Goal: Task Accomplishment & Management: Manage account settings

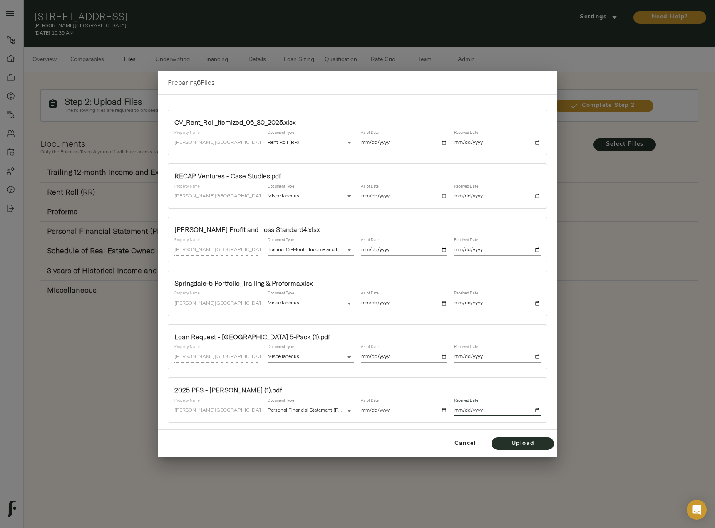
click at [539, 410] on input "date" at bounding box center [497, 410] width 87 height 11
type input "2025-10-01"
click at [528, 444] on span "Upload" at bounding box center [523, 444] width 46 height 10
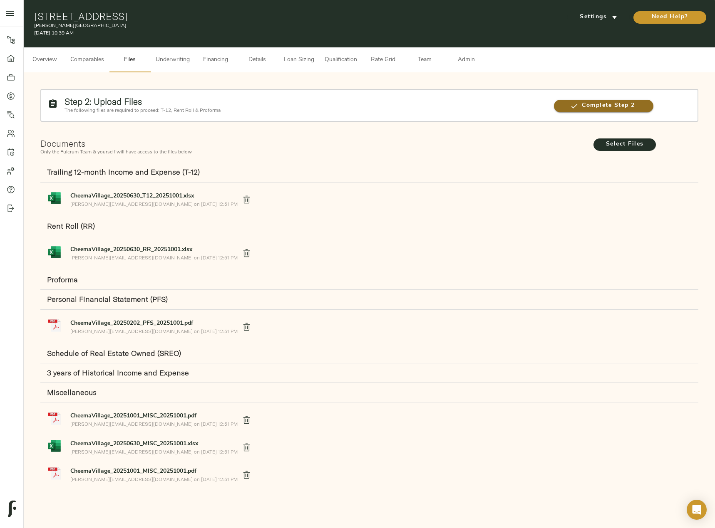
click at [582, 104] on span "Complete Step 2" at bounding box center [603, 106] width 99 height 10
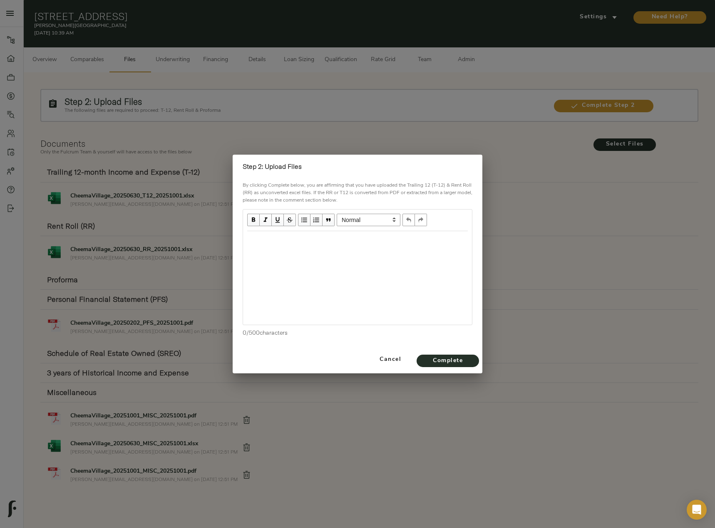
click at [308, 247] on div "Edit text" at bounding box center [357, 240] width 228 height 17
click at [467, 362] on span "Complete" at bounding box center [448, 361] width 46 height 10
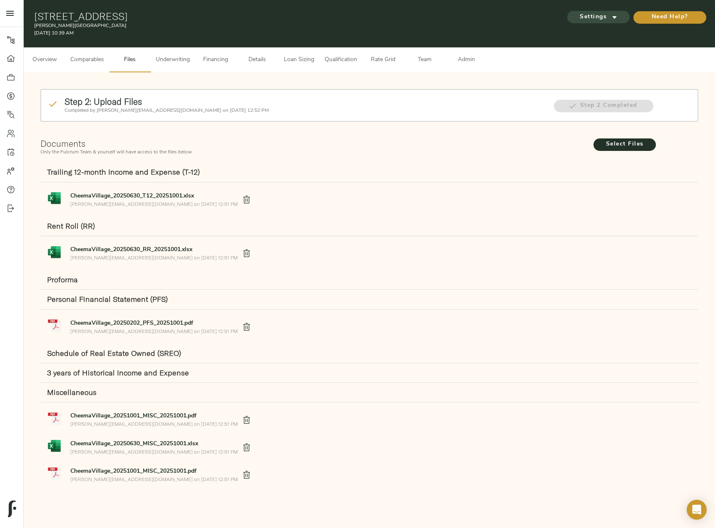
click at [597, 17] on span "Settings" at bounding box center [598, 17] width 46 height 10
click at [592, 31] on li "Underwriting Template" at bounding box center [597, 35] width 81 height 16
click at [180, 59] on div at bounding box center [357, 264] width 715 height 528
click at [176, 58] on span "Underwriting" at bounding box center [173, 60] width 34 height 10
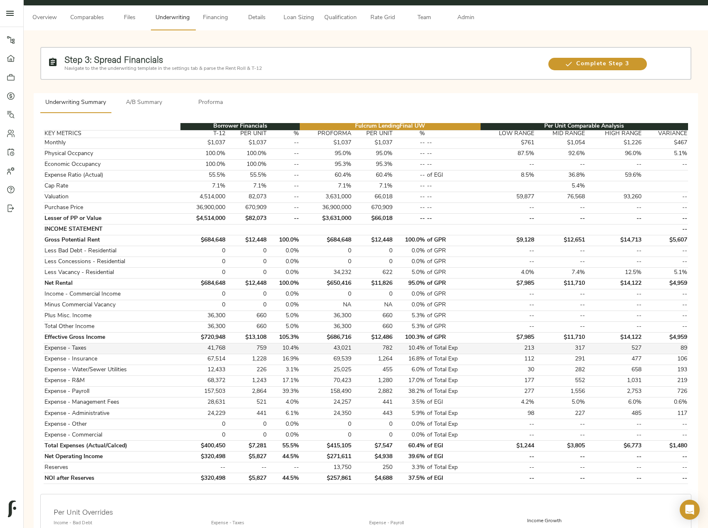
scroll to position [125, 0]
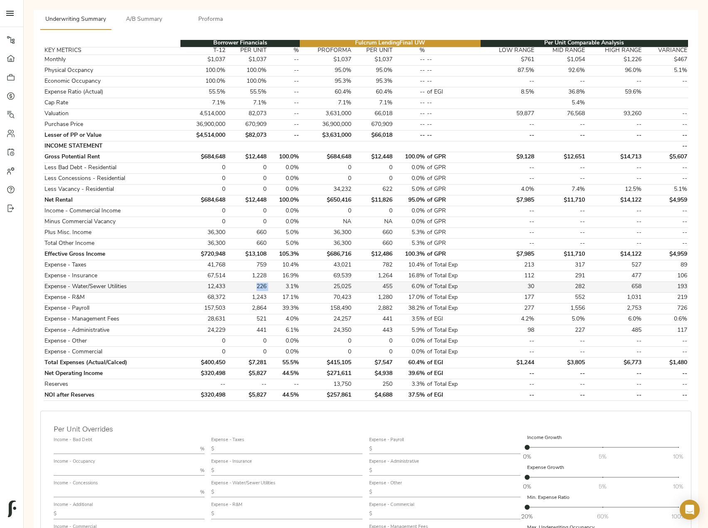
drag, startPoint x: 270, startPoint y: 286, endPoint x: 254, endPoint y: 286, distance: 15.8
click at [254, 286] on tr "Expense - Water/Sewer Utilities 12,433 226 3.1% 25,025 455 6.0% of Total Exp 30…" at bounding box center [366, 287] width 645 height 11
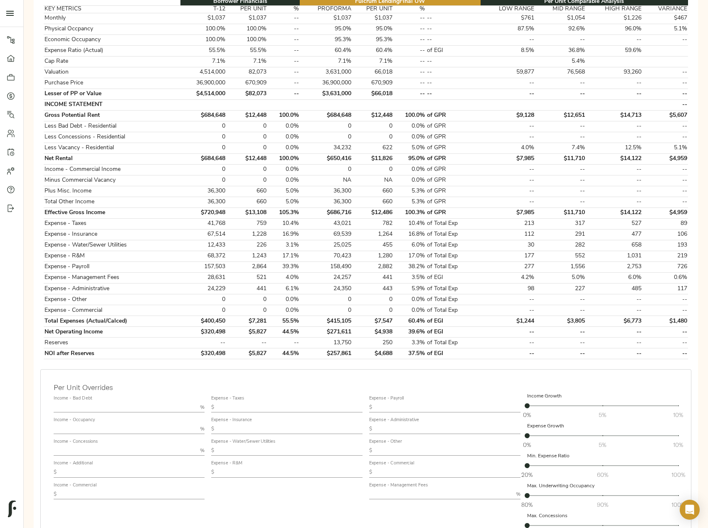
click at [266, 448] on input "text" at bounding box center [290, 451] width 145 height 10
paste input "226"
type input "226"
click at [267, 255] on tr "Expense - R&M 68,372 1,243 17.1% 70,423 1,280 17.0% of Total Exp 177 552 1,031 …" at bounding box center [366, 256] width 645 height 11
click at [419, 490] on input "text" at bounding box center [441, 495] width 144 height 10
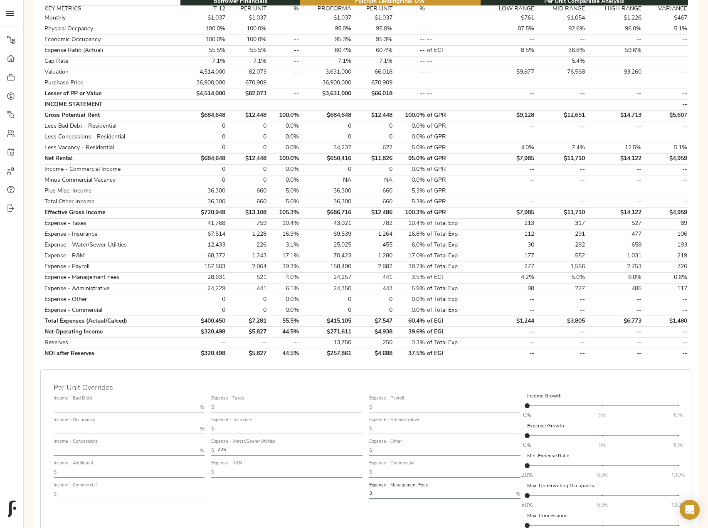
type input "3"
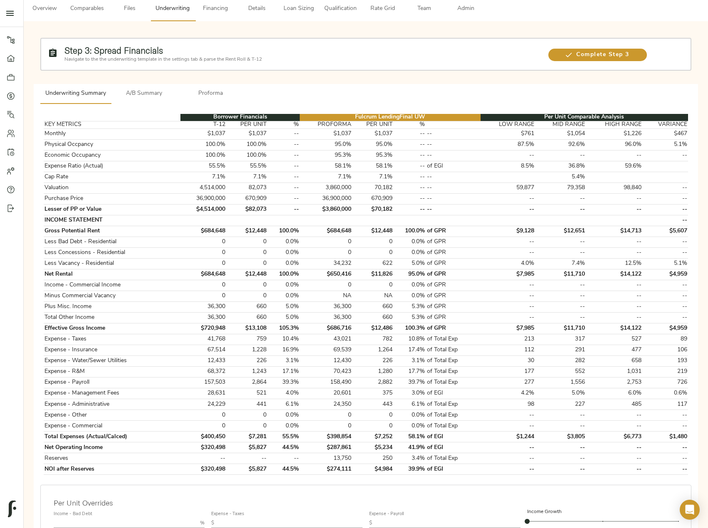
scroll to position [0, 0]
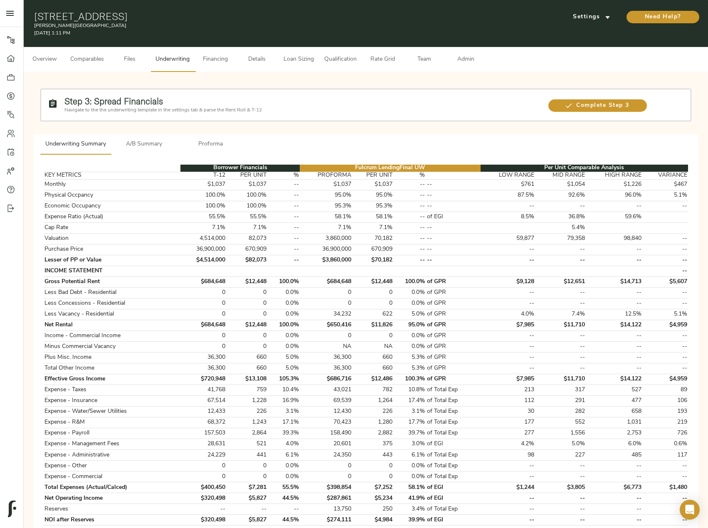
click at [94, 62] on span "Comparables" at bounding box center [87, 59] width 34 height 10
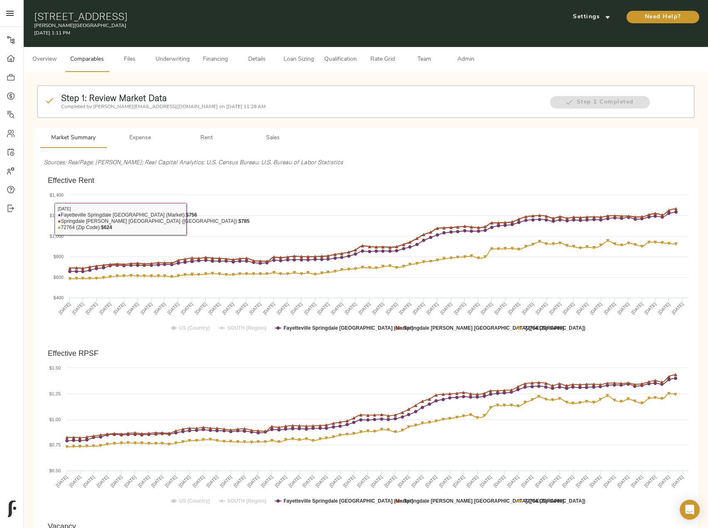
click at [203, 140] on span "Rent" at bounding box center [206, 138] width 57 height 10
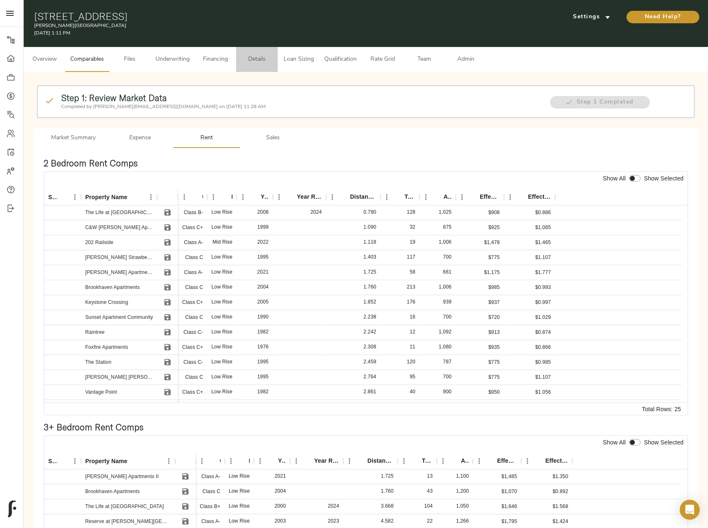
click at [249, 59] on span "Details" at bounding box center [257, 59] width 32 height 10
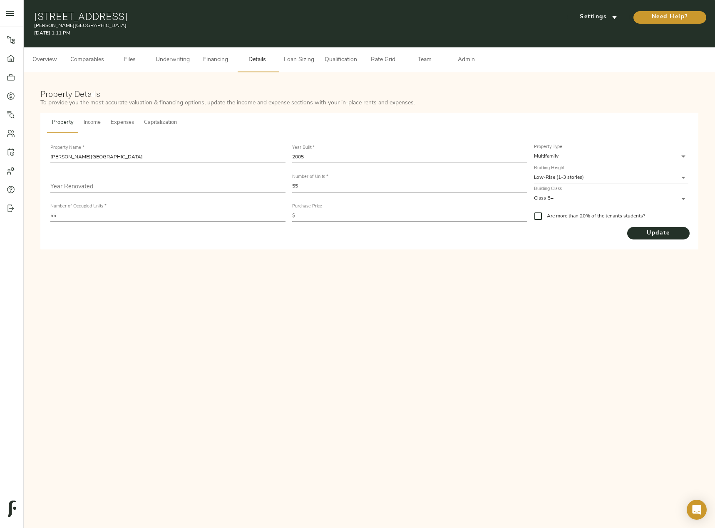
click at [95, 61] on span "Comparables" at bounding box center [87, 60] width 34 height 10
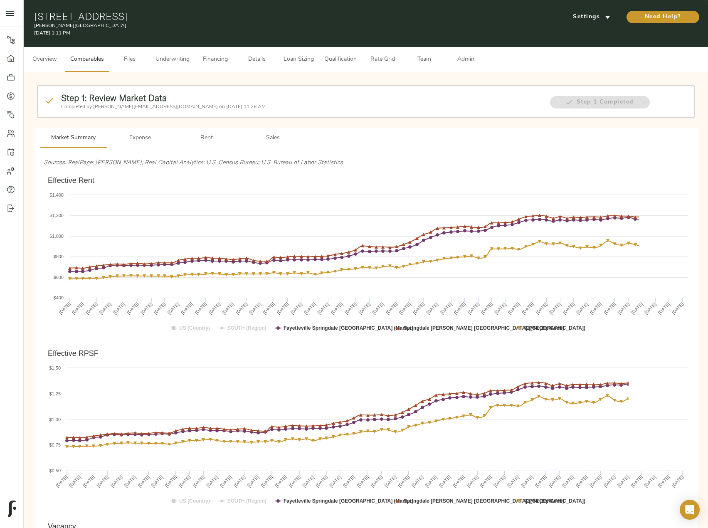
click at [204, 110] on p "Completed by justin@fulcrumlendingcorp.com on October 2, 2025 11:28 AM" at bounding box center [301, 106] width 481 height 7
click at [206, 132] on button "Rent" at bounding box center [206, 138] width 67 height 20
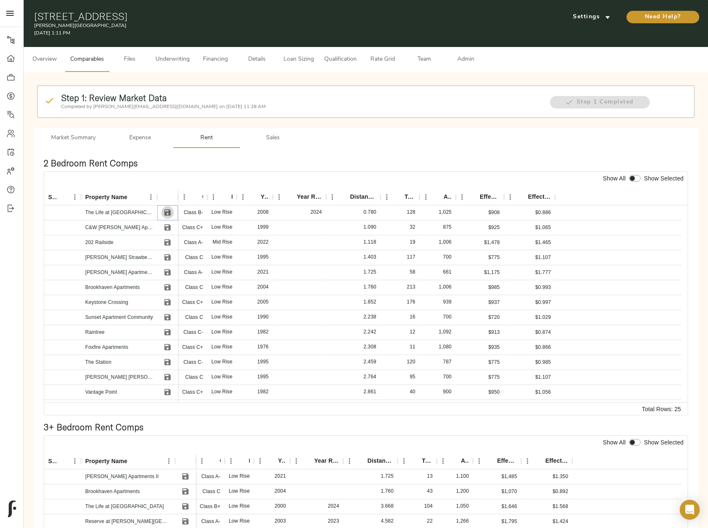
click at [167, 213] on icon "Save" at bounding box center [168, 213] width 6 height 6
click at [167, 228] on icon "Save" at bounding box center [168, 228] width 6 height 6
click at [166, 257] on icon "Save" at bounding box center [168, 258] width 6 height 6
click at [167, 288] on icon "Save" at bounding box center [168, 288] width 6 height 6
click at [167, 300] on icon "Save" at bounding box center [167, 302] width 8 height 8
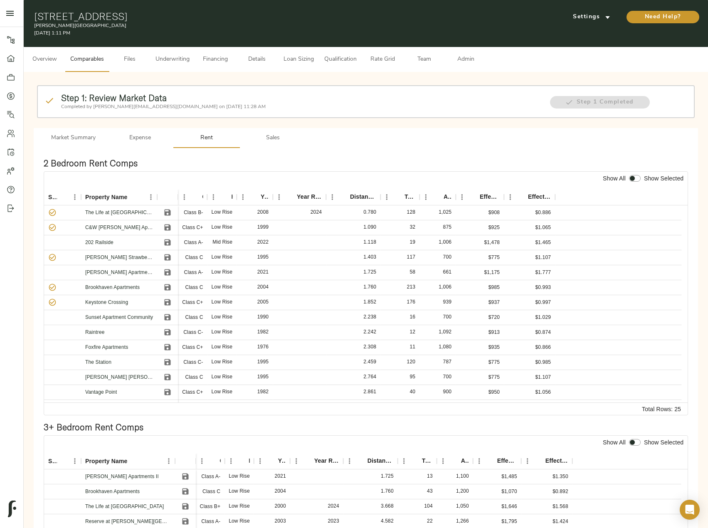
click at [632, 180] on input "checkbox" at bounding box center [633, 178] width 20 height 7
checkbox input "true"
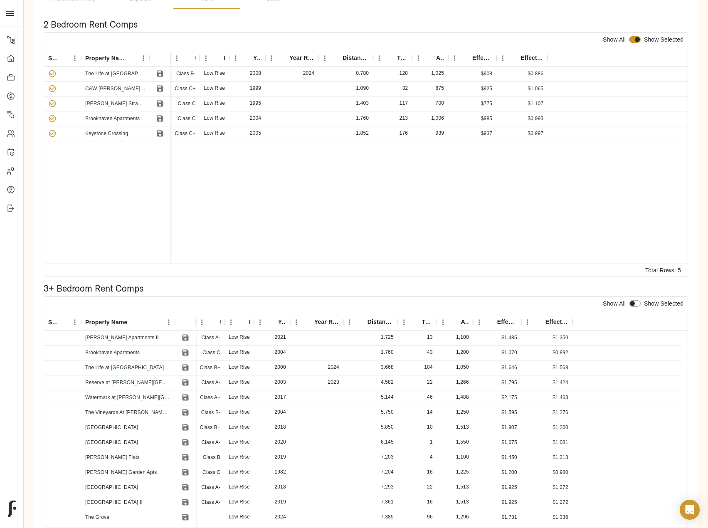
scroll to position [166, 0]
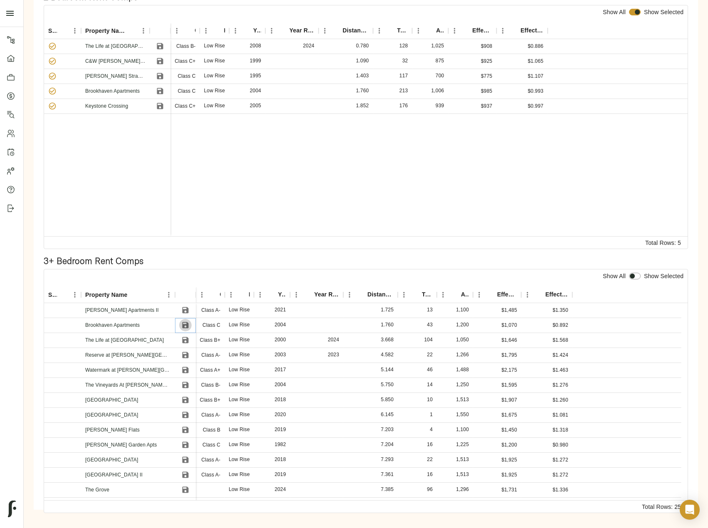
click at [186, 327] on icon "Save" at bounding box center [185, 325] width 8 height 8
click at [184, 342] on icon "Save" at bounding box center [185, 340] width 6 height 6
click at [182, 355] on icon "Save" at bounding box center [185, 355] width 8 height 8
click at [183, 384] on icon "Save" at bounding box center [185, 385] width 6 height 6
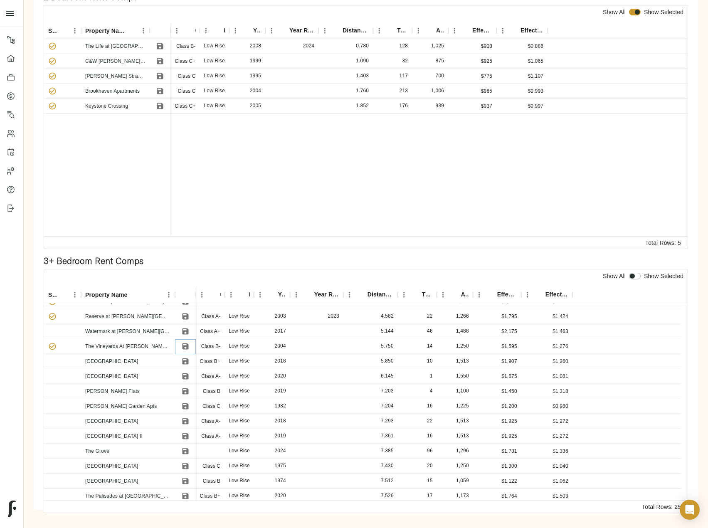
scroll to position [0, 0]
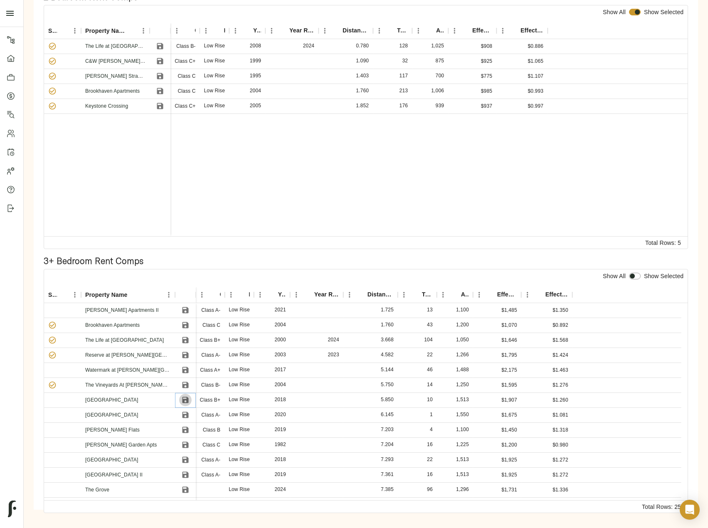
click at [184, 401] on icon "Save" at bounding box center [185, 400] width 6 height 6
click at [638, 273] on input "checkbox" at bounding box center [633, 276] width 20 height 7
checkbox input "true"
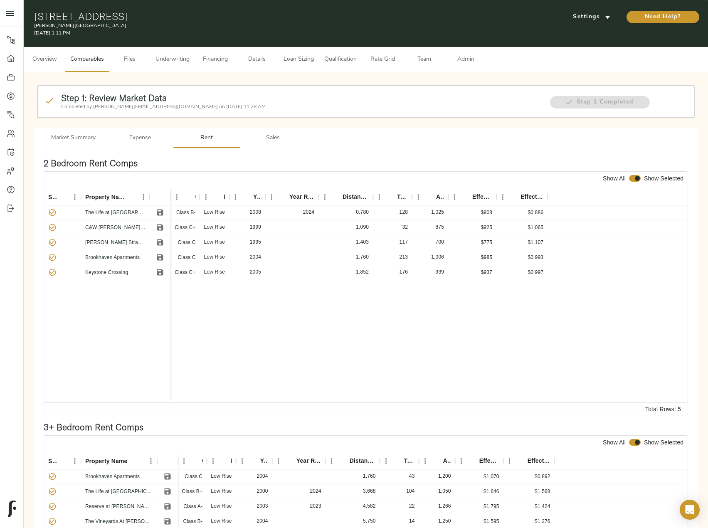
drag, startPoint x: 269, startPoint y: 123, endPoint x: 272, endPoint y: 126, distance: 4.4
click at [269, 123] on div "Step 1: Review Market Data Completed by justin@fulcrumlendingcorp.com on Octobe…" at bounding box center [365, 379] width 671 height 601
click at [274, 132] on button "Sales" at bounding box center [273, 138] width 67 height 20
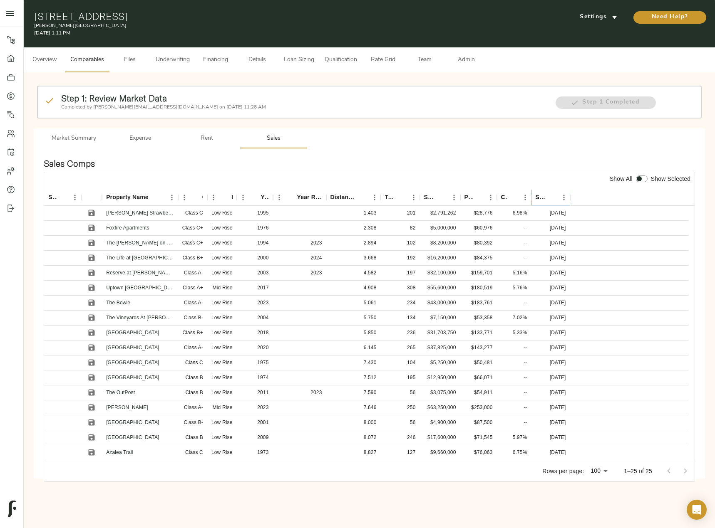
click at [548, 196] on icon "Sort" at bounding box center [551, 197] width 7 height 7
click at [92, 215] on icon "Save" at bounding box center [92, 213] width 6 height 6
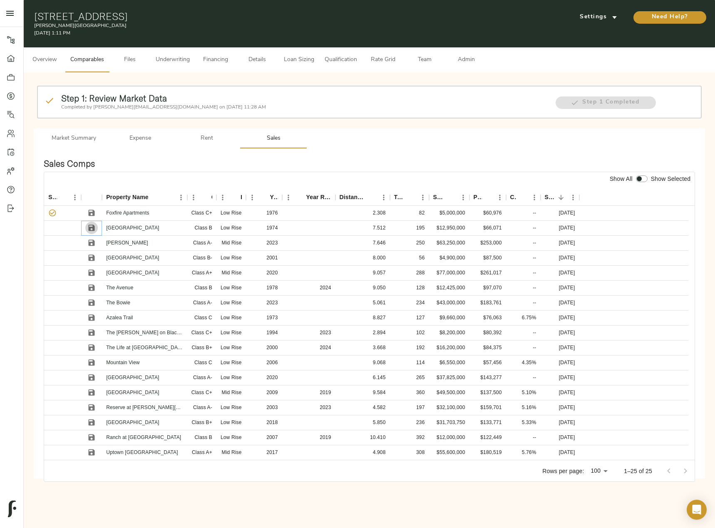
click at [90, 229] on icon "Save" at bounding box center [92, 228] width 6 height 6
click at [90, 261] on icon "Save" at bounding box center [91, 258] width 8 height 8
click at [91, 283] on button "Save" at bounding box center [91, 288] width 12 height 12
click at [93, 315] on icon "Save" at bounding box center [92, 318] width 6 height 6
click at [638, 178] on input "checkbox" at bounding box center [639, 179] width 20 height 7
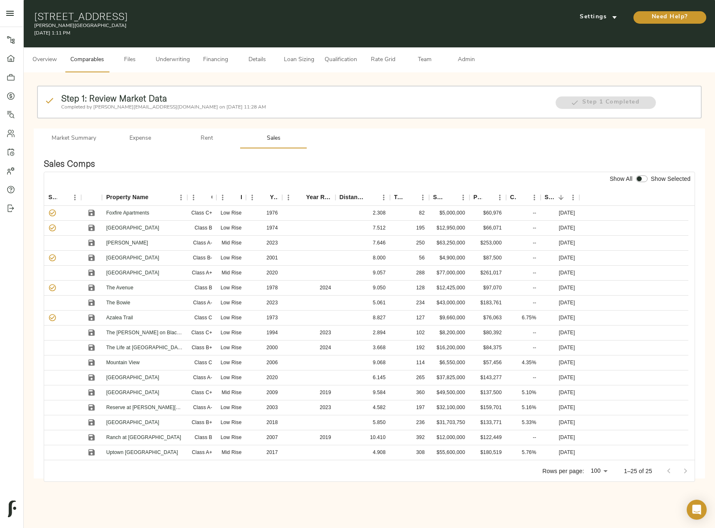
checkbox input "true"
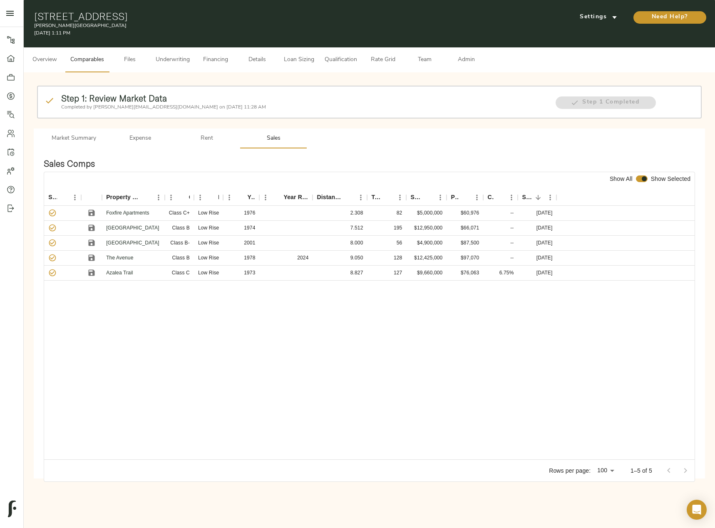
click at [171, 58] on span "Underwriting" at bounding box center [173, 60] width 34 height 10
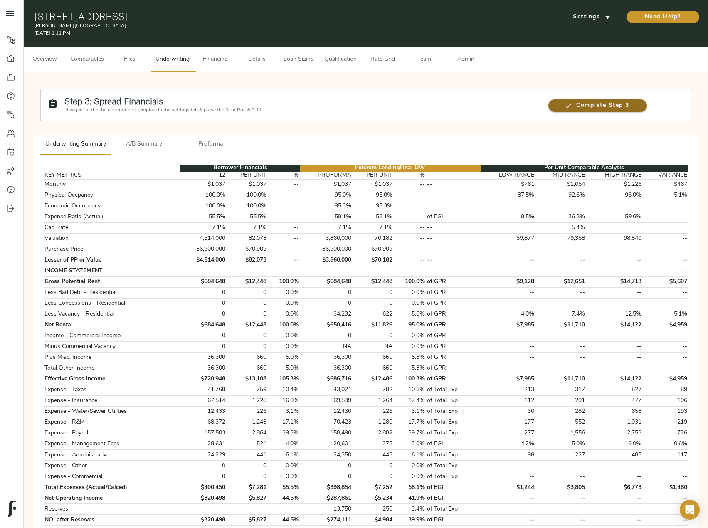
click at [619, 106] on span "Complete Step 3" at bounding box center [598, 106] width 99 height 10
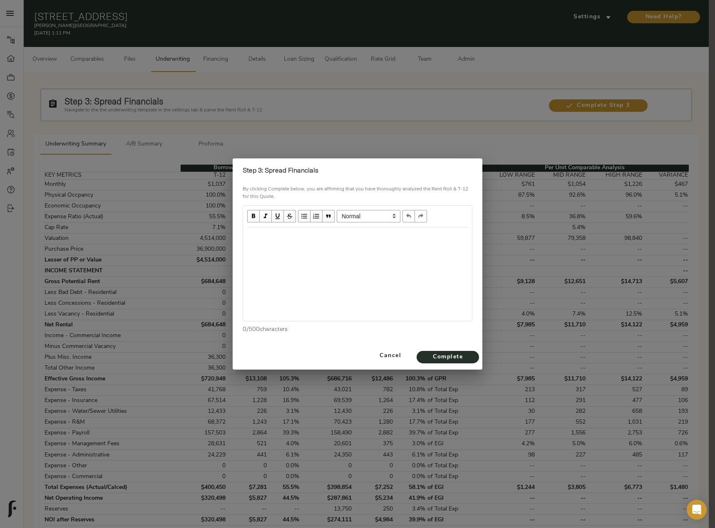
click at [302, 232] on div "Edit text" at bounding box center [357, 237] width 220 height 10
click at [339, 230] on div "Edit text" at bounding box center [357, 236] width 228 height 17
click at [314, 236] on div "Financials Spread" at bounding box center [357, 237] width 220 height 10
click at [448, 362] on span "Complete" at bounding box center [448, 357] width 46 height 10
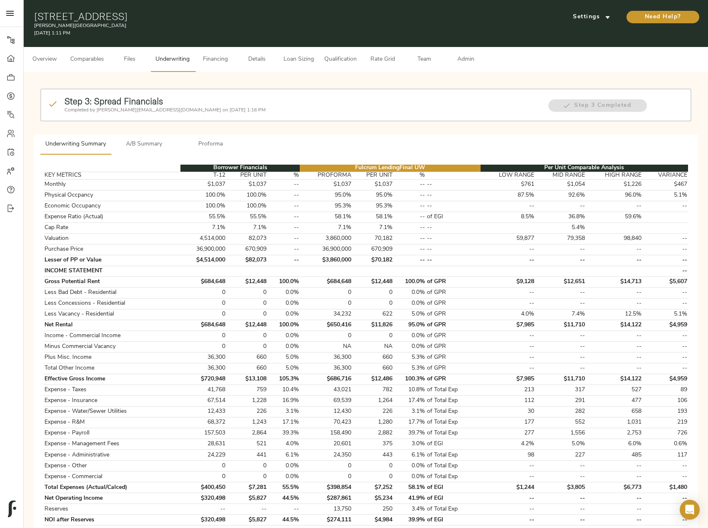
click at [459, 60] on span "Admin" at bounding box center [466, 59] width 32 height 10
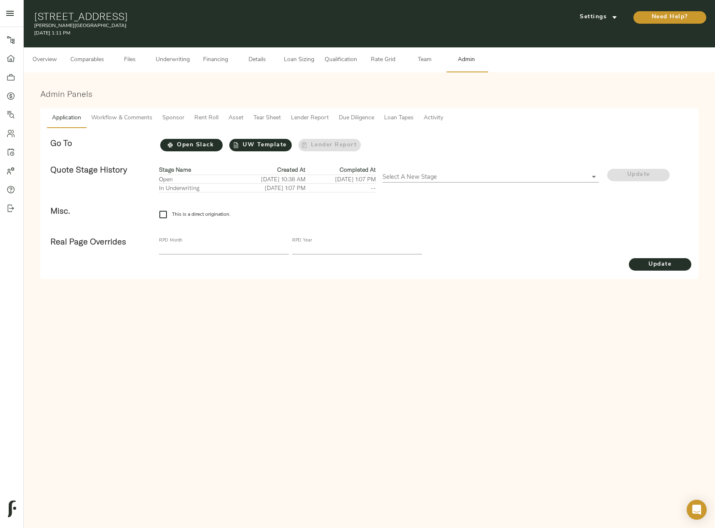
click at [135, 118] on span "Workflow & Comments" at bounding box center [121, 118] width 61 height 10
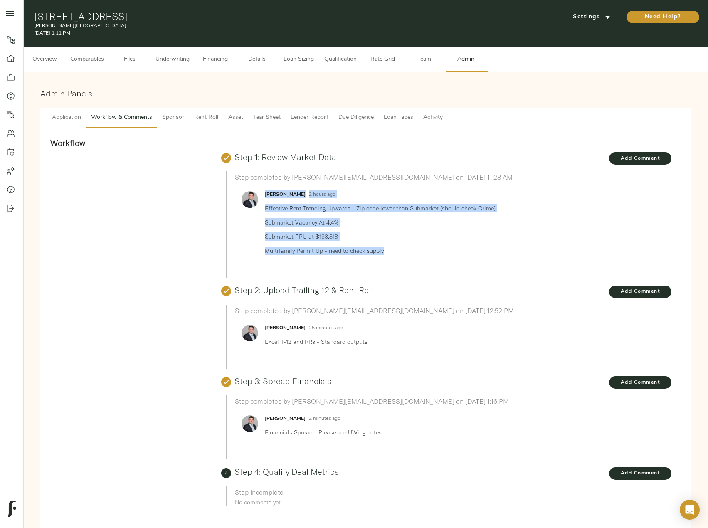
drag, startPoint x: 389, startPoint y: 250, endPoint x: 263, endPoint y: 205, distance: 133.8
click at [263, 205] on li "Justin Stamp 2 hours ago Effective Rent Trending Upwards - Zip code lower than …" at bounding box center [451, 225] width 433 height 78
click at [267, 206] on p "Effective Rent Trending Upwards - Zip code lower than Submarket (should check C…" at bounding box center [463, 208] width 397 height 8
drag, startPoint x: 386, startPoint y: 253, endPoint x: 267, endPoint y: 210, distance: 127.1
click at [267, 210] on p "Effective Rent Trending Upwards - Zip code lower than Submarket (should check C…" at bounding box center [463, 229] width 397 height 51
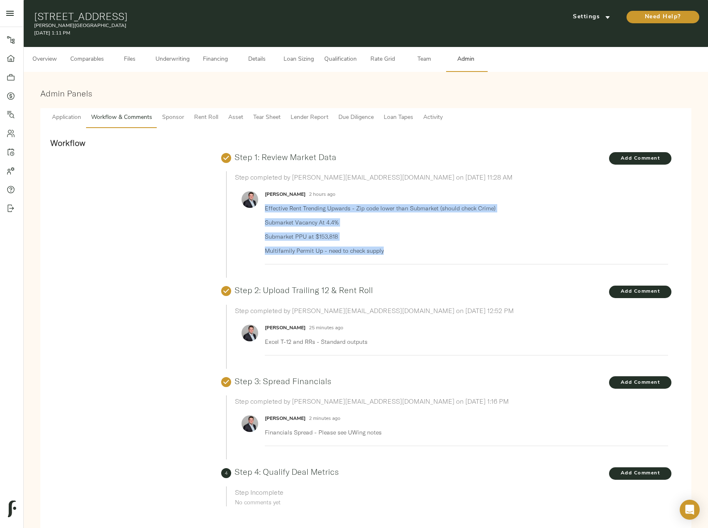
copy p "Effective Rent Trending Upwards - Zip code lower than Submarket (should check C…"
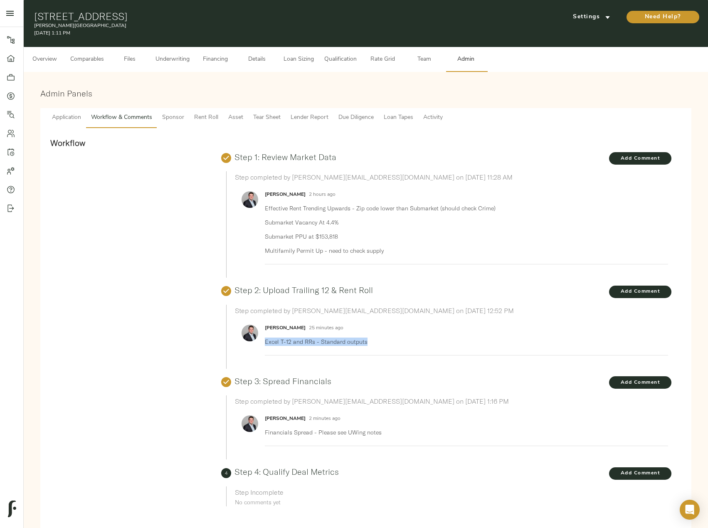
drag, startPoint x: 363, startPoint y: 345, endPoint x: 265, endPoint y: 344, distance: 97.3
click at [265, 344] on p "Excel T-12 and RRs - Standard outputs" at bounding box center [463, 342] width 397 height 8
copy p "Excel T-12 and RRs - Standard outputs"
click at [384, 255] on p "Multifamily Permit Up - need to check supply" at bounding box center [463, 251] width 397 height 8
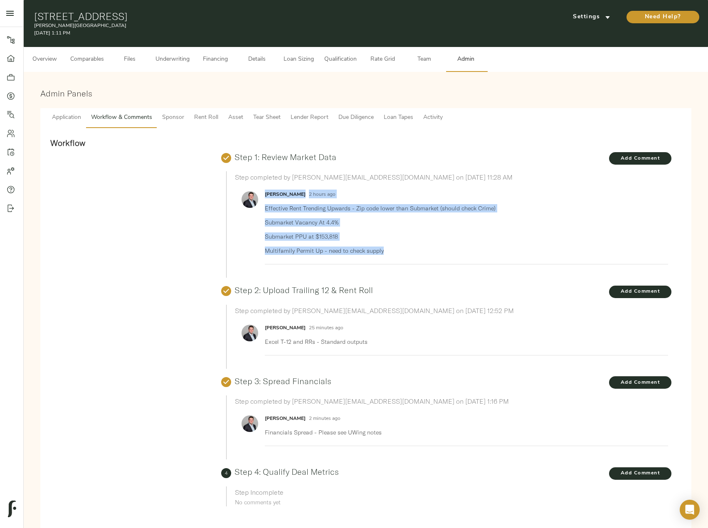
drag, startPoint x: 386, startPoint y: 254, endPoint x: 264, endPoint y: 206, distance: 131.1
click at [264, 206] on li "Justin Stamp 2 hours ago Effective Rent Trending Upwards - Zip code lower than …" at bounding box center [451, 225] width 433 height 78
click at [265, 206] on p "Effective Rent Trending Upwards - Zip code lower than Submarket (should check C…" at bounding box center [463, 208] width 397 height 8
drag, startPoint x: 388, startPoint y: 250, endPoint x: 265, endPoint y: 207, distance: 130.1
click at [265, 207] on p "Effective Rent Trending Upwards - Zip code lower than Submarket (should check C…" at bounding box center [463, 229] width 397 height 51
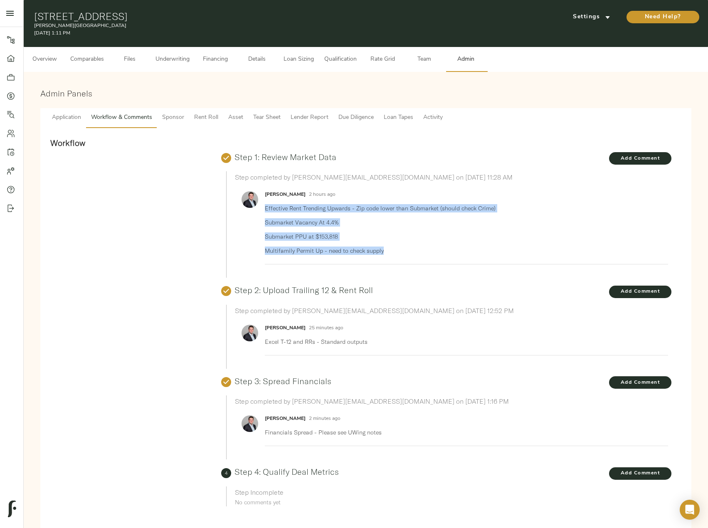
copy p "Effective Rent Trending Upwards - Zip code lower than Submarket (should check C…"
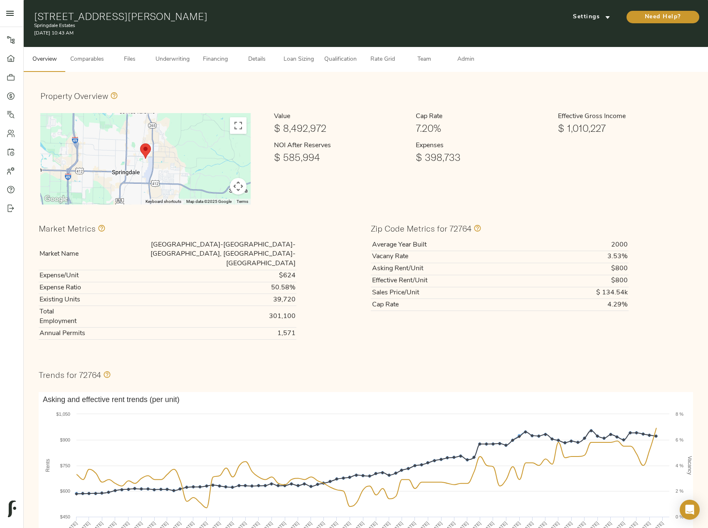
click at [91, 54] on button "Comparables" at bounding box center [87, 59] width 44 height 25
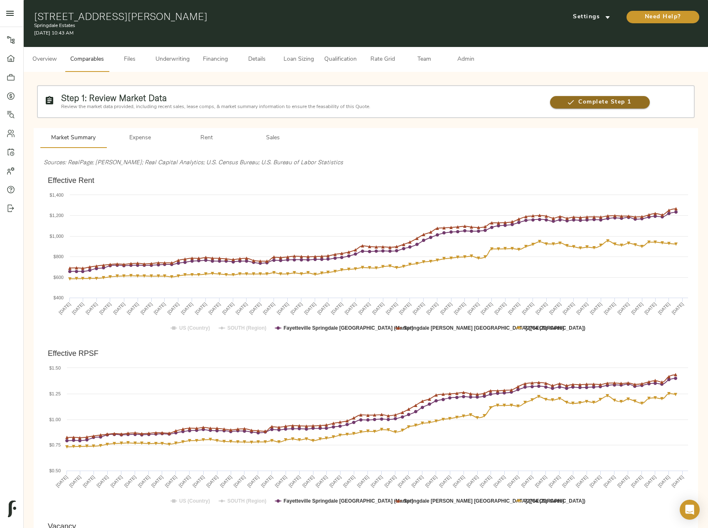
click at [565, 106] on span "Complete Step 1" at bounding box center [599, 102] width 99 height 10
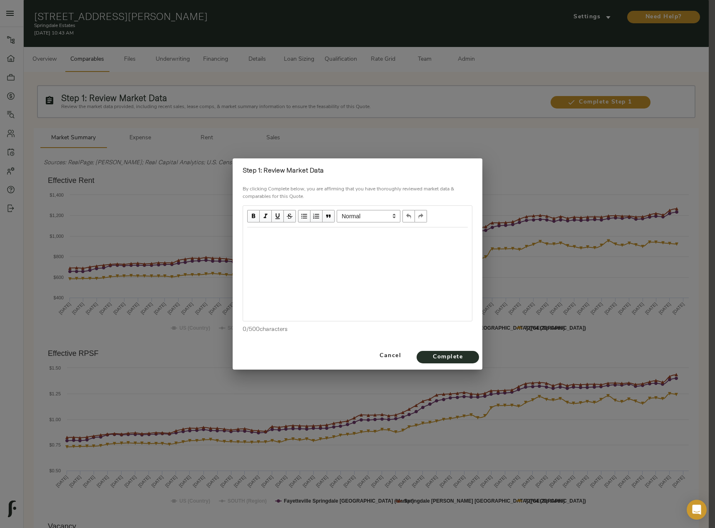
click at [299, 236] on div "Edit text" at bounding box center [357, 237] width 220 height 10
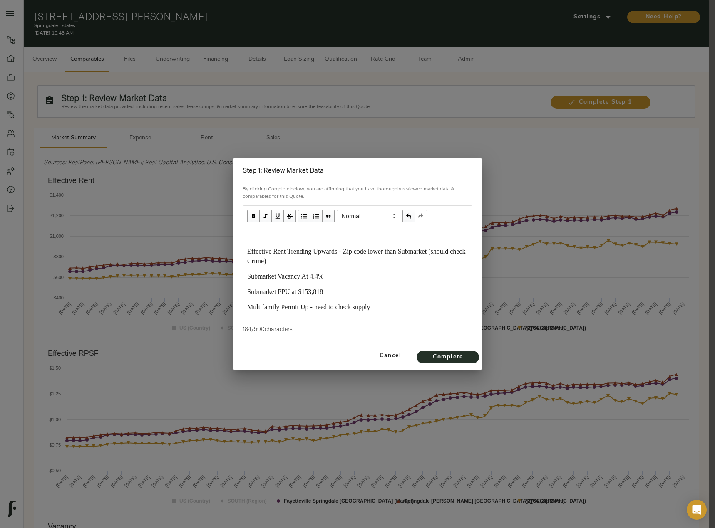
click at [277, 236] on div "Edit text" at bounding box center [357, 237] width 220 height 10
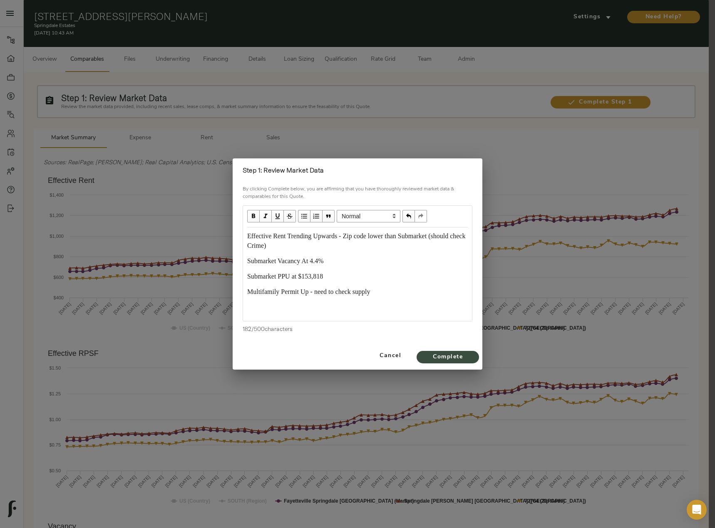
click at [459, 360] on span "Complete" at bounding box center [448, 357] width 46 height 10
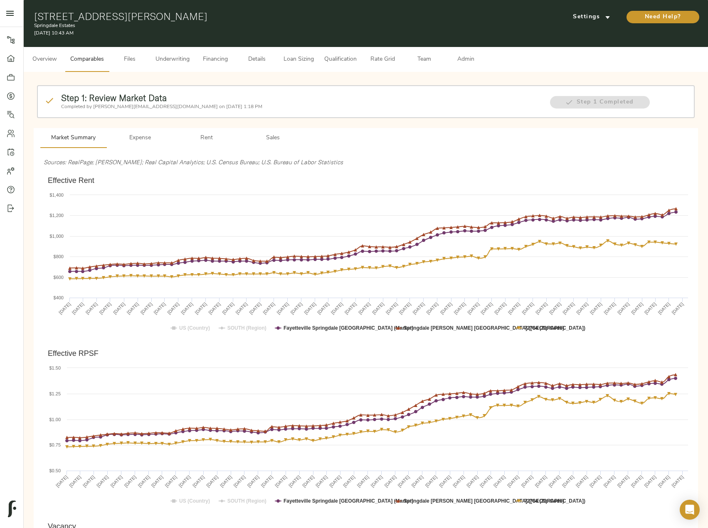
click at [135, 55] on span "Files" at bounding box center [130, 59] width 32 height 10
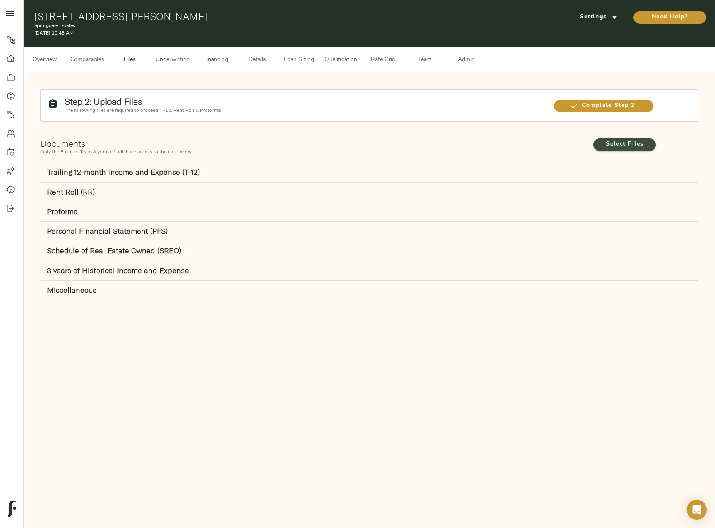
click at [615, 145] on span "Select Files" at bounding box center [625, 144] width 46 height 10
click at [0, 0] on input "Select Files" at bounding box center [0, 0] width 0 height 0
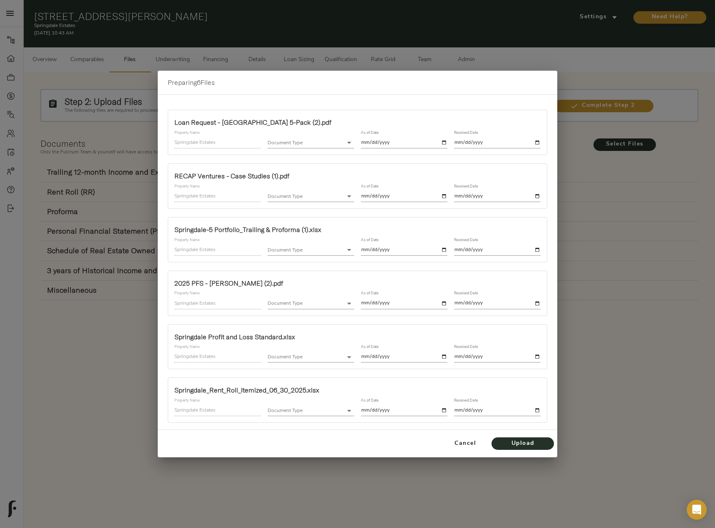
click at [337, 140] on body "Springdale Estates - 220 Strawberry Meadows Pl, Springdale, AR 72764 Pipeline D…" at bounding box center [357, 273] width 715 height 547
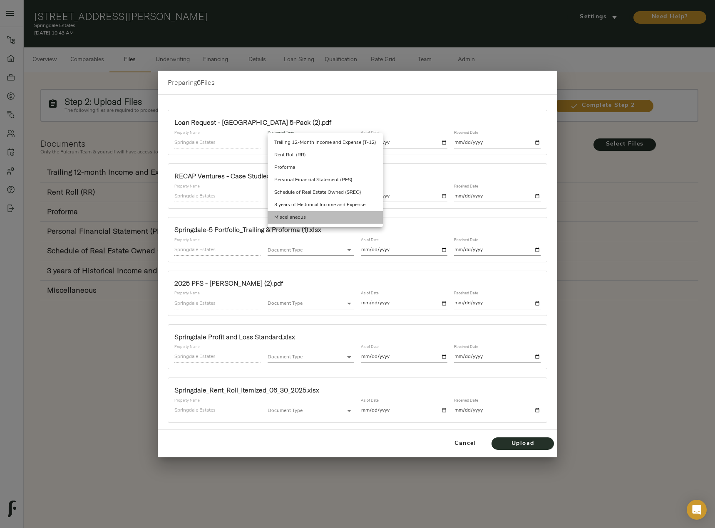
click at [310, 215] on li "Miscellaneous" at bounding box center [325, 217] width 115 height 12
type input "miscellaneous"
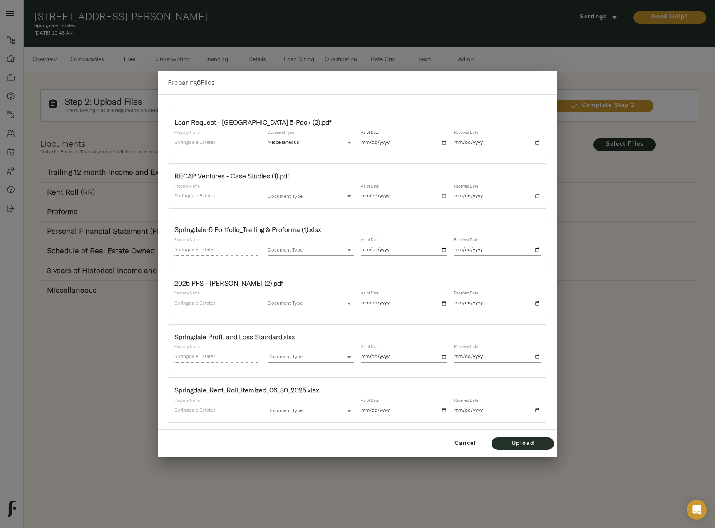
click at [445, 141] on input "date" at bounding box center [404, 142] width 87 height 11
type input "[DATE]"
click at [538, 139] on input "date" at bounding box center [497, 142] width 87 height 11
type input "[DATE]"
click at [293, 196] on body "Springdale Estates - 220 Strawberry Meadows Pl, Springdale, AR 72764 Pipeline D…" at bounding box center [357, 273] width 715 height 547
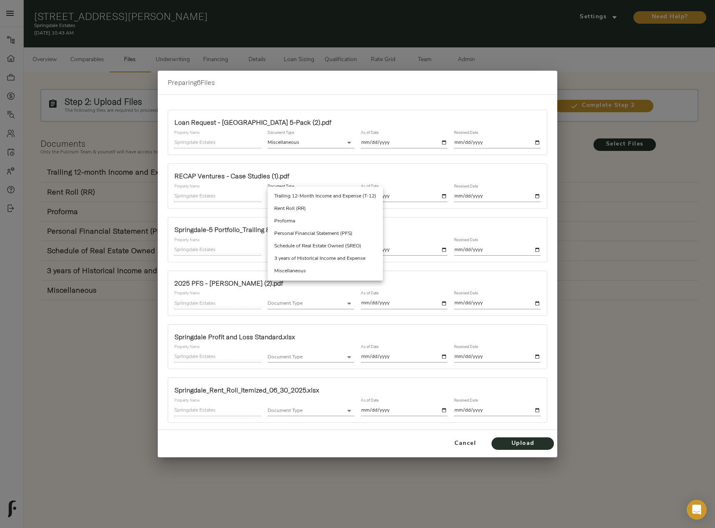
click at [322, 272] on li "Miscellaneous" at bounding box center [325, 271] width 115 height 12
type input "miscellaneous"
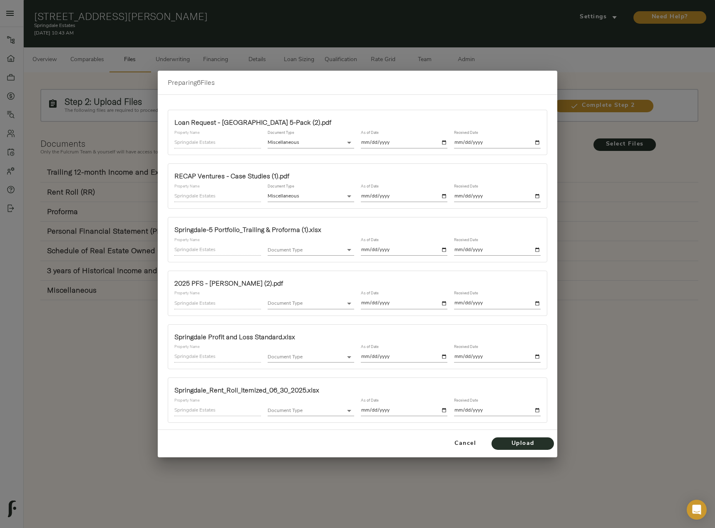
click at [447, 195] on div "As of Date" at bounding box center [403, 193] width 93 height 25
click at [445, 196] on input "date" at bounding box center [404, 196] width 87 height 11
type input "[DATE]"
click at [536, 196] on input "date" at bounding box center [497, 196] width 87 height 11
type input "[DATE]"
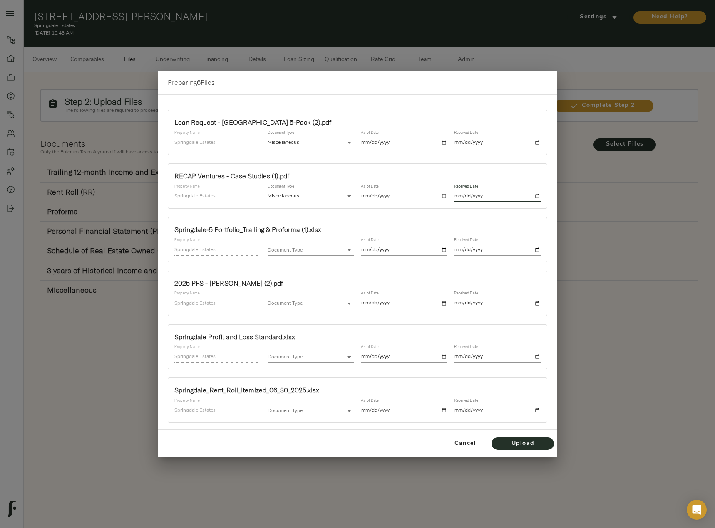
click at [342, 254] on body "Springdale Estates - 220 Strawberry Meadows Pl, Springdale, AR 72764 Pipeline D…" at bounding box center [357, 273] width 715 height 547
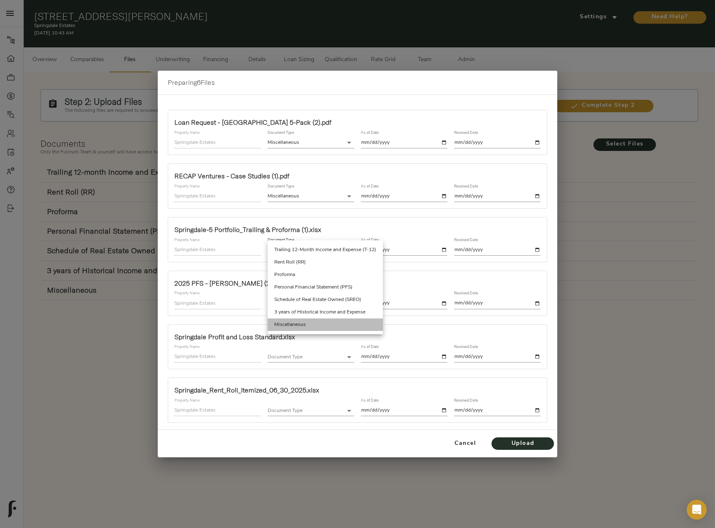
click at [312, 323] on li "Miscellaneous" at bounding box center [325, 325] width 115 height 12
type input "miscellaneous"
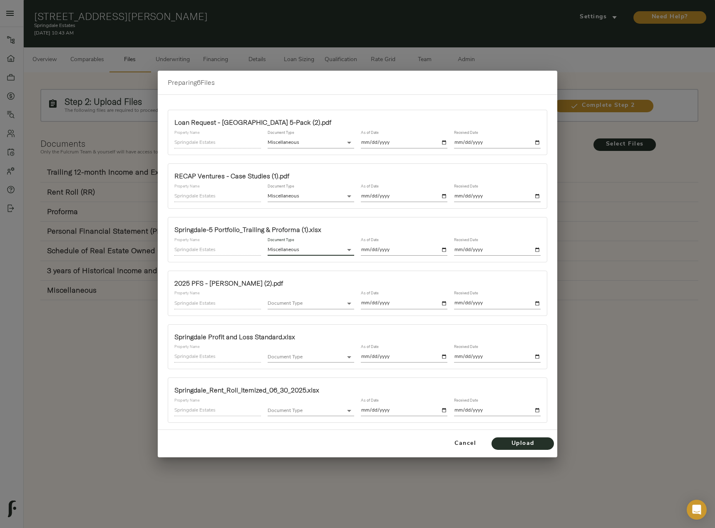
click at [444, 248] on input "date" at bounding box center [404, 250] width 87 height 11
type input "[DATE]"
click at [536, 250] on input "date" at bounding box center [497, 250] width 87 height 11
type input "[DATE]"
click at [311, 303] on body "Springdale Estates - 220 Strawberry Meadows Pl, Springdale, AR 72764 Pipeline D…" at bounding box center [357, 273] width 715 height 547
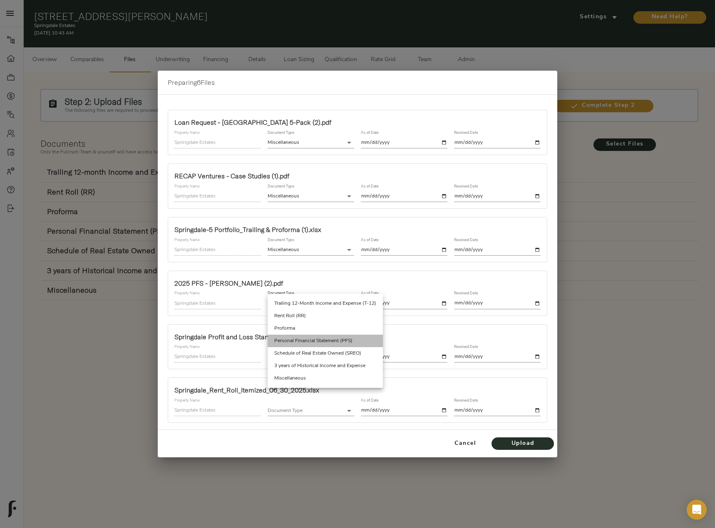
click at [331, 341] on li "Personal Financial Statement (PFS)" at bounding box center [325, 341] width 115 height 12
type input "personal_financial_statement"
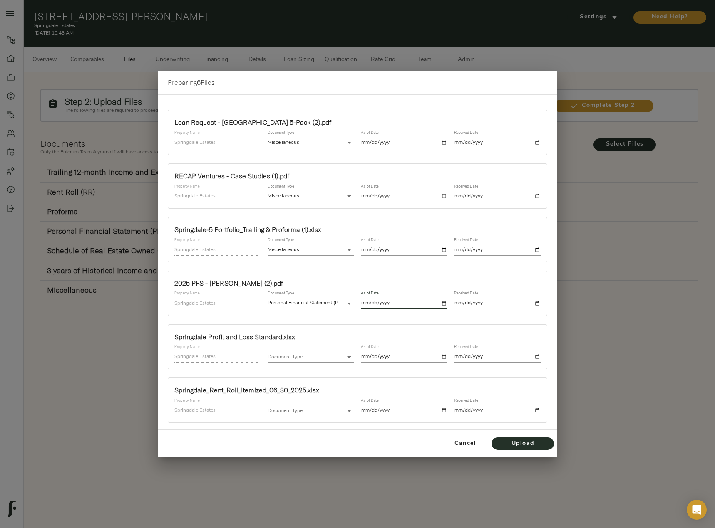
click at [444, 302] on input "date" at bounding box center [404, 303] width 87 height 11
type input "2025-10-01"
click at [537, 301] on input "date" at bounding box center [497, 303] width 87 height 11
type input "2025-10-01"
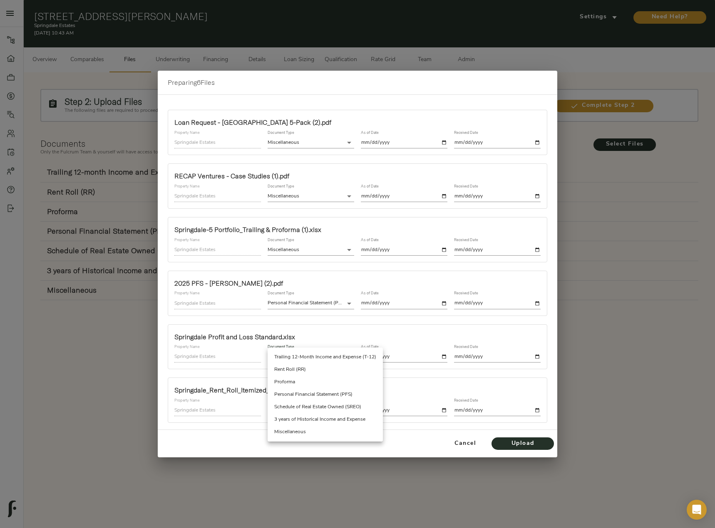
click at [288, 359] on body "Springdale Estates - 220 Strawberry Meadows Pl, Springdale, AR 72764 Pipeline D…" at bounding box center [357, 273] width 715 height 547
click at [324, 357] on li "Trailing 12-Month Income and Expense (T-12)" at bounding box center [325, 357] width 115 height 12
type input "trailing_twelve"
click at [444, 354] on input "date" at bounding box center [404, 357] width 87 height 11
type input "2025-06-30"
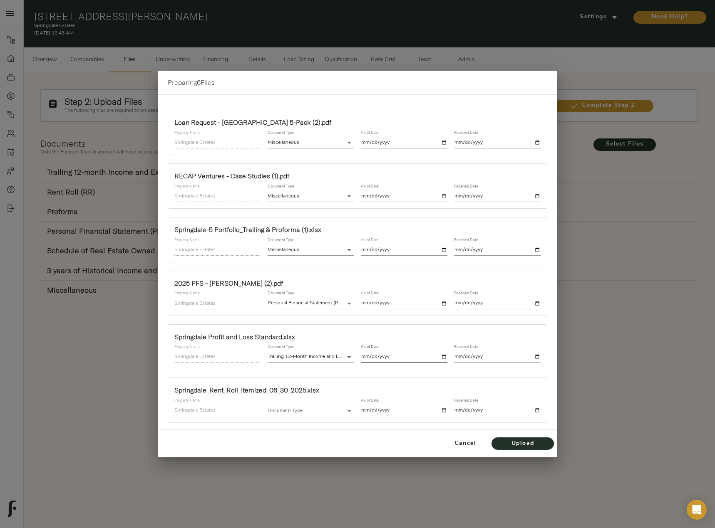
click at [536, 354] on input "date" at bounding box center [497, 357] width 87 height 11
type input "2025-10-01"
click at [302, 408] on body "Springdale Estates - 220 Strawberry Meadows Pl, Springdale, AR 72764 Pipeline D…" at bounding box center [357, 273] width 715 height 547
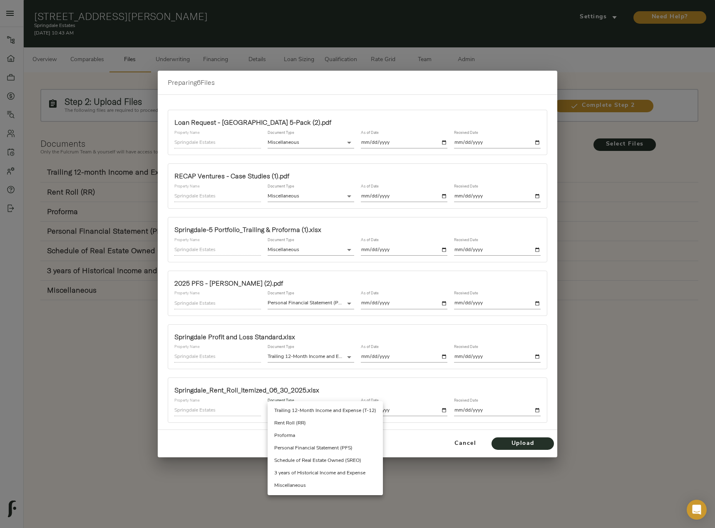
click at [312, 422] on li "Rent Roll (RR)" at bounding box center [325, 423] width 115 height 12
type input "rent_roll"
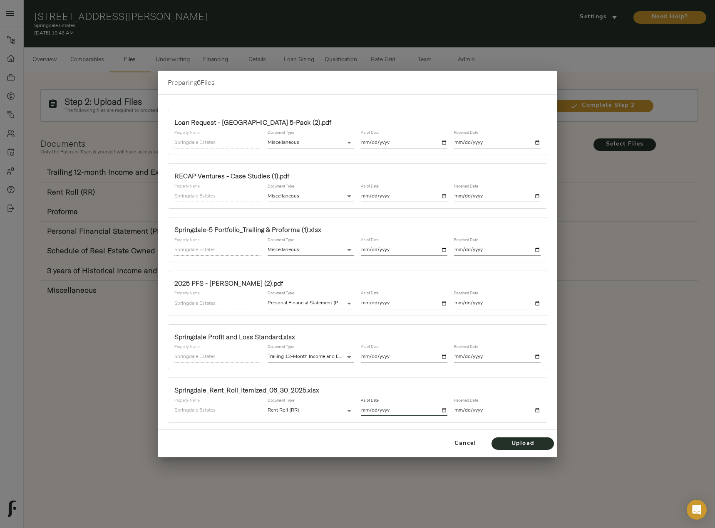
click at [446, 409] on input "date" at bounding box center [404, 410] width 87 height 11
type input "2025-06-30"
click at [535, 411] on input "date" at bounding box center [497, 410] width 87 height 11
type input "2025-10-01"
click at [520, 440] on span "Upload" at bounding box center [523, 444] width 46 height 10
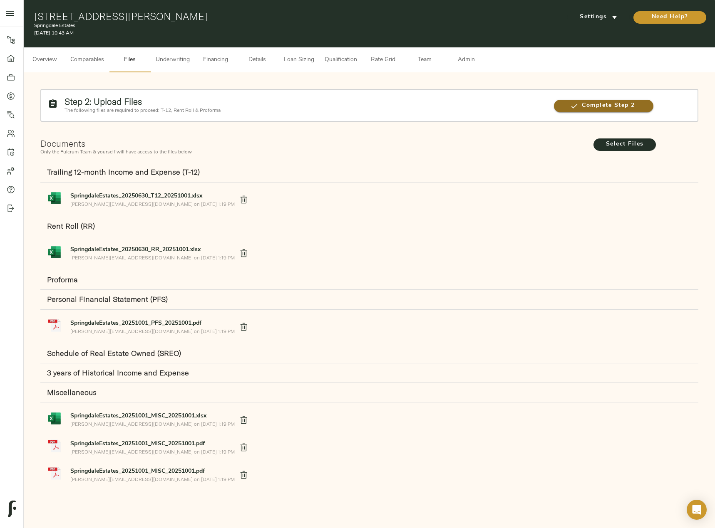
click at [569, 109] on span "Complete Step 2" at bounding box center [603, 106] width 99 height 10
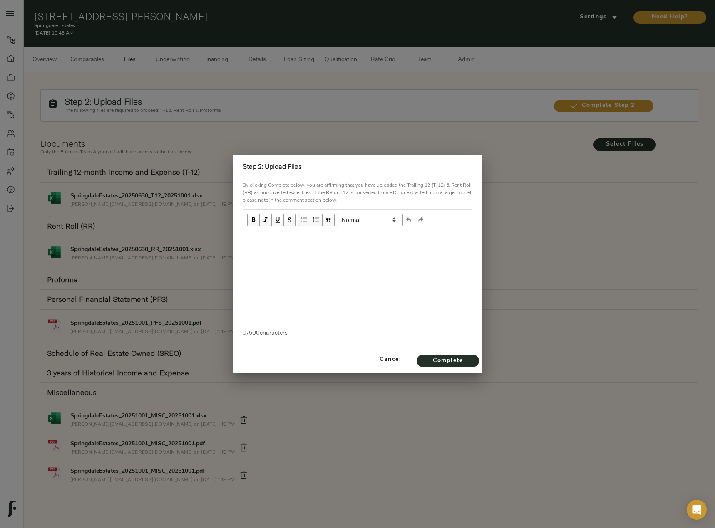
click at [305, 256] on div at bounding box center [357, 278] width 229 height 94
click at [290, 239] on div "Edit text" at bounding box center [357, 240] width 220 height 10
paste div "Edit text"
click at [444, 361] on span "Complete" at bounding box center [448, 361] width 46 height 10
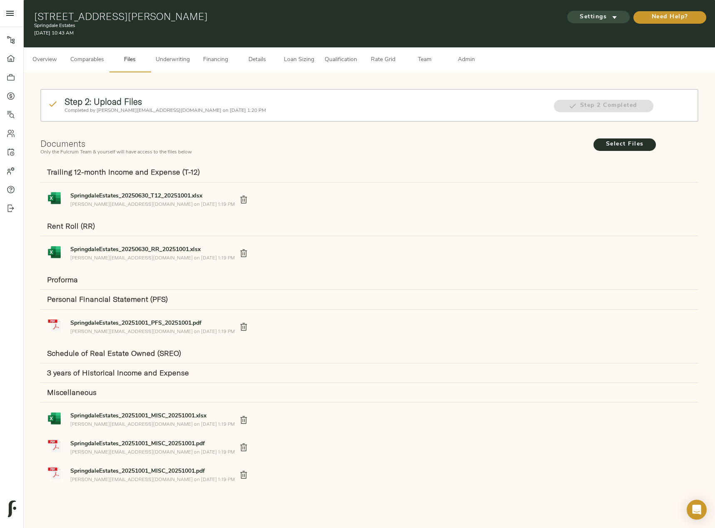
click at [587, 17] on span "Settings" at bounding box center [598, 17] width 46 height 10
click at [598, 35] on span "Underwriting Template" at bounding box center [606, 34] width 51 height 7
click at [183, 59] on div at bounding box center [357, 264] width 715 height 528
click at [181, 63] on span "Underwriting" at bounding box center [173, 60] width 34 height 10
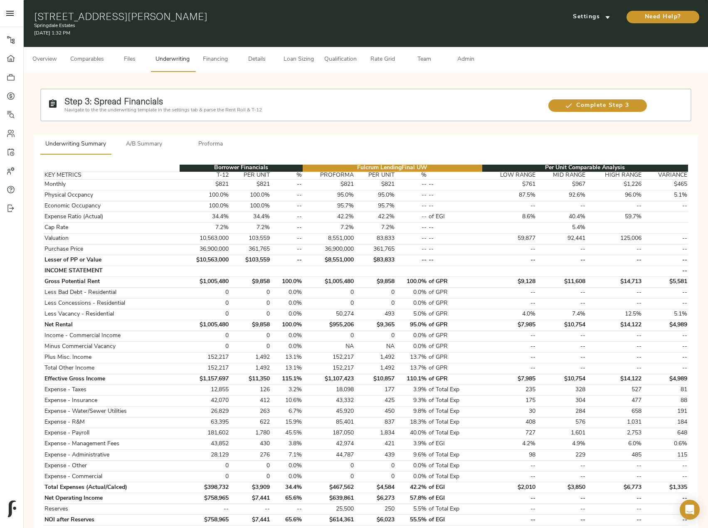
click at [463, 64] on span "Admin" at bounding box center [466, 59] width 32 height 10
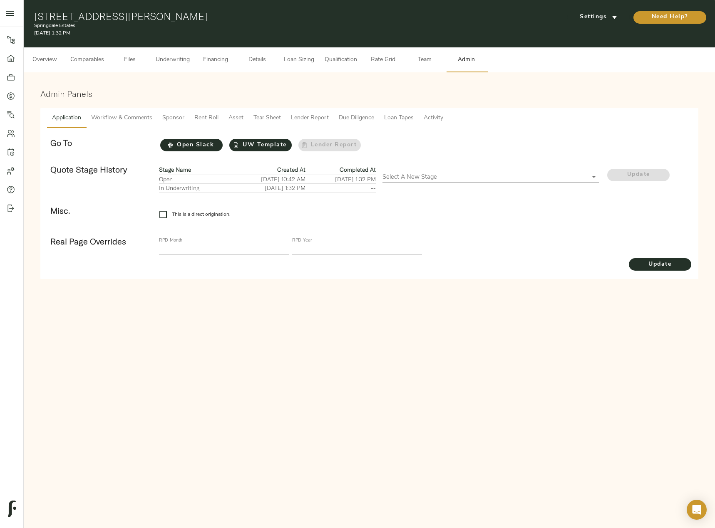
click at [133, 120] on span "Workflow & Comments" at bounding box center [121, 118] width 61 height 10
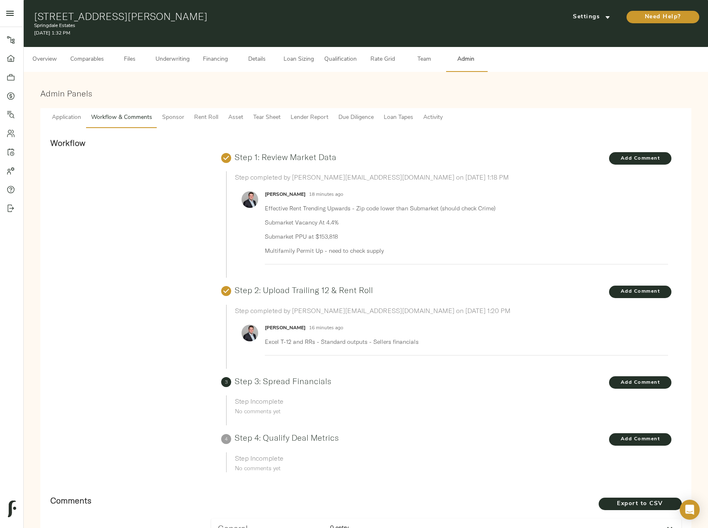
scroll to position [83, 0]
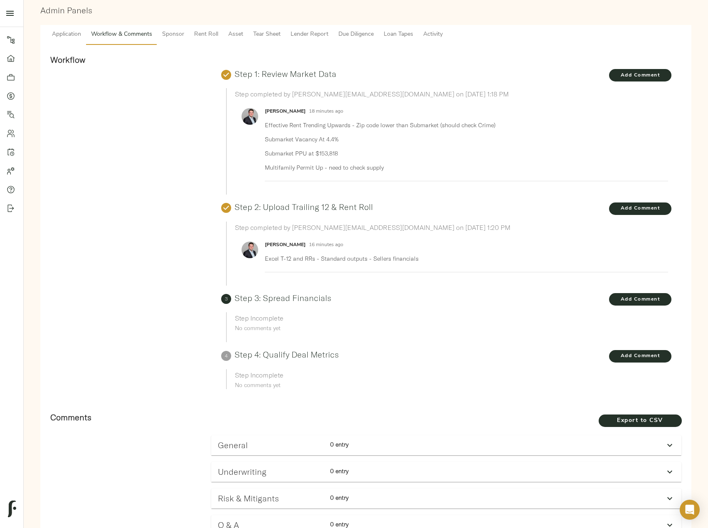
drag, startPoint x: 424, startPoint y: 261, endPoint x: 267, endPoint y: 258, distance: 156.9
click at [267, 258] on p "Excel T-12 and RRs - Standard outputs - Sellers financials" at bounding box center [463, 259] width 397 height 8
copy p "Excel T-12 and RRs - Standard outputs - Sellers financials"
click at [379, 171] on p "Multifamily Permit Up - need to check supply" at bounding box center [463, 167] width 397 height 8
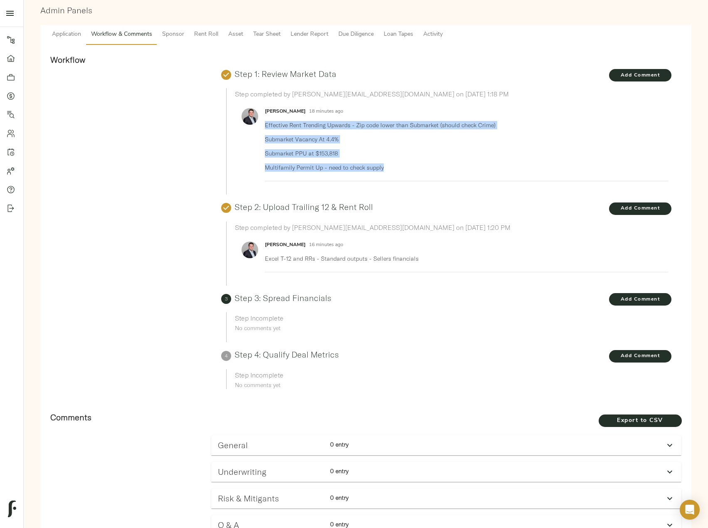
drag, startPoint x: 391, startPoint y: 168, endPoint x: 263, endPoint y: 128, distance: 133.8
click at [263, 128] on li "Justin Stamp 18 minutes ago Effective Rent Trending Upwards - Zip code lower th…" at bounding box center [451, 142] width 433 height 78
copy p "Effective Rent Trending Upwards - Zip code lower than Submarket (should check C…"
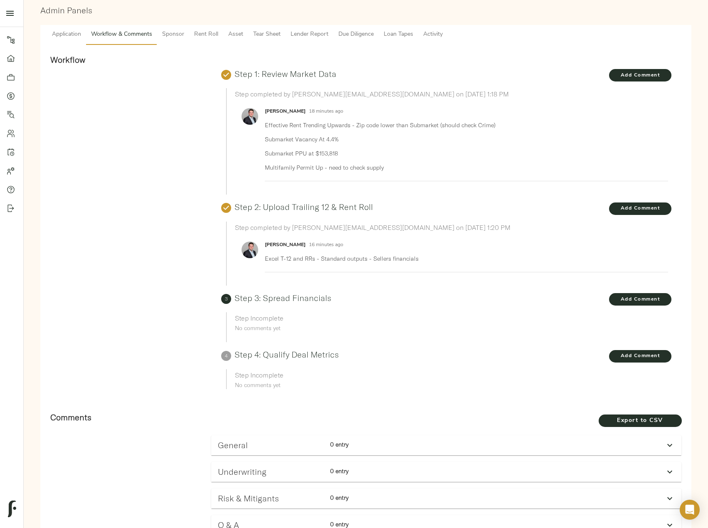
click at [419, 261] on p "Excel T-12 and RRs - Standard outputs - Sellers financials" at bounding box center [463, 259] width 397 height 8
drag, startPoint x: 424, startPoint y: 260, endPoint x: 264, endPoint y: 258, distance: 159.8
click at [264, 258] on li "Justin Stamp 16 minutes ago Excel T-12 and RRs - Standard outputs - Sellers fin…" at bounding box center [451, 254] width 433 height 35
click at [264, 258] on div at bounding box center [253, 250] width 23 height 17
drag, startPoint x: 265, startPoint y: 258, endPoint x: 405, endPoint y: 261, distance: 140.2
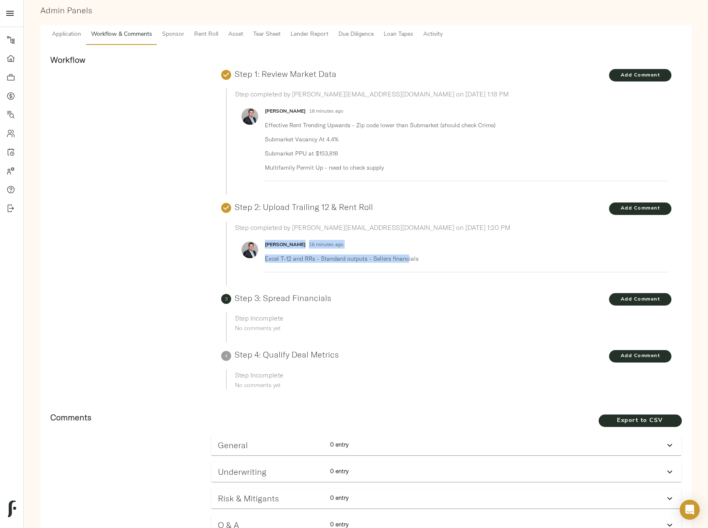
click at [405, 261] on li "Justin Stamp 16 minutes ago Excel T-12 and RRs - Standard outputs - Sellers fin…" at bounding box center [451, 254] width 433 height 35
click at [406, 261] on p "Excel T-12 and RRs - Standard outputs - Sellers financials" at bounding box center [463, 259] width 397 height 8
drag, startPoint x: 419, startPoint y: 260, endPoint x: 267, endPoint y: 262, distance: 152.3
click at [267, 262] on p "Excel T-12 and RRs - Standard outputs - Sellers financials" at bounding box center [463, 259] width 397 height 8
copy p "Excel T-12 and RRs - Standard outputs - Sellers financials"
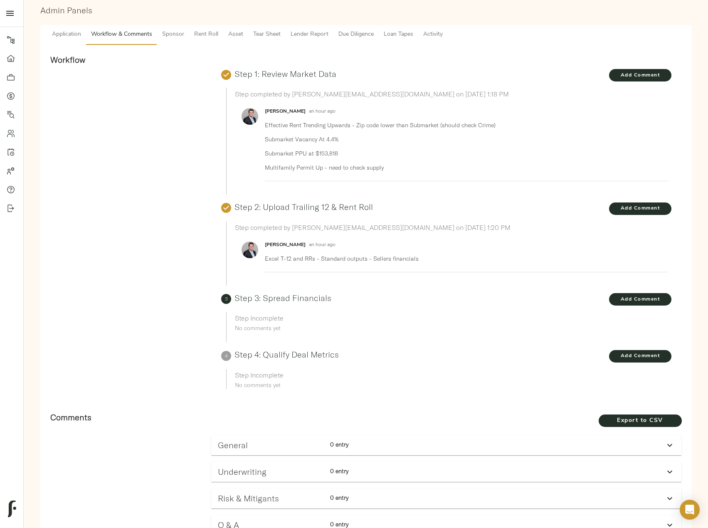
click at [376, 173] on div "Justin Stamp an hour ago Effective Rent Trending Upwards - Zip code lower than …" at bounding box center [463, 142] width 397 height 71
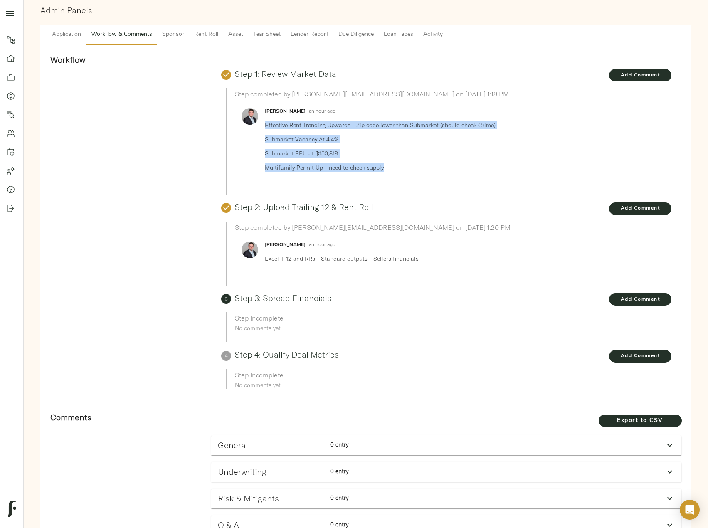
drag, startPoint x: 382, startPoint y: 169, endPoint x: 265, endPoint y: 125, distance: 124.8
click at [265, 125] on p "Effective Rent Trending Upwards - Zip code lower than Submarket (should check C…" at bounding box center [463, 146] width 397 height 51
copy p "Effective Rent Trending Upwards - Zip code lower than Submarket (should check C…"
drag, startPoint x: 430, startPoint y: 261, endPoint x: 263, endPoint y: 261, distance: 166.8
click at [263, 261] on li "Justin Stamp an hour ago Excel T-12 and RRs - Standard outputs - Sellers financ…" at bounding box center [451, 254] width 433 height 35
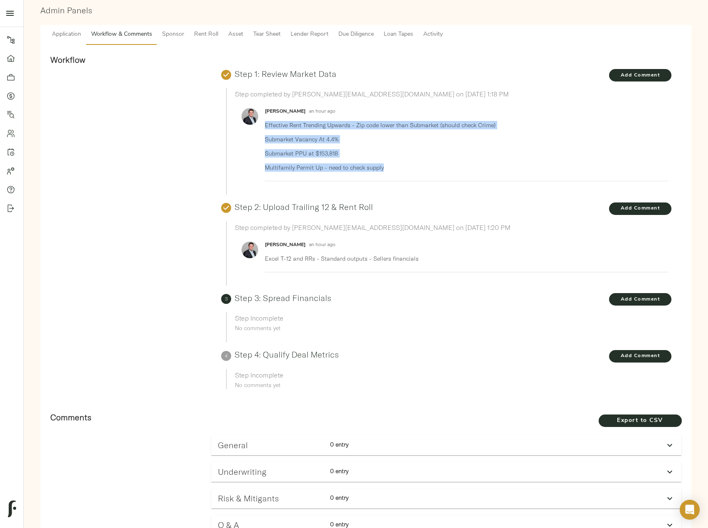
copy p "Excel T-12 and RRs - Standard outputs - Sellers financials"
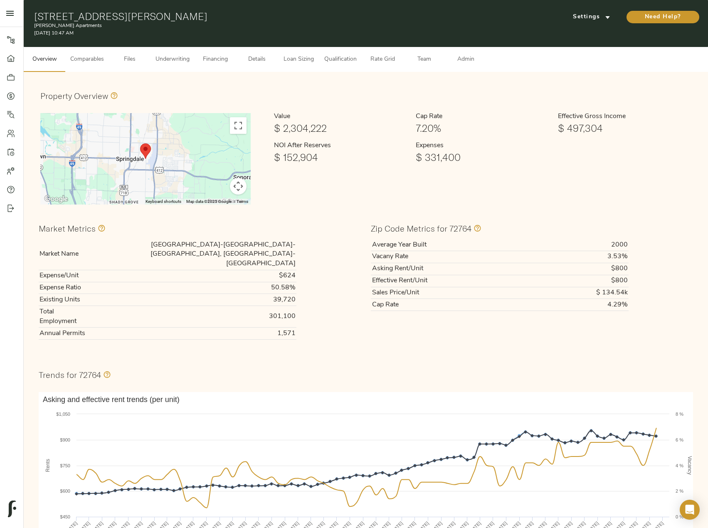
click at [108, 64] on button "Comparables" at bounding box center [87, 59] width 44 height 25
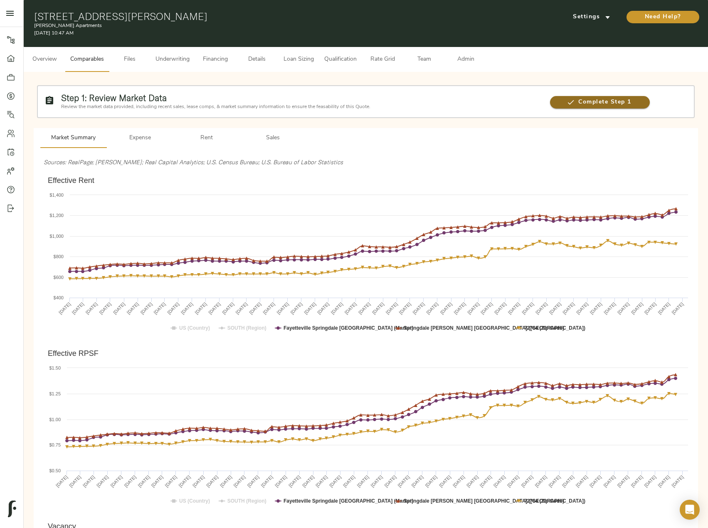
click at [589, 99] on span "Complete Step 1" at bounding box center [599, 102] width 99 height 10
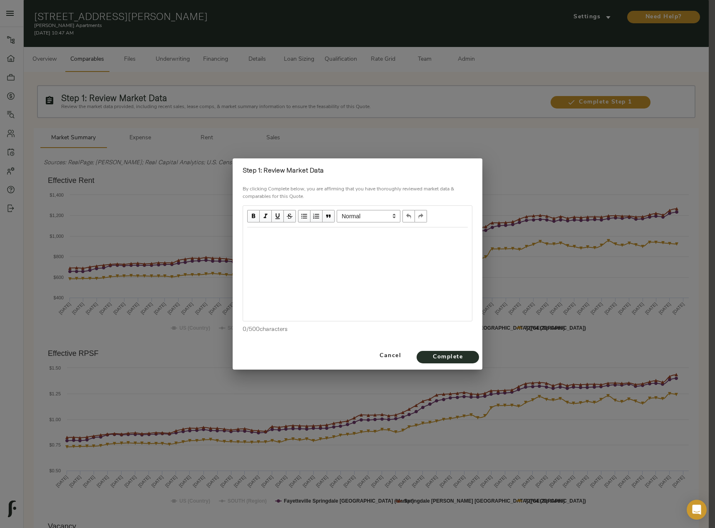
click at [278, 236] on div "Edit text" at bounding box center [357, 237] width 220 height 10
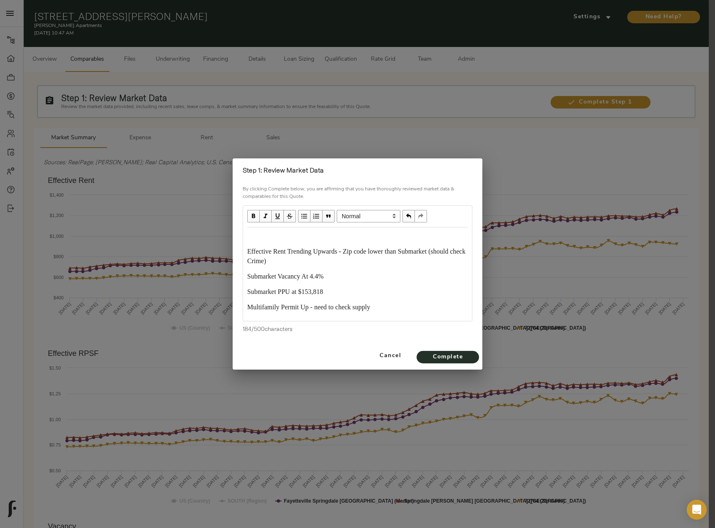
click at [265, 242] on div "Effective Rent Trending Upwards - Zip code lower than Submarket (should check C…" at bounding box center [357, 272] width 220 height 80
click at [250, 237] on div "Edit text" at bounding box center [357, 237] width 220 height 10
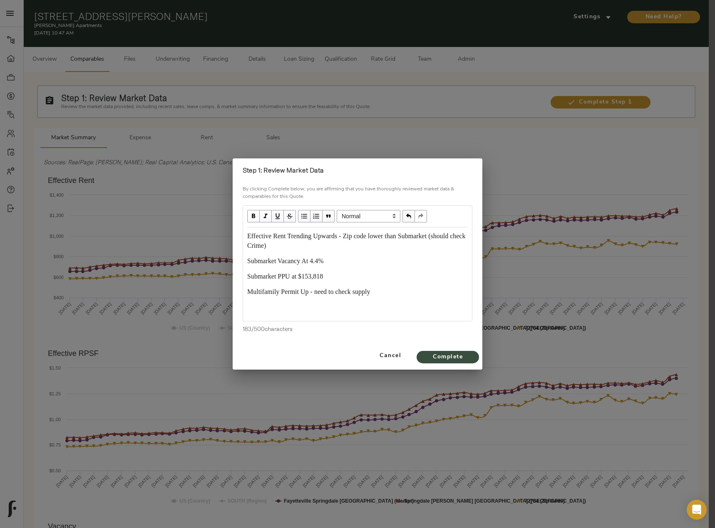
click at [458, 359] on span "Complete" at bounding box center [448, 357] width 46 height 10
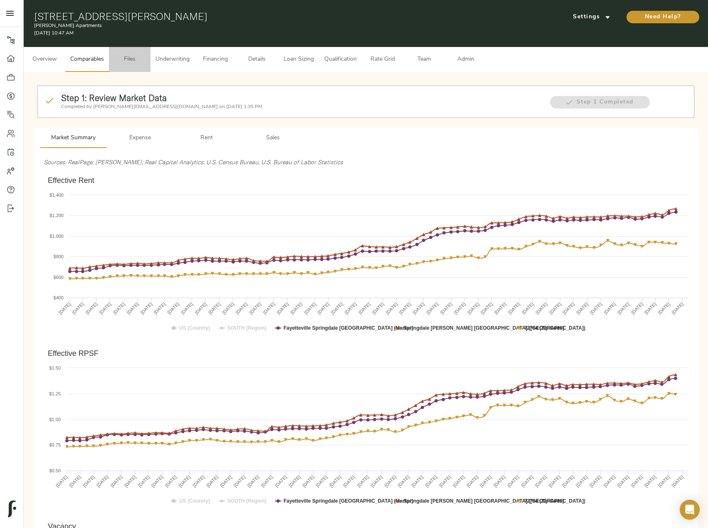
click at [119, 64] on span "Files" at bounding box center [130, 59] width 32 height 10
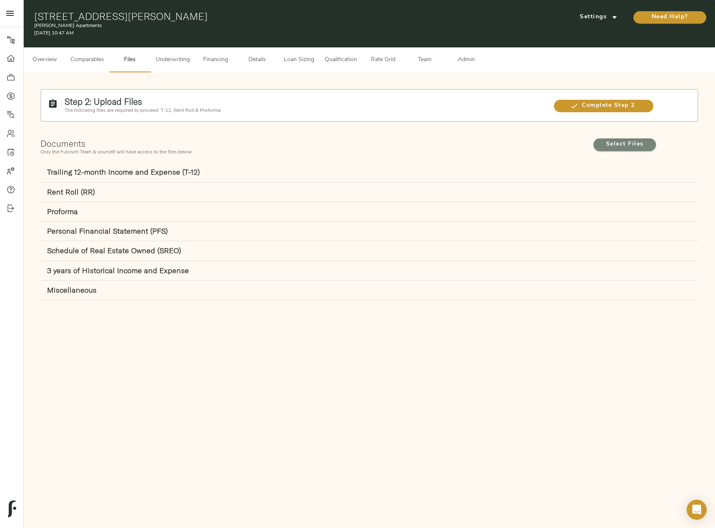
click at [629, 149] on span "Select Files" at bounding box center [625, 144] width 46 height 10
click at [0, 0] on input "Select Files" at bounding box center [0, 0] width 0 height 0
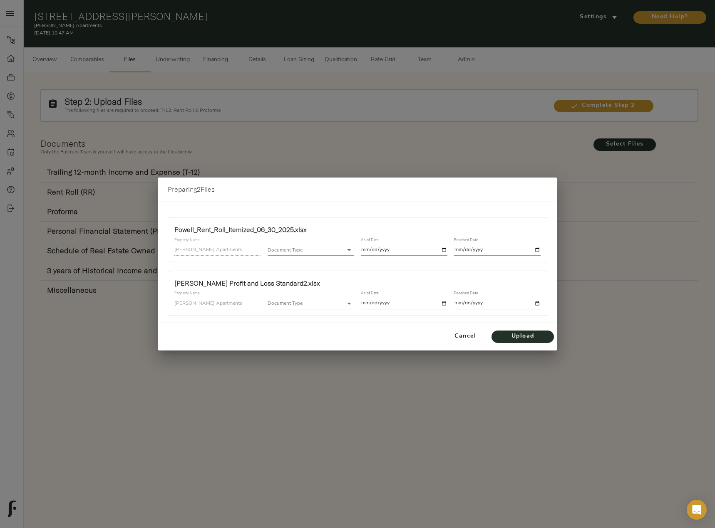
click at [323, 247] on body "Powell Apartments - 910 S Powell St, Springdale, AR 72764 Pipeline Dashboard Po…" at bounding box center [357, 273] width 715 height 547
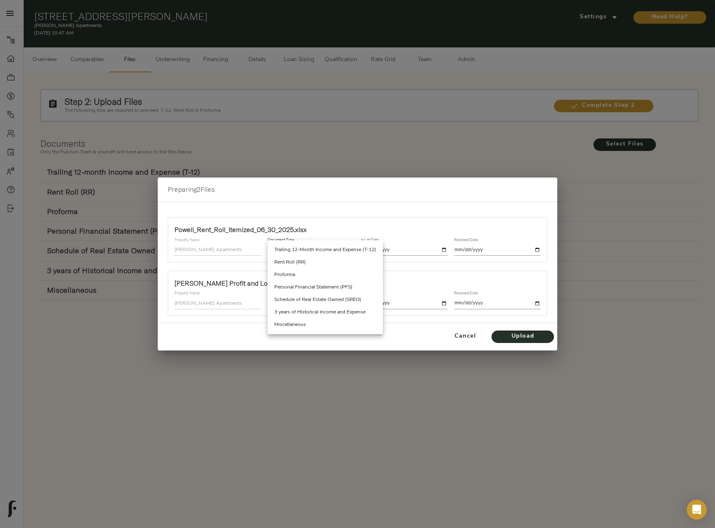
click at [324, 263] on li "Rent Roll (RR)" at bounding box center [325, 262] width 115 height 12
type input "rent_roll"
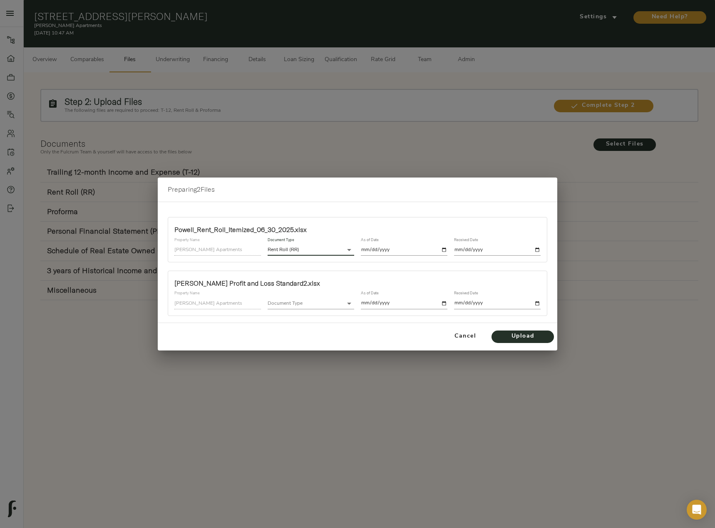
click at [445, 248] on input "date" at bounding box center [404, 250] width 87 height 11
type input "[DATE]"
click at [537, 251] on input "date" at bounding box center [497, 250] width 87 height 11
type input "[DATE]"
click at [322, 302] on body "Powell Apartments - 910 S Powell St, Springdale, AR 72764 Pipeline Dashboard Po…" at bounding box center [357, 273] width 715 height 547
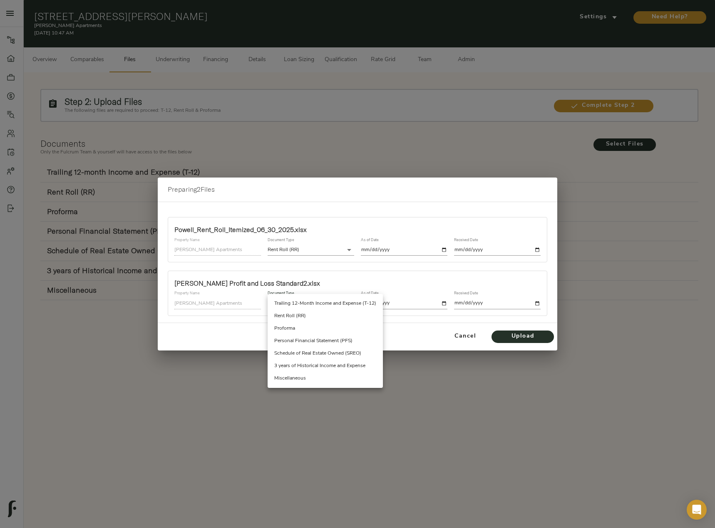
click at [322, 302] on li "Trailing 12-Month Income and Expense (T-12)" at bounding box center [325, 303] width 115 height 12
type input "trailing_twelve"
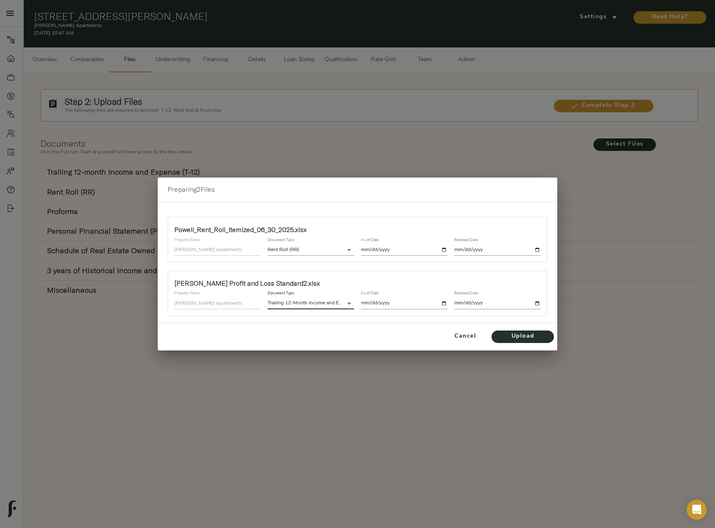
click at [444, 305] on input "date" at bounding box center [404, 303] width 87 height 11
type input "[DATE]"
click at [537, 302] on input "date" at bounding box center [497, 303] width 87 height 11
type input "[DATE]"
click at [522, 336] on span "Upload" at bounding box center [523, 337] width 46 height 10
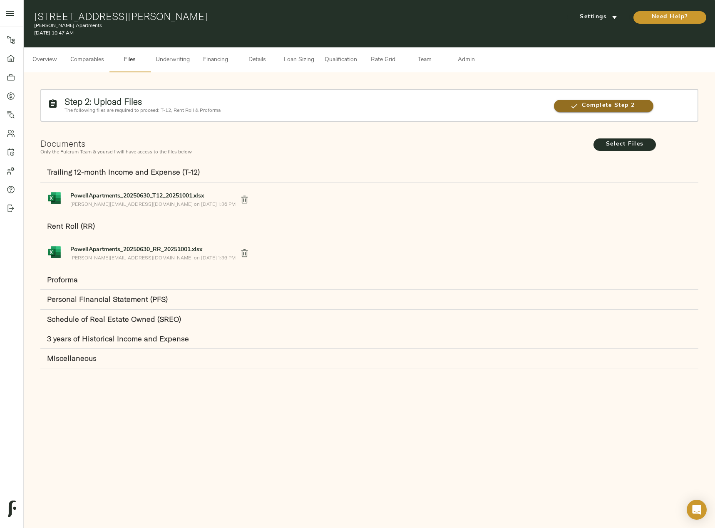
click at [628, 111] on button "Complete Step 2" at bounding box center [603, 106] width 99 height 12
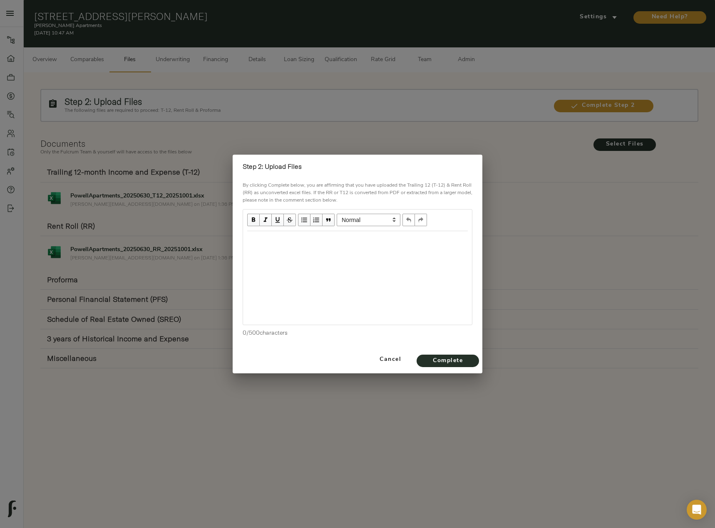
click at [328, 240] on div "Edit text" at bounding box center [357, 240] width 220 height 10
drag, startPoint x: 364, startPoint y: 241, endPoint x: 511, endPoint y: 247, distance: 147.4
click at [511, 247] on div "Step 2: Upload Files By clicking Complete below, you are affirming that you hav…" at bounding box center [357, 264] width 715 height 528
click at [464, 360] on span "Complete" at bounding box center [448, 361] width 46 height 10
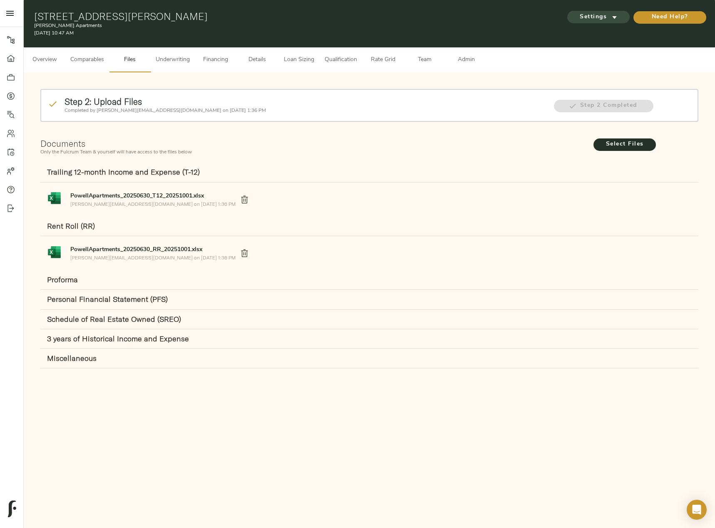
click at [605, 14] on span "Settings" at bounding box center [598, 17] width 46 height 10
click at [602, 30] on li "Underwriting Template" at bounding box center [597, 35] width 81 height 16
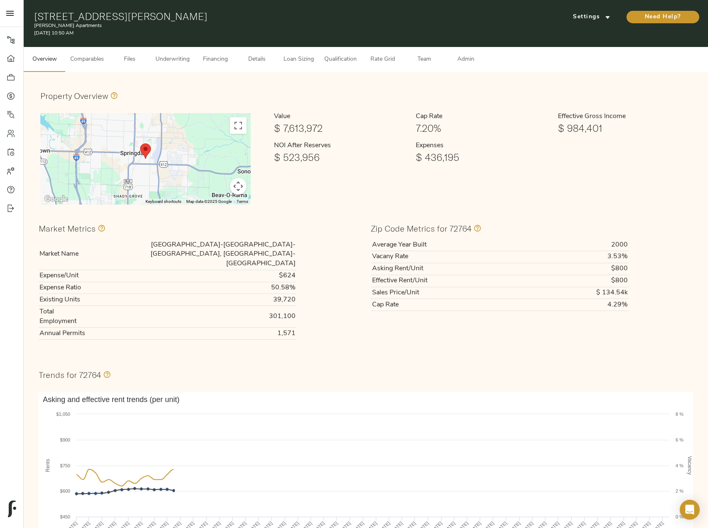
click at [98, 63] on span "Comparables" at bounding box center [87, 59] width 34 height 10
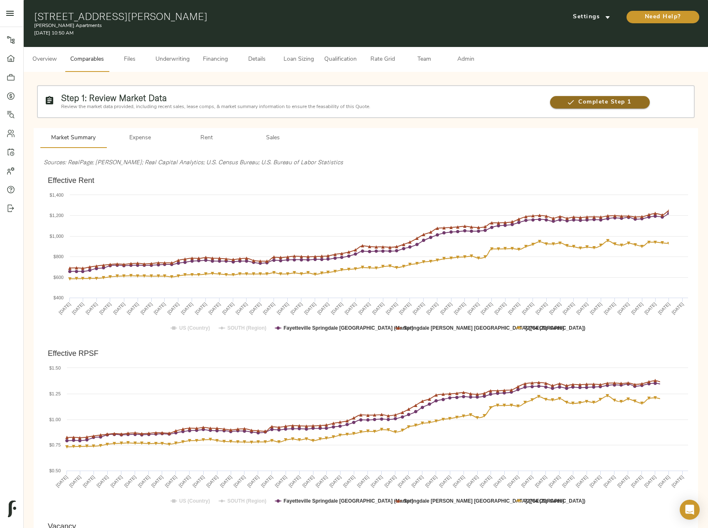
click at [598, 103] on span "Complete Step 1" at bounding box center [599, 102] width 99 height 10
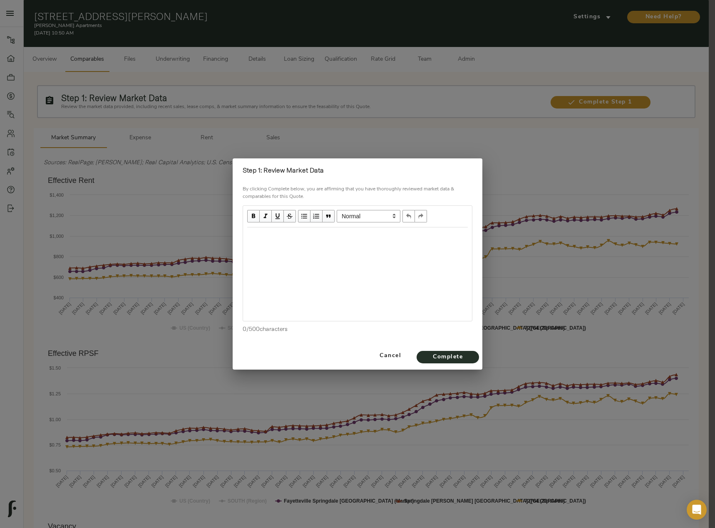
click at [291, 248] on div at bounding box center [357, 275] width 229 height 94
click at [297, 238] on div "Edit text" at bounding box center [357, 237] width 220 height 10
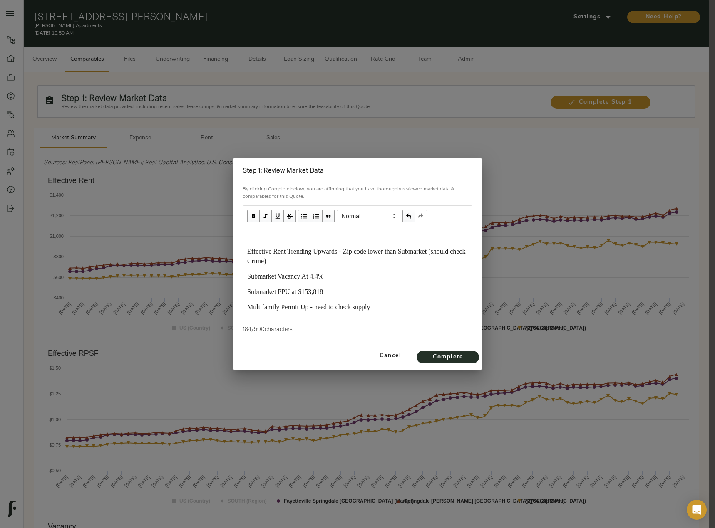
click at [281, 233] on div "Edit text" at bounding box center [357, 237] width 220 height 10
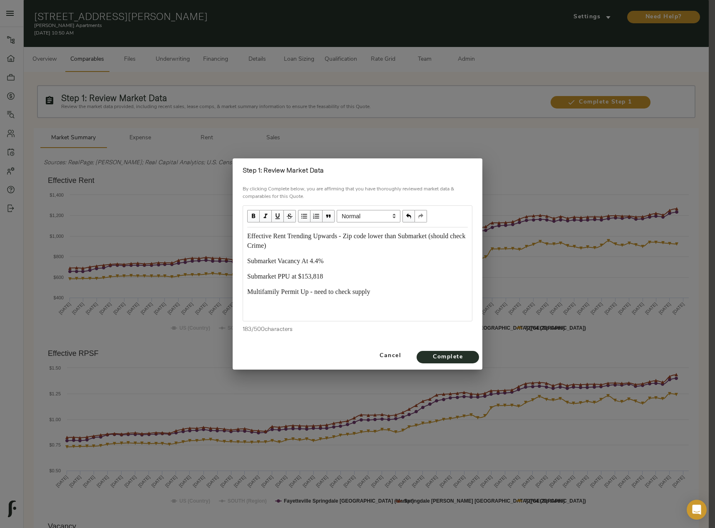
click at [430, 351] on div "Cancel Complete" at bounding box center [358, 355] width 250 height 27
click at [431, 354] on span "Complete" at bounding box center [448, 357] width 46 height 10
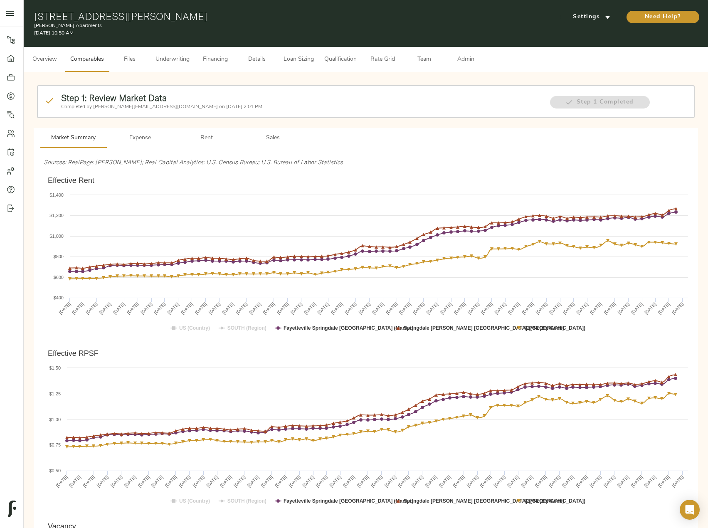
click at [133, 57] on span "Files" at bounding box center [130, 59] width 32 height 10
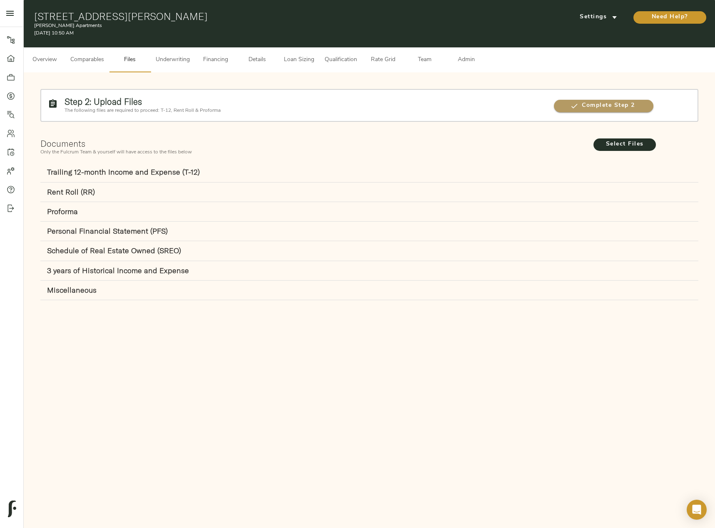
click at [605, 108] on span "Complete Step 2" at bounding box center [603, 106] width 99 height 10
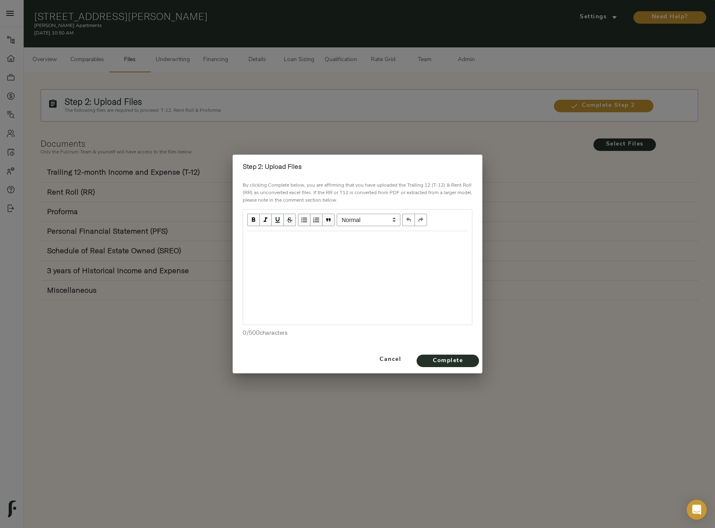
click at [305, 248] on div "Edit text" at bounding box center [357, 240] width 228 height 17
drag, startPoint x: 429, startPoint y: 241, endPoint x: 363, endPoint y: 244, distance: 66.2
click at [363, 244] on div "Excel T-12 and RRs - Standard outputs - Sellers financials" at bounding box center [357, 240] width 220 height 10
click at [450, 364] on span "Complete" at bounding box center [448, 361] width 46 height 10
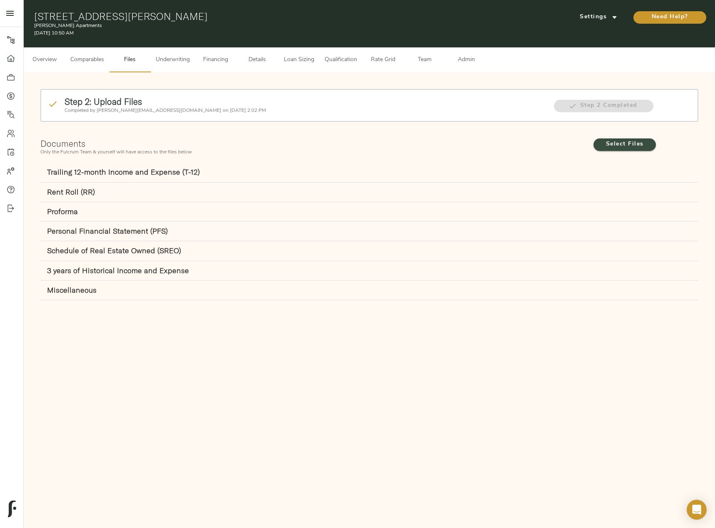
click at [622, 144] on span "Select Files" at bounding box center [625, 144] width 46 height 10
click at [0, 0] on input "Select Files" at bounding box center [0, 0] width 0 height 0
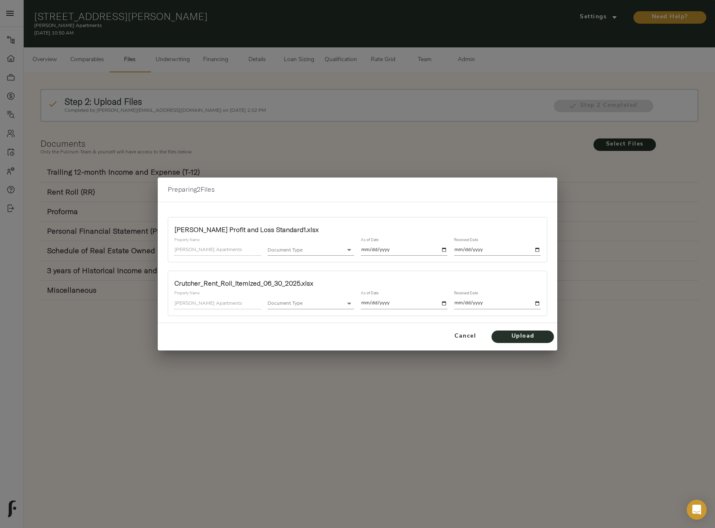
click at [321, 250] on body "Crutcher Apartments - 1305 Crutcher St, Springdale, AR 72764 Pipeline Dashboard…" at bounding box center [357, 273] width 715 height 547
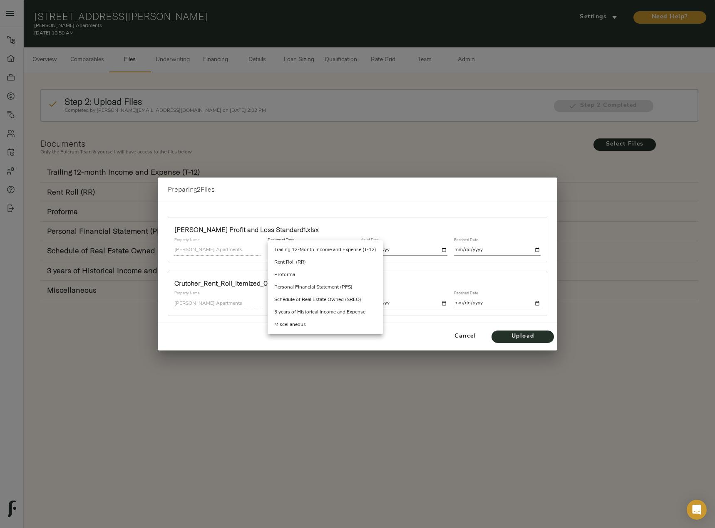
drag, startPoint x: 326, startPoint y: 248, endPoint x: 388, endPoint y: 255, distance: 62.4
click at [327, 248] on li "Trailing 12-Month Income and Expense (T-12)" at bounding box center [325, 250] width 115 height 12
type input "trailing_twelve"
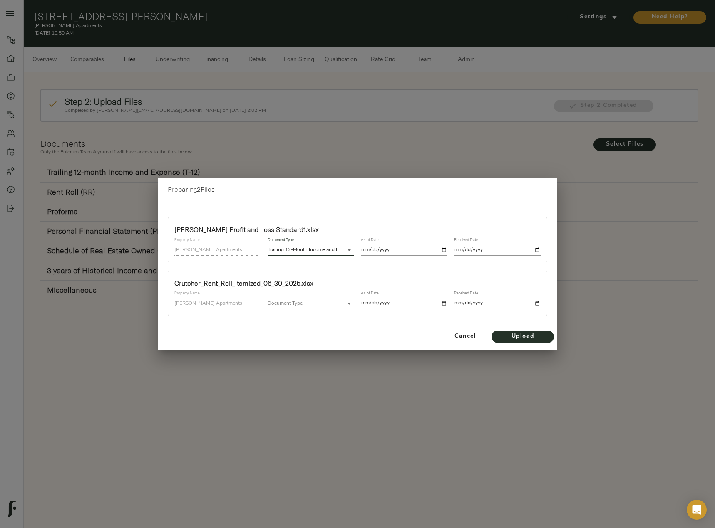
click at [443, 252] on input "date" at bounding box center [404, 250] width 87 height 11
type input "2025-06-30"
click at [538, 249] on input "date" at bounding box center [497, 250] width 87 height 11
type input "2025-10-01"
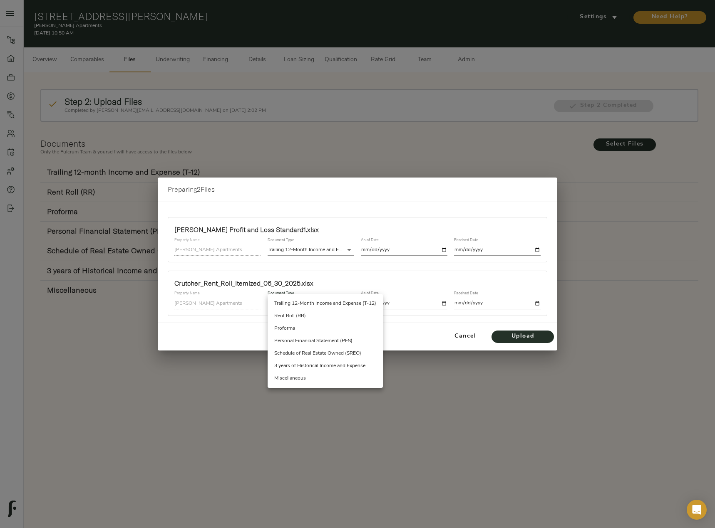
click at [326, 302] on body "Crutcher Apartments - 1305 Crutcher St, Springdale, AR 72764 Pipeline Dashboard…" at bounding box center [357, 273] width 715 height 547
click at [321, 315] on li "Rent Roll (RR)" at bounding box center [325, 316] width 115 height 12
type input "rent_roll"
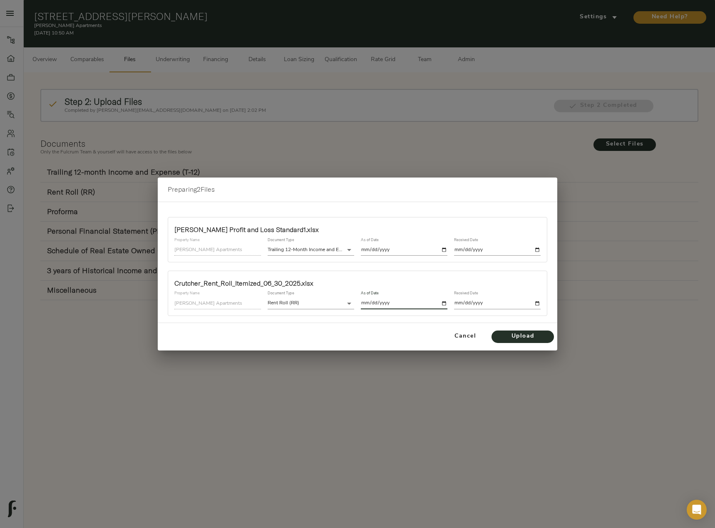
click at [443, 304] on input "date" at bounding box center [404, 303] width 87 height 11
type input "2025-06-30"
click at [536, 302] on input "date" at bounding box center [497, 303] width 87 height 11
type input "2025-10-01"
click at [523, 332] on span "Upload" at bounding box center [523, 337] width 46 height 10
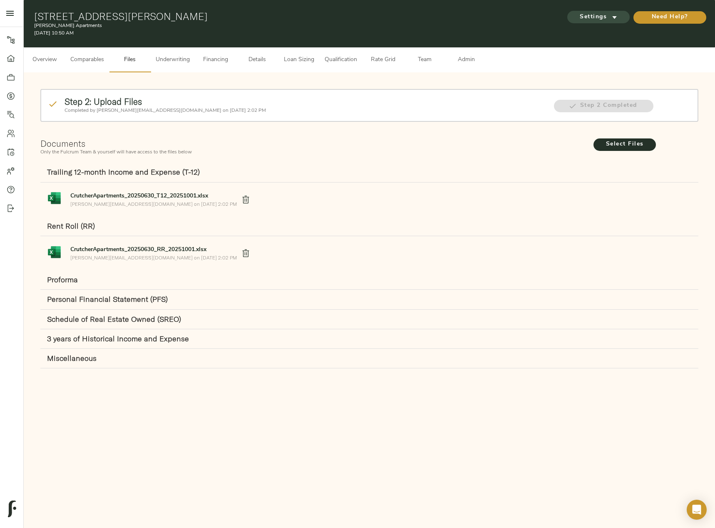
click at [601, 17] on span "Settings" at bounding box center [598, 17] width 46 height 10
click at [600, 37] on span "Underwriting Template" at bounding box center [606, 34] width 51 height 7
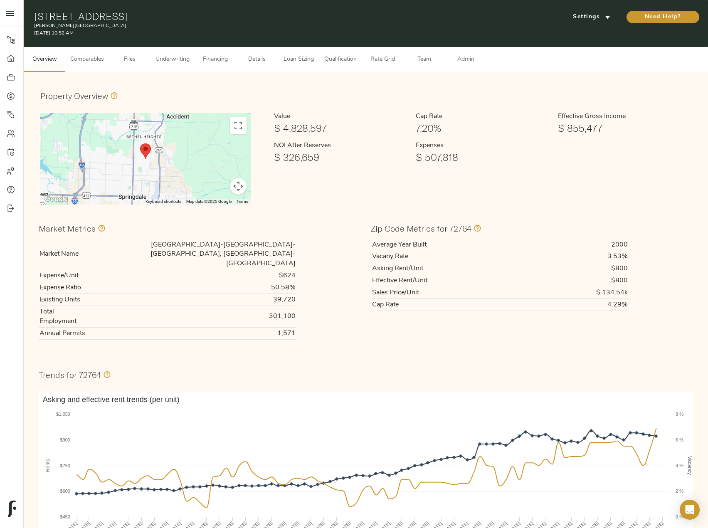
click at [103, 58] on span "Comparables" at bounding box center [87, 59] width 34 height 10
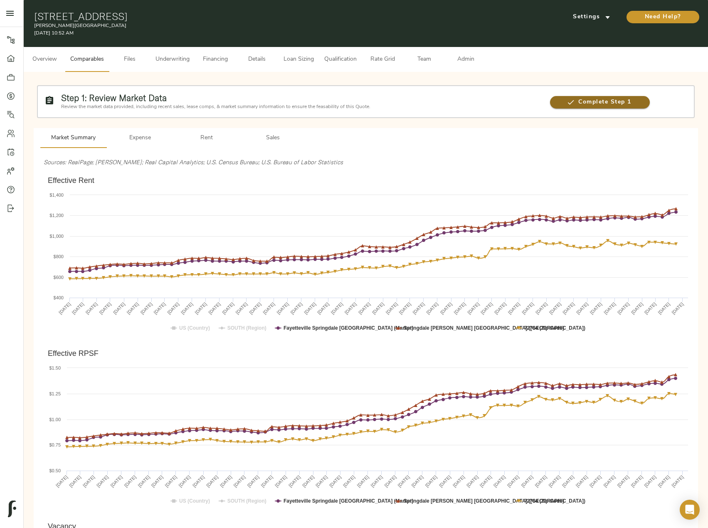
click at [596, 104] on span "Complete Step 1" at bounding box center [599, 102] width 99 height 10
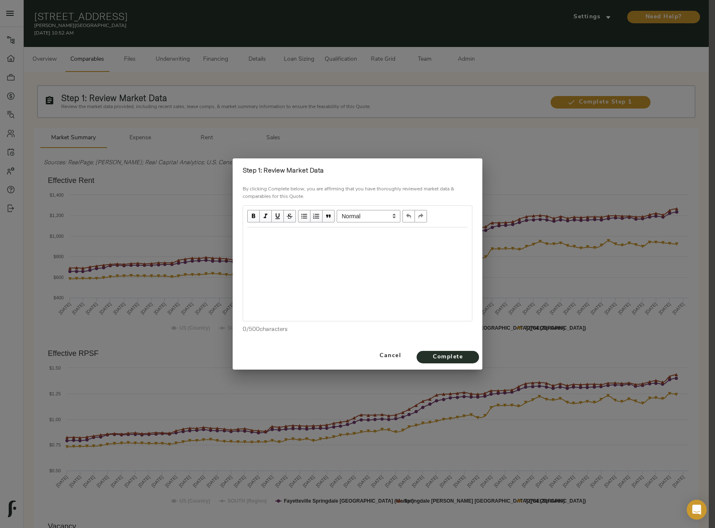
click at [342, 235] on div "Edit text" at bounding box center [357, 237] width 220 height 10
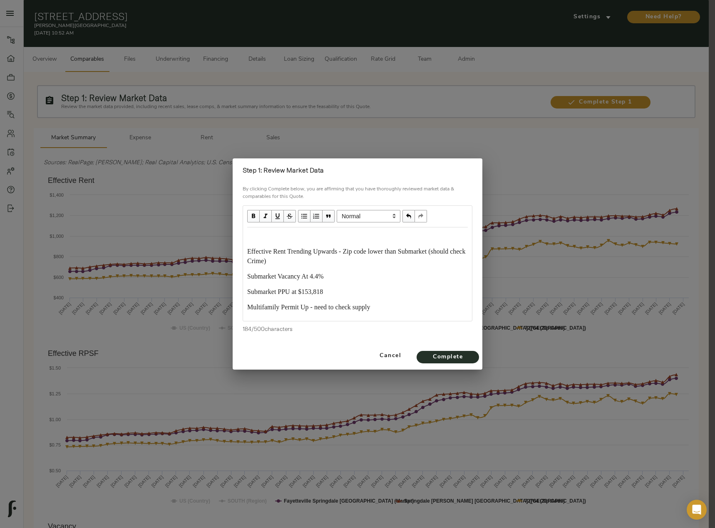
click at [266, 240] on div "Edit text" at bounding box center [357, 237] width 220 height 10
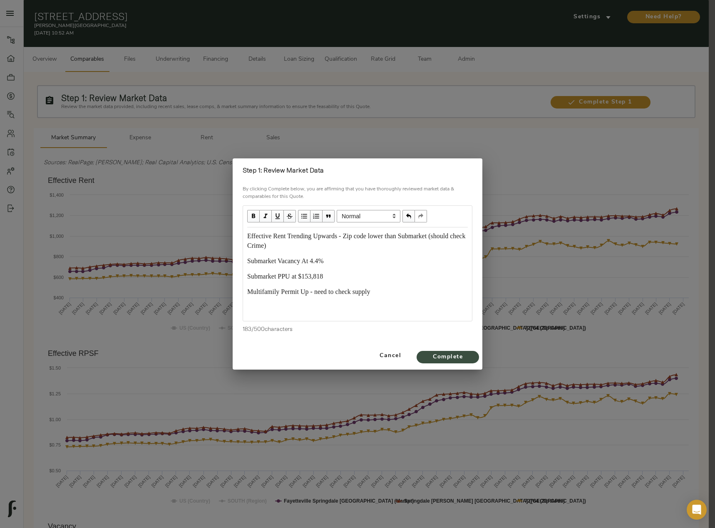
click at [446, 359] on span "Complete" at bounding box center [448, 357] width 46 height 10
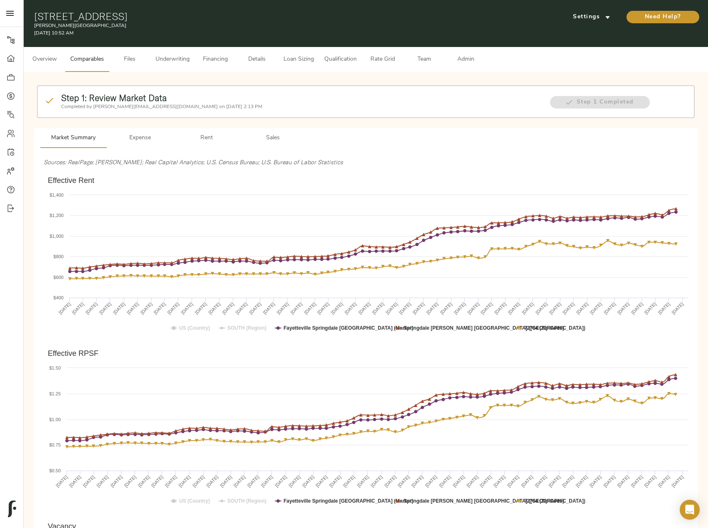
click at [133, 62] on span "Files" at bounding box center [130, 59] width 32 height 10
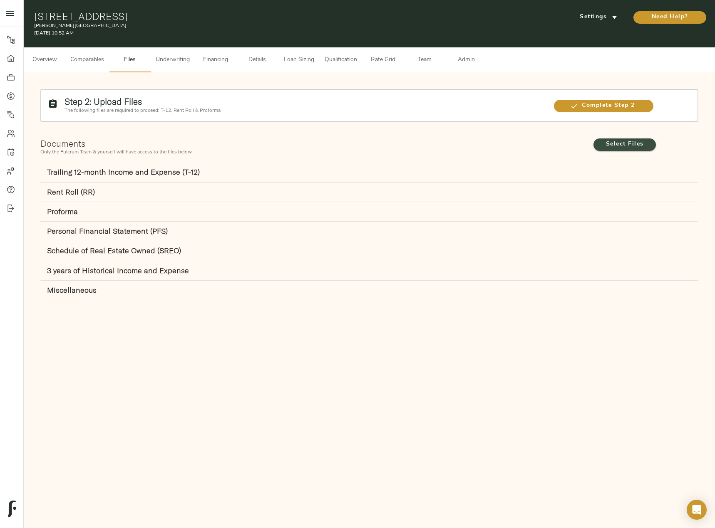
click at [619, 147] on span "Select Files" at bounding box center [625, 144] width 46 height 10
click at [0, 0] on input "Select Files" at bounding box center [0, 0] width 0 height 0
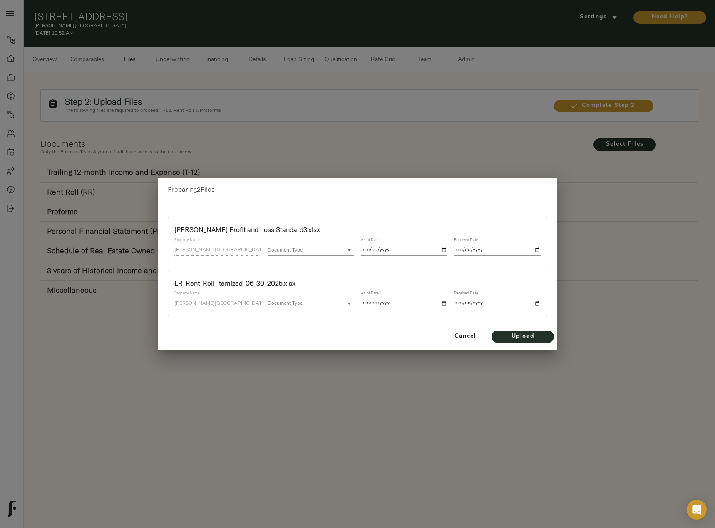
click at [349, 253] on body "Lowell Road Apartments - 1705 Lowell Rd, Springdale, AR 72764 Pipeline Dashboar…" at bounding box center [357, 273] width 715 height 547
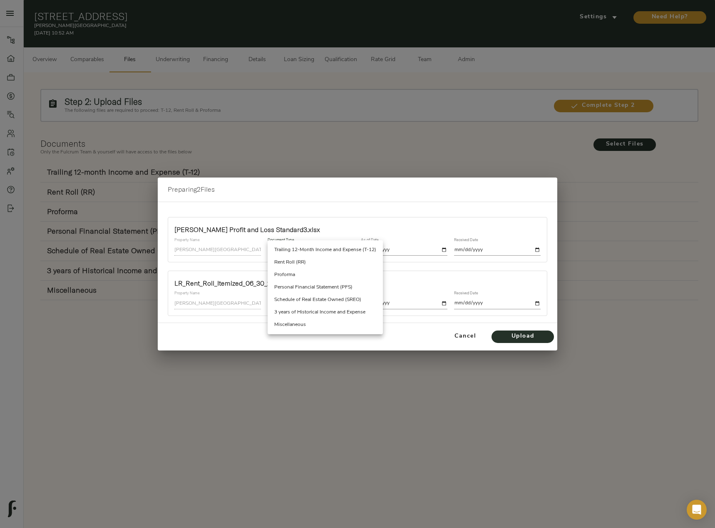
click at [340, 248] on li "Trailing 12-Month Income and Expense (T-12)" at bounding box center [325, 250] width 115 height 12
type input "trailing_twelve"
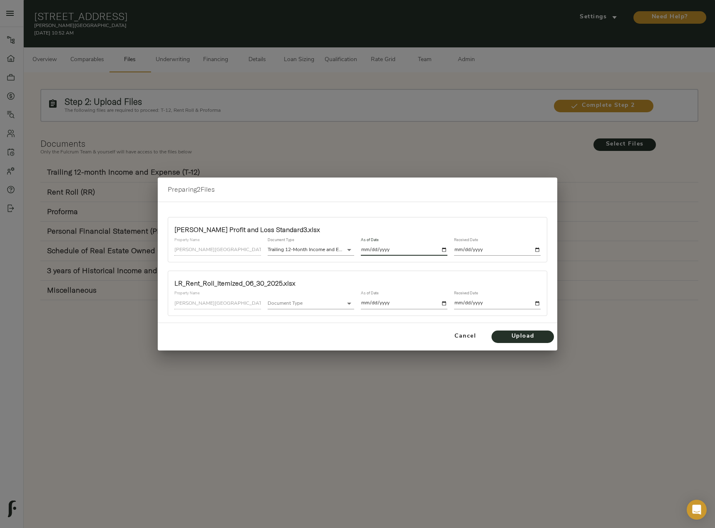
click at [443, 250] on input "date" at bounding box center [404, 250] width 87 height 11
type input "2025-06-30"
click at [537, 249] on input "date" at bounding box center [497, 250] width 87 height 11
type input "[DATE]"
click at [300, 315] on div "LR_Rent_Roll_Itemized_06_30_2025.xlsx Property Name Lowell Road Apartments Docu…" at bounding box center [357, 293] width 379 height 45
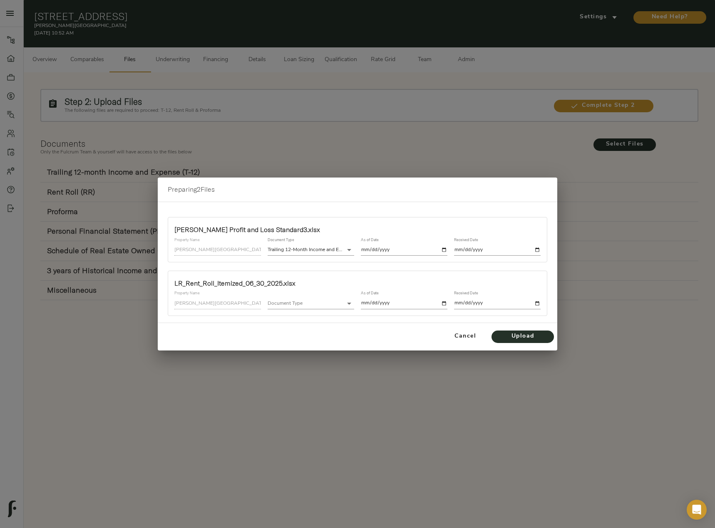
click at [304, 303] on body "Lowell Road Apartments - 1705 Lowell Rd, Springdale, AR 72764 Pipeline Dashboar…" at bounding box center [357, 273] width 715 height 547
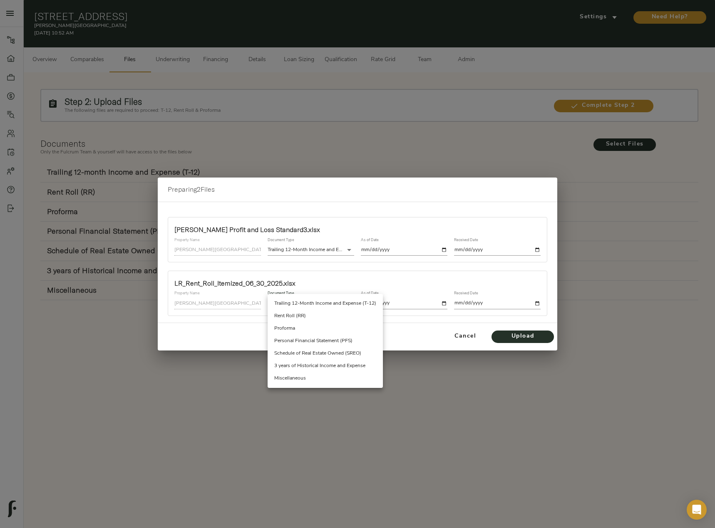
click at [310, 314] on li "Rent Roll (RR)" at bounding box center [325, 316] width 115 height 12
type input "rent_roll"
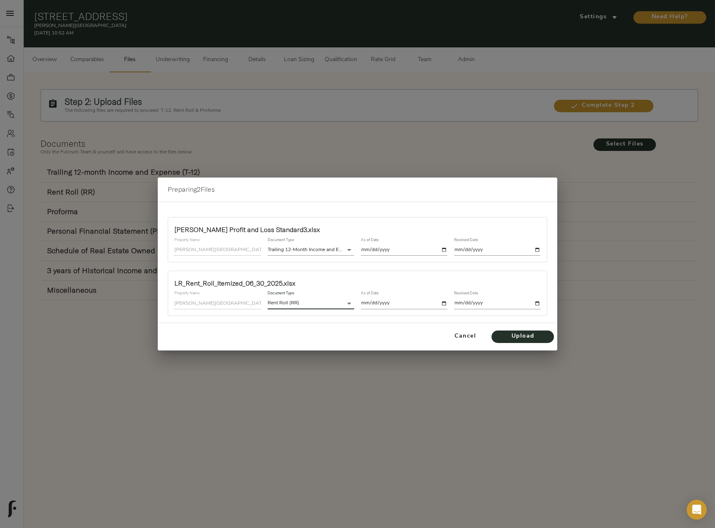
click at [444, 304] on input "date" at bounding box center [404, 303] width 87 height 11
type input "2025-06-30"
click at [536, 307] on input "date" at bounding box center [497, 303] width 87 height 11
click at [539, 303] on input "date" at bounding box center [497, 303] width 87 height 11
type input "[DATE]"
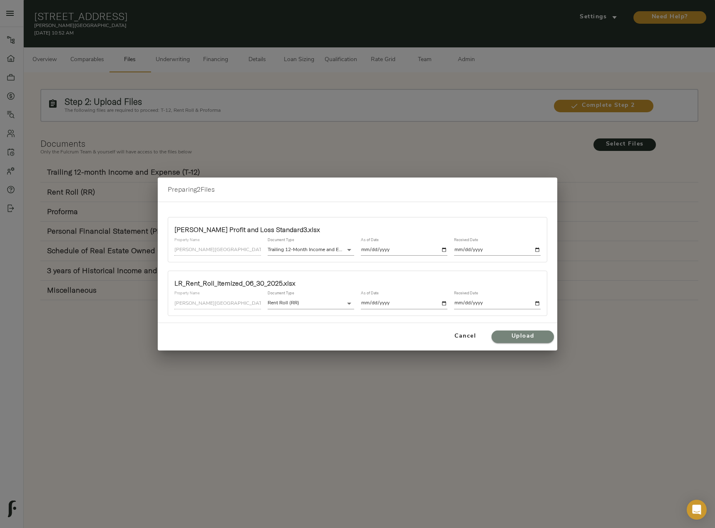
click at [516, 334] on span "Upload" at bounding box center [523, 337] width 46 height 10
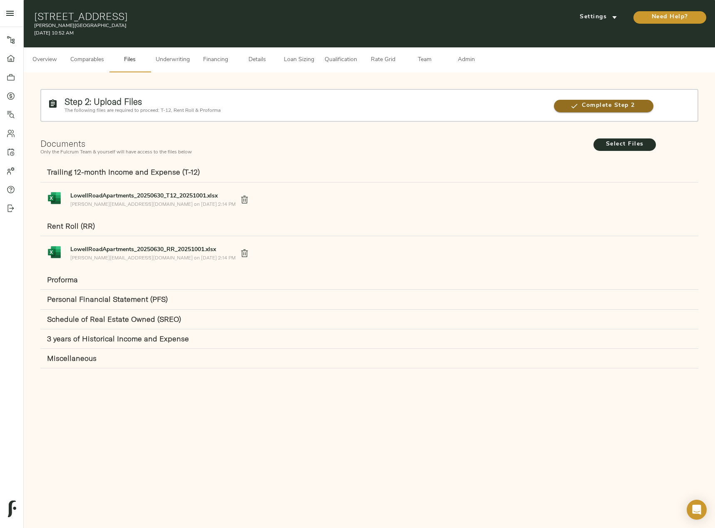
click at [584, 107] on span "Complete Step 2" at bounding box center [603, 106] width 99 height 10
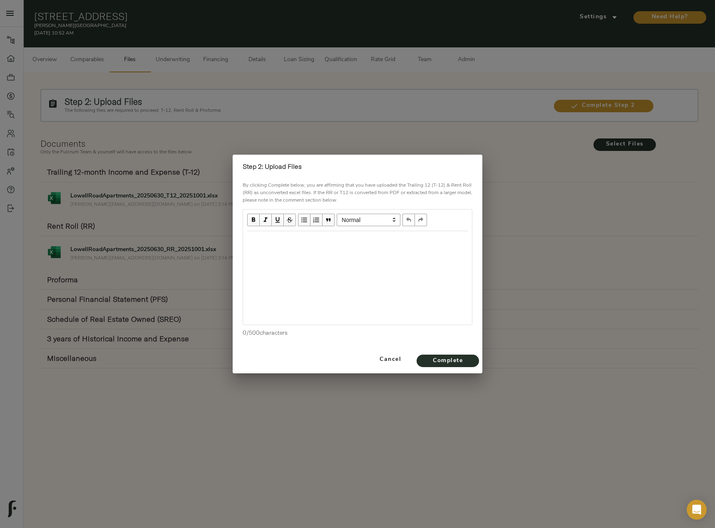
drag, startPoint x: 327, startPoint y: 234, endPoint x: 327, endPoint y: 248, distance: 13.7
click at [327, 235] on div "Edit text" at bounding box center [357, 240] width 228 height 17
drag, startPoint x: 424, startPoint y: 239, endPoint x: 364, endPoint y: 240, distance: 59.5
click at [364, 240] on div "Excel T-12 and RRs - Standard outputs - Sellers financials" at bounding box center [357, 240] width 220 height 10
click at [457, 359] on span "Complete" at bounding box center [448, 361] width 46 height 10
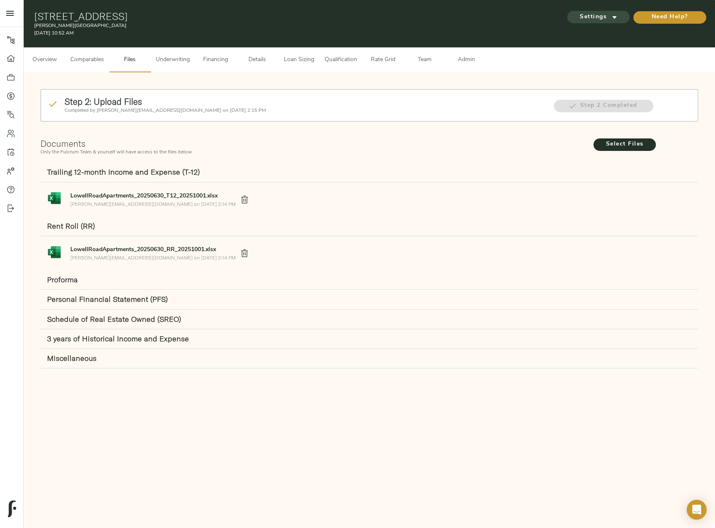
click at [586, 17] on span "Settings" at bounding box center [598, 17] width 46 height 10
click at [587, 39] on li "Underwriting Template" at bounding box center [597, 35] width 81 height 16
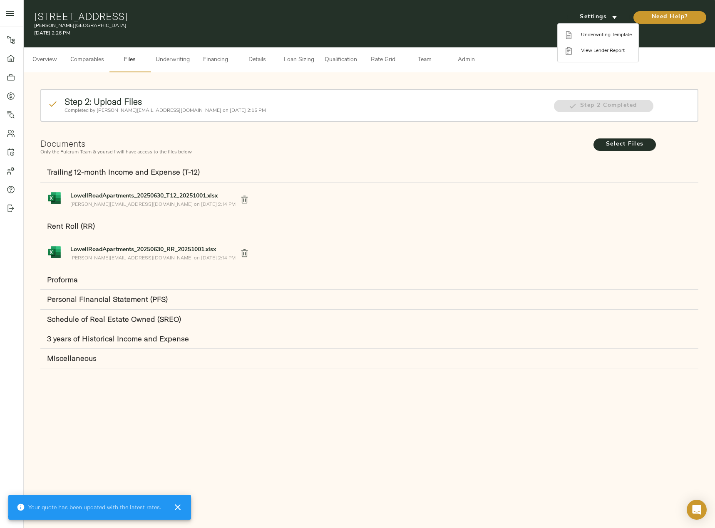
click at [93, 28] on div at bounding box center [357, 264] width 715 height 528
drag, startPoint x: 91, startPoint y: 27, endPoint x: 32, endPoint y: 27, distance: 59.1
click at [32, 27] on div "1705 Lowell Rd, Springdale, AR 72764 Lowell Road Apartments October 2, 2025 2:2…" at bounding box center [369, 23] width 691 height 47
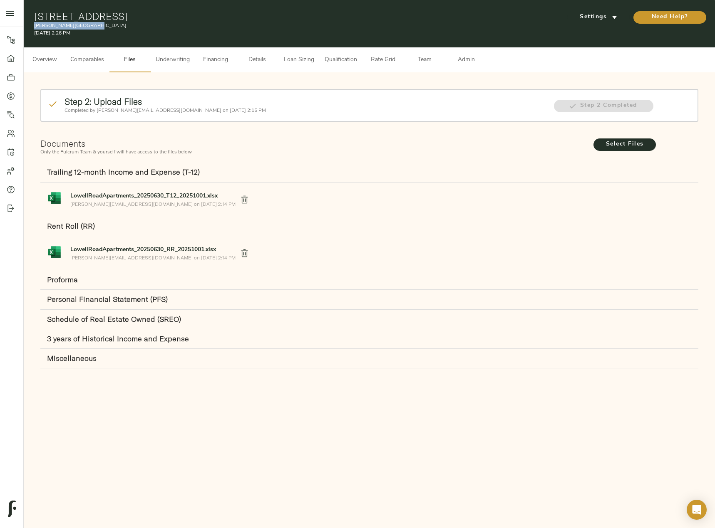
copy p "Lowell Road Apartments"
click at [255, 58] on span "Details" at bounding box center [257, 60] width 32 height 10
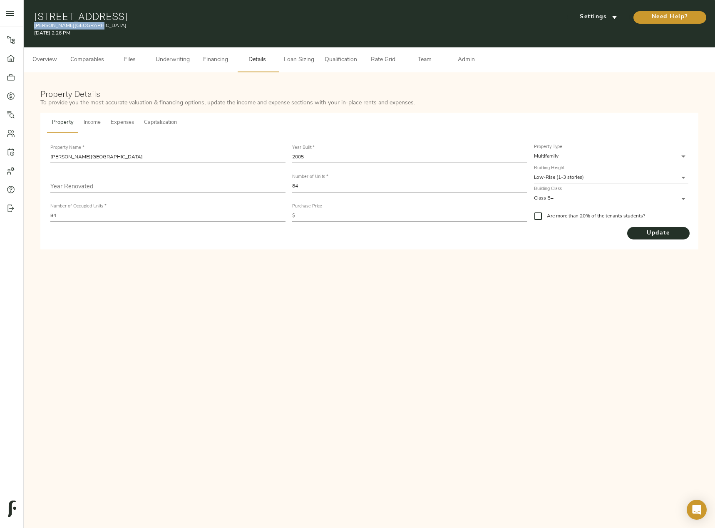
click at [150, 57] on button "Files" at bounding box center [130, 59] width 42 height 25
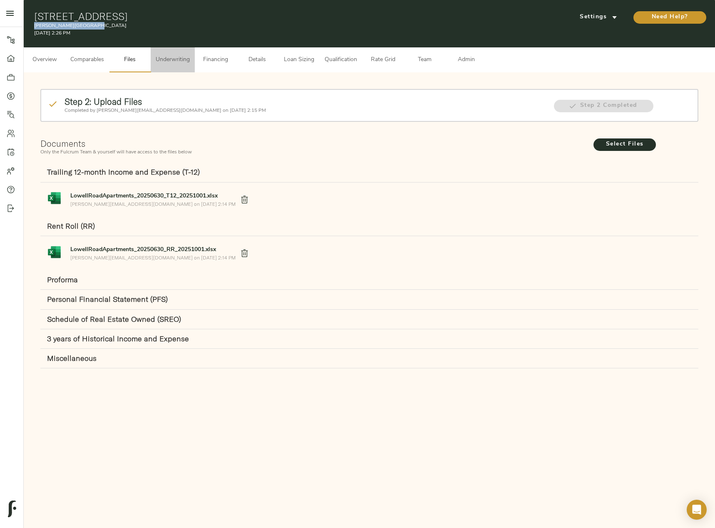
click at [183, 66] on button "Underwriting" at bounding box center [173, 59] width 44 height 25
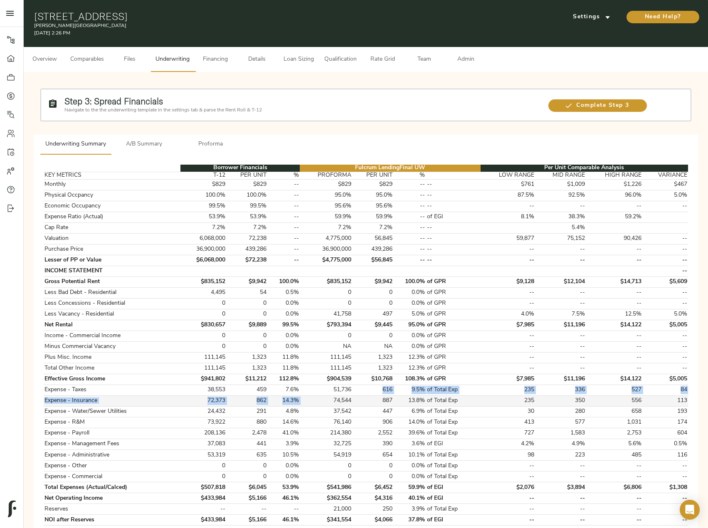
drag, startPoint x: 353, startPoint y: 390, endPoint x: 333, endPoint y: 397, distance: 21.0
click at [332, 397] on tbody "Monthly $829 $829 -- $829 $829 -- -- $761 $1,009 $1,226 $467 Physical Occpancy …" at bounding box center [366, 352] width 645 height 347
drag, startPoint x: 333, startPoint y: 391, endPoint x: 353, endPoint y: 390, distance: 20.0
click at [354, 391] on tr "Expense - Taxes 38,553 459 7.6% 51,736 616 9.5% of Total Exp 235 336 527 84" at bounding box center [366, 390] width 645 height 11
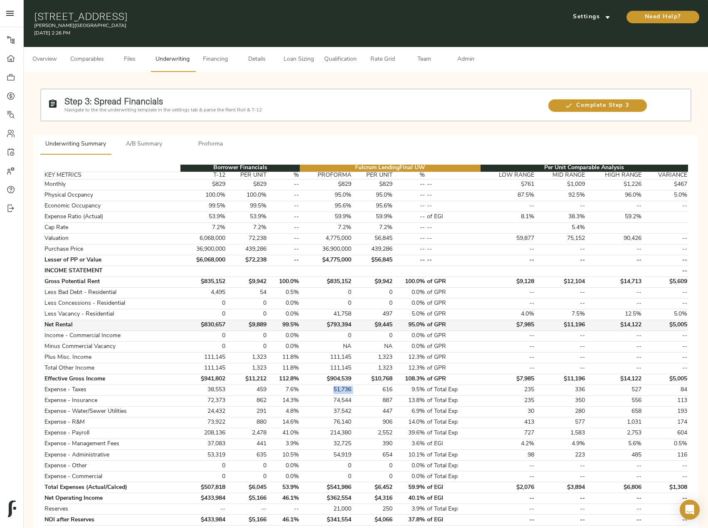
copy td "51,736"
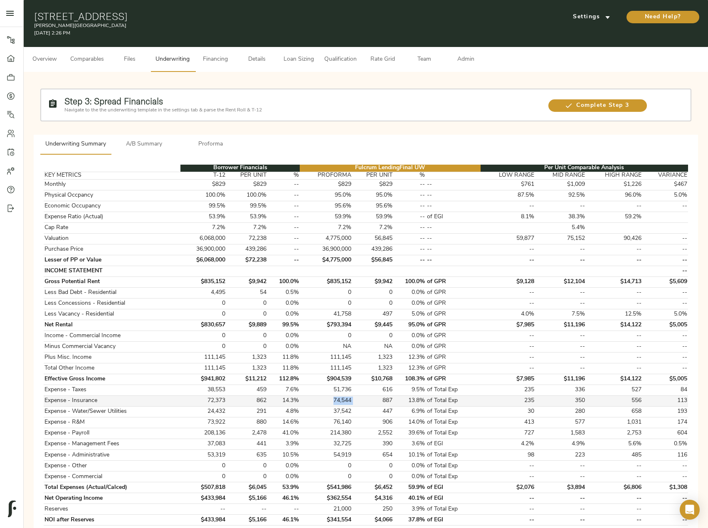
drag, startPoint x: 333, startPoint y: 399, endPoint x: 354, endPoint y: 400, distance: 21.6
click at [354, 400] on tr "Expense - Insurance 72,373 862 14.3% 74,544 887 13.8% of Total Exp 235 350 556 …" at bounding box center [366, 401] width 645 height 11
copy td "74,544"
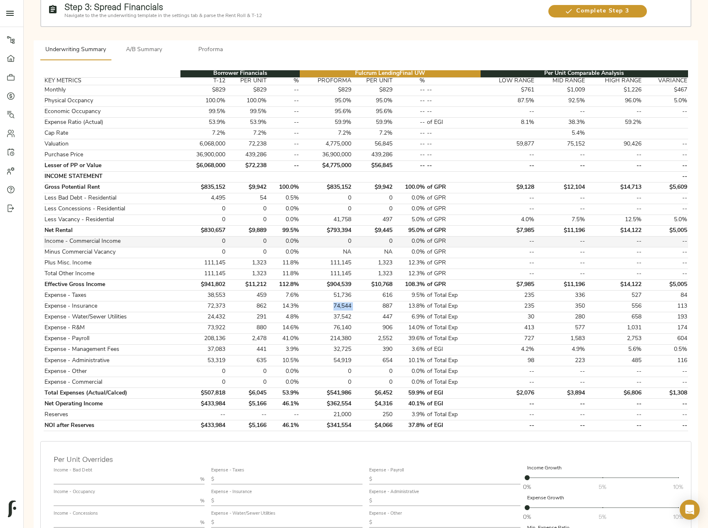
scroll to position [166, 0]
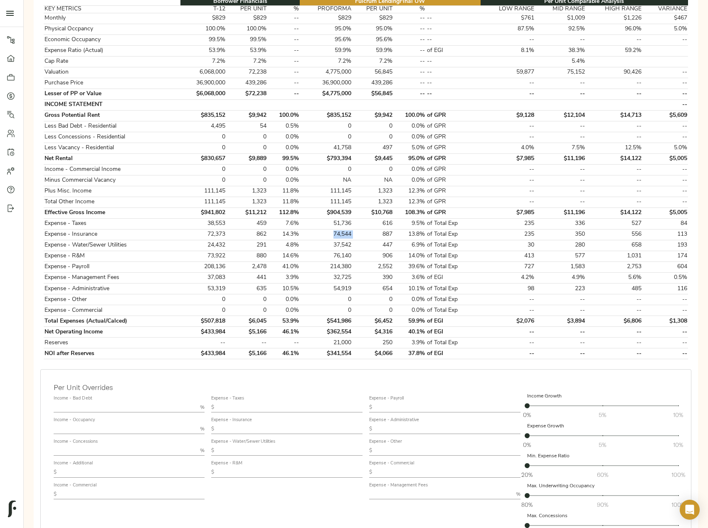
click at [89, 404] on input "text" at bounding box center [126, 408] width 144 height 10
type input "0.5"
click at [94, 422] on label "Income - Occupancy" at bounding box center [74, 420] width 41 height 5
click at [94, 430] on input "text" at bounding box center [126, 429] width 144 height 10
type input "94"
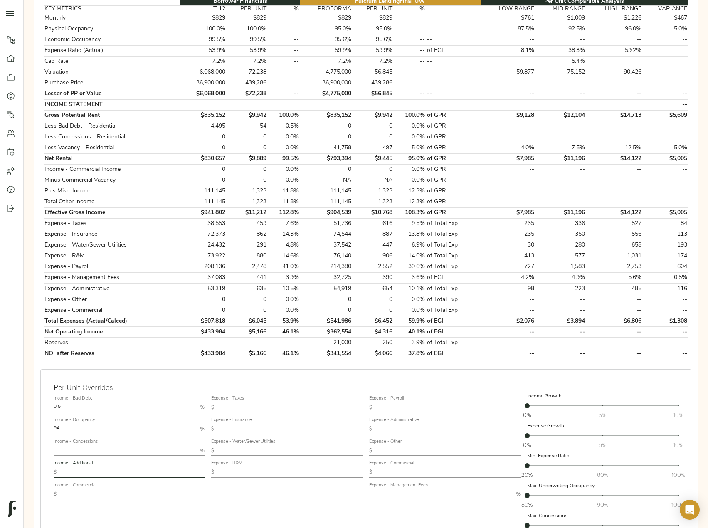
click at [99, 471] on input "text" at bounding box center [132, 473] width 145 height 10
click at [78, 472] on input "text" at bounding box center [132, 473] width 145 height 10
type input "1,237"
click at [260, 408] on input "text" at bounding box center [290, 408] width 145 height 10
type input "495"
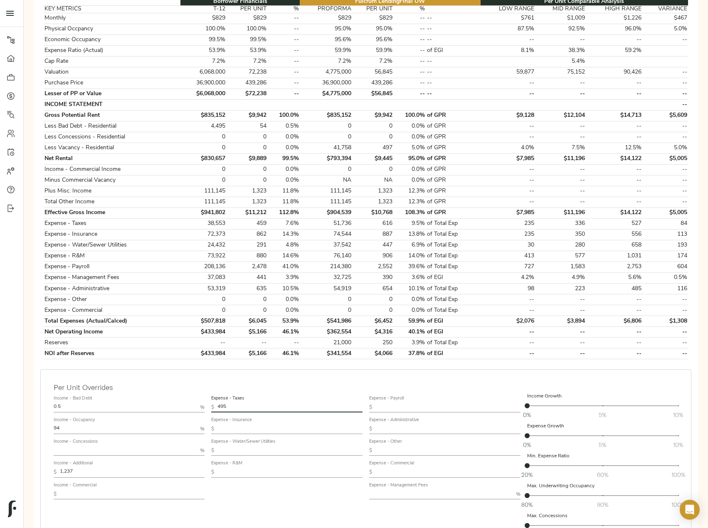
click at [251, 431] on input "text" at bounding box center [290, 429] width 145 height 10
type input "850"
click at [256, 448] on input "text" at bounding box center [290, 451] width 145 height 10
type input "366"
click at [244, 471] on input "text" at bounding box center [290, 473] width 145 height 10
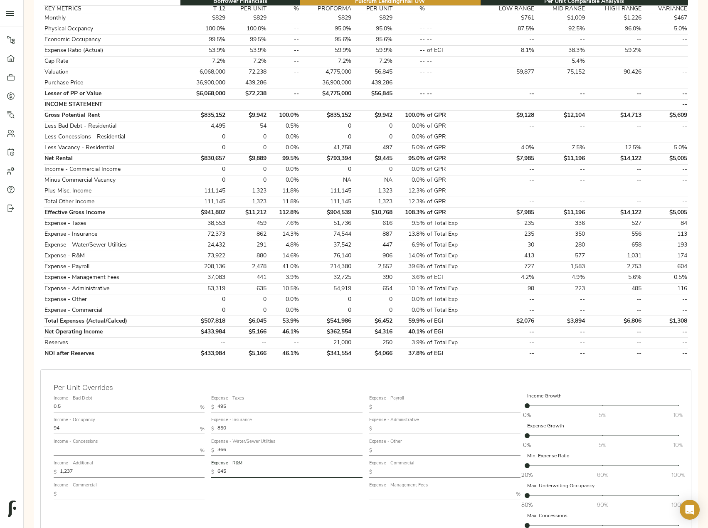
type input "645"
click at [394, 409] on input "text" at bounding box center [448, 408] width 145 height 10
type input "1,436"
click at [405, 428] on input "text" at bounding box center [448, 429] width 145 height 10
type input "319"
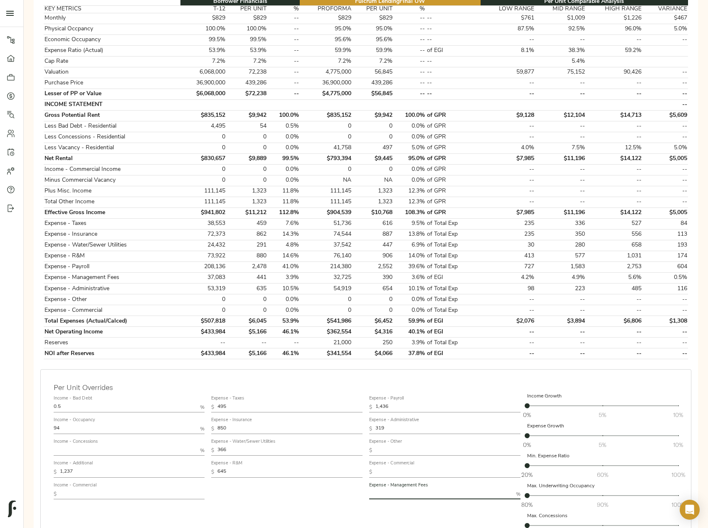
click at [404, 490] on input "text" at bounding box center [441, 495] width 144 height 10
type input "3"
drag, startPoint x: 354, startPoint y: 353, endPoint x: 323, endPoint y: 354, distance: 30.4
click at [323, 354] on tr "NOI after Reserves $433,984 $5,166 46.1% $491,908 $5,856 55.6% of EGI -- -- -- …" at bounding box center [366, 354] width 645 height 11
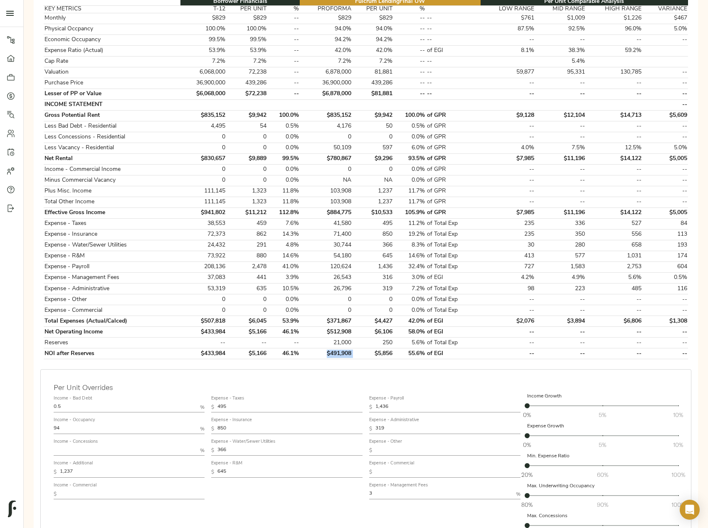
copy td "$491,908"
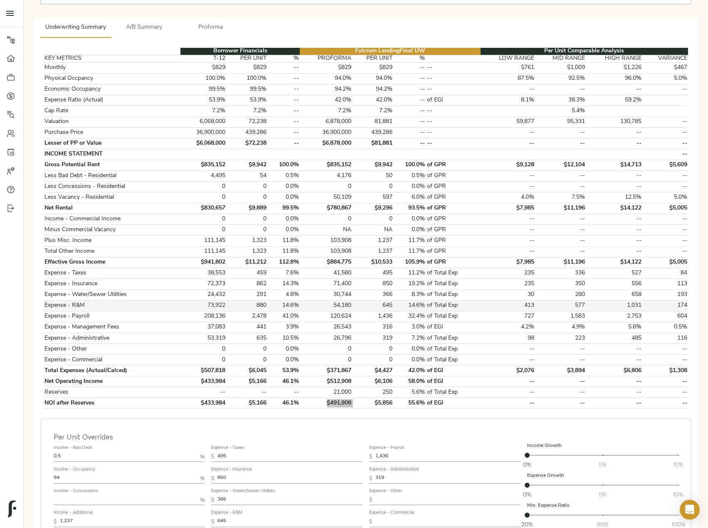
scroll to position [0, 0]
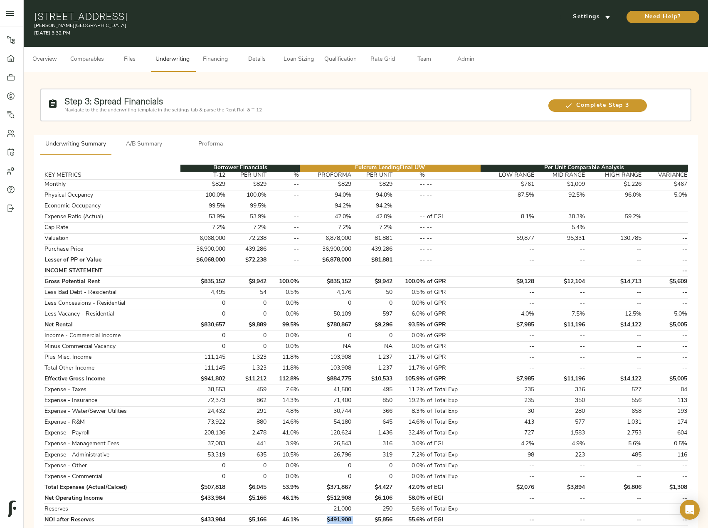
drag, startPoint x: 212, startPoint y: 21, endPoint x: 29, endPoint y: 13, distance: 183.2
click at [29, 13] on div "1705 Lowell Rd, Springdale, AR 72764 Lowell Road Apartments October 2, 2025 3:3…" at bounding box center [366, 23] width 685 height 47
copy h1 "1705 Lowell Rd, Springdale, AR 72764"
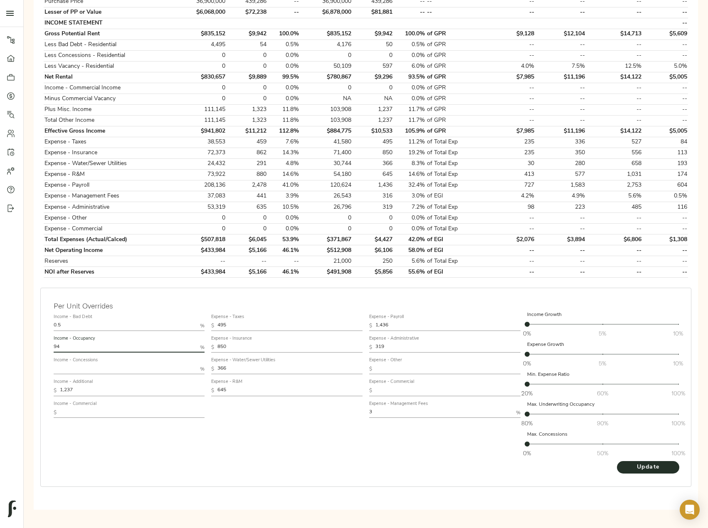
drag, startPoint x: 88, startPoint y: 350, endPoint x: 26, endPoint y: 350, distance: 61.6
click at [30, 350] on div "Step 3: Spread Financials Navigate to the the underwriting template in the sett…" at bounding box center [366, 172] width 685 height 696
click at [642, 467] on span "Update" at bounding box center [649, 468] width 46 height 10
drag, startPoint x: 352, startPoint y: 269, endPoint x: 328, endPoint y: 270, distance: 24.5
click at [328, 270] on td "$500,009" at bounding box center [326, 272] width 52 height 11
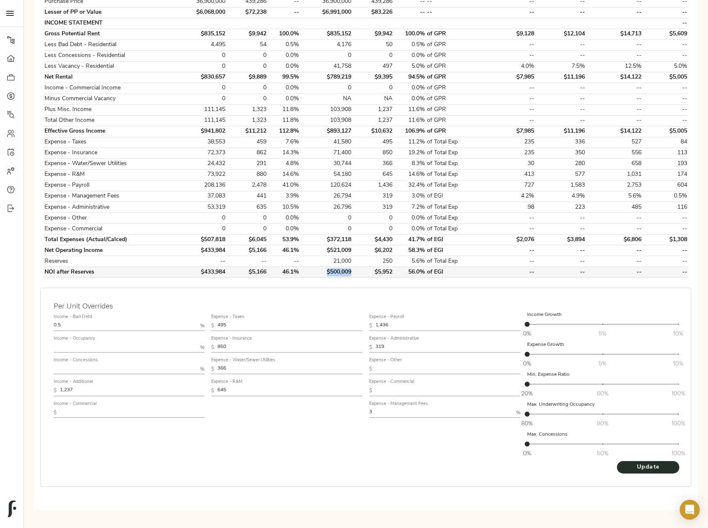
copy td "$500,009"
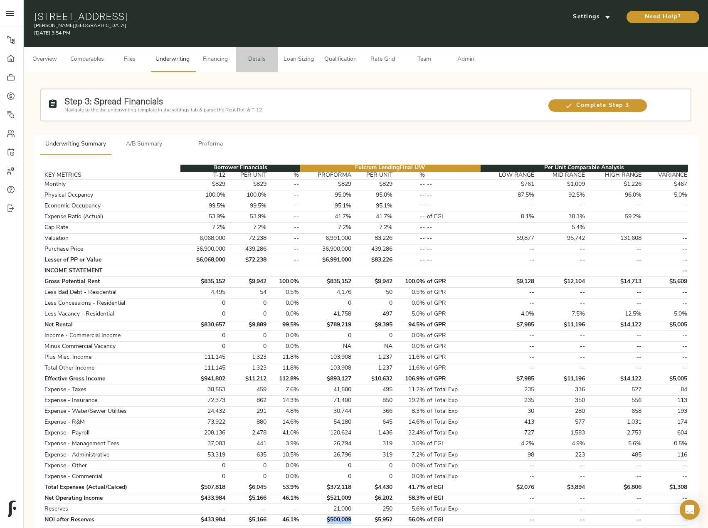
click at [250, 62] on span "Details" at bounding box center [257, 59] width 32 height 10
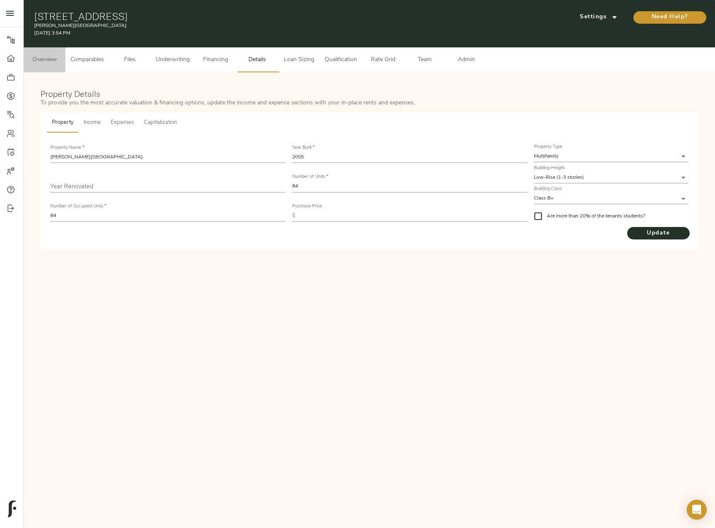
click at [41, 59] on span "Overview" at bounding box center [45, 60] width 32 height 10
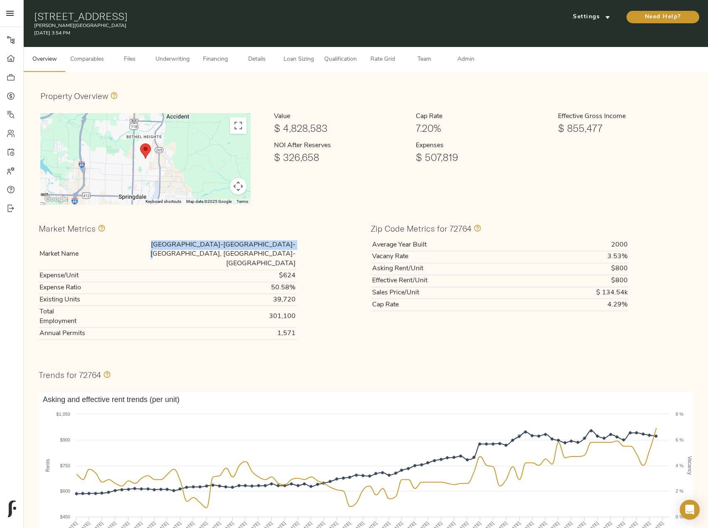
drag, startPoint x: 196, startPoint y: 247, endPoint x: 293, endPoint y: 244, distance: 97.4
click at [293, 244] on td "[GEOGRAPHIC_DATA]-[GEOGRAPHIC_DATA]-[GEOGRAPHIC_DATA], [GEOGRAPHIC_DATA]-[GEOGR…" at bounding box center [192, 254] width 210 height 31
copy td "[GEOGRAPHIC_DATA]-[GEOGRAPHIC_DATA]-[GEOGRAPHIC_DATA], [GEOGRAPHIC_DATA]-[GEOGR…"
click at [228, 54] on span "Financing" at bounding box center [216, 59] width 32 height 10
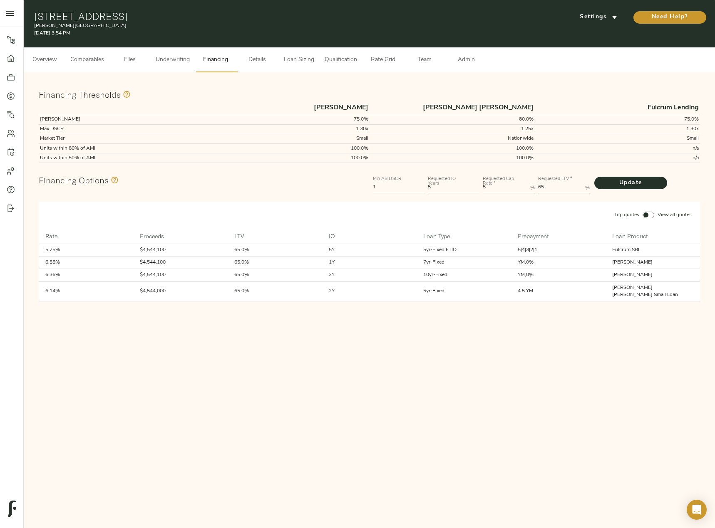
click at [99, 54] on button "Comparables" at bounding box center [87, 59] width 44 height 25
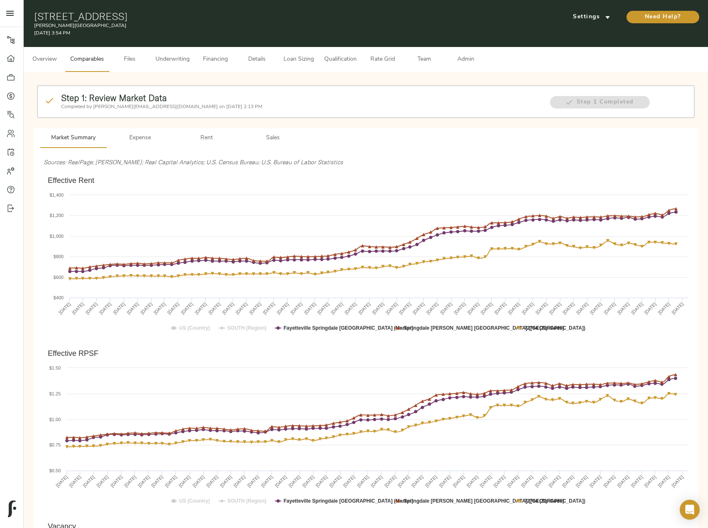
click at [208, 137] on span "Rent" at bounding box center [206, 138] width 57 height 10
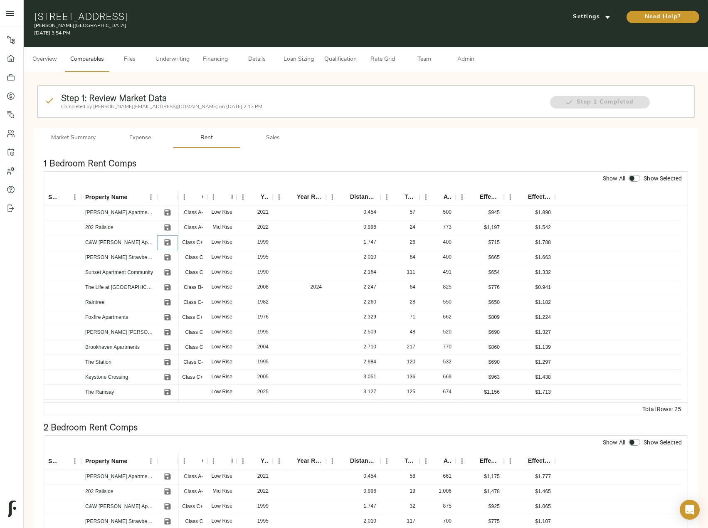
click at [167, 242] on icon "Save" at bounding box center [168, 243] width 6 height 6
click at [167, 259] on icon "Save" at bounding box center [167, 257] width 8 height 8
click at [168, 273] on icon "Save" at bounding box center [167, 272] width 8 height 8
click at [168, 288] on icon "Save" at bounding box center [168, 288] width 6 height 6
click at [169, 333] on icon "Save" at bounding box center [168, 332] width 6 height 6
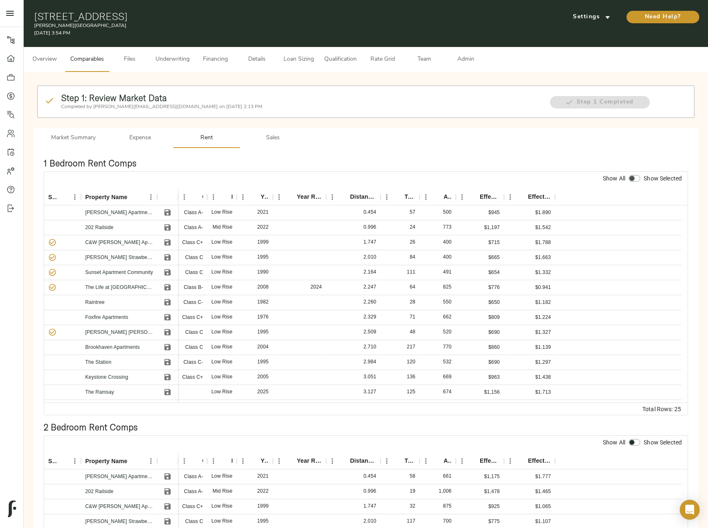
click at [640, 177] on input "checkbox" at bounding box center [632, 178] width 20 height 7
checkbox input "true"
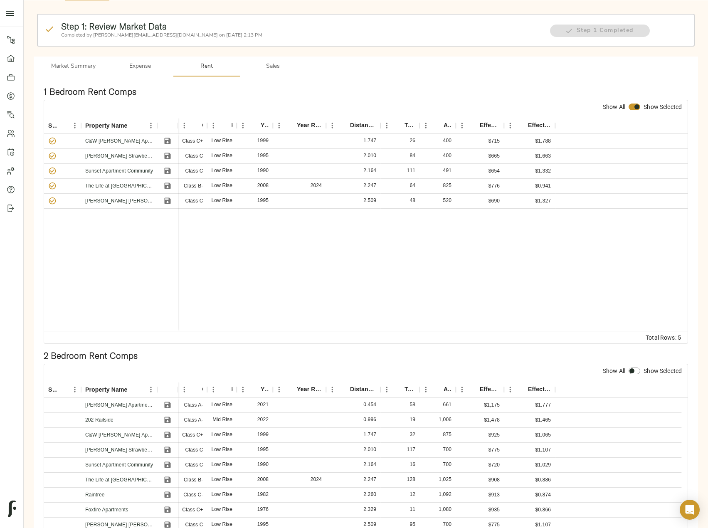
scroll to position [166, 0]
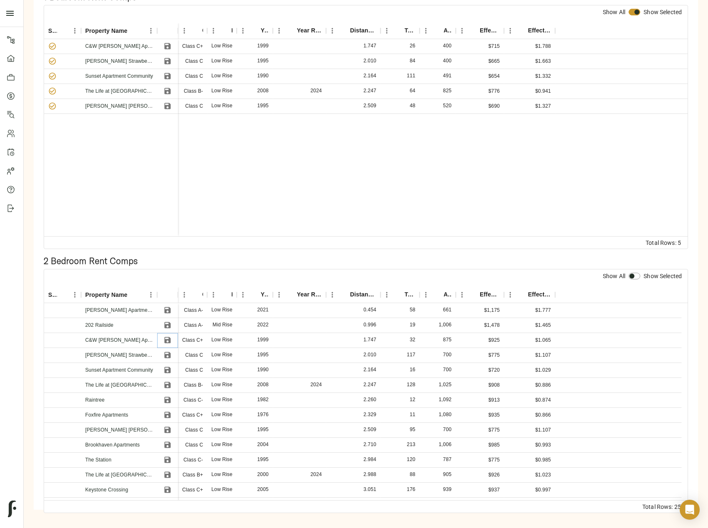
drag, startPoint x: 164, startPoint y: 342, endPoint x: 163, endPoint y: 352, distance: 10.0
click at [164, 342] on icon "Save" at bounding box center [167, 340] width 8 height 8
click at [166, 358] on icon "Save" at bounding box center [168, 355] width 6 height 6
click at [166, 371] on icon "Save" at bounding box center [168, 370] width 6 height 6
click at [166, 388] on icon "Save" at bounding box center [168, 385] width 6 height 6
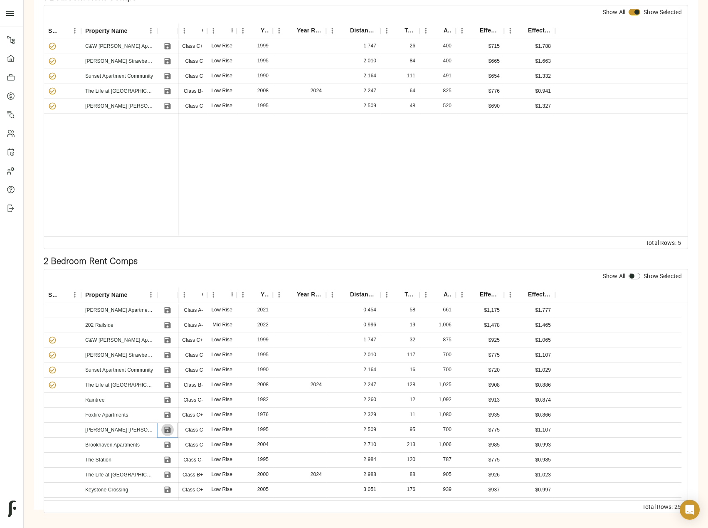
click at [165, 430] on icon "Save" at bounding box center [168, 430] width 6 height 6
click at [634, 277] on input "checkbox" at bounding box center [632, 276] width 20 height 7
checkbox input "true"
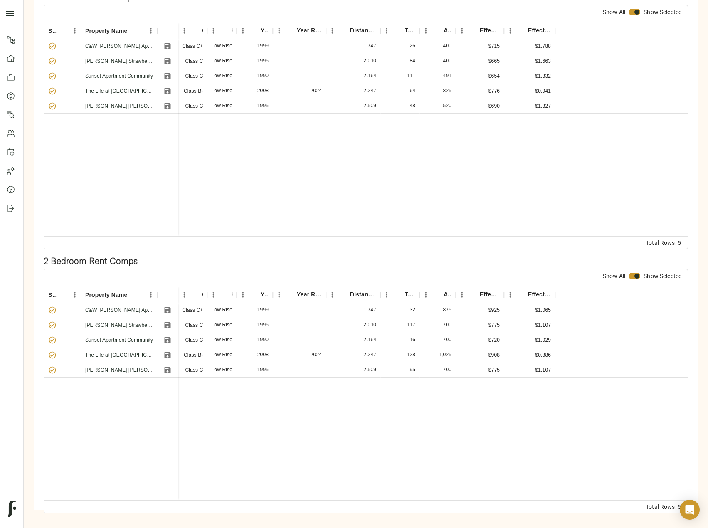
scroll to position [0, 0]
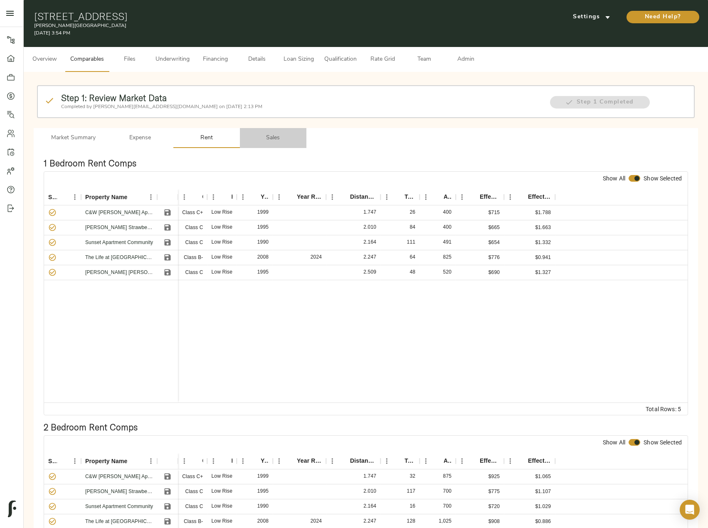
click at [280, 139] on span "Sales" at bounding box center [273, 138] width 57 height 10
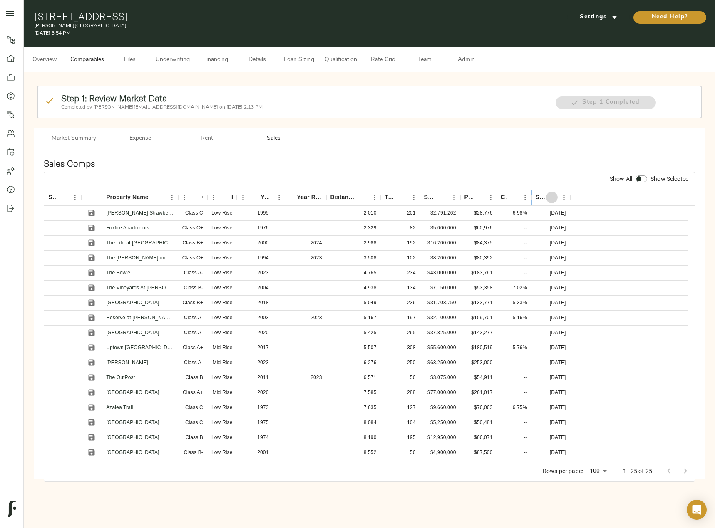
click at [550, 197] on icon "Sort" at bounding box center [551, 197] width 5 height 5
click at [88, 255] on icon "Save" at bounding box center [91, 258] width 8 height 8
click at [88, 286] on icon "Save" at bounding box center [91, 288] width 8 height 8
click at [91, 319] on icon "Save" at bounding box center [91, 318] width 8 height 8
click at [92, 349] on icon "Save" at bounding box center [91, 348] width 8 height 8
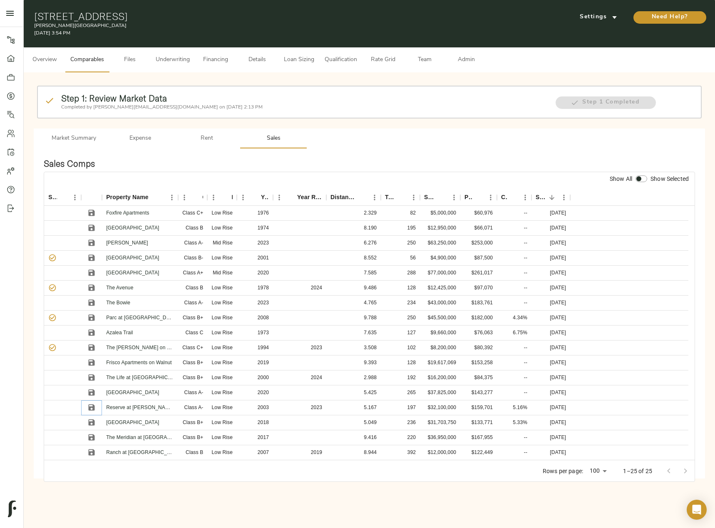
click at [92, 408] on icon "Save" at bounding box center [91, 408] width 8 height 8
click at [641, 176] on input "checkbox" at bounding box center [639, 179] width 20 height 7
checkbox input "true"
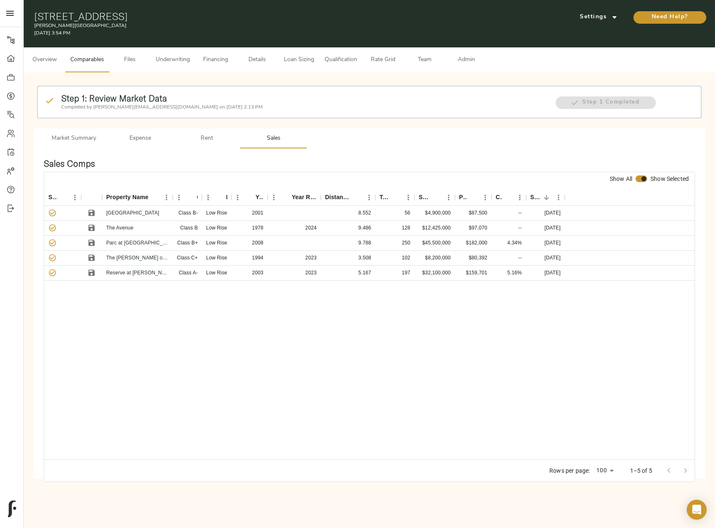
click at [467, 61] on span "Admin" at bounding box center [466, 60] width 32 height 10
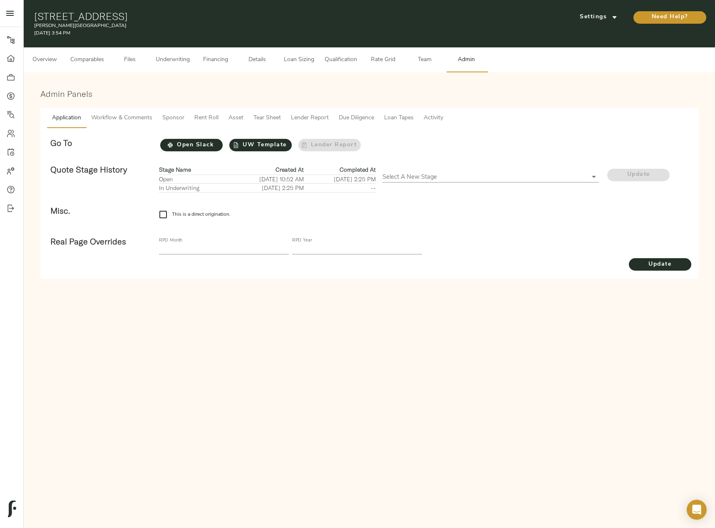
click at [267, 117] on span "Tear Sheet" at bounding box center [266, 118] width 27 height 10
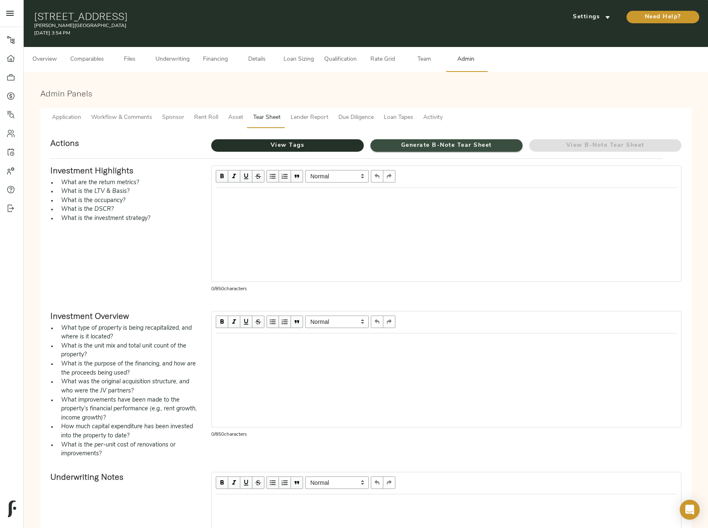
click at [407, 144] on span "Generate B-Note Tear Sheet" at bounding box center [447, 146] width 152 height 10
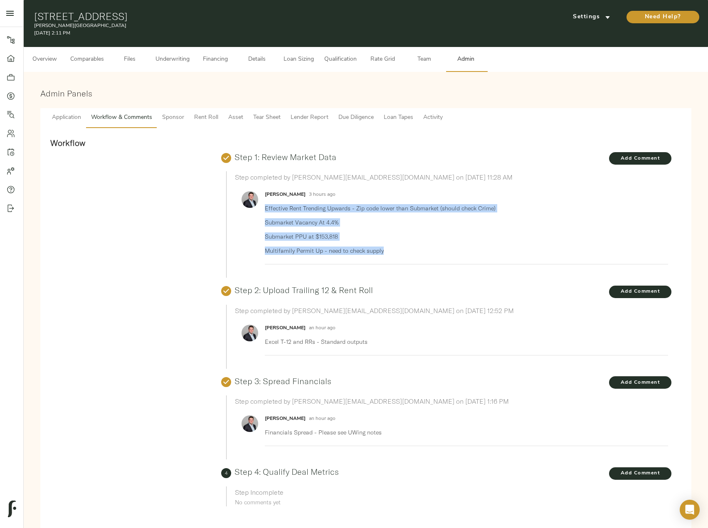
click at [191, 57] on button "Underwriting" at bounding box center [173, 59] width 44 height 25
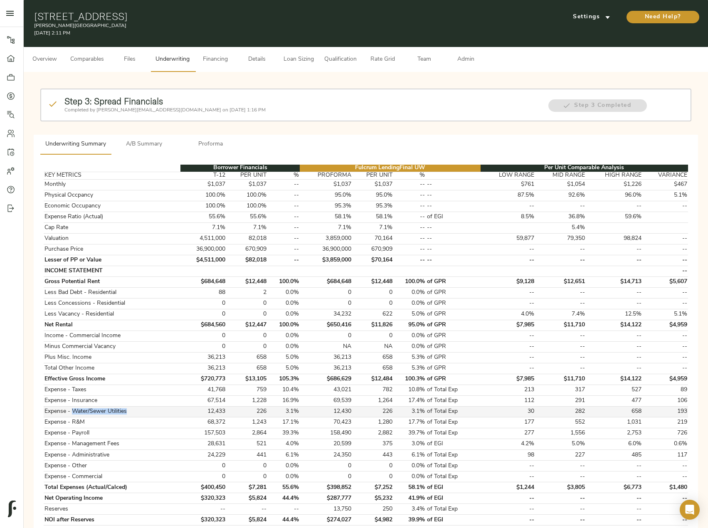
drag, startPoint x: 78, startPoint y: 414, endPoint x: 129, endPoint y: 413, distance: 50.8
click at [129, 413] on td "Expense - Water/Sewer Utilities" at bounding box center [112, 411] width 137 height 11
copy td "Water/Sewer Utilities"
drag, startPoint x: 73, startPoint y: 423, endPoint x: 92, endPoint y: 422, distance: 19.1
click at [92, 422] on td "Expense - R&M" at bounding box center [112, 422] width 137 height 11
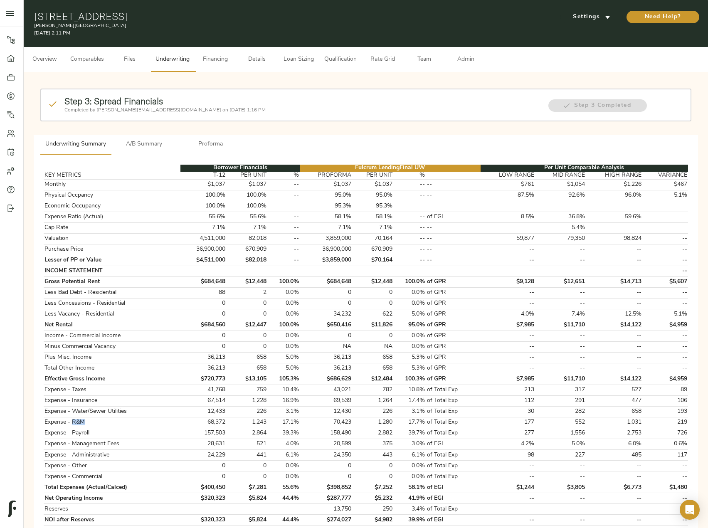
copy td "R&M"
drag, startPoint x: 69, startPoint y: 433, endPoint x: 97, endPoint y: 430, distance: 28.5
click at [97, 431] on td "Expense - Payroll" at bounding box center [112, 433] width 137 height 11
click at [98, 429] on td "Expense - Payroll" at bounding box center [112, 433] width 137 height 11
drag, startPoint x: 94, startPoint y: 432, endPoint x: 74, endPoint y: 434, distance: 20.5
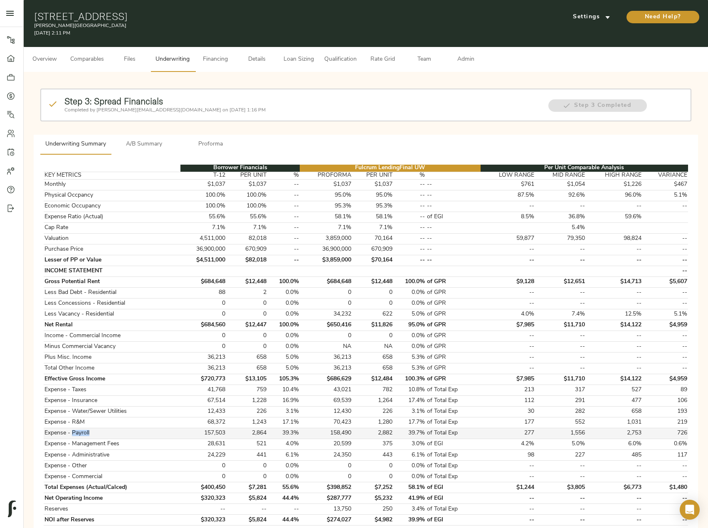
click at [73, 435] on td "Expense - Payroll" at bounding box center [112, 433] width 137 height 11
copy td "Payroll"
drag, startPoint x: 72, startPoint y: 444, endPoint x: 123, endPoint y: 448, distance: 51.3
click at [123, 448] on td "Expense - Management Fees" at bounding box center [112, 444] width 137 height 11
copy td "Management Fees"
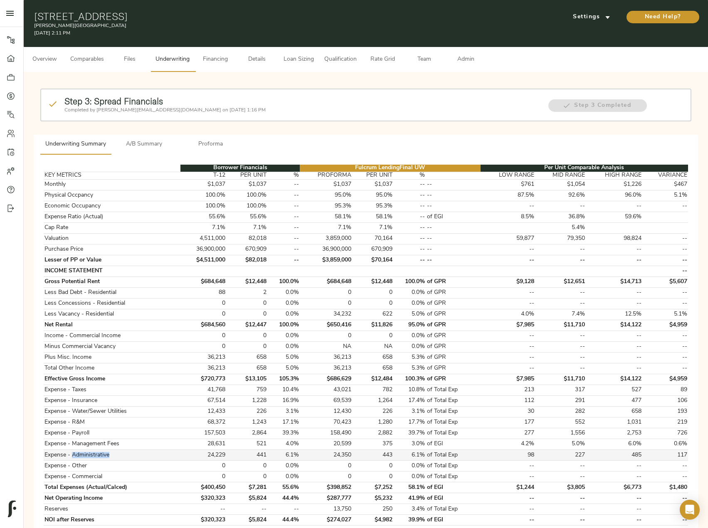
drag, startPoint x: 72, startPoint y: 455, endPoint x: 110, endPoint y: 454, distance: 37.5
click at [110, 454] on td "Expense - Administrative" at bounding box center [112, 455] width 137 height 11
copy td "Administrative"
drag, startPoint x: 73, startPoint y: 25, endPoint x: 35, endPoint y: 23, distance: 37.9
click at [35, 23] on p "Cheema Village" at bounding box center [255, 25] width 443 height 7
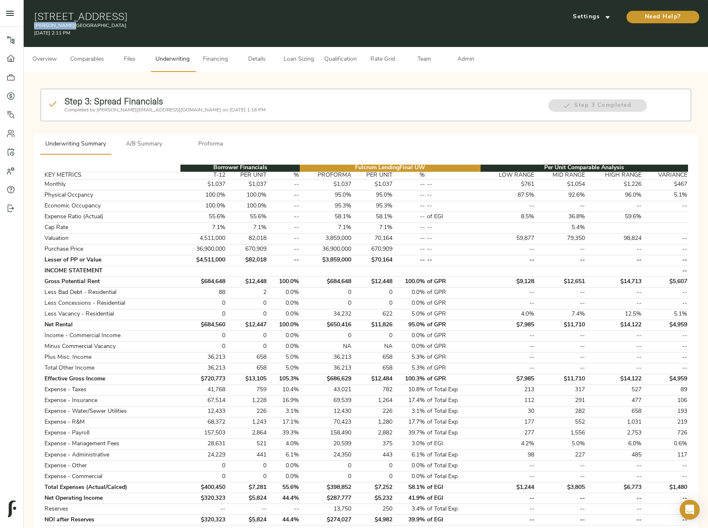
copy p "Cheema Village"
click at [246, 58] on span "Details" at bounding box center [257, 59] width 32 height 10
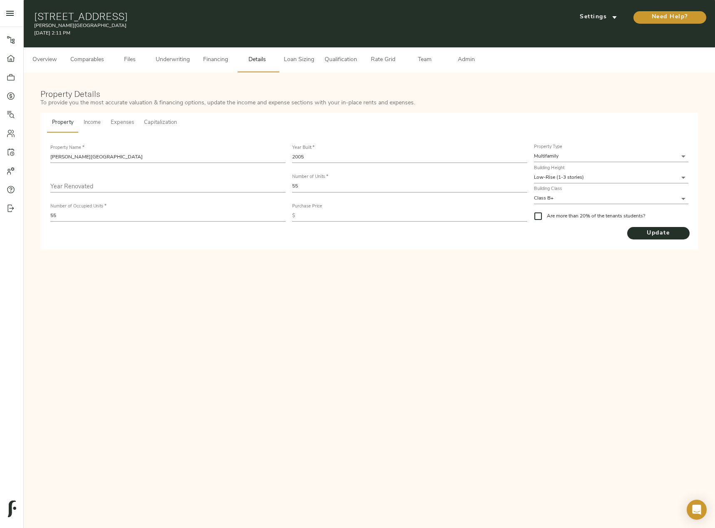
click at [153, 253] on div "Property Details To provide you the most accurate valuation & financing options…" at bounding box center [369, 169] width 674 height 177
click at [186, 65] on button "Underwriting" at bounding box center [173, 59] width 44 height 25
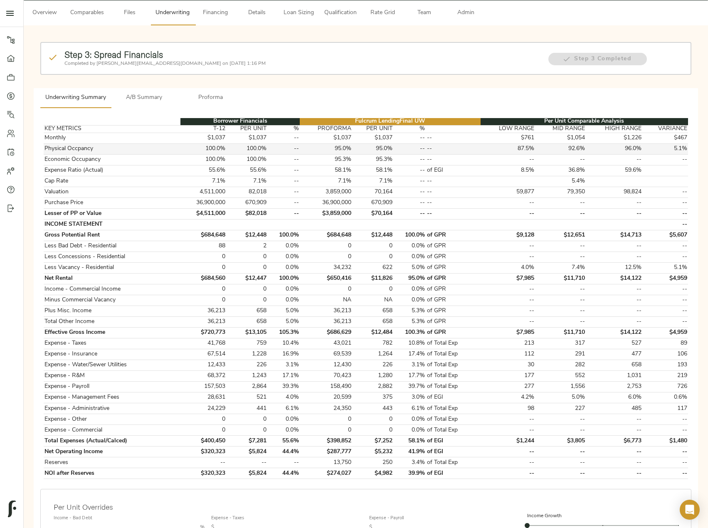
scroll to position [83, 0]
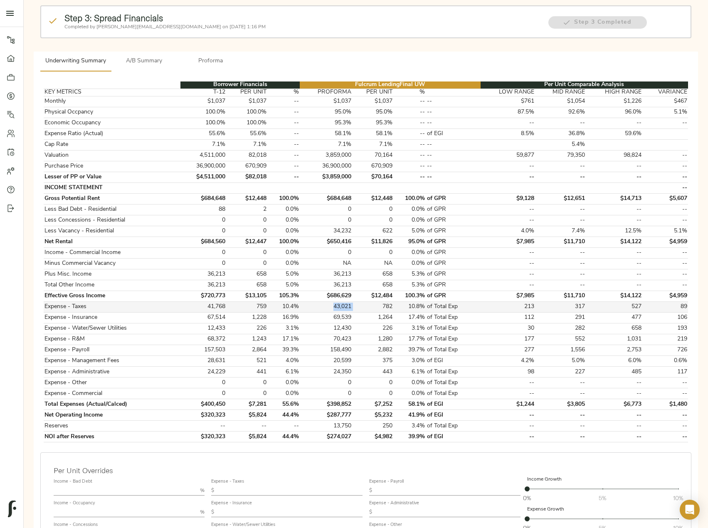
drag, startPoint x: 353, startPoint y: 307, endPoint x: 332, endPoint y: 307, distance: 21.6
click at [332, 307] on tr "Expense - Taxes 41,768 759 10.4% 43,021 782 10.8% of Total Exp 213 317 527 89" at bounding box center [366, 307] width 645 height 11
copy td "43,021"
drag, startPoint x: 354, startPoint y: 318, endPoint x: 334, endPoint y: 318, distance: 20.0
click at [334, 318] on tr "Expense - Insurance 67,514 1,228 16.9% 69,539 1,264 17.4% of Total Exp 112 291 …" at bounding box center [366, 317] width 645 height 11
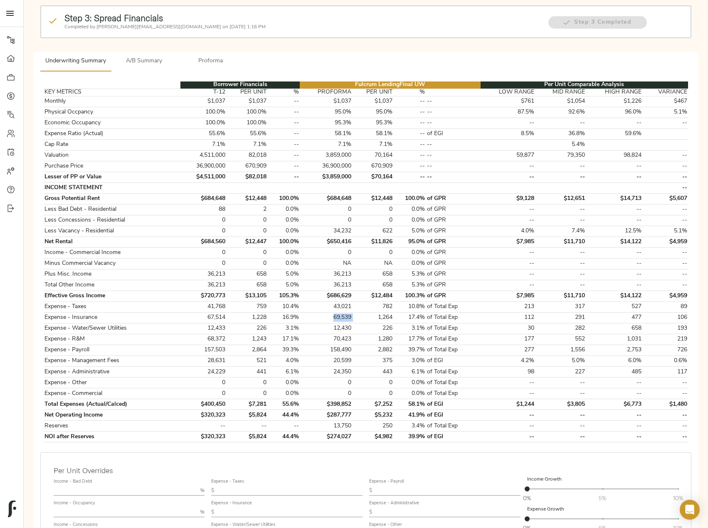
copy td "69,539"
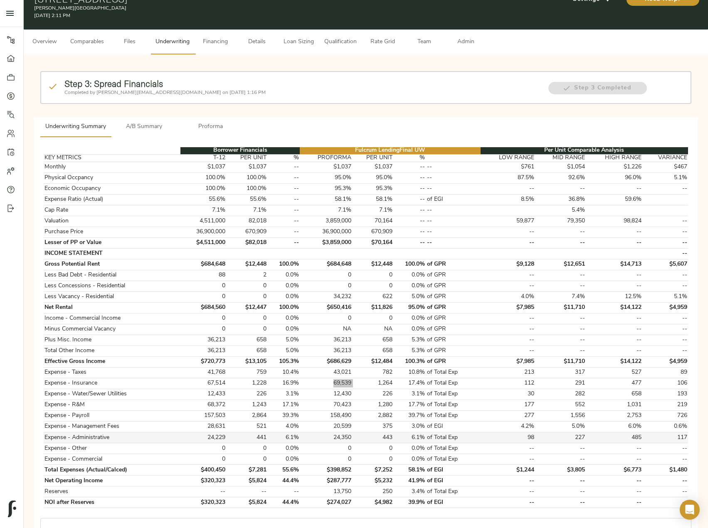
scroll to position [0, 0]
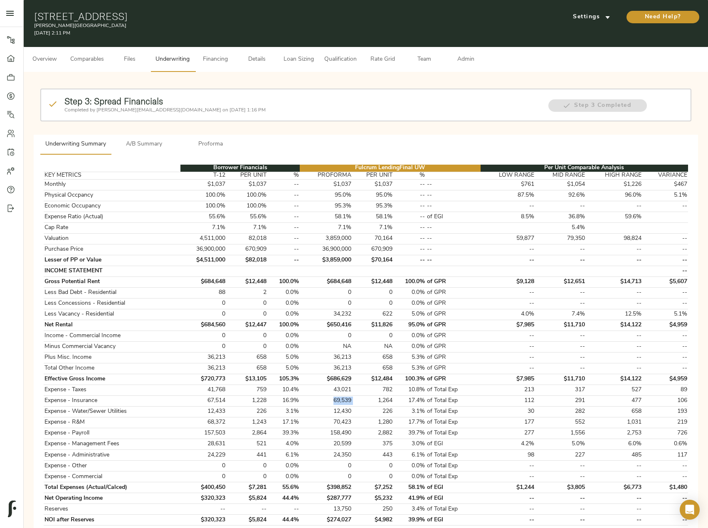
drag, startPoint x: 35, startPoint y: 13, endPoint x: 251, endPoint y: 18, distance: 216.0
click at [251, 18] on h1 "1907 E Emma Ave, Springdale, AR 72764" at bounding box center [255, 16] width 443 height 12
copy h1 "1907 E Emma Ave, Springdale, AR 72764"
drag, startPoint x: 354, startPoint y: 400, endPoint x: 331, endPoint y: 400, distance: 23.3
click at [331, 400] on tr "Expense - Insurance 67,514 1,228 16.9% 69,539 1,264 17.4% of Total Exp 112 291 …" at bounding box center [366, 401] width 645 height 11
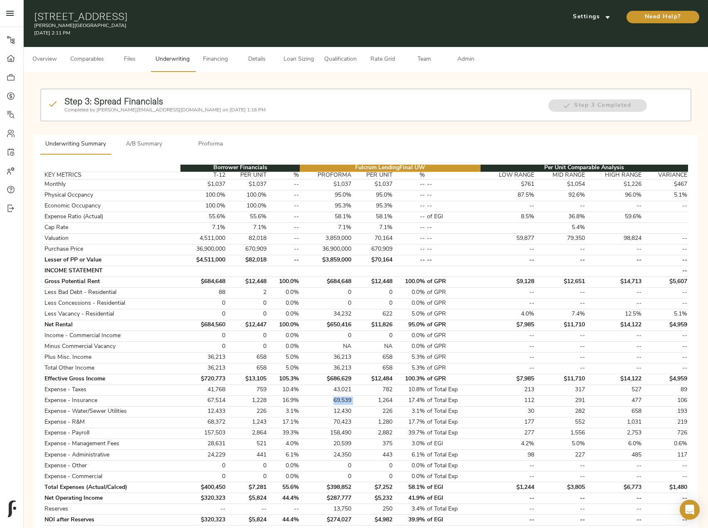
copy td "69,539"
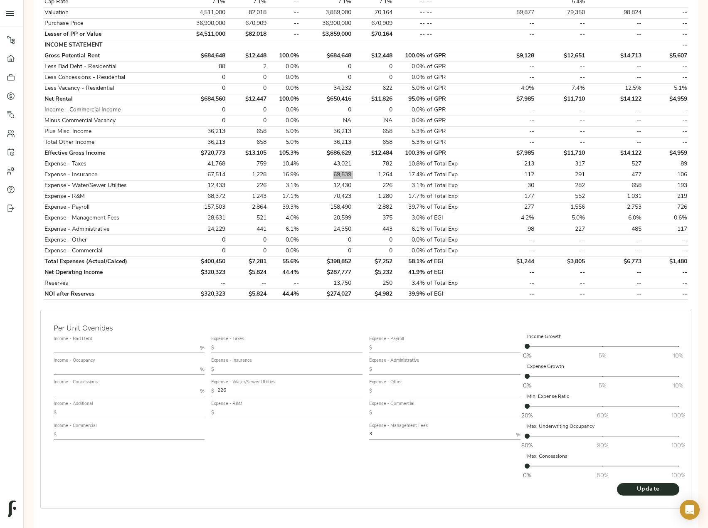
scroll to position [248, 0]
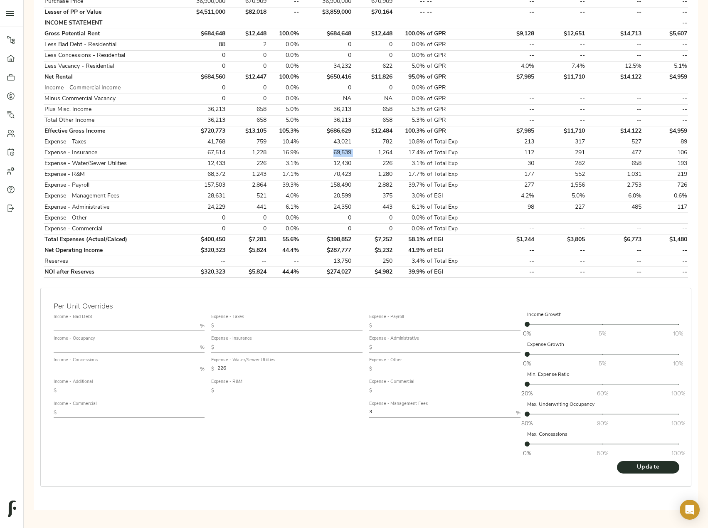
click at [82, 347] on input "text" at bounding box center [126, 348] width 144 height 10
type input "94"
click at [92, 324] on input "text" at bounding box center [126, 326] width 144 height 10
type input "0.5"
click at [92, 394] on input "text" at bounding box center [132, 391] width 145 height 10
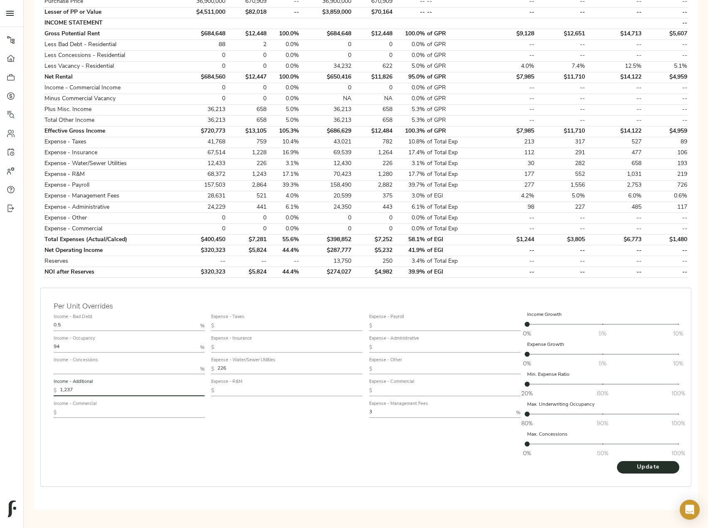
type input "1,237"
click at [252, 321] on input "text" at bounding box center [290, 326] width 145 height 10
type input "495"
click at [243, 344] on input "text" at bounding box center [290, 348] width 145 height 10
type input "850"
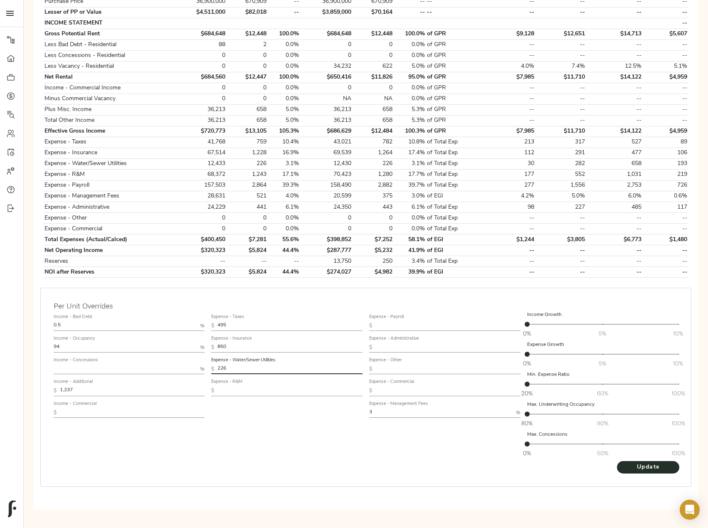
drag, startPoint x: 232, startPoint y: 367, endPoint x: 214, endPoint y: 367, distance: 17.9
click at [214, 367] on div "$ 226" at bounding box center [286, 369] width 151 height 10
type input "366"
click at [242, 386] on input "text" at bounding box center [290, 391] width 145 height 10
type input "645"
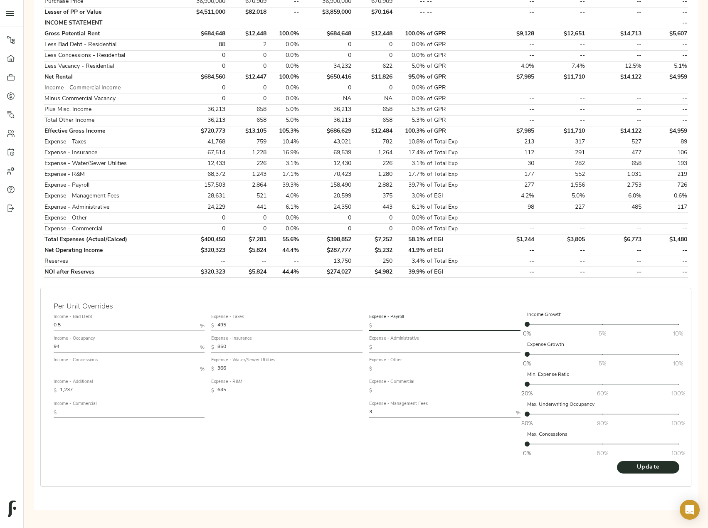
click at [389, 327] on input "text" at bounding box center [448, 326] width 145 height 10
type input "1,436"
click at [384, 345] on input "text" at bounding box center [448, 348] width 145 height 10
type input "319"
click at [387, 413] on input "3" at bounding box center [441, 413] width 144 height 10
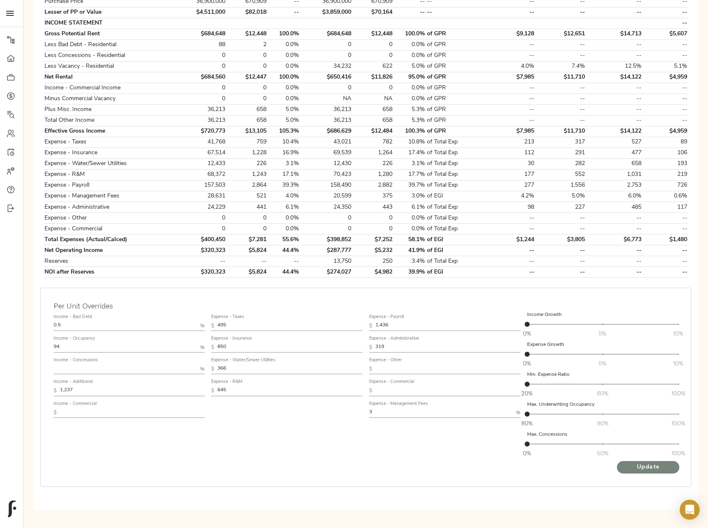
click at [639, 471] on span "Update" at bounding box center [649, 468] width 46 height 10
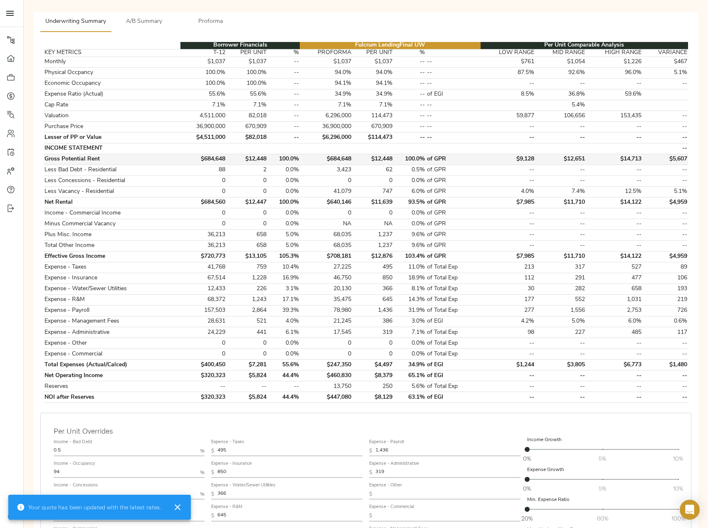
scroll to position [125, 0]
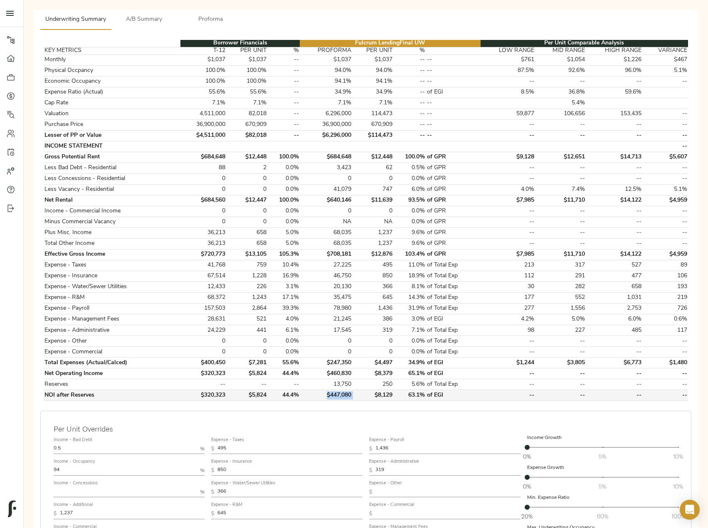
drag, startPoint x: 354, startPoint y: 396, endPoint x: 327, endPoint y: 392, distance: 27.8
click at [327, 392] on tr "NOI after Reserves $320,323 $5,824 44.4% $447,080 $8,129 63.1% of EGI -- -- -- …" at bounding box center [366, 395] width 645 height 11
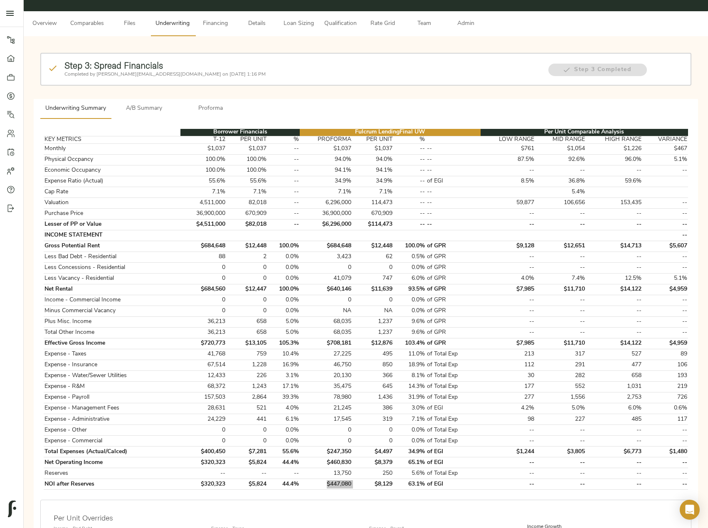
scroll to position [83, 0]
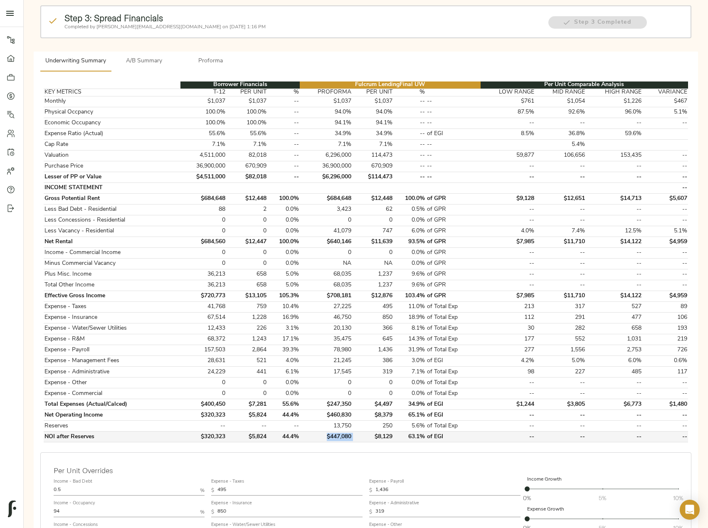
click at [353, 433] on td "$8,129" at bounding box center [373, 437] width 42 height 11
drag, startPoint x: 356, startPoint y: 436, endPoint x: 315, endPoint y: 437, distance: 41.2
click at [315, 437] on tr "NOI after Reserves $320,323 $5,824 44.4% $447,080 $8,129 63.1% of EGI -- -- -- …" at bounding box center [366, 437] width 645 height 11
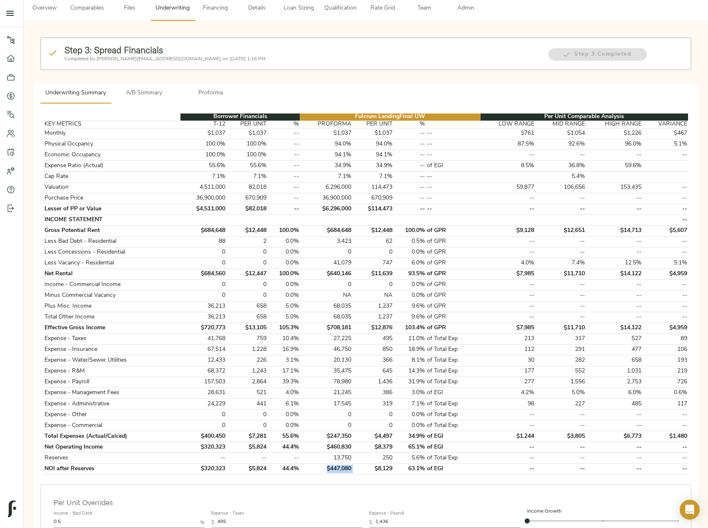
scroll to position [0, 0]
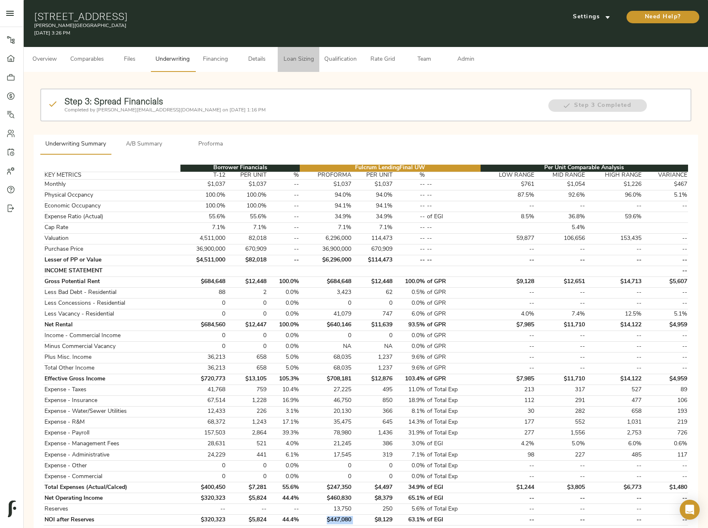
click at [311, 62] on span "Loan Sizing" at bounding box center [299, 59] width 32 height 10
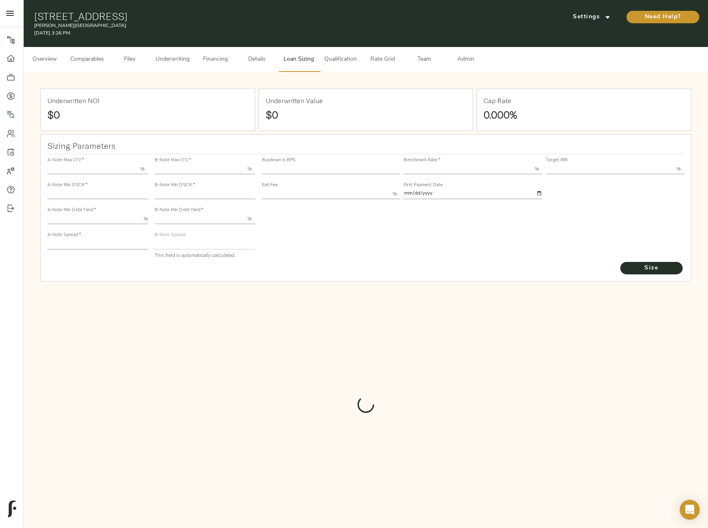
type input "55.000"
type input "1.4"
type input "10.00"
type input "245"
type input "80.000"
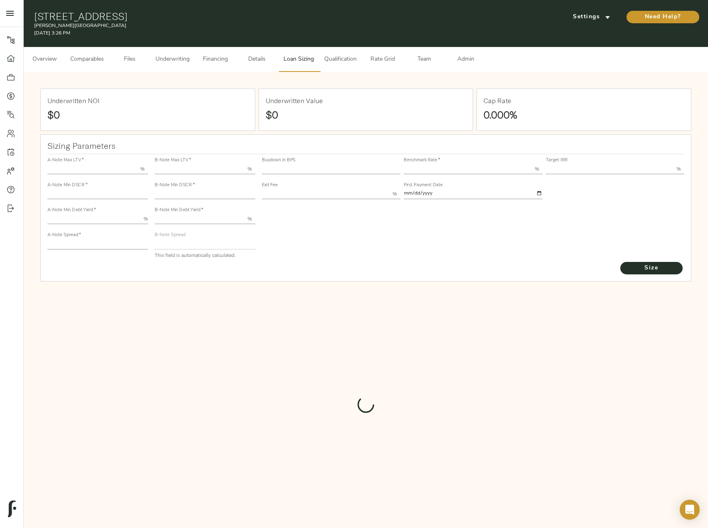
type input "1"
type input "2.00"
type input "829"
type input "0"
type input "3.68"
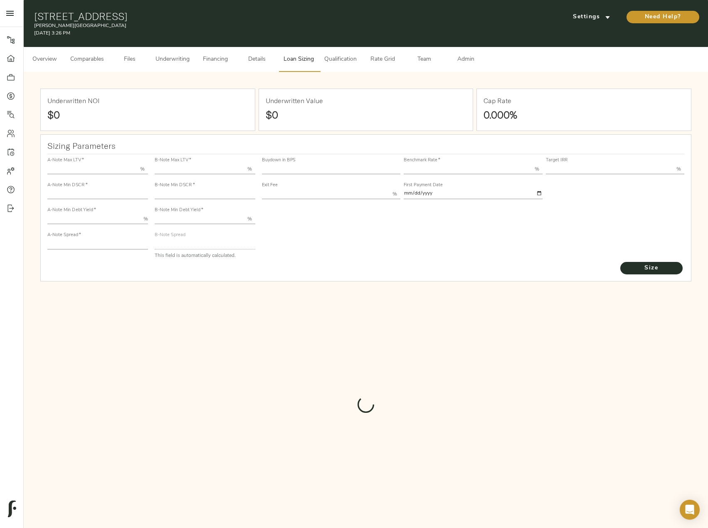
type input "13.00"
type input "1.00"
type input "2025-10-01"
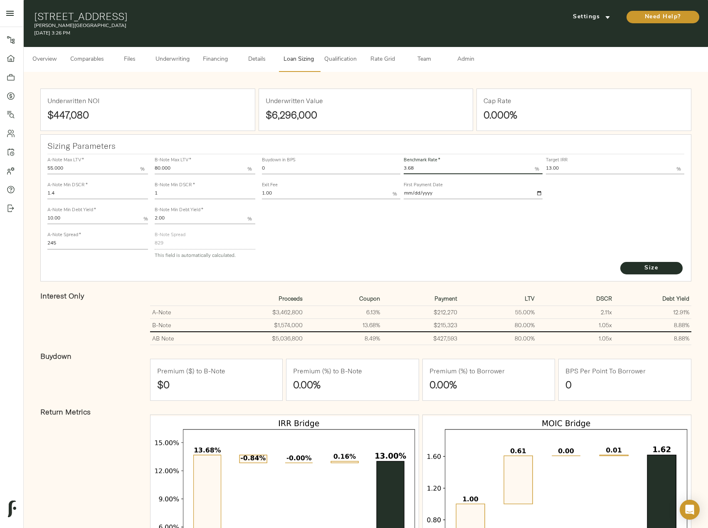
drag, startPoint x: 424, startPoint y: 169, endPoint x: 376, endPoint y: 169, distance: 47.8
click at [376, 169] on div "Buydown in BPS 0 Benchmark Rate   * 3.68 % Target IRR 13.00 % Exit Fee 1.00 % F…" at bounding box center [473, 178] width 426 height 50
type input "3.67"
drag, startPoint x: 56, startPoint y: 244, endPoint x: 47, endPoint y: 244, distance: 9.2
click at [49, 244] on input "245" at bounding box center [97, 244] width 101 height 10
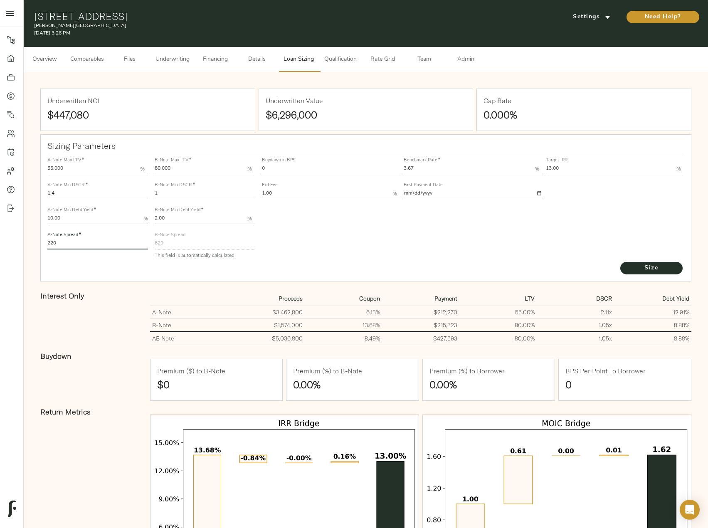
type input "220"
click at [621, 262] on button "Size" at bounding box center [652, 268] width 62 height 12
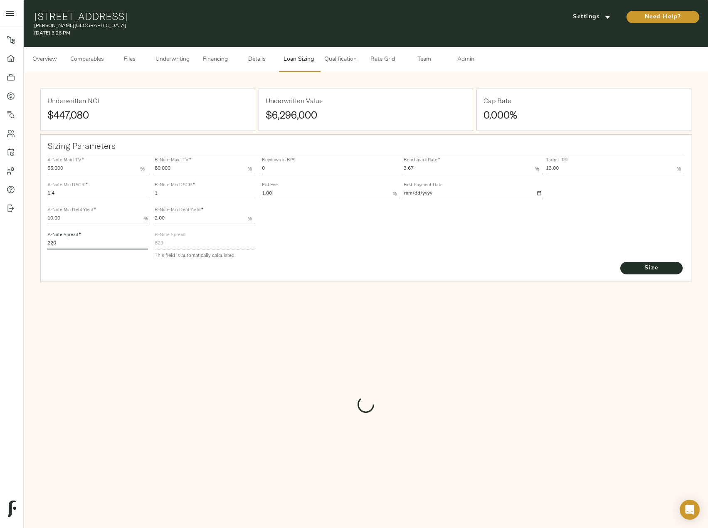
type input "830"
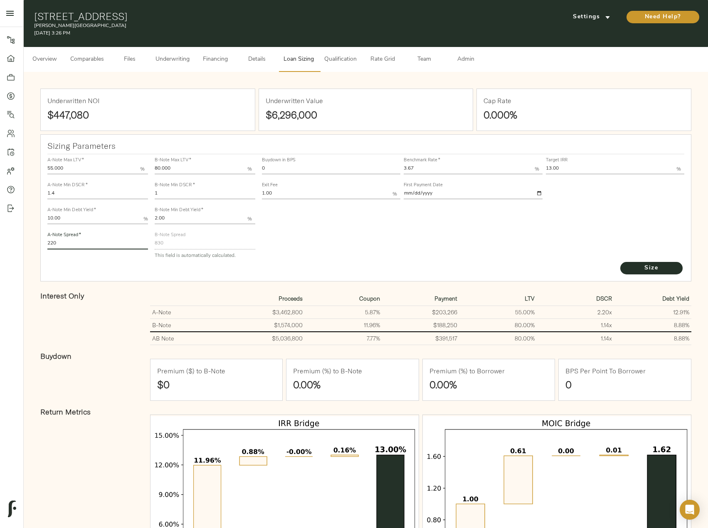
click at [208, 59] on span "Financing" at bounding box center [216, 59] width 32 height 10
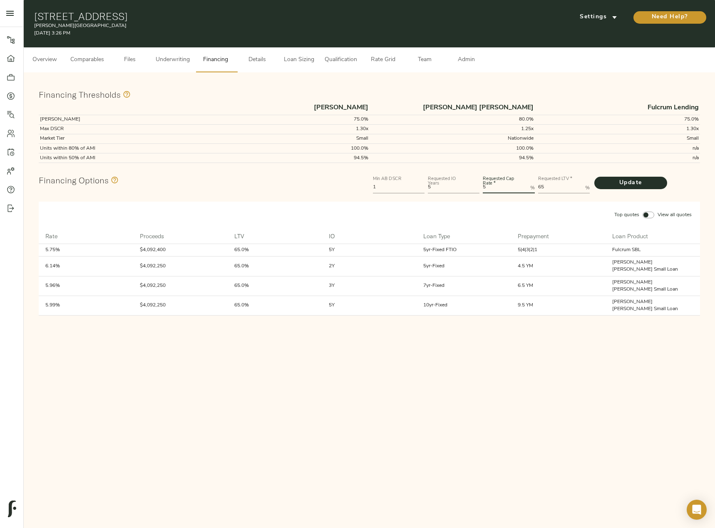
drag, startPoint x: 497, startPoint y: 187, endPoint x: 467, endPoint y: 188, distance: 29.6
click at [467, 188] on div "Min AB DSCR 1 Requested IO Years 5 Requested Cap Rate   * 5 % Requested LTV   *…" at bounding box center [536, 183] width 330 height 25
type Rate "6"
click at [602, 180] on span "Update" at bounding box center [630, 183] width 56 height 10
click at [302, 56] on span "Loan Sizing" at bounding box center [299, 60] width 32 height 10
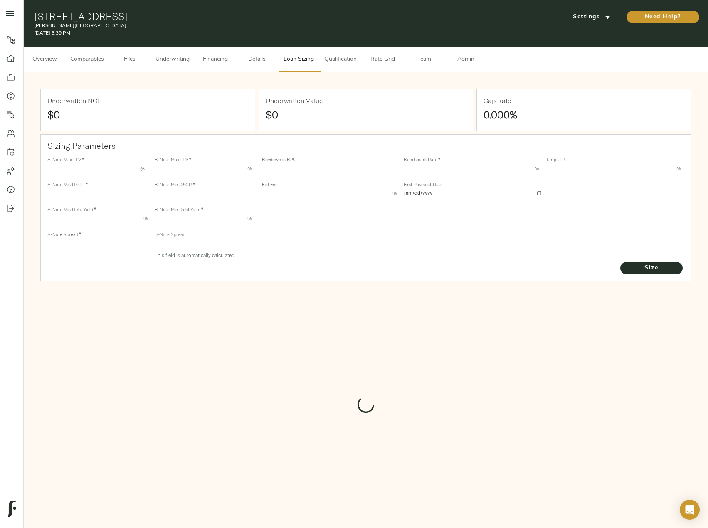
type input "55.000"
type input "1.4"
type input "10.00"
type input "220"
type input "80.000"
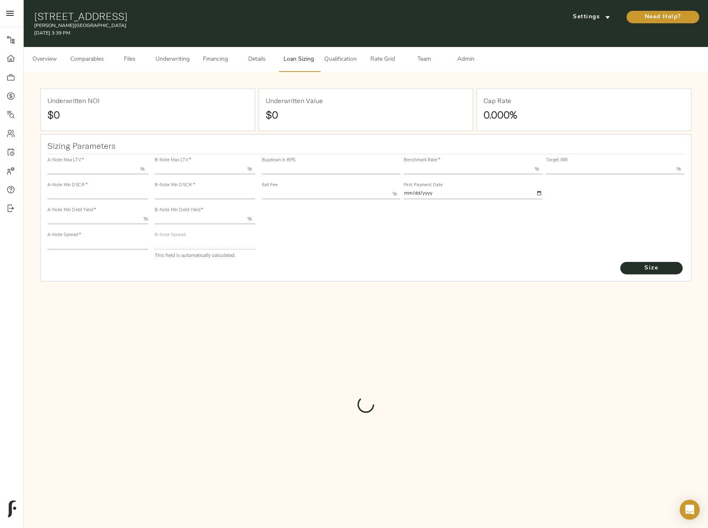
type input "1"
type input "2.00"
type input "830"
type input "0"
type input "3.67"
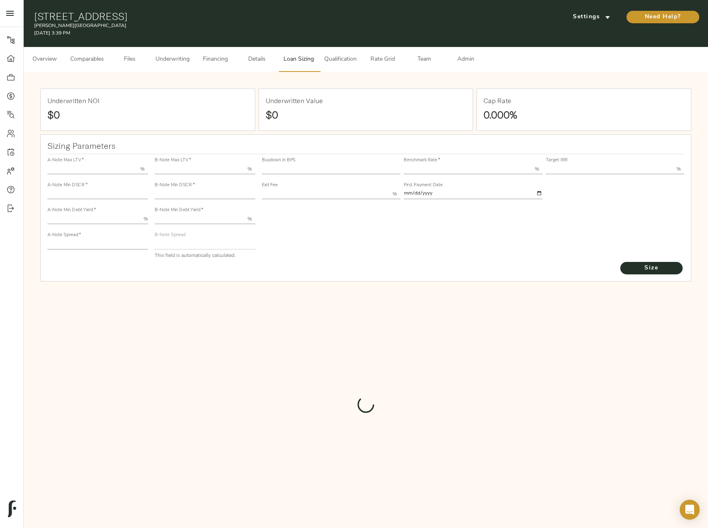
type input "13.00"
type input "1.00"
type input "2025-10-01"
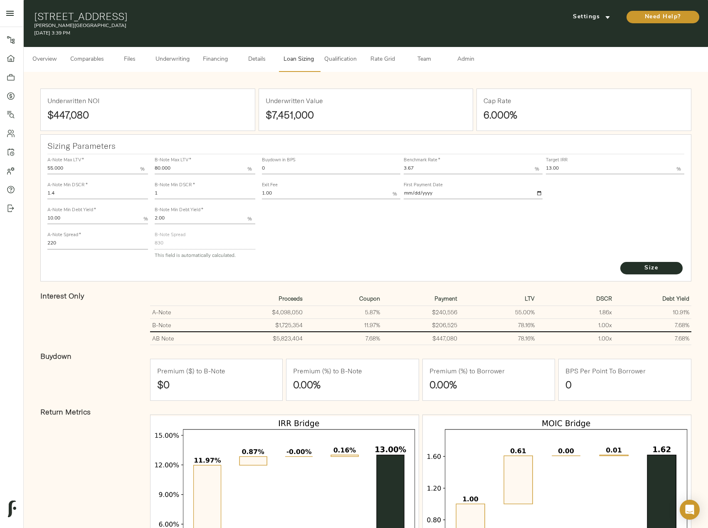
click at [85, 62] on span "Comparables" at bounding box center [87, 59] width 34 height 10
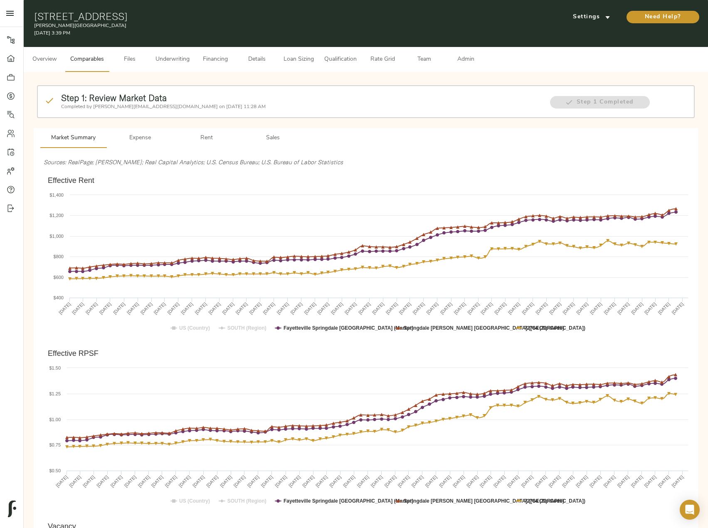
drag, startPoint x: 34, startPoint y: 17, endPoint x: 217, endPoint y: 20, distance: 183.1
click at [214, 14] on h1 "1907 E Emma Ave, Springdale, AR 72764" at bounding box center [255, 16] width 443 height 12
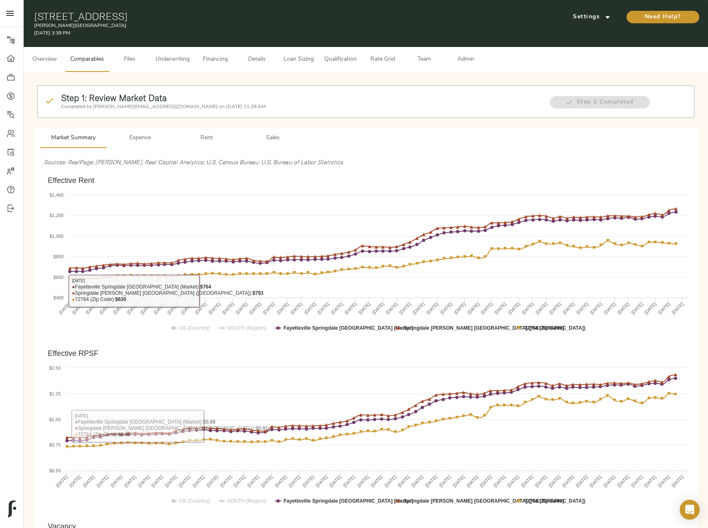
click at [164, 62] on span "Underwriting" at bounding box center [173, 59] width 34 height 10
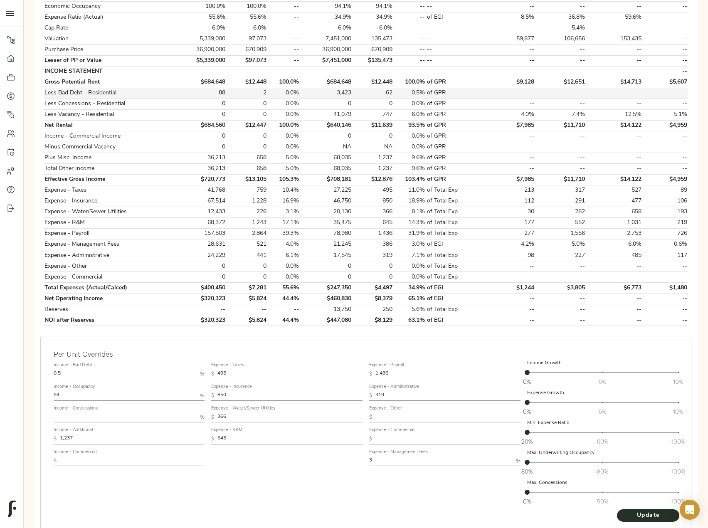
scroll to position [248, 0]
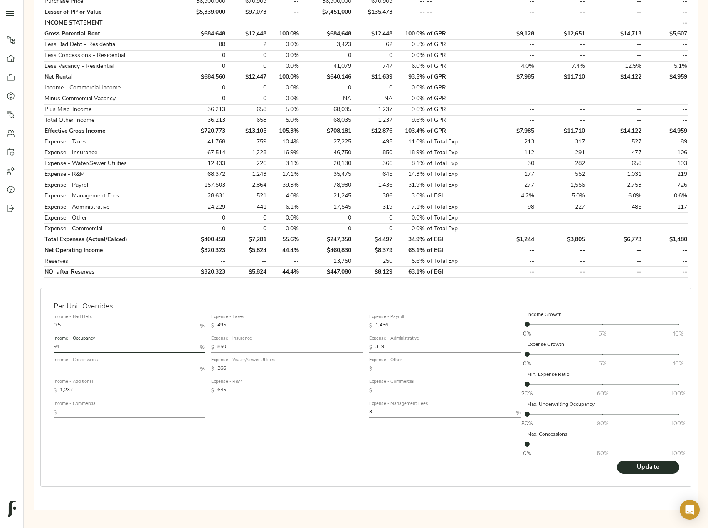
drag, startPoint x: 65, startPoint y: 348, endPoint x: 28, endPoint y: 346, distance: 37.1
click at [28, 346] on div "Step 3: Spread Financials Completed by justin@fulcrumlendingcorp.com on October…" at bounding box center [366, 172] width 685 height 696
click at [617, 461] on button "Update" at bounding box center [648, 467] width 62 height 12
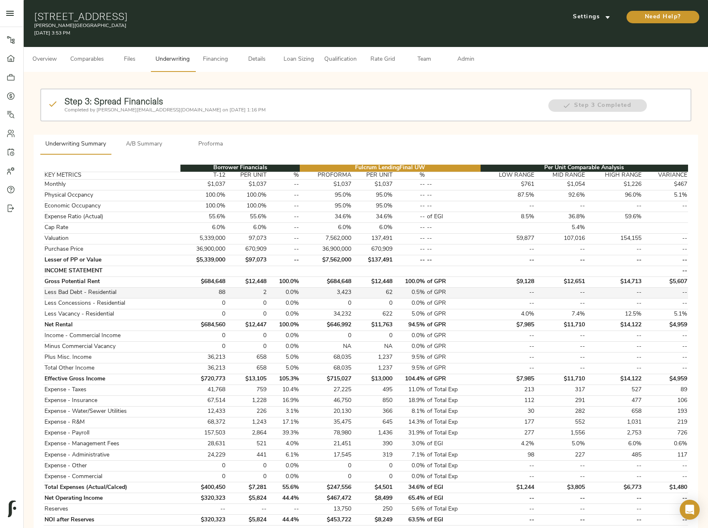
scroll to position [208, 0]
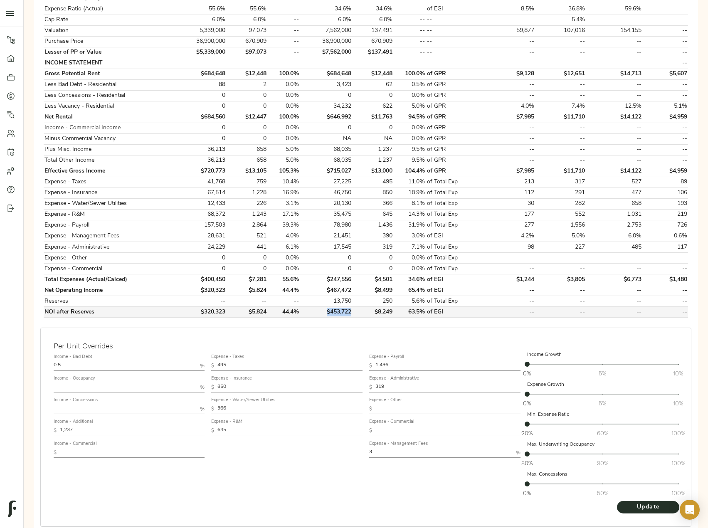
drag, startPoint x: 352, startPoint y: 312, endPoint x: 322, endPoint y: 312, distance: 30.0
click at [322, 312] on td "$453,722" at bounding box center [326, 312] width 52 height 11
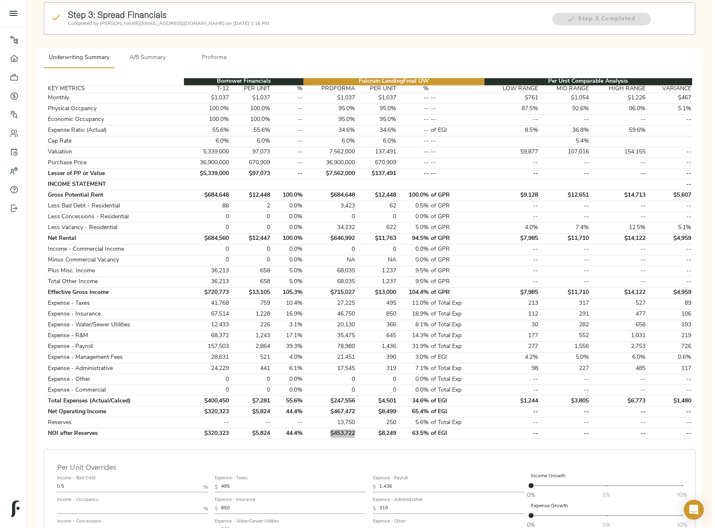
scroll to position [0, 0]
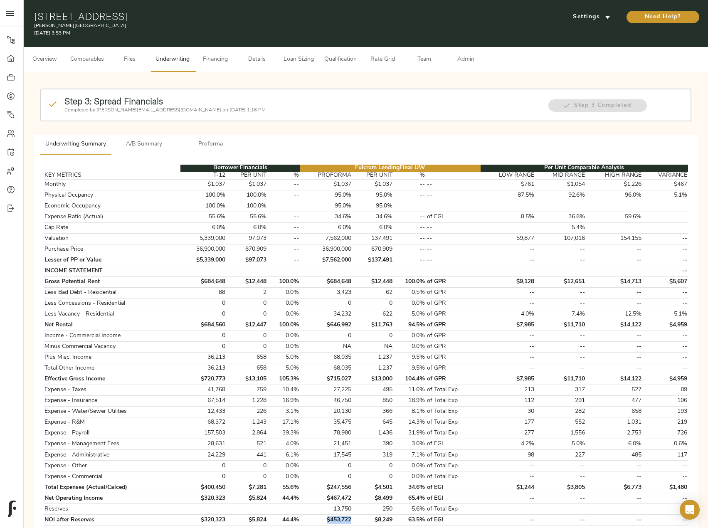
click at [260, 62] on span "Details" at bounding box center [257, 59] width 32 height 10
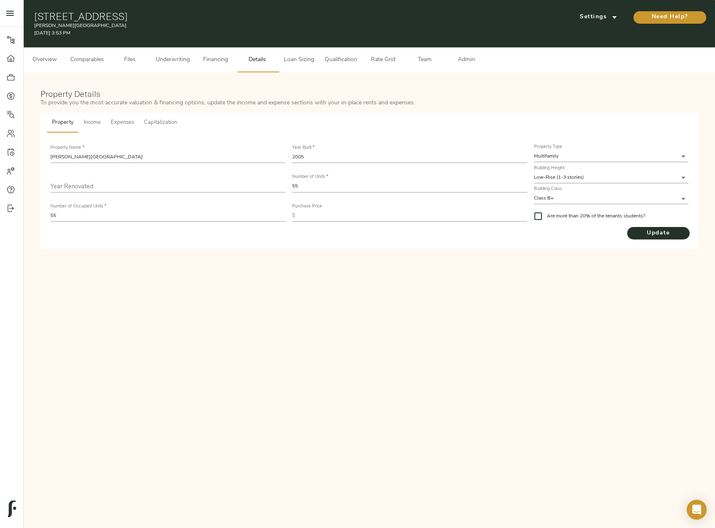
click at [52, 61] on span "Overview" at bounding box center [45, 60] width 32 height 10
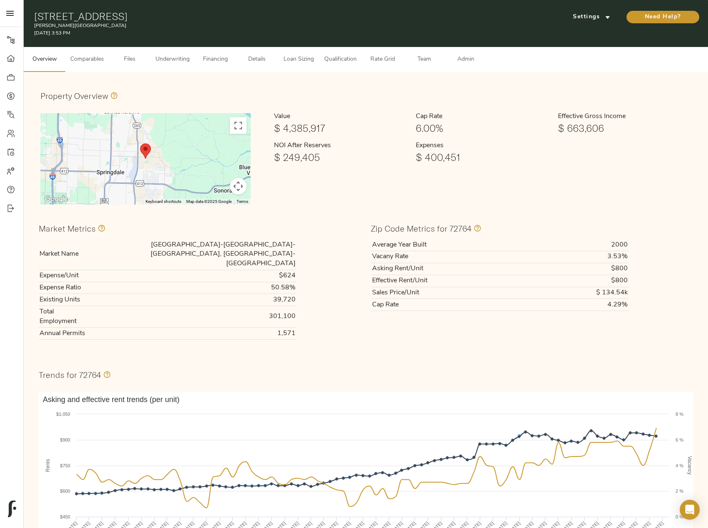
click at [88, 59] on span "Comparables" at bounding box center [87, 59] width 34 height 10
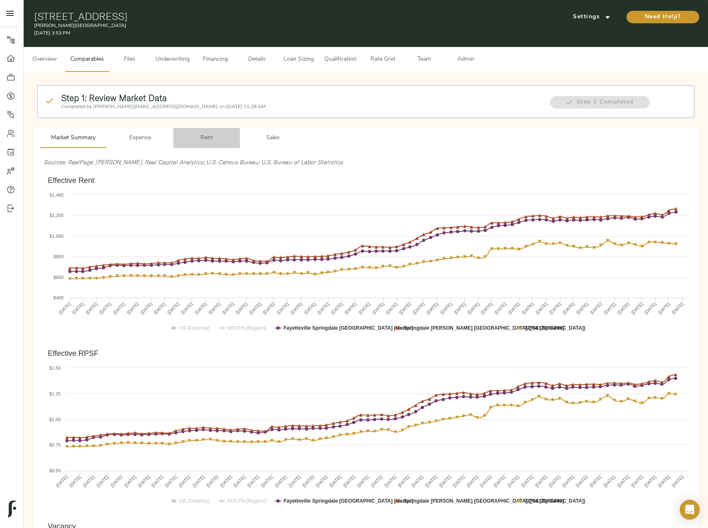
click at [214, 139] on span "Rent" at bounding box center [206, 138] width 57 height 10
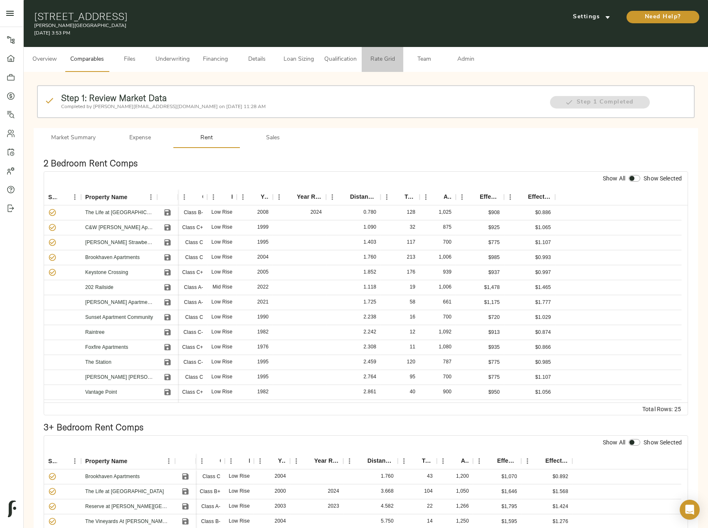
click at [375, 60] on span "Rate Grid" at bounding box center [383, 59] width 32 height 10
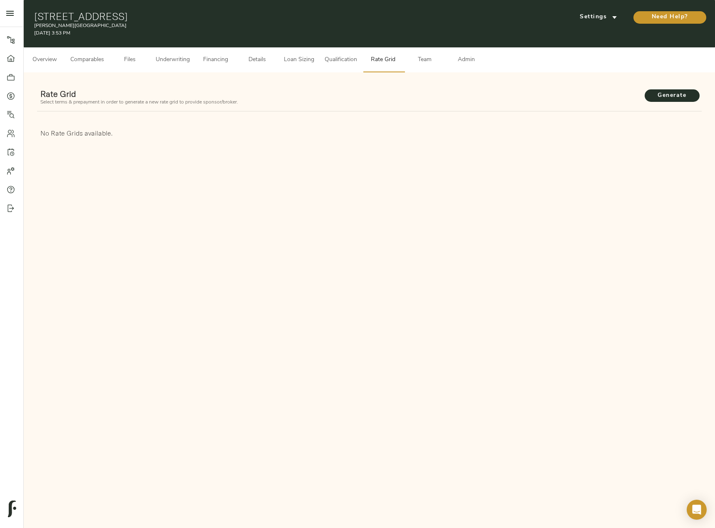
click at [459, 58] on span "Admin" at bounding box center [466, 60] width 32 height 10
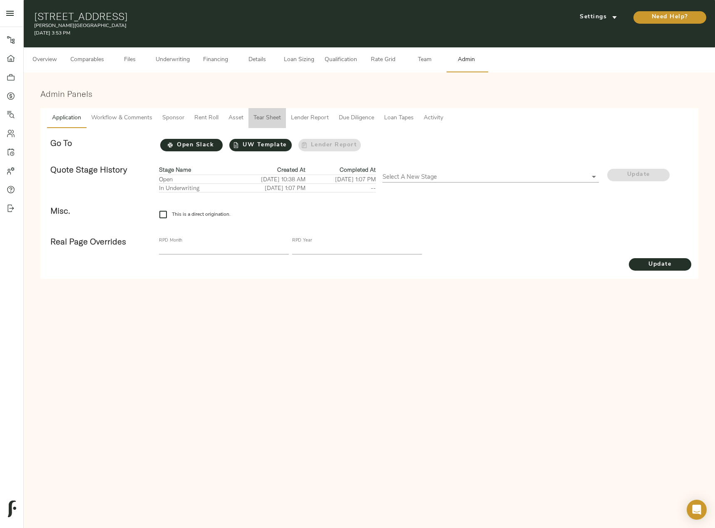
click at [258, 116] on span "Tear Sheet" at bounding box center [266, 118] width 27 height 10
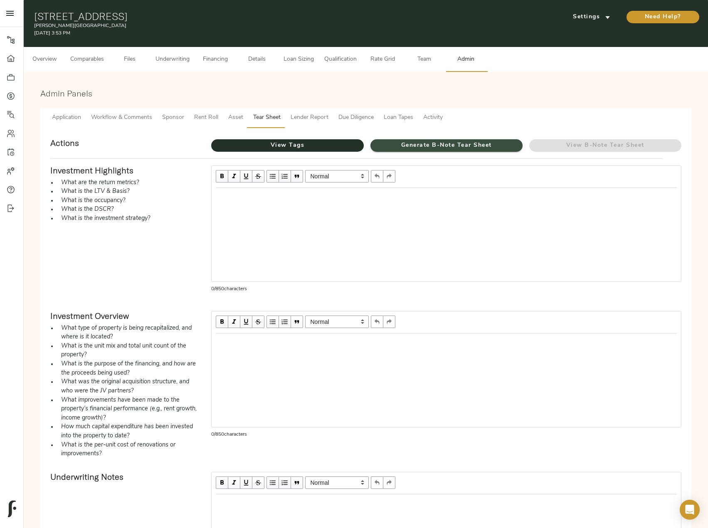
click at [414, 141] on span "Generate B-Note Tear Sheet" at bounding box center [447, 146] width 152 height 10
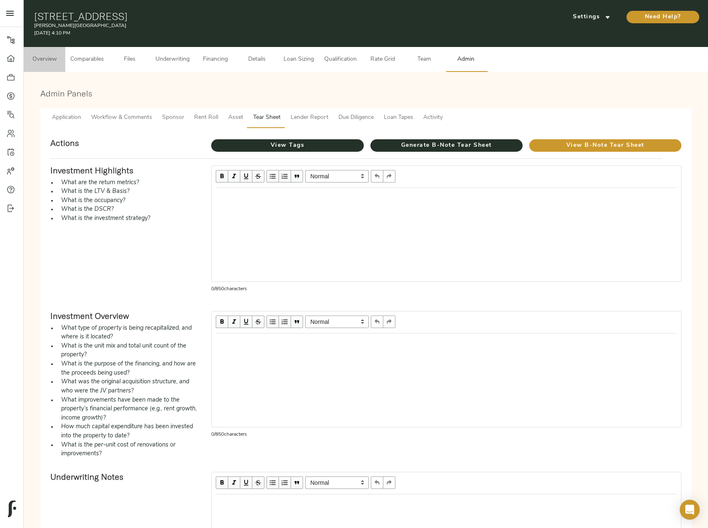
click at [64, 57] on button "Overview" at bounding box center [45, 59] width 42 height 25
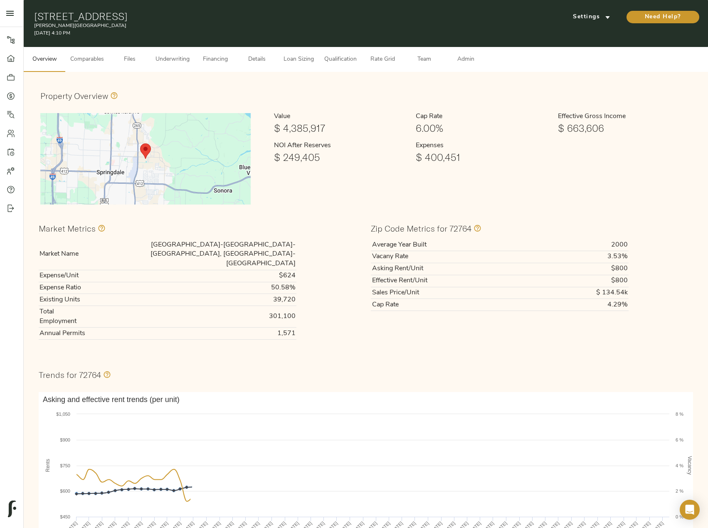
click at [90, 58] on span "Comparables" at bounding box center [87, 59] width 34 height 10
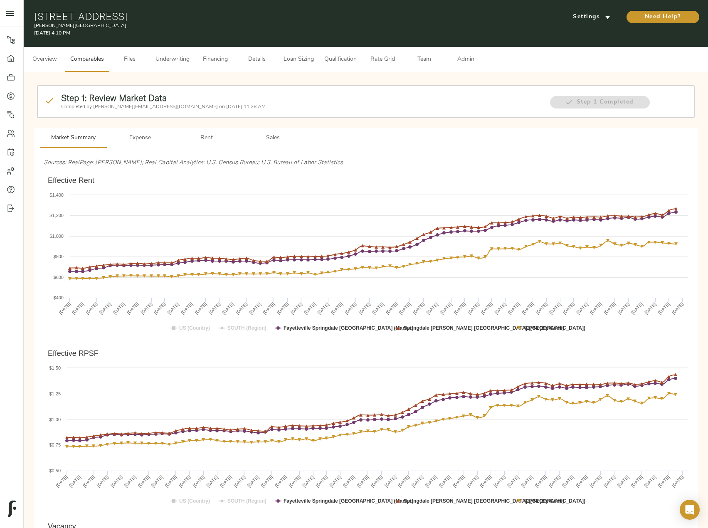
click at [273, 135] on span "Sales" at bounding box center [273, 138] width 57 height 10
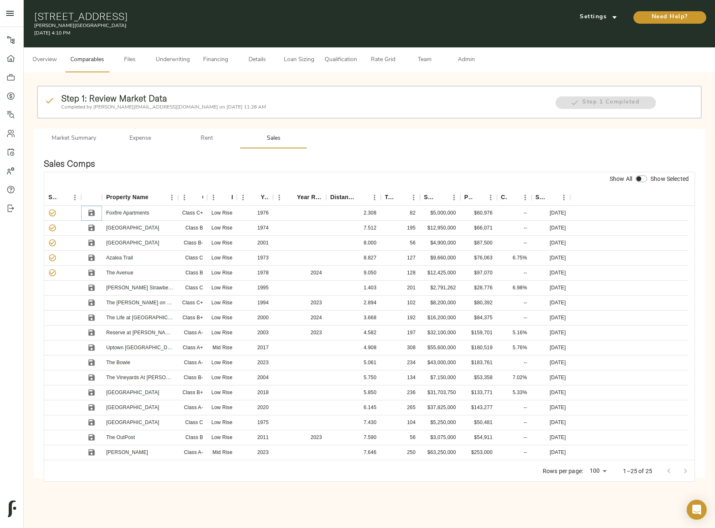
click at [91, 213] on icon "Save" at bounding box center [92, 213] width 6 height 6
click at [90, 226] on icon "Save" at bounding box center [91, 228] width 8 height 8
click at [89, 246] on icon "Save" at bounding box center [91, 243] width 8 height 8
click at [89, 251] on div at bounding box center [91, 258] width 21 height 15
click at [93, 271] on icon "Save" at bounding box center [92, 273] width 6 height 6
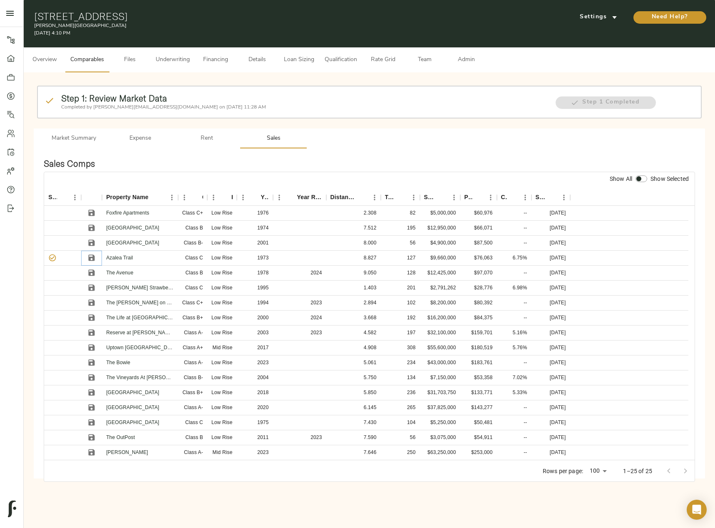
click at [92, 259] on icon "Save" at bounding box center [91, 258] width 8 height 8
click at [258, 198] on icon "Sort" at bounding box center [254, 197] width 7 height 7
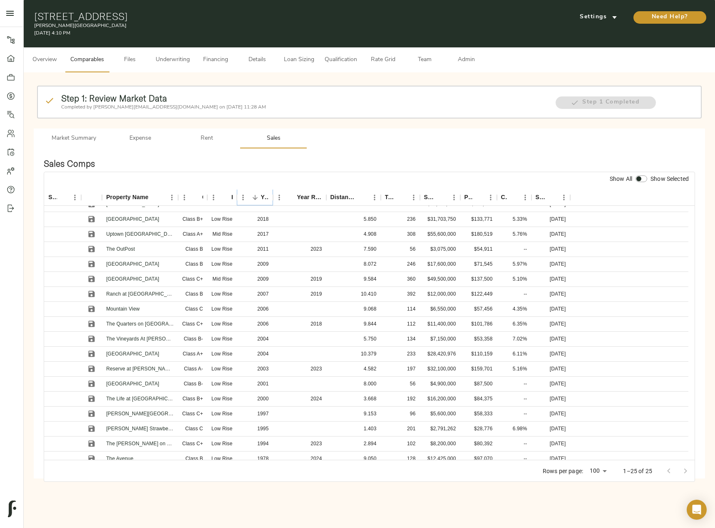
scroll to position [42, 0]
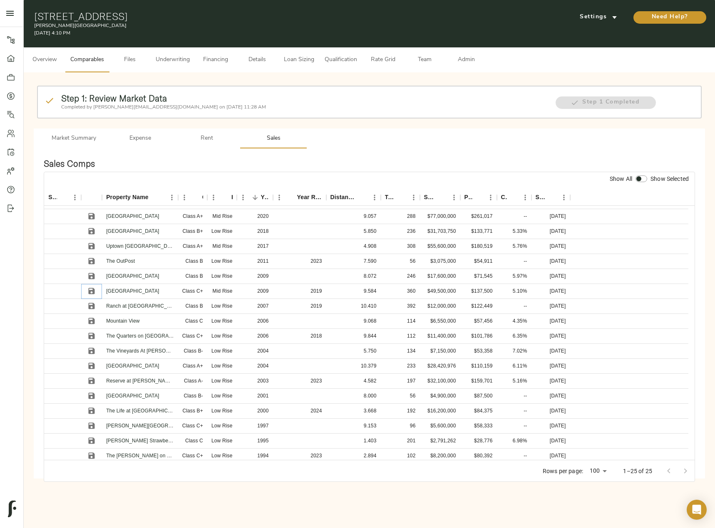
click at [90, 292] on icon "Save" at bounding box center [92, 291] width 6 height 6
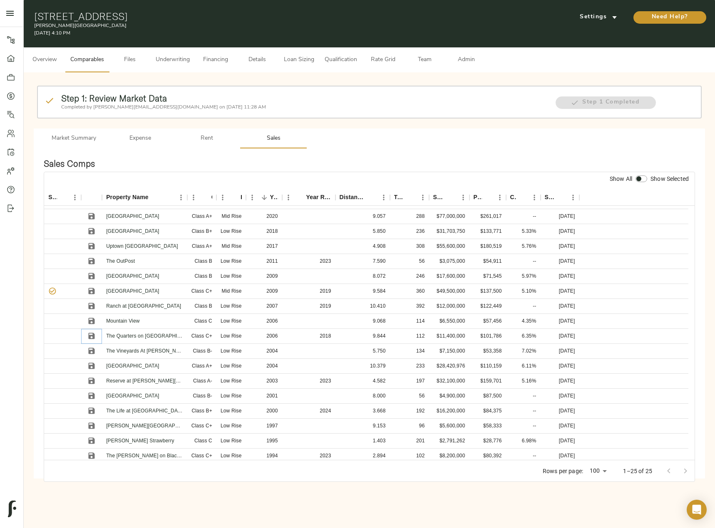
click at [94, 336] on icon "Save" at bounding box center [92, 336] width 6 height 6
click at [94, 381] on icon "Save" at bounding box center [92, 381] width 6 height 6
click at [94, 392] on icon "Save" at bounding box center [91, 396] width 8 height 8
click at [92, 409] on icon "Save" at bounding box center [92, 411] width 6 height 6
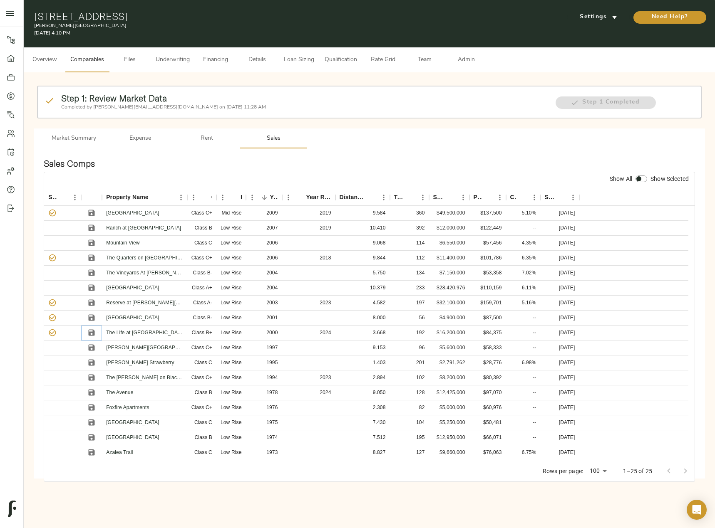
scroll to position [120, 0]
click at [644, 182] on input "checkbox" at bounding box center [639, 179] width 20 height 7
checkbox input "true"
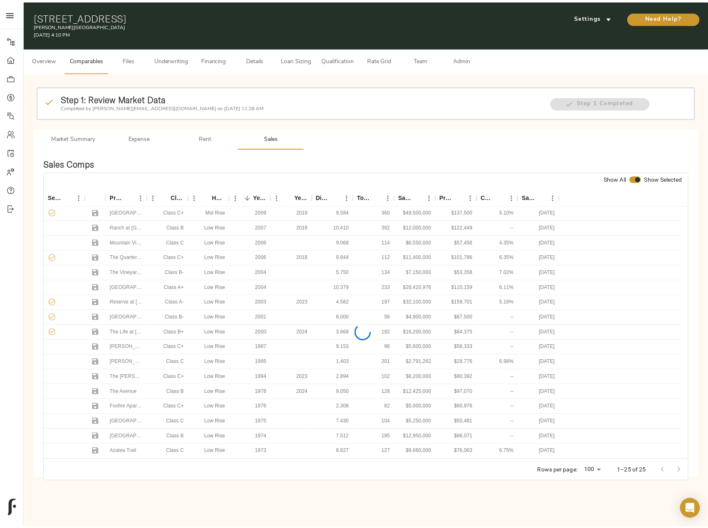
scroll to position [0, 0]
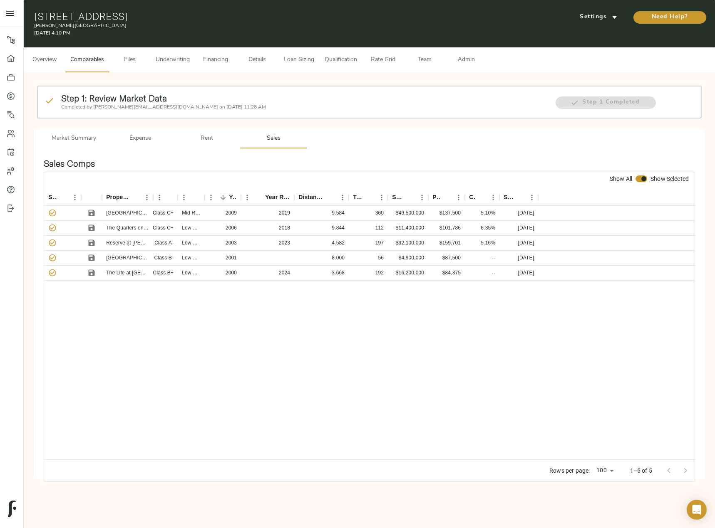
click at [461, 59] on span "Admin" at bounding box center [466, 60] width 32 height 10
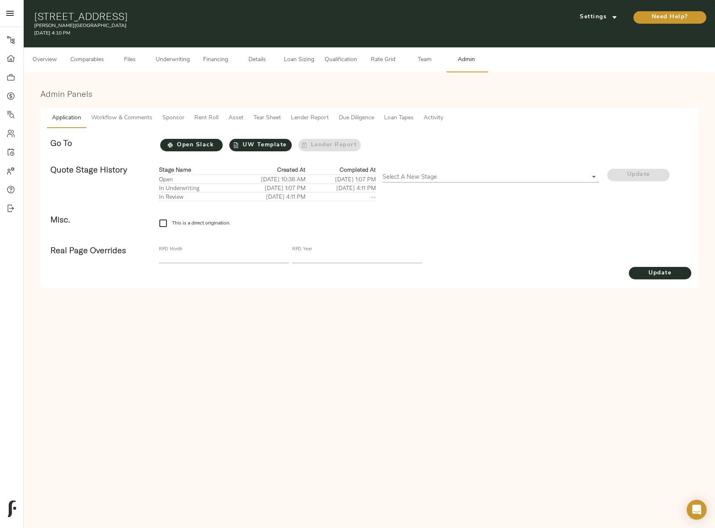
click at [309, 119] on span "Lender Report" at bounding box center [310, 118] width 38 height 10
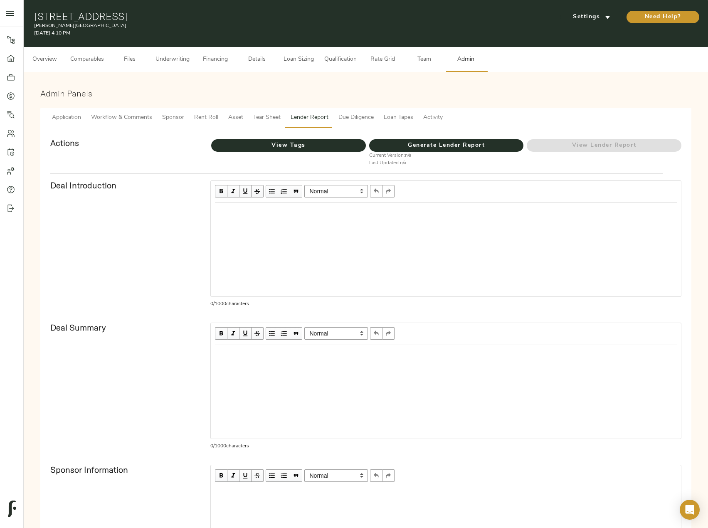
drag, startPoint x: 301, startPoint y: 119, endPoint x: 294, endPoint y: 119, distance: 6.7
click at [300, 119] on span "Lender Report" at bounding box center [310, 118] width 38 height 10
click at [264, 117] on span "Tear Sheet" at bounding box center [266, 118] width 27 height 10
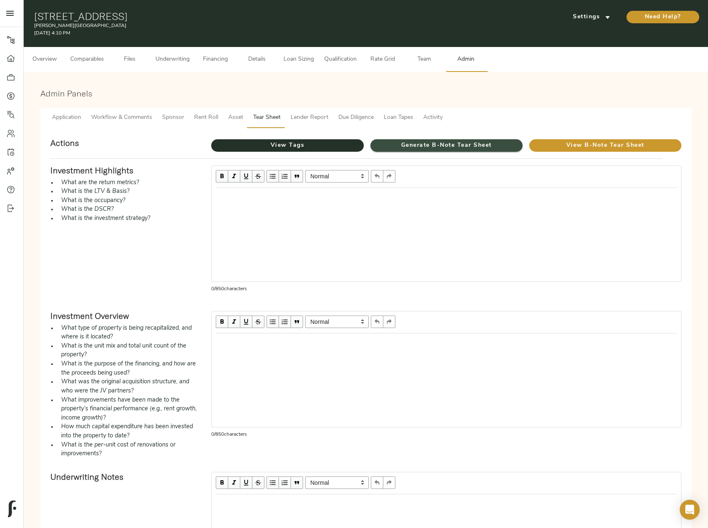
click at [420, 142] on span "Generate B-Note Tear Sheet" at bounding box center [447, 146] width 152 height 10
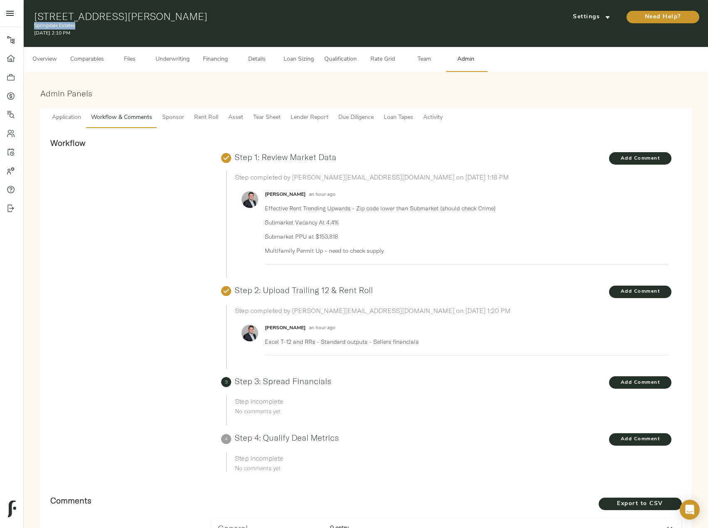
drag, startPoint x: 48, startPoint y: 27, endPoint x: 35, endPoint y: 27, distance: 13.7
click at [35, 27] on p "Springdale Estates" at bounding box center [255, 25] width 443 height 7
click at [264, 64] on span "Details" at bounding box center [257, 59] width 32 height 10
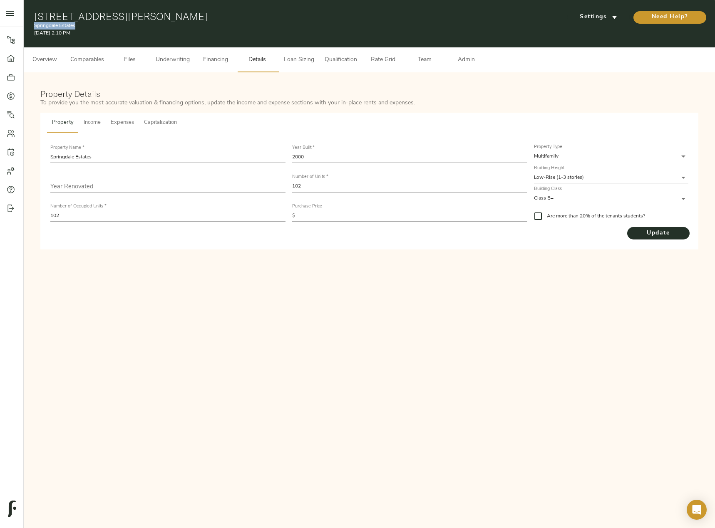
click at [170, 61] on span "Underwriting" at bounding box center [173, 60] width 34 height 10
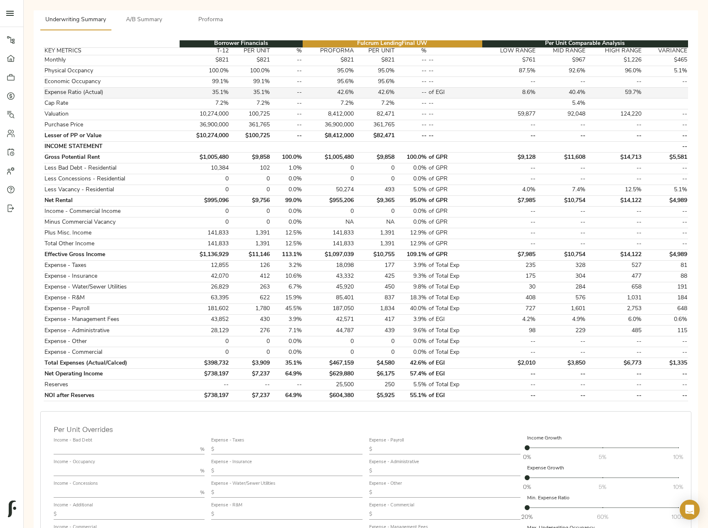
scroll to position [125, 0]
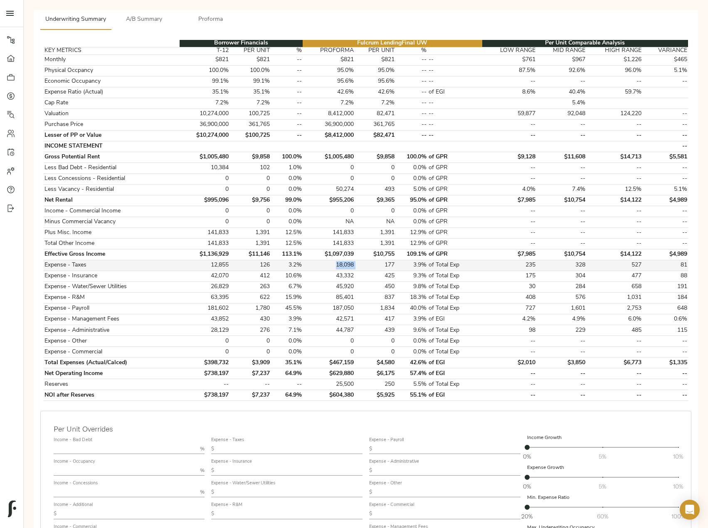
drag, startPoint x: 358, startPoint y: 265, endPoint x: 329, endPoint y: 266, distance: 29.1
click at [329, 266] on tr "Expense - Taxes 12,855 126 3.2% 18,098 177 3.9% of Total Exp 235 328 527 81" at bounding box center [366, 265] width 645 height 11
drag, startPoint x: 357, startPoint y: 276, endPoint x: 337, endPoint y: 276, distance: 20.4
click at [337, 276] on tr "Expense - Insurance 42,070 412 10.6% 43,332 425 9.3% of Total Exp 175 304 477 88" at bounding box center [366, 276] width 645 height 11
copy td "43,332"
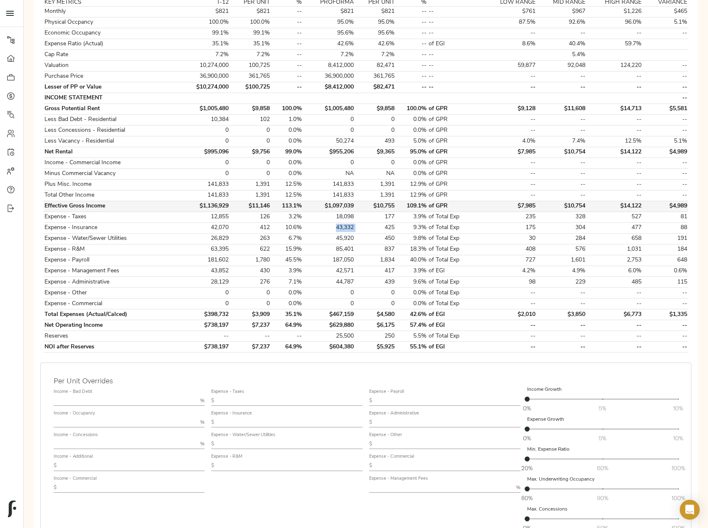
scroll to position [208, 0]
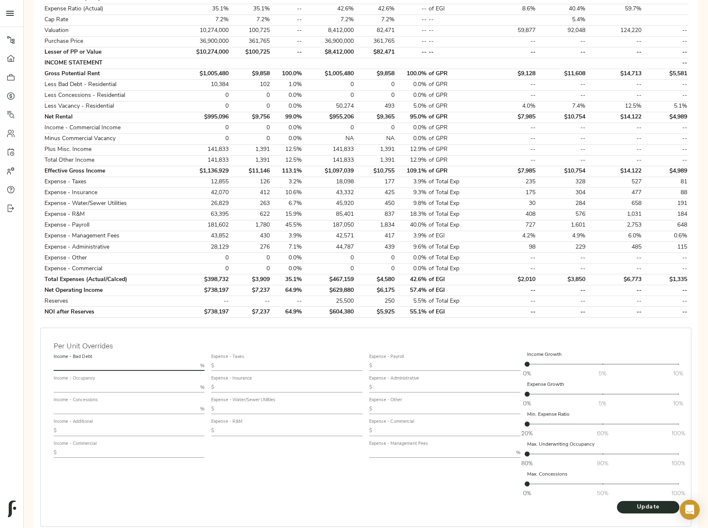
click at [97, 367] on input "text" at bounding box center [126, 366] width 144 height 10
type input "0.5"
click at [94, 387] on input "text" at bounding box center [126, 388] width 144 height 10
type input "94"
click at [93, 430] on input "text" at bounding box center [132, 431] width 145 height 10
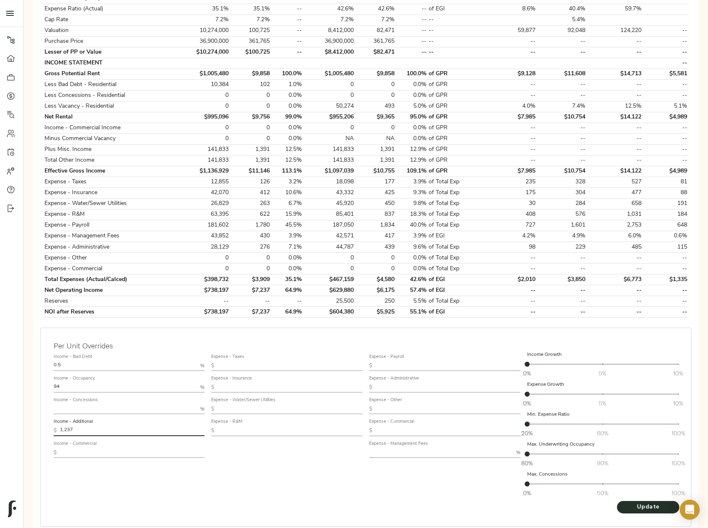
type input "1,237"
click at [258, 365] on input "text" at bounding box center [290, 366] width 145 height 10
type input "495"
click at [247, 387] on input "text" at bounding box center [290, 388] width 145 height 10
type input "850"
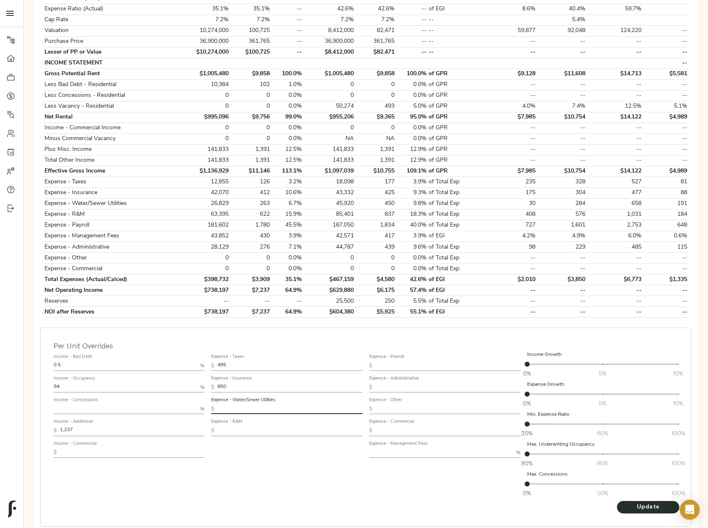
click at [241, 407] on input "text" at bounding box center [290, 409] width 145 height 10
type input "366"
click at [243, 431] on input "text" at bounding box center [290, 431] width 145 height 10
type input "645"
click at [407, 367] on input "text" at bounding box center [448, 366] width 145 height 10
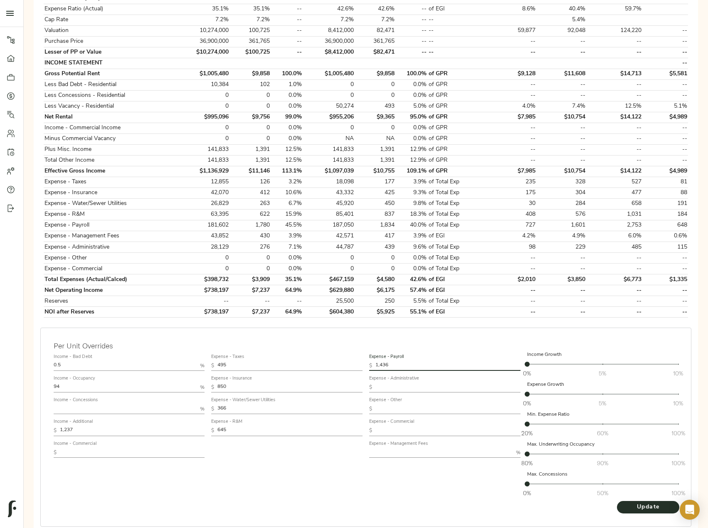
type input "1,436"
click at [396, 385] on input "text" at bounding box center [448, 388] width 145 height 10
type input "319"
click at [396, 458] on div "Expense - Payroll $ 1,436 Expense - Administrative $ 319 Expense - Other $ Expe…" at bounding box center [445, 426] width 158 height 156
click at [398, 451] on input "text" at bounding box center [441, 453] width 144 height 10
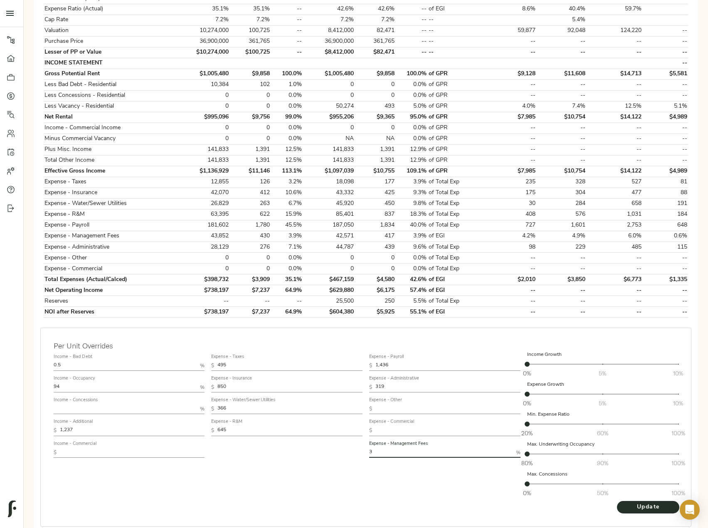
type input "3"
click at [617, 501] on button "Update" at bounding box center [648, 507] width 62 height 12
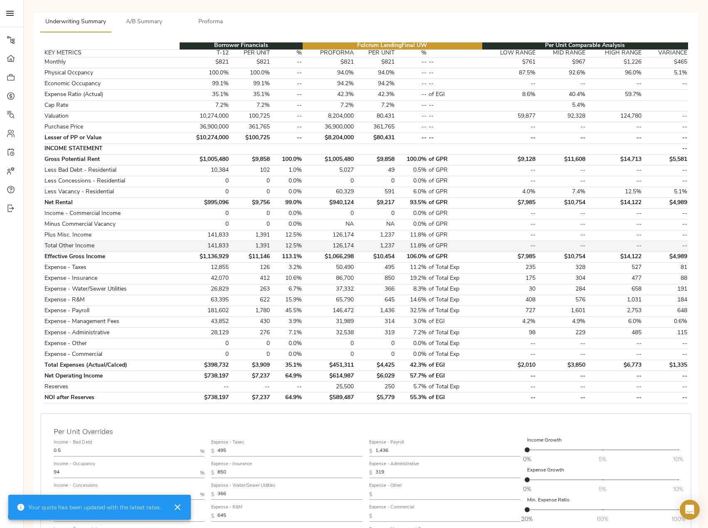
scroll to position [125, 0]
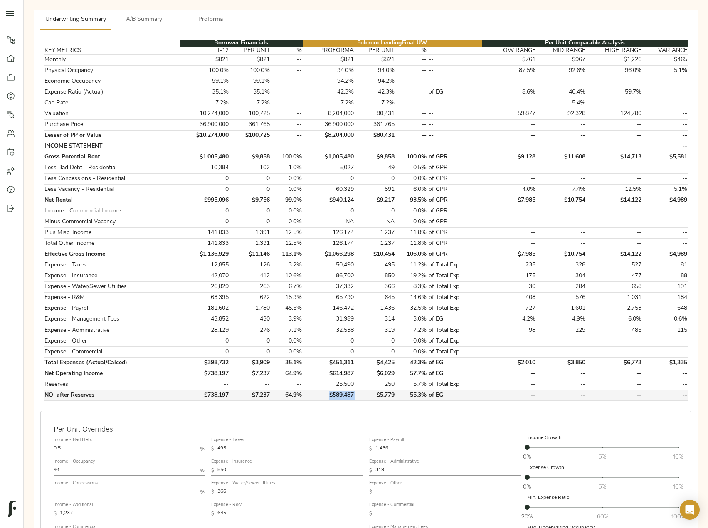
drag, startPoint x: 356, startPoint y: 394, endPoint x: 328, endPoint y: 394, distance: 27.9
click at [328, 394] on tr "NOI after Reserves $738,197 $7,237 64.9% $589,487 $5,779 55.3% of EGI -- -- -- …" at bounding box center [366, 395] width 645 height 11
copy td "$589,487"
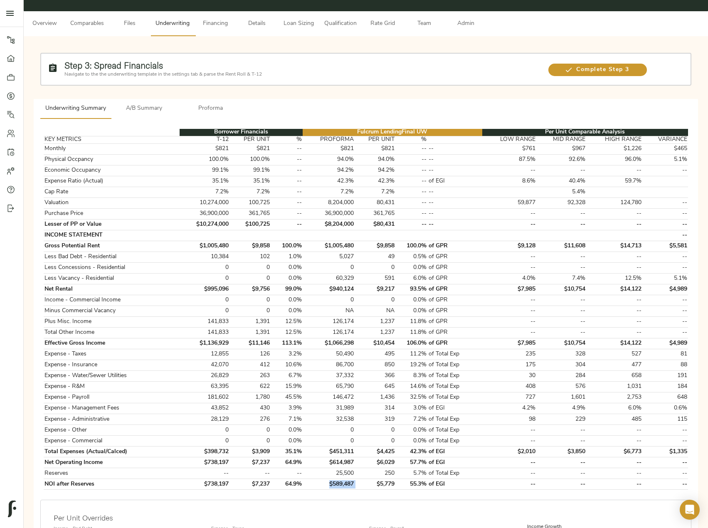
scroll to position [0, 0]
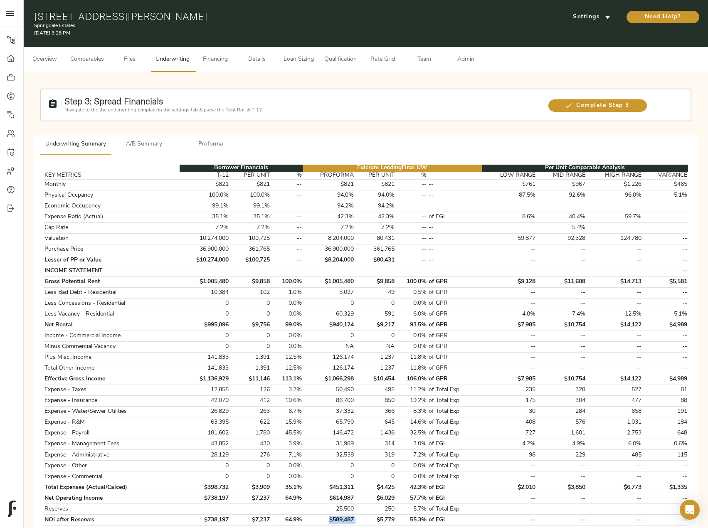
drag, startPoint x: 265, startPoint y: 15, endPoint x: 32, endPoint y: 18, distance: 232.6
click at [32, 18] on div "220 Strawberry Meadows Pl, Springdale, AR 72764 Springdale Estates October 2, 2…" at bounding box center [366, 23] width 685 height 47
copy h1 "220 Strawberry Meadows Pl, Springdale, AR 72764"
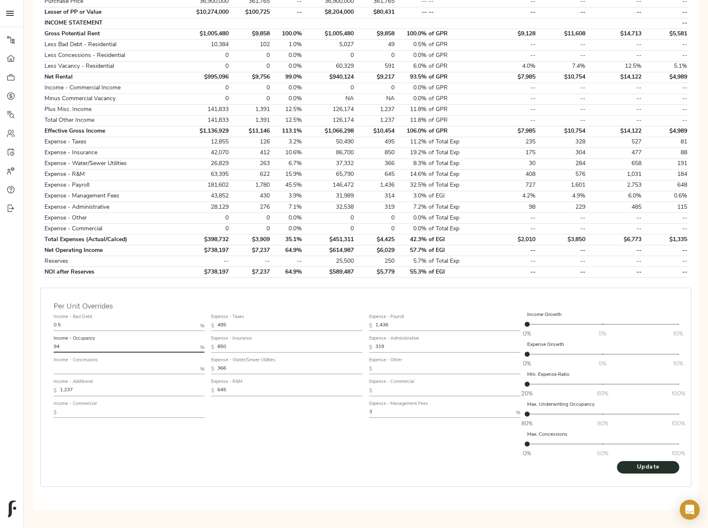
drag, startPoint x: 92, startPoint y: 347, endPoint x: -24, endPoint y: 343, distance: 115.3
click at [0, 343] on html "Springdale Estates - 220 Strawberry Meadows Pl, Springdale, AR 72764 Pipeline D…" at bounding box center [354, 149] width 708 height 795
click at [637, 468] on span "Update" at bounding box center [649, 468] width 46 height 10
click at [641, 469] on span "Update" at bounding box center [649, 468] width 46 height 10
drag, startPoint x: 362, startPoint y: 271, endPoint x: 318, endPoint y: 271, distance: 43.7
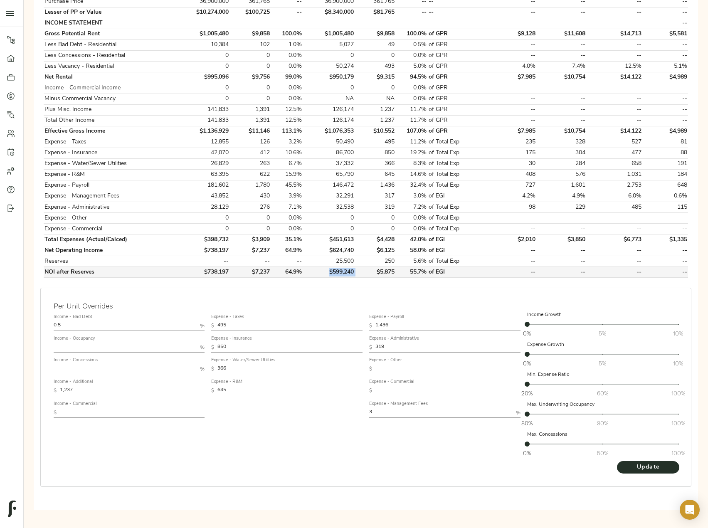
click at [318, 271] on tr "NOI after Reserves $738,197 $7,237 64.9% $599,240 $5,875 55.7% of EGI -- -- -- …" at bounding box center [366, 272] width 645 height 11
copy td "$599,240"
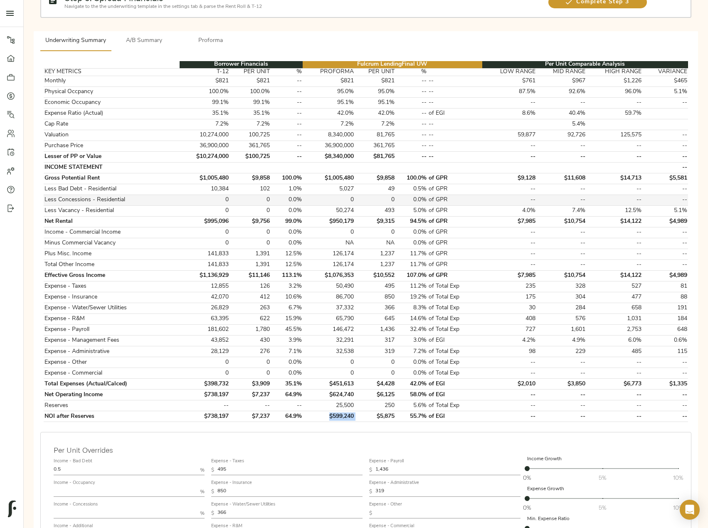
scroll to position [0, 0]
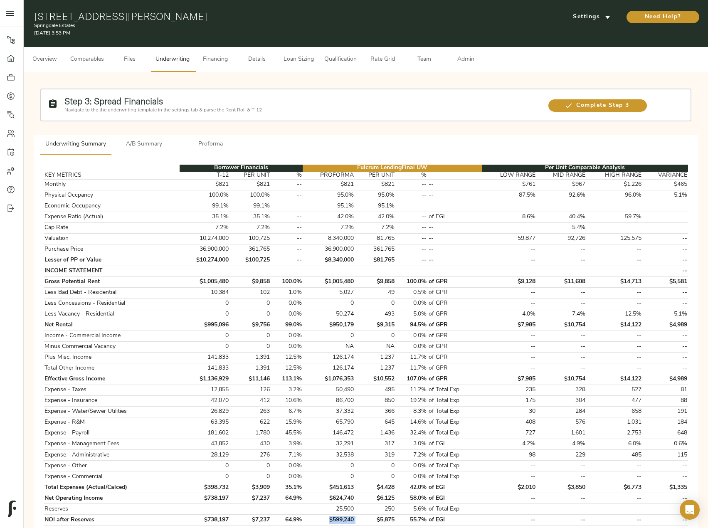
click at [267, 60] on span "Details" at bounding box center [257, 59] width 32 height 10
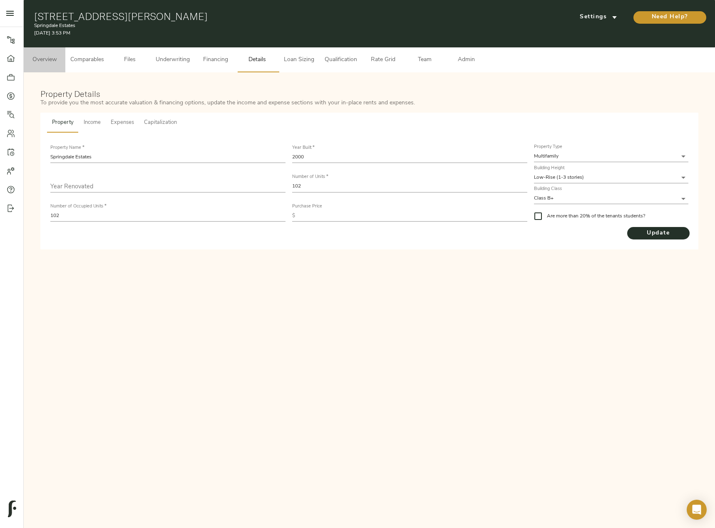
click at [52, 61] on span "Overview" at bounding box center [45, 60] width 32 height 10
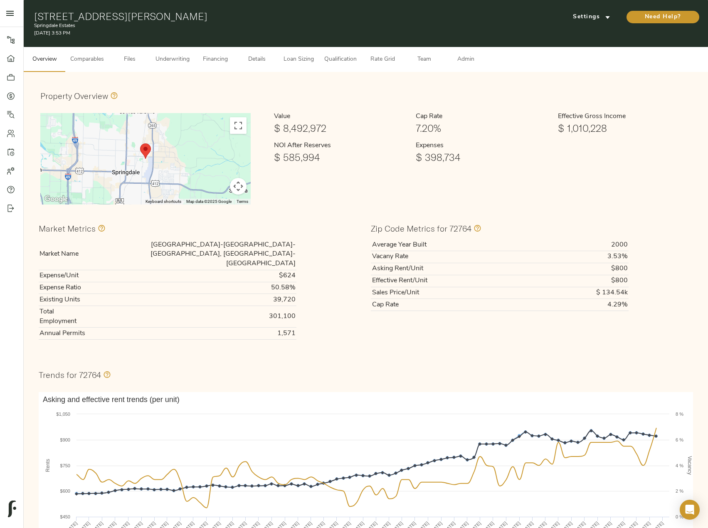
click at [87, 67] on button "Comparables" at bounding box center [87, 59] width 44 height 25
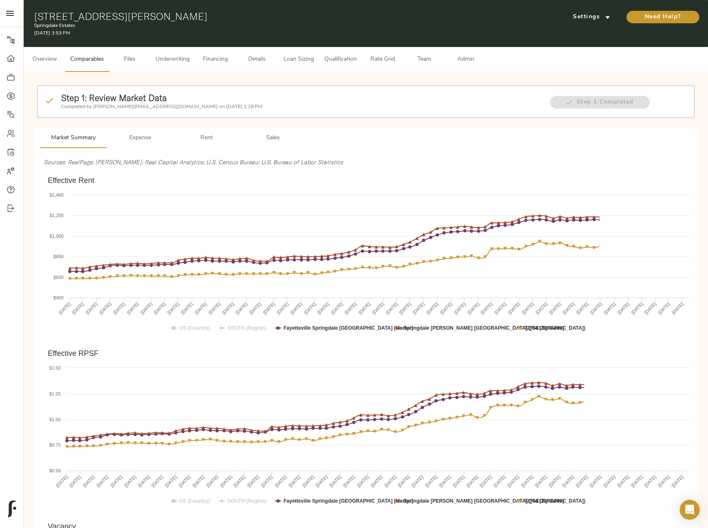
click at [201, 136] on span "Rent" at bounding box center [206, 138] width 57 height 10
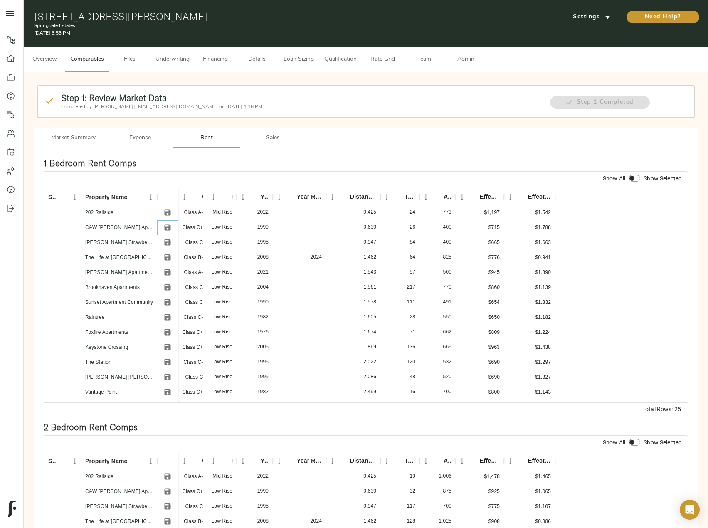
click at [169, 226] on icon "Save" at bounding box center [168, 228] width 6 height 6
click at [168, 244] on icon "Save" at bounding box center [167, 242] width 8 height 8
click at [165, 287] on icon "Save" at bounding box center [168, 288] width 6 height 6
click at [169, 346] on icon "Save" at bounding box center [168, 347] width 6 height 6
click at [168, 362] on icon "Save" at bounding box center [168, 362] width 6 height 6
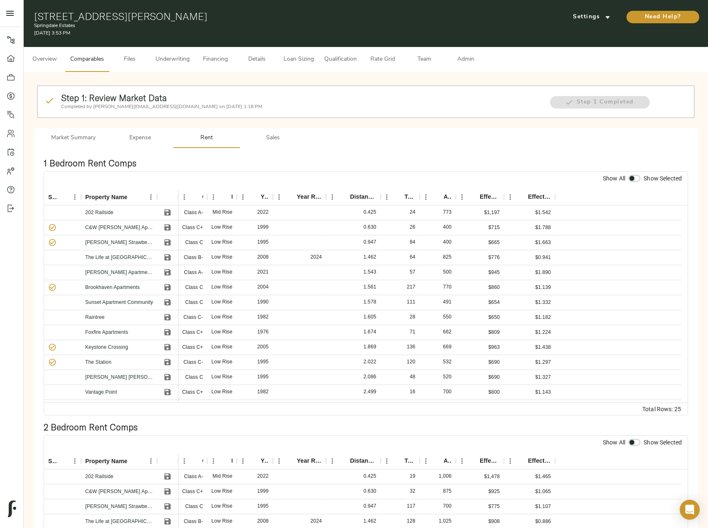
click at [637, 177] on input "checkbox" at bounding box center [632, 178] width 20 height 7
checkbox input "true"
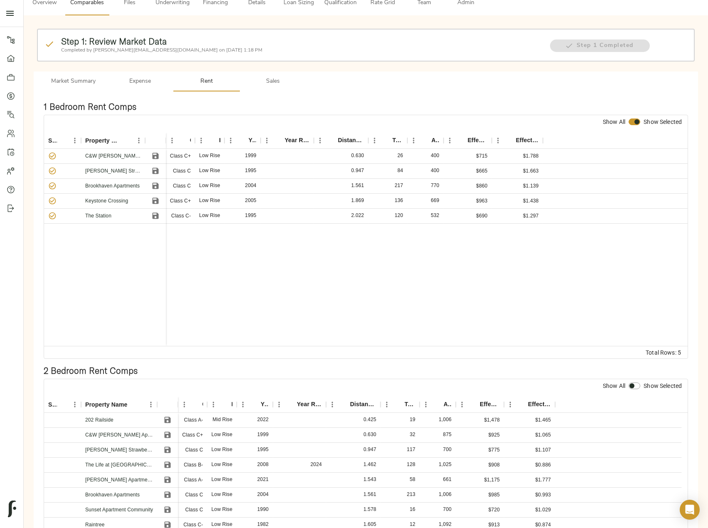
scroll to position [166, 0]
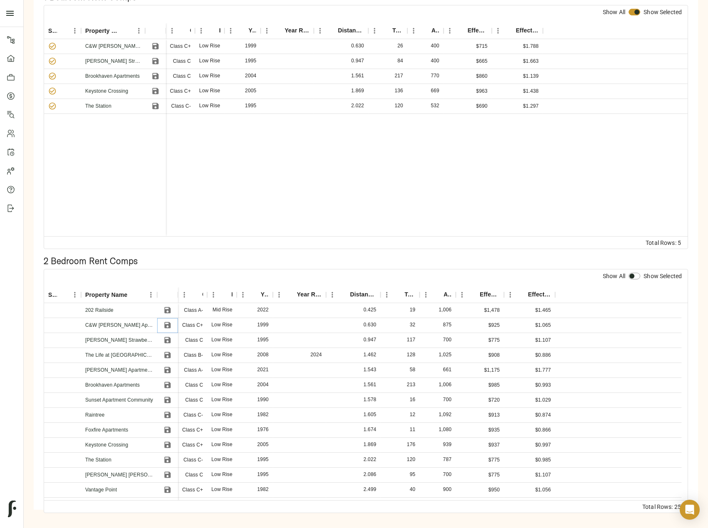
click at [169, 325] on icon "Save" at bounding box center [168, 325] width 6 height 6
click at [168, 336] on icon "Save" at bounding box center [167, 340] width 8 height 8
click at [166, 385] on icon "Save" at bounding box center [168, 385] width 6 height 6
click at [166, 444] on icon "Save" at bounding box center [168, 445] width 6 height 6
click at [164, 460] on icon "Save" at bounding box center [167, 460] width 8 height 8
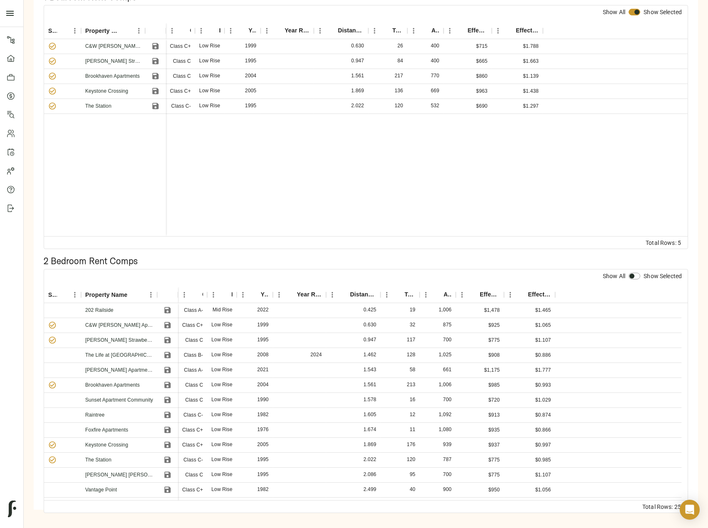
click at [637, 278] on input "checkbox" at bounding box center [632, 276] width 20 height 7
checkbox input "true"
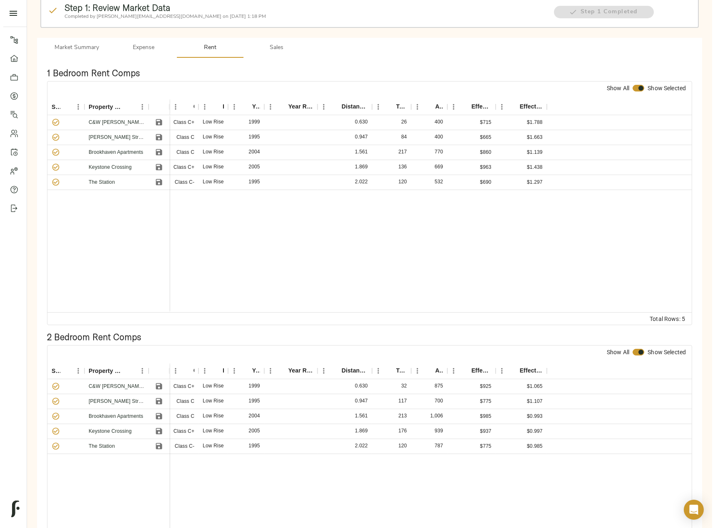
scroll to position [0, 0]
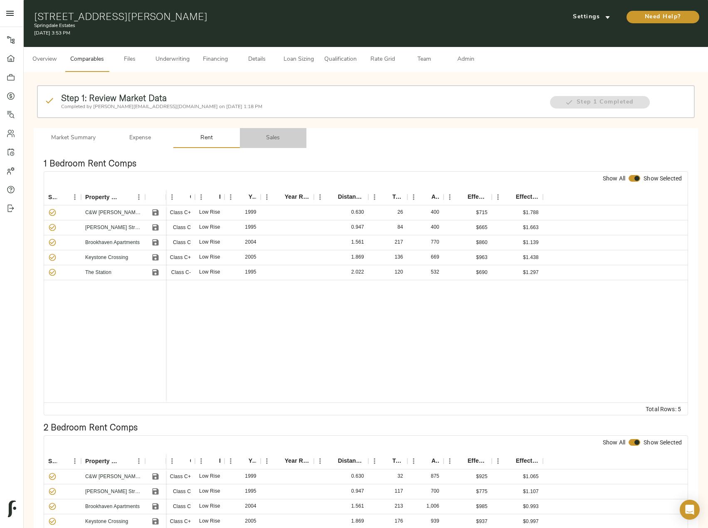
click at [266, 135] on span "Sales" at bounding box center [273, 138] width 57 height 10
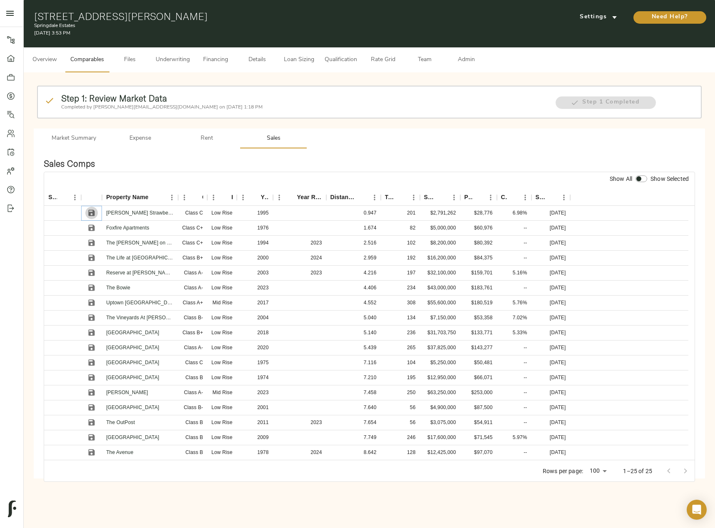
click at [93, 212] on icon "Save" at bounding box center [92, 213] width 6 height 6
click at [89, 214] on icon "Save" at bounding box center [92, 213] width 6 height 6
click at [551, 196] on icon "Sort" at bounding box center [551, 197] width 5 height 5
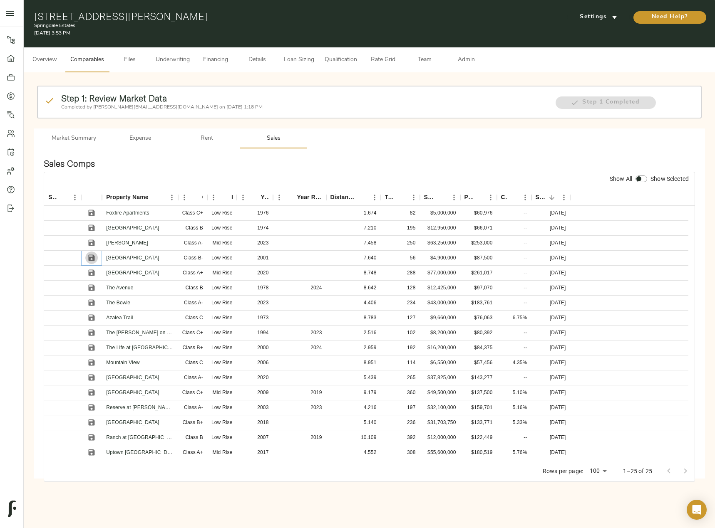
click at [92, 257] on icon "Save" at bounding box center [91, 258] width 8 height 8
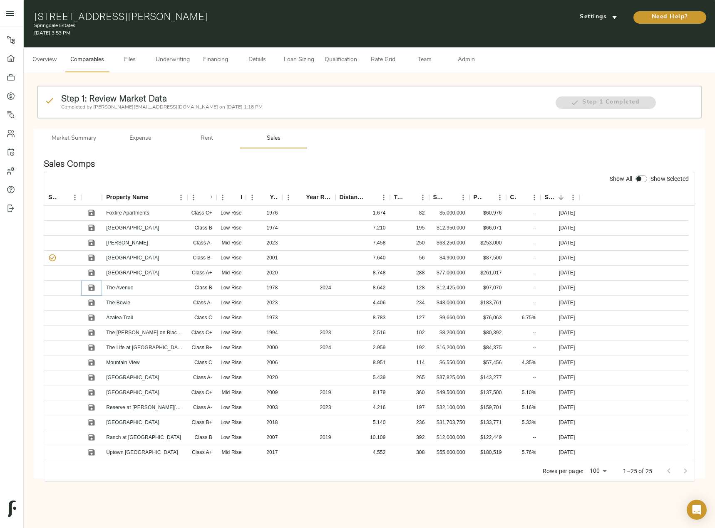
click at [91, 289] on icon "Save" at bounding box center [91, 288] width 8 height 8
click at [91, 394] on icon "Save" at bounding box center [91, 393] width 8 height 8
click at [91, 405] on icon "Save" at bounding box center [92, 408] width 6 height 6
click at [265, 197] on icon "Sort" at bounding box center [264, 197] width 5 height 5
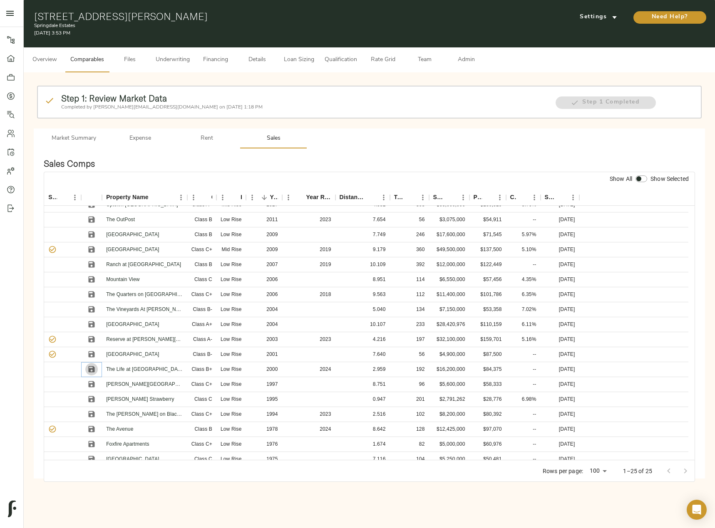
click at [90, 371] on icon "Save" at bounding box center [92, 370] width 6 height 6
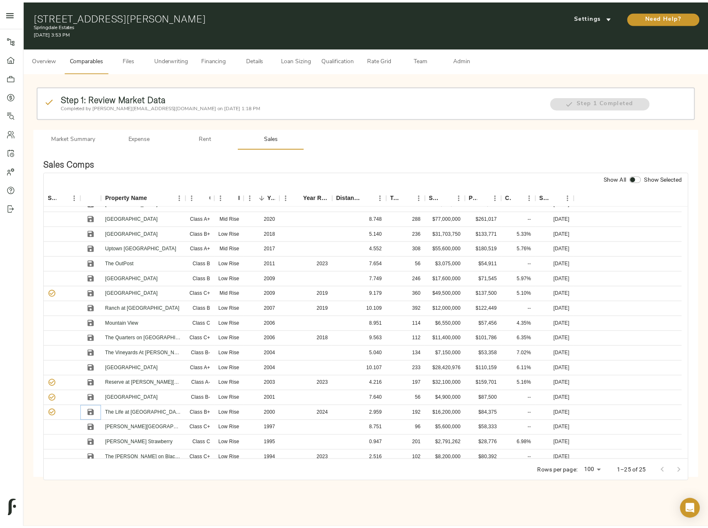
scroll to position [0, 0]
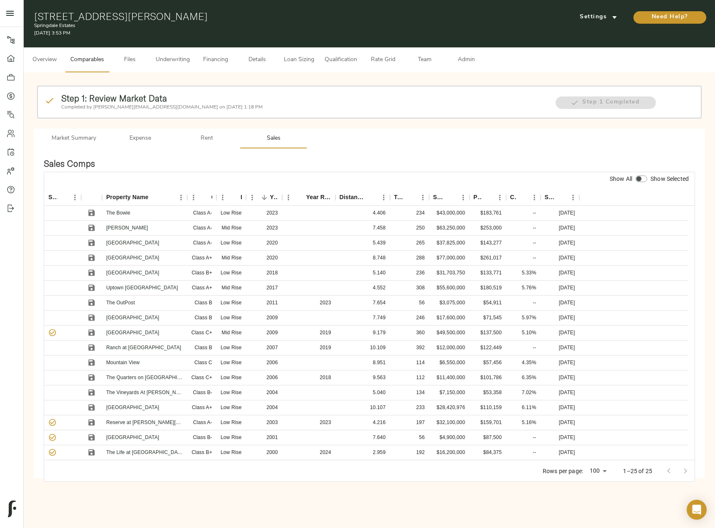
click at [642, 180] on input "checkbox" at bounding box center [639, 179] width 20 height 7
checkbox input "true"
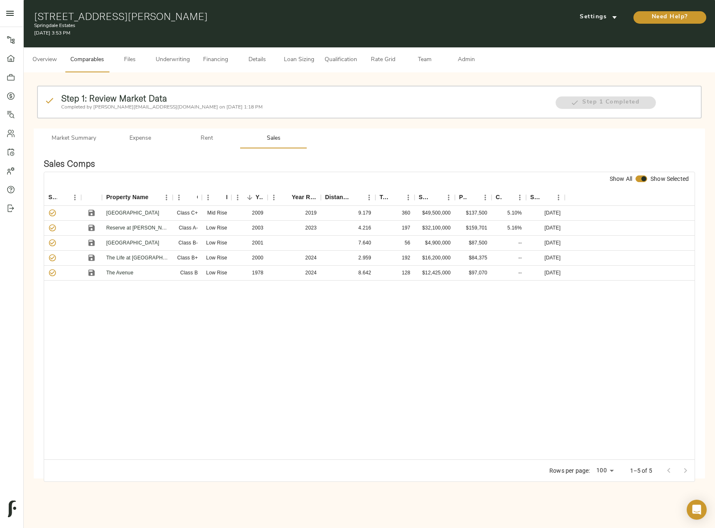
click at [472, 55] on span "Admin" at bounding box center [466, 60] width 32 height 10
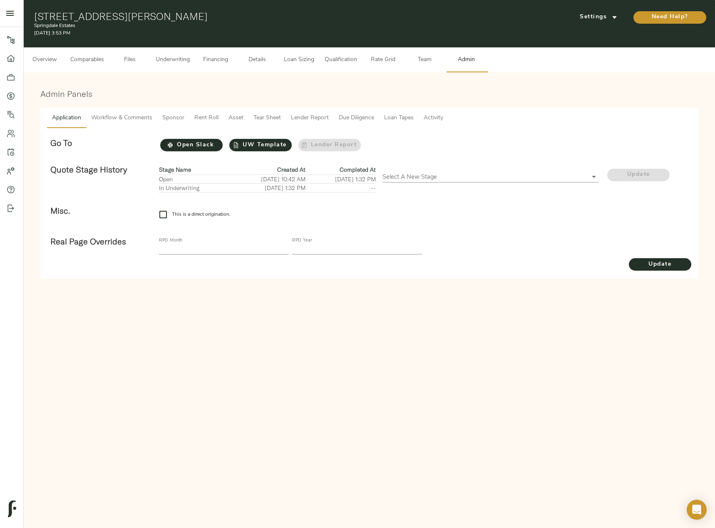
click at [264, 115] on span "Tear Sheet" at bounding box center [266, 118] width 27 height 10
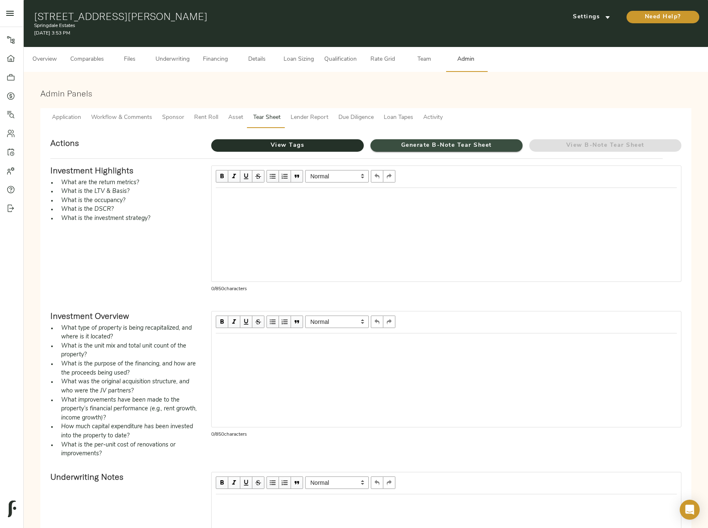
click at [414, 145] on span "Generate B-Note Tear Sheet" at bounding box center [447, 146] width 152 height 10
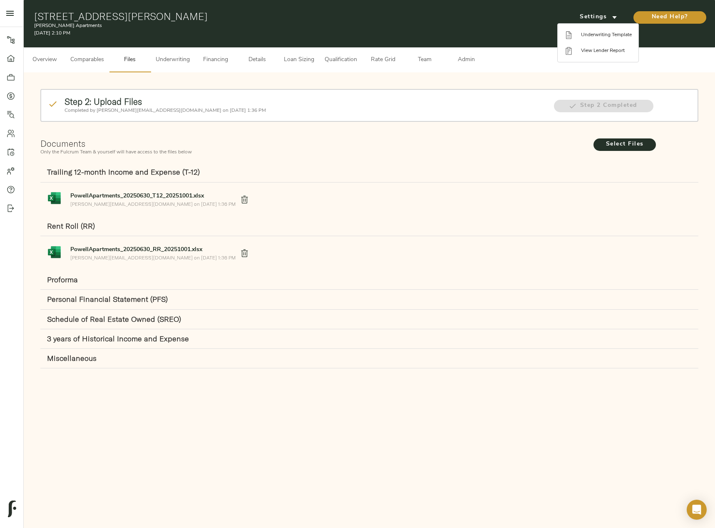
drag, startPoint x: 83, startPoint y: 24, endPoint x: 41, endPoint y: 24, distance: 41.6
click at [41, 24] on div at bounding box center [357, 264] width 715 height 528
drag, startPoint x: 32, startPoint y: 28, endPoint x: 77, endPoint y: 26, distance: 44.6
click at [77, 26] on div "[STREET_ADDRESS][PERSON_NAME] [PERSON_NAME] Apartments [DATE] 2:10 PM Settings …" at bounding box center [369, 23] width 691 height 47
copy p "[PERSON_NAME] Apartments"
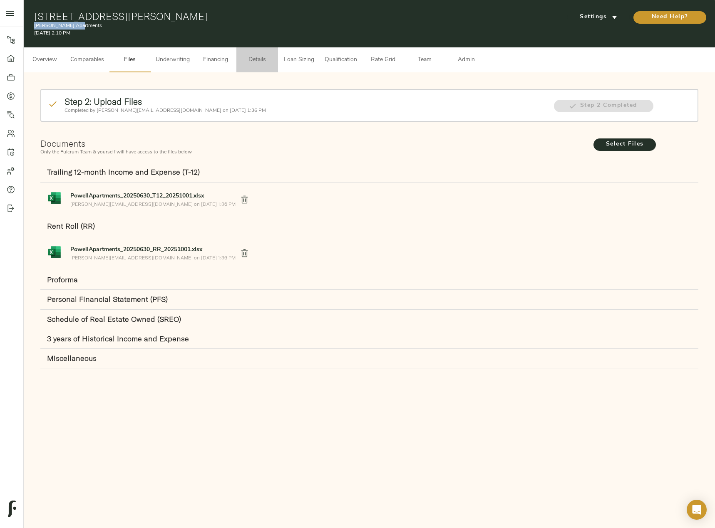
click at [244, 67] on button "Details" at bounding box center [257, 59] width 42 height 25
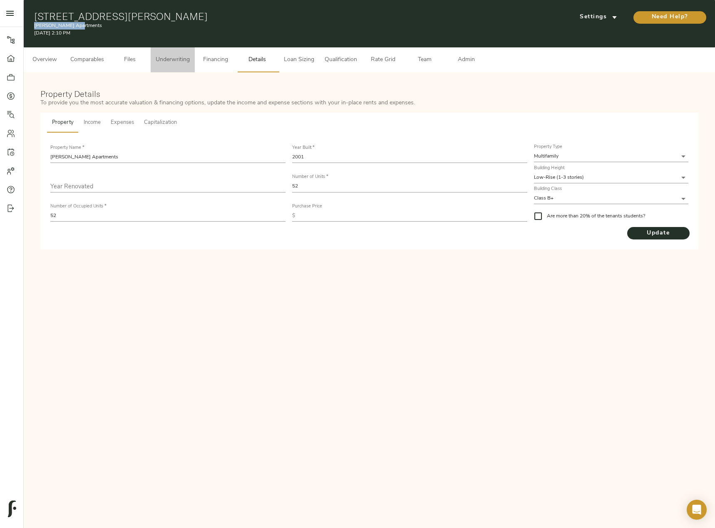
click at [193, 61] on button "Underwriting" at bounding box center [173, 59] width 44 height 25
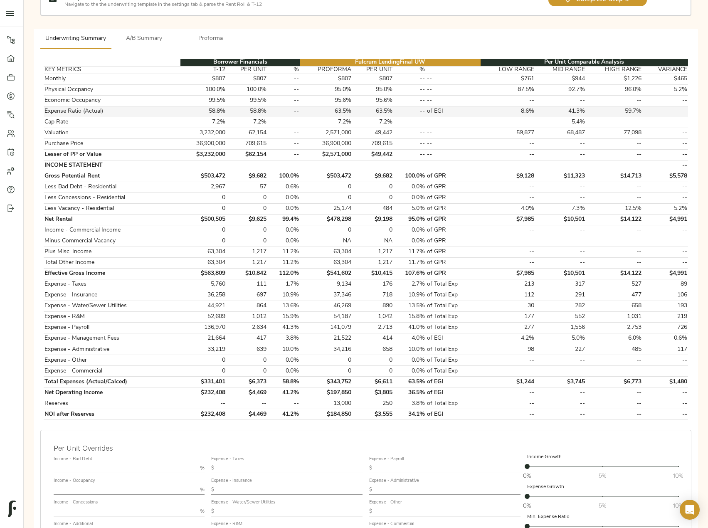
scroll to position [125, 0]
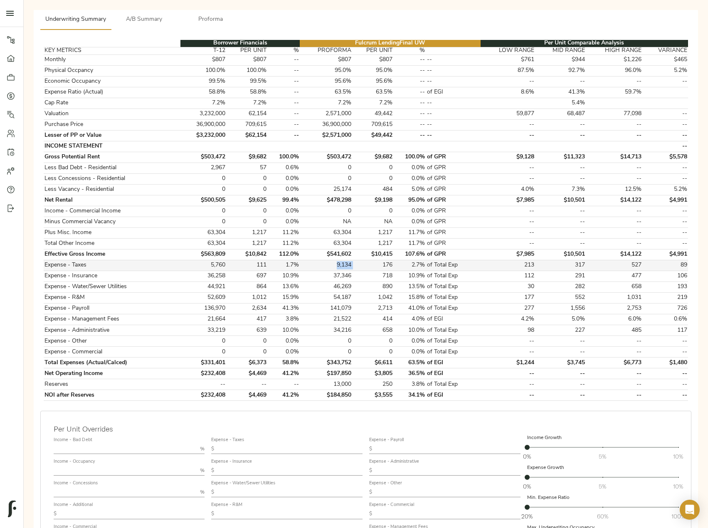
drag, startPoint x: 362, startPoint y: 265, endPoint x: 330, endPoint y: 265, distance: 31.6
click at [330, 265] on tr "Expense - Taxes 5,760 111 1.7% 9,134 176 2.7% of Total Exp 213 317 527 89" at bounding box center [366, 265] width 645 height 11
copy td "9,134"
drag, startPoint x: 358, startPoint y: 277, endPoint x: 333, endPoint y: 277, distance: 24.5
click at [333, 277] on tr "Expense - Insurance 36,258 697 10.9% 37,346 718 10.9% of Total Exp 112 291 477 …" at bounding box center [366, 276] width 645 height 11
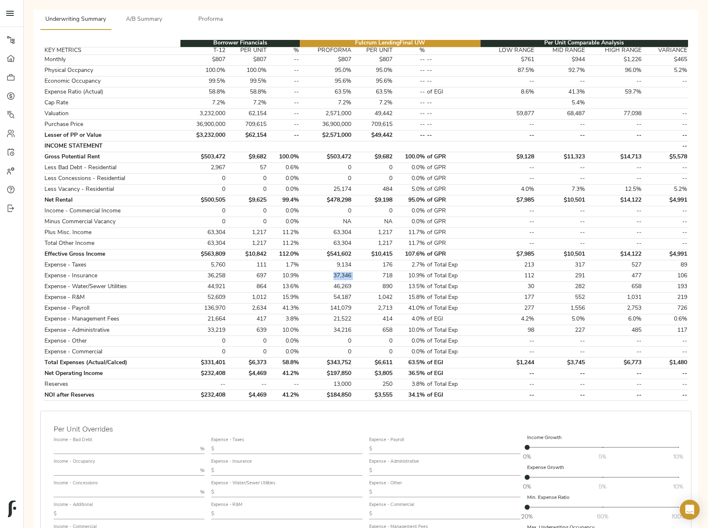
copy td "37,346"
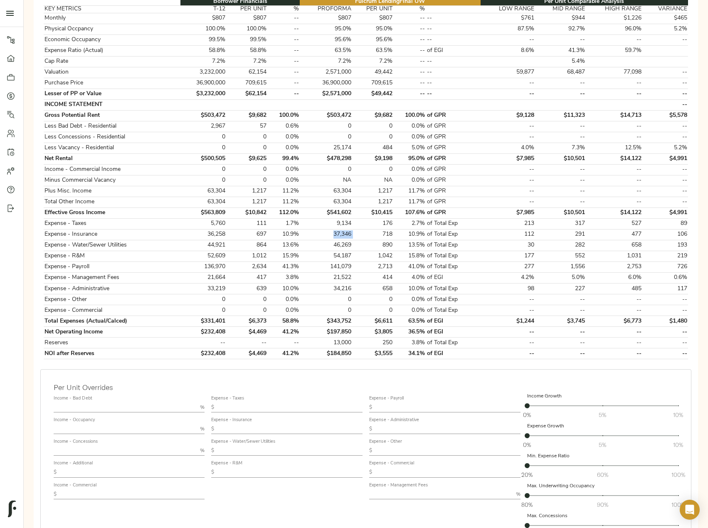
scroll to position [208, 0]
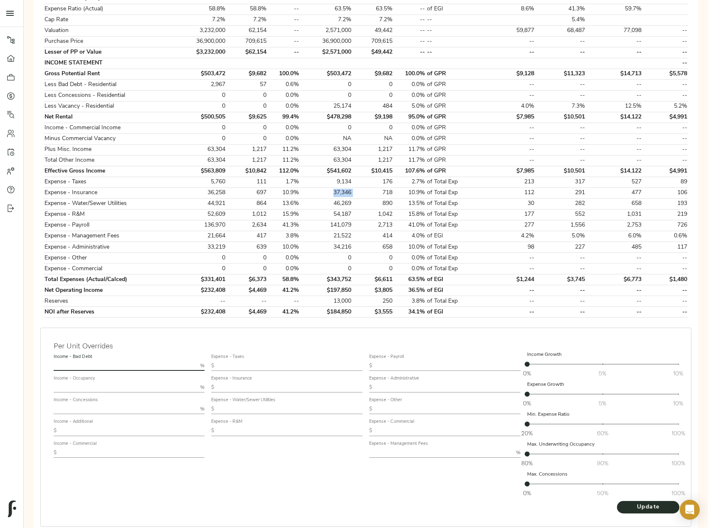
click at [74, 364] on input "text" at bounding box center [126, 366] width 144 height 10
type input "0.5"
click at [87, 387] on input "text" at bounding box center [126, 388] width 144 height 10
type input "94"
click at [238, 363] on input "text" at bounding box center [290, 366] width 145 height 10
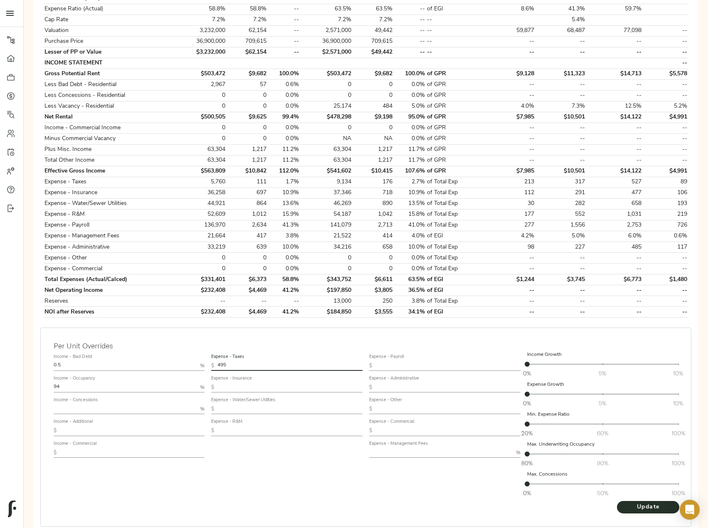
type input "495"
click at [241, 385] on input "text" at bounding box center [290, 388] width 145 height 10
type input "850"
click at [238, 406] on input "text" at bounding box center [290, 409] width 145 height 10
type input "366"
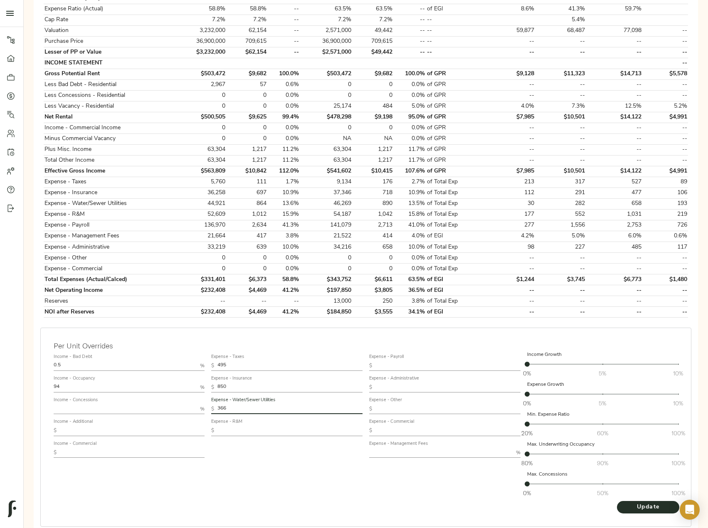
click at [248, 431] on input "text" at bounding box center [290, 431] width 145 height 10
type input "645"
click at [394, 364] on input "text" at bounding box center [448, 366] width 145 height 10
type input "1,436"
click at [403, 385] on input "text" at bounding box center [448, 388] width 145 height 10
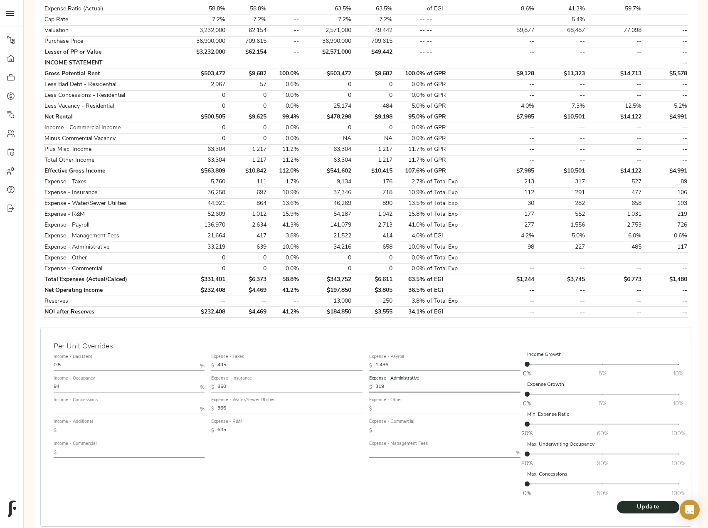
type input "319"
click at [397, 452] on input "text" at bounding box center [441, 453] width 144 height 10
type input "3"
click at [617, 501] on button "Update" at bounding box center [648, 507] width 62 height 12
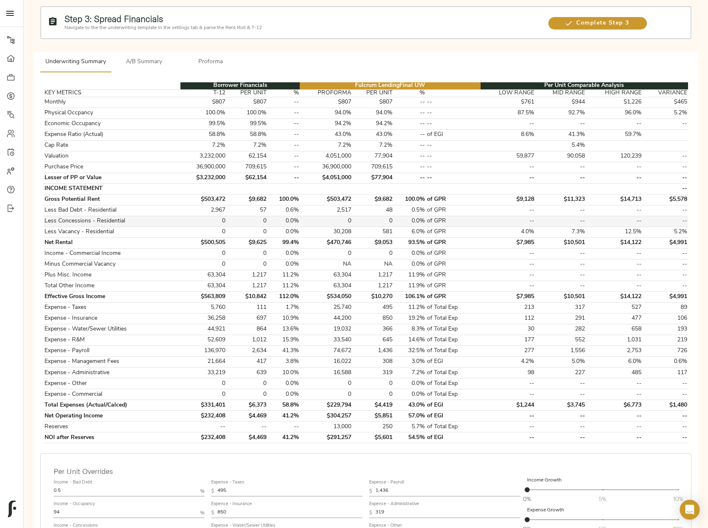
scroll to position [83, 0]
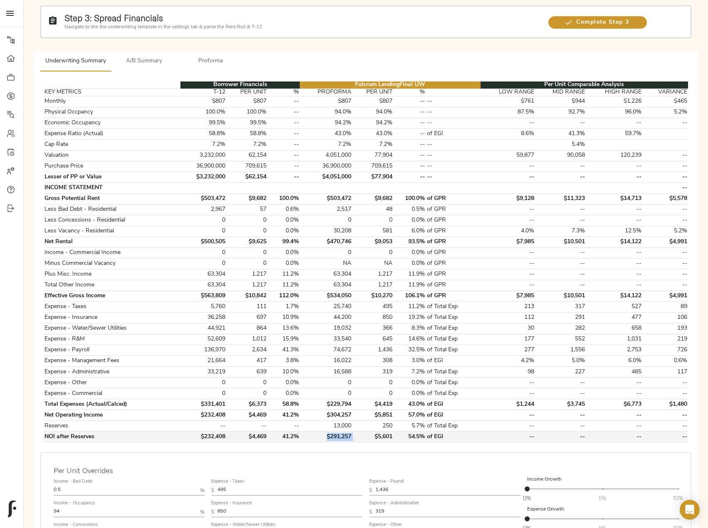
drag, startPoint x: 355, startPoint y: 437, endPoint x: 325, endPoint y: 437, distance: 30.4
click at [325, 437] on tr "NOI after Reserves $232,408 $4,469 41.2% $291,257 $5,601 54.5% of EGI -- -- -- …" at bounding box center [366, 437] width 645 height 11
copy td "$291,257"
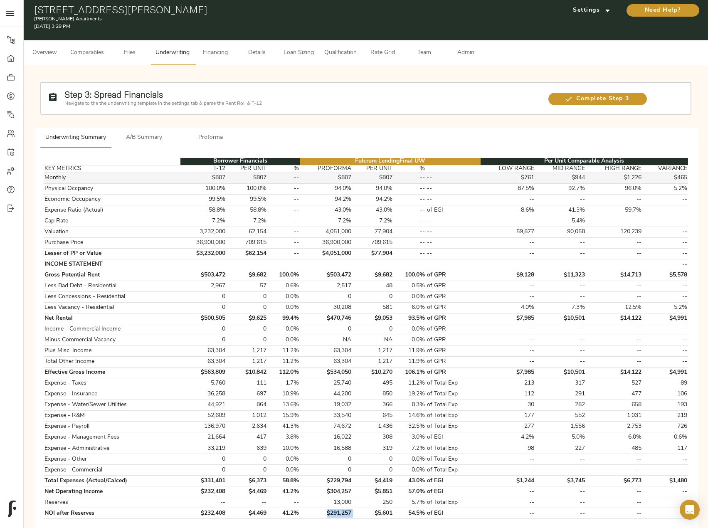
scroll to position [0, 0]
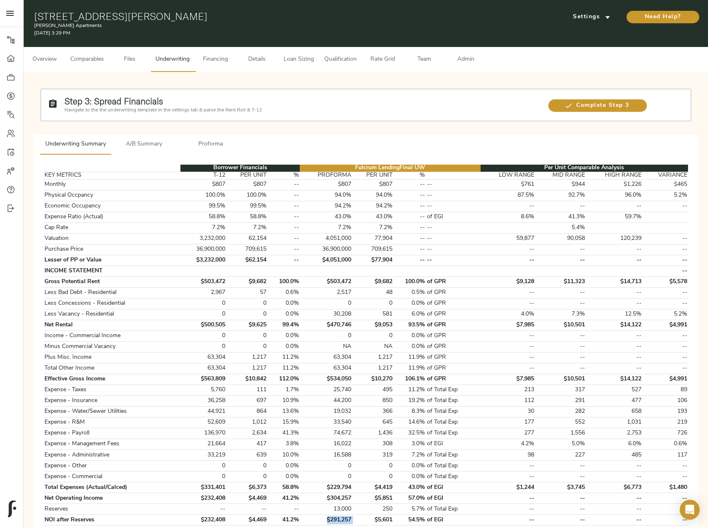
drag, startPoint x: 201, startPoint y: 19, endPoint x: 33, endPoint y: 5, distance: 167.8
click at [33, 5] on div "[STREET_ADDRESS][PERSON_NAME] [PERSON_NAME] Apartments [DATE] 3:29 PM Settings …" at bounding box center [366, 23] width 685 height 47
copy h1 "[STREET_ADDRESS][PERSON_NAME]"
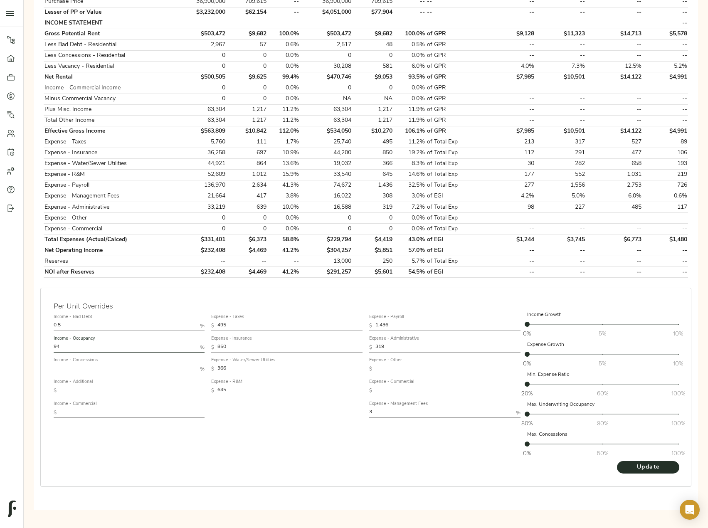
drag, startPoint x: 87, startPoint y: 348, endPoint x: -42, endPoint y: 343, distance: 129.9
click at [0, 343] on html "[PERSON_NAME] Apartments - [STREET_ADDRESS][PERSON_NAME] Pipeline Dashboard Por…" at bounding box center [354, 149] width 708 height 795
click at [617, 461] on button "Update" at bounding box center [648, 467] width 62 height 12
drag, startPoint x: 353, startPoint y: 272, endPoint x: 323, endPoint y: 272, distance: 30.0
click at [323, 272] on tr "NOI after Reserves $232,408 $4,469 41.2% $296,140 $5,695 54.9% of EGI -- -- -- …" at bounding box center [366, 272] width 645 height 11
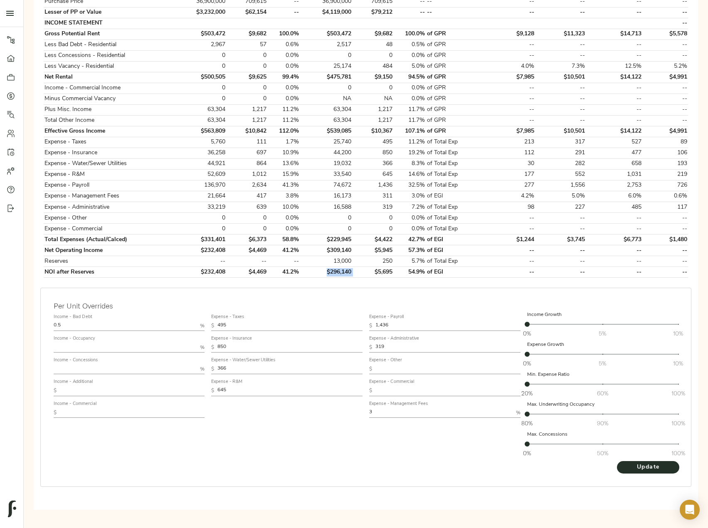
copy td "$296,140"
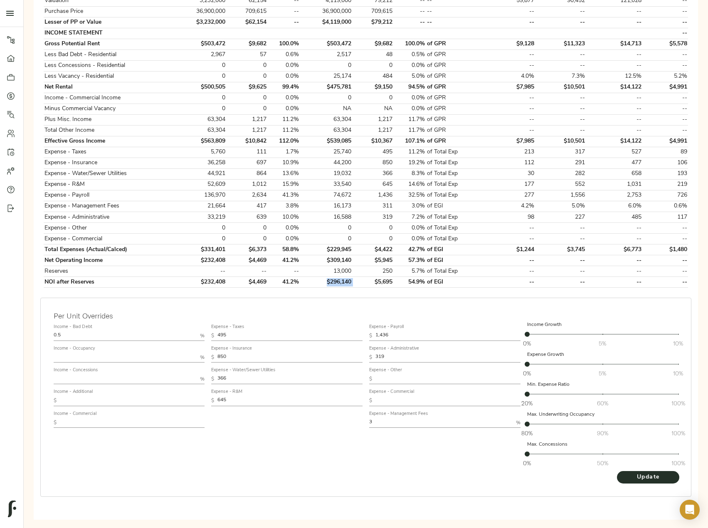
scroll to position [0, 0]
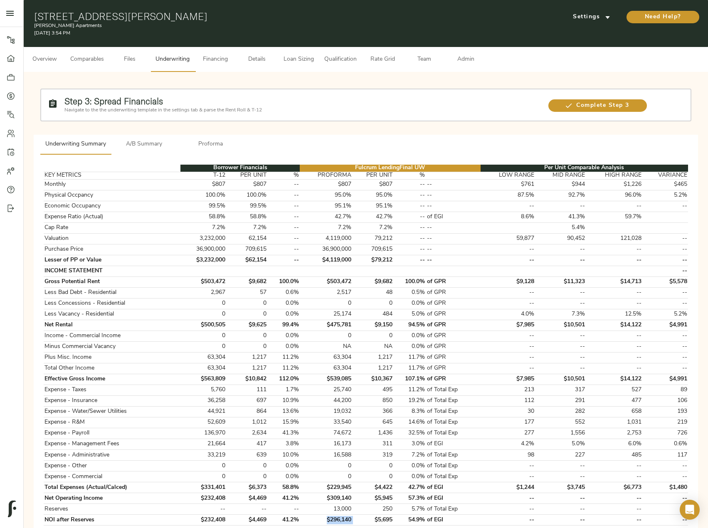
click at [149, 147] on span "A/B Summary" at bounding box center [144, 144] width 57 height 10
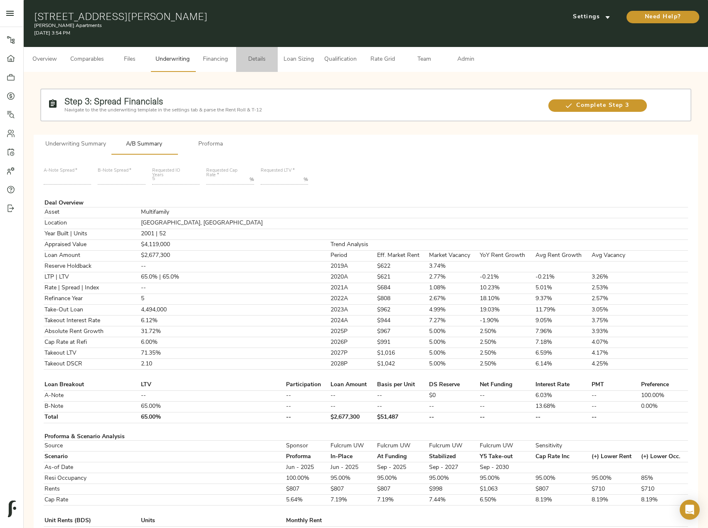
click at [261, 59] on span "Details" at bounding box center [257, 59] width 32 height 10
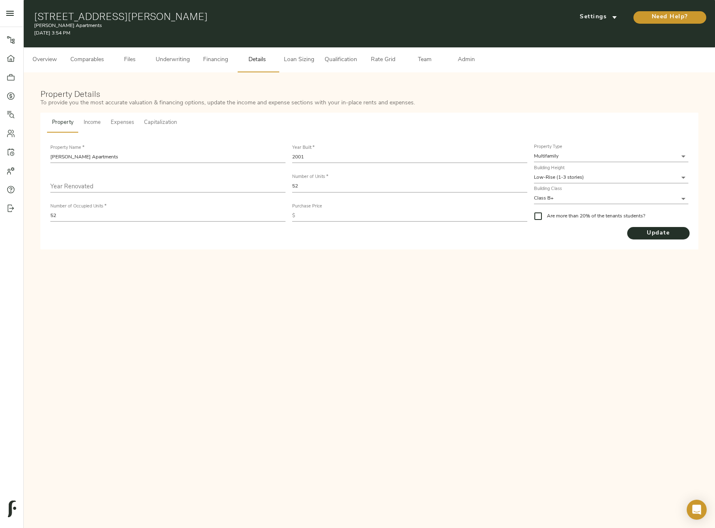
click at [47, 60] on span "Overview" at bounding box center [45, 60] width 32 height 10
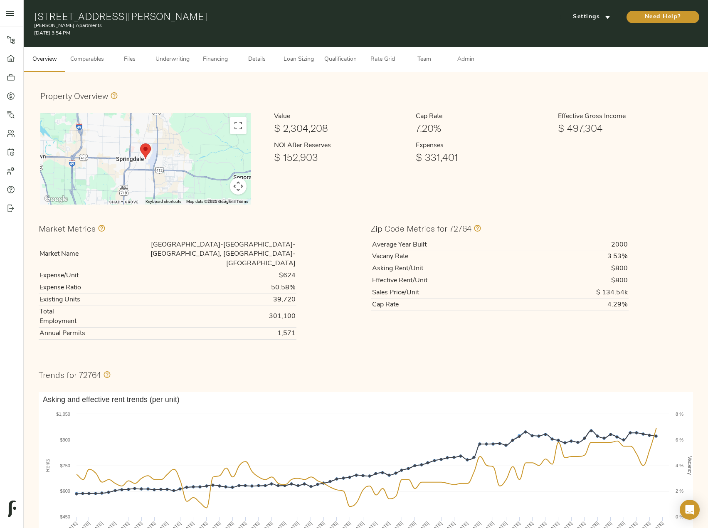
click at [93, 60] on span "Comparables" at bounding box center [87, 59] width 34 height 10
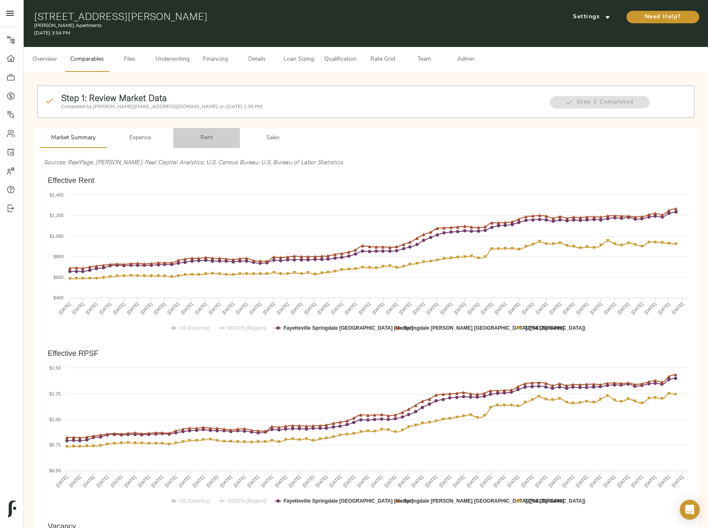
click at [213, 141] on span "Rent" at bounding box center [206, 138] width 57 height 10
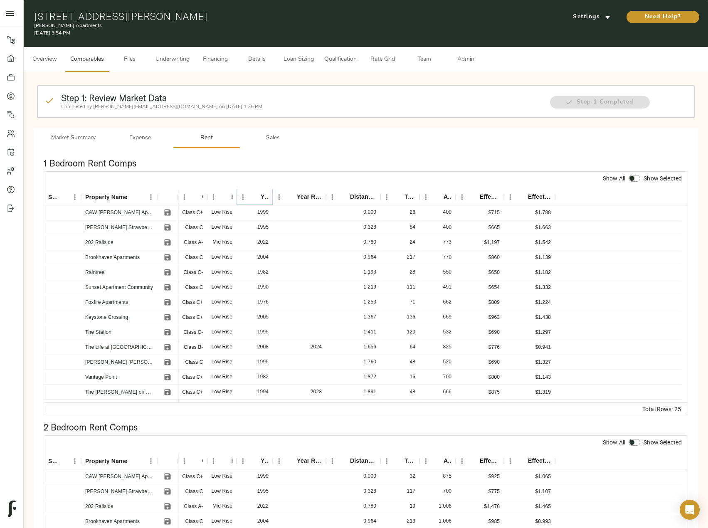
click at [253, 196] on icon "Sort" at bounding box center [254, 196] width 7 height 7
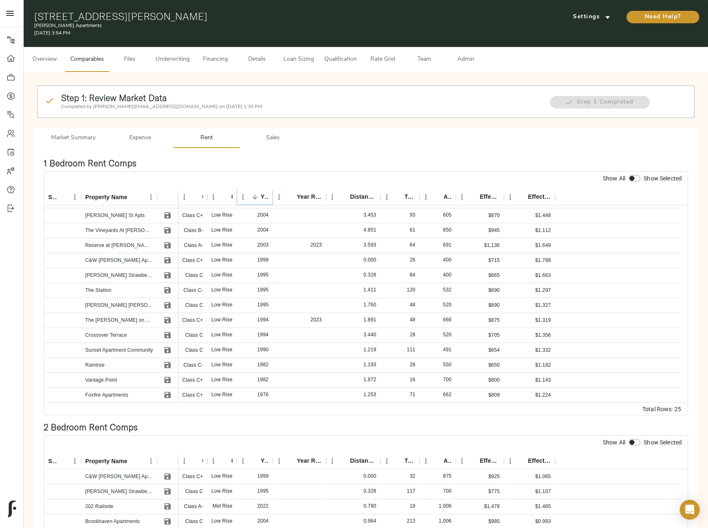
scroll to position [94, 0]
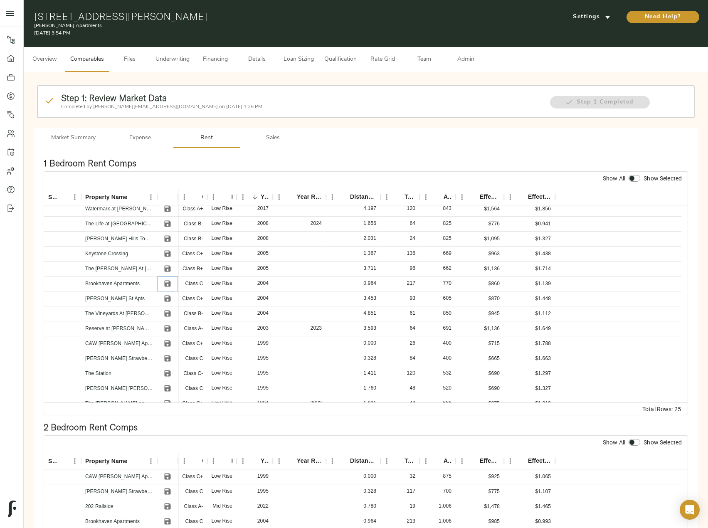
click at [166, 281] on icon "Save" at bounding box center [168, 284] width 6 height 6
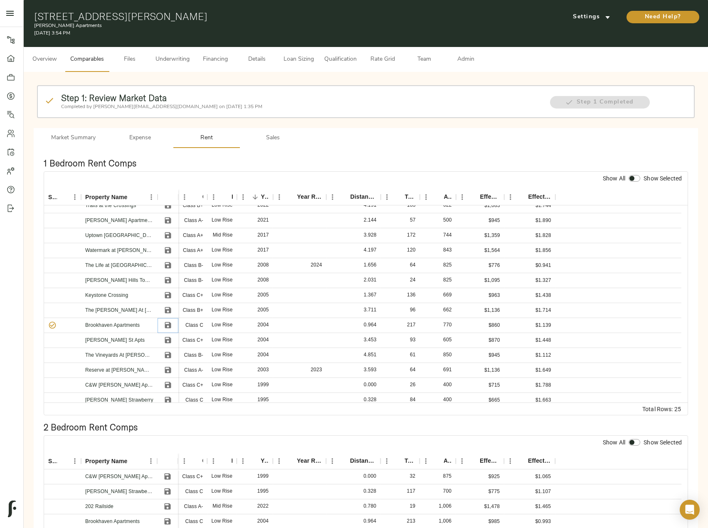
click at [170, 327] on icon "Save" at bounding box center [168, 325] width 6 height 6
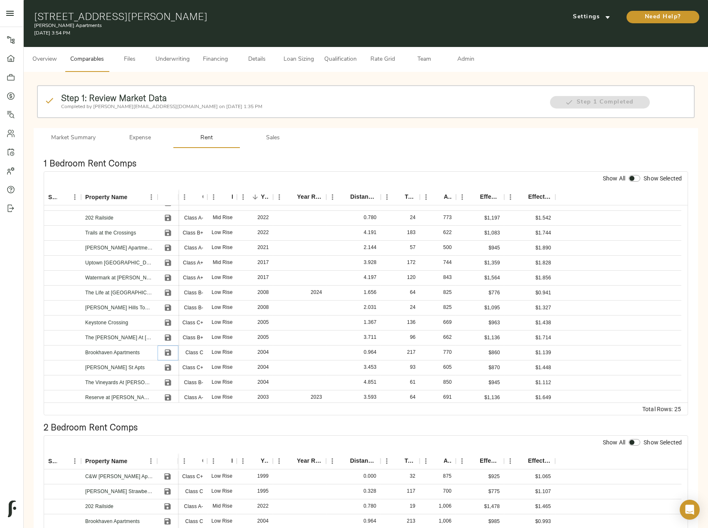
scroll to position [0, 0]
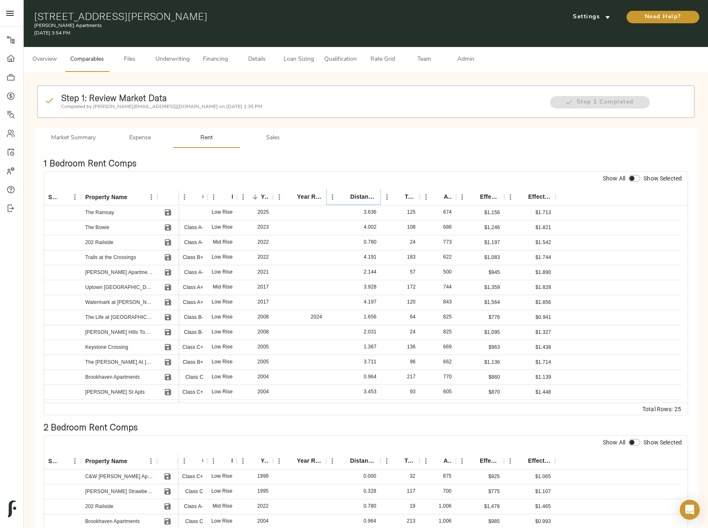
click at [347, 195] on icon "Sort" at bounding box center [344, 196] width 7 height 7
click at [168, 225] on icon "Save" at bounding box center [168, 228] width 6 height 6
click at [166, 257] on icon "Save" at bounding box center [168, 258] width 6 height 6
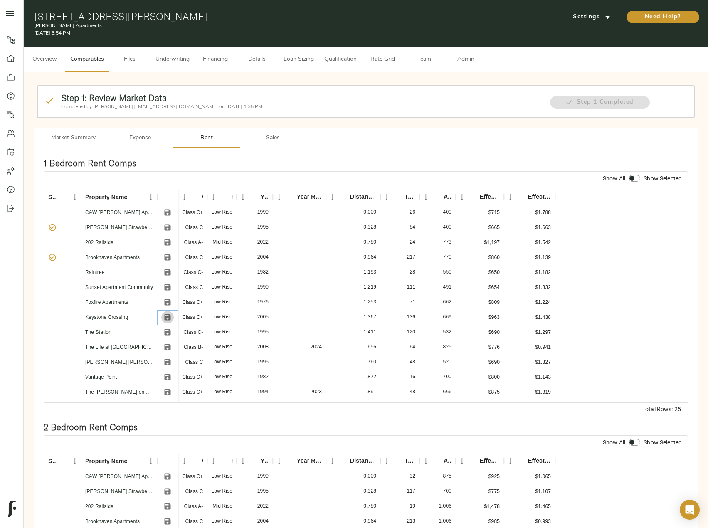
click at [167, 317] on icon "Save" at bounding box center [168, 318] width 6 height 6
click at [166, 329] on icon "Save" at bounding box center [168, 332] width 6 height 6
click at [168, 389] on icon "Save" at bounding box center [167, 392] width 8 height 8
click at [635, 176] on input "checkbox" at bounding box center [632, 178] width 20 height 7
checkbox input "true"
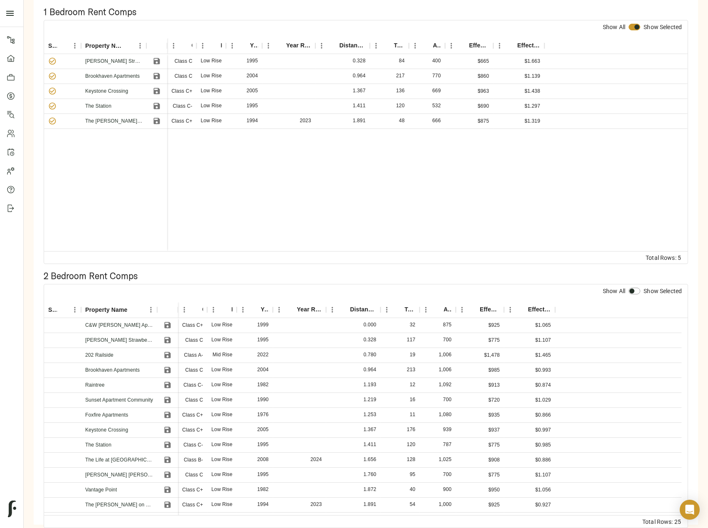
scroll to position [166, 0]
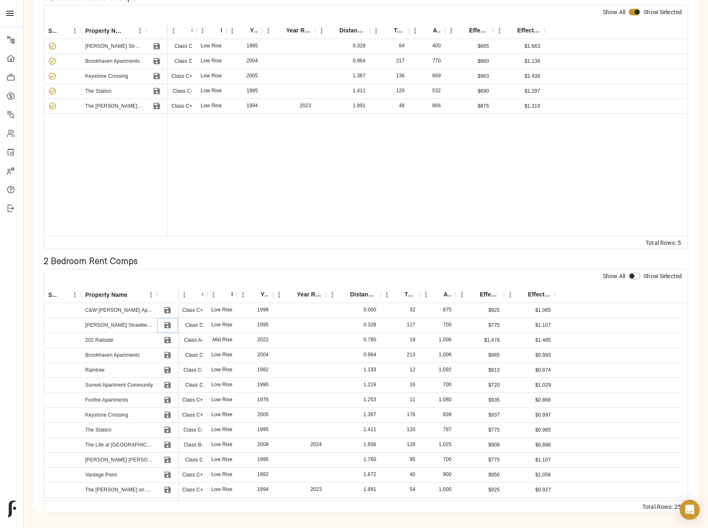
click at [169, 326] on icon "Save" at bounding box center [168, 325] width 6 height 6
click at [168, 357] on icon "Save" at bounding box center [167, 355] width 8 height 8
click at [168, 412] on icon "Save" at bounding box center [167, 415] width 8 height 8
click at [166, 461] on icon "Save" at bounding box center [168, 460] width 6 height 6
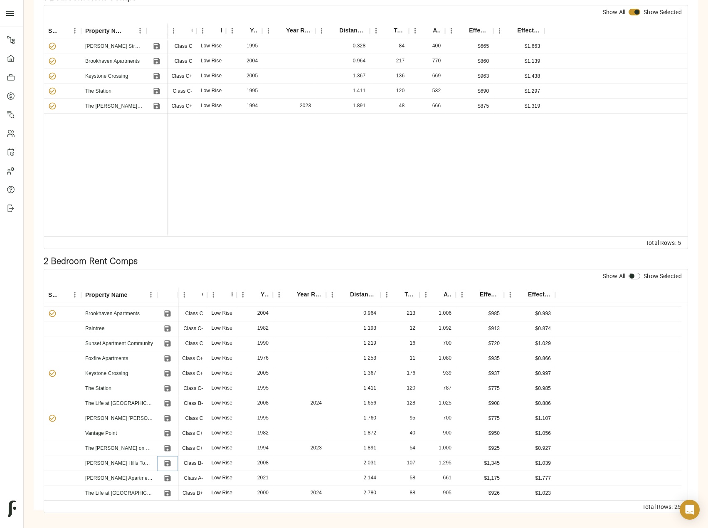
click at [168, 460] on icon "Save" at bounding box center [167, 463] width 8 height 8
click at [636, 274] on input "checkbox" at bounding box center [632, 276] width 20 height 7
checkbox input "true"
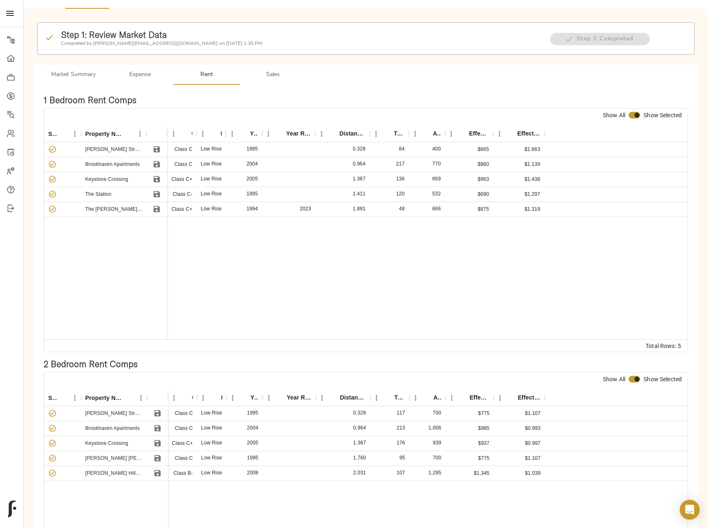
scroll to position [0, 0]
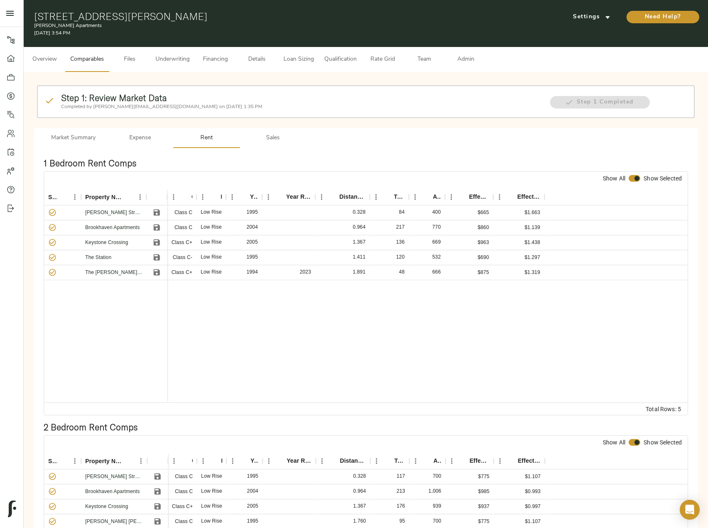
click at [275, 140] on span "Sales" at bounding box center [273, 138] width 57 height 10
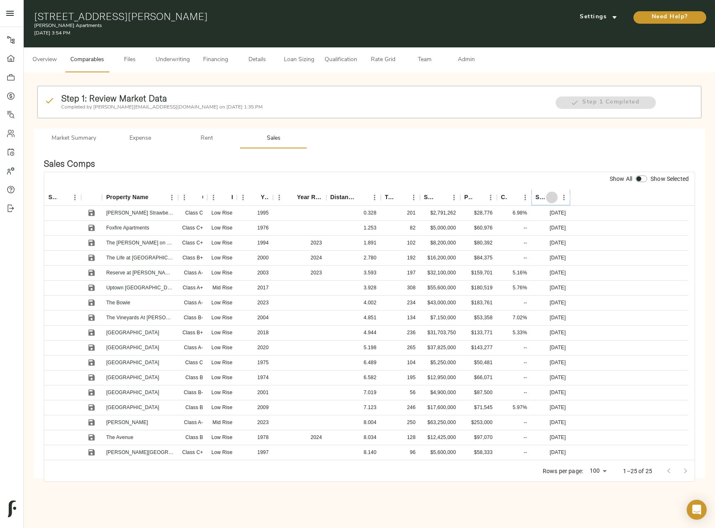
click at [550, 196] on icon "Sort" at bounding box center [551, 197] width 7 height 7
click at [91, 256] on icon "Save" at bounding box center [91, 258] width 8 height 8
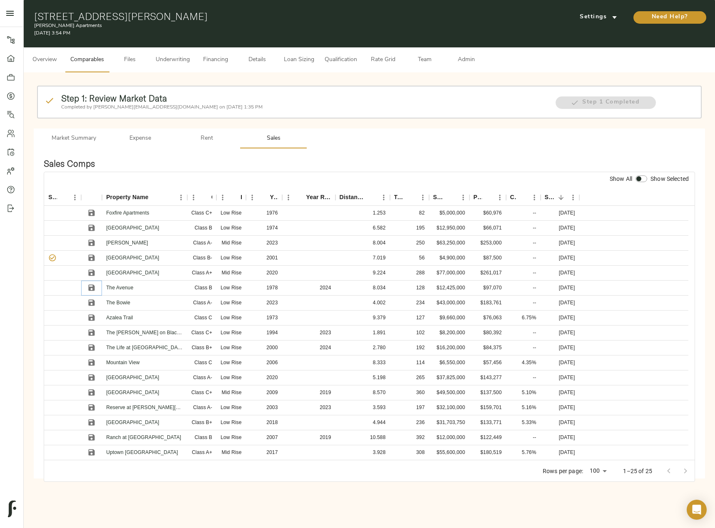
click at [92, 287] on icon "Save" at bounding box center [92, 288] width 6 height 6
click at [94, 330] on icon "Save" at bounding box center [91, 333] width 8 height 8
click at [94, 345] on icon "Save" at bounding box center [92, 348] width 6 height 6
click at [92, 407] on icon "Save" at bounding box center [92, 408] width 6 height 6
click at [639, 182] on input "checkbox" at bounding box center [639, 179] width 20 height 7
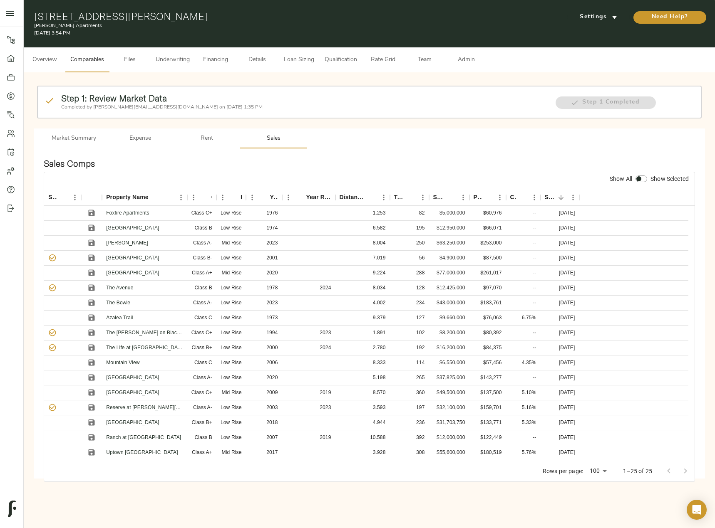
checkbox input "true"
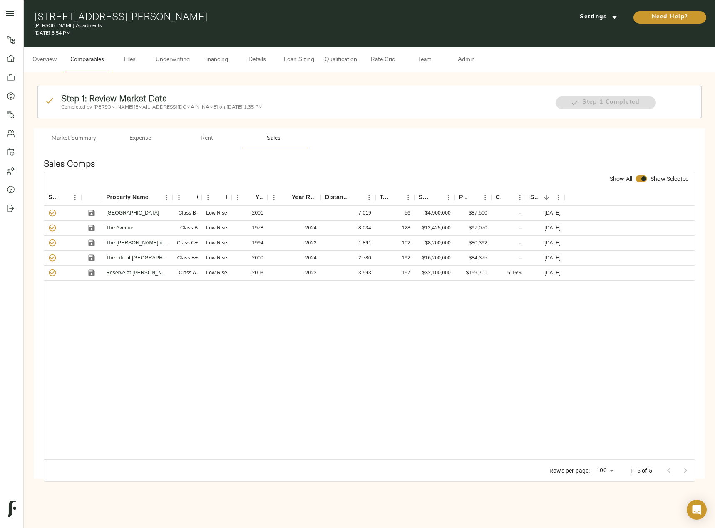
click at [458, 58] on span "Admin" at bounding box center [466, 60] width 32 height 10
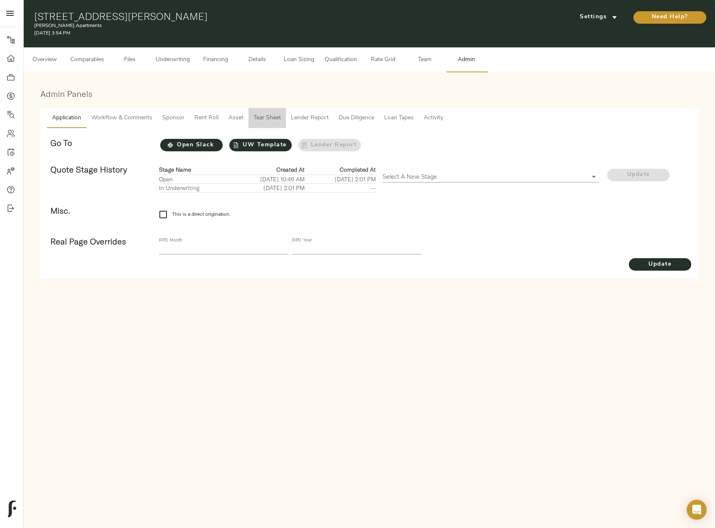
click at [269, 121] on span "Tear Sheet" at bounding box center [266, 118] width 27 height 10
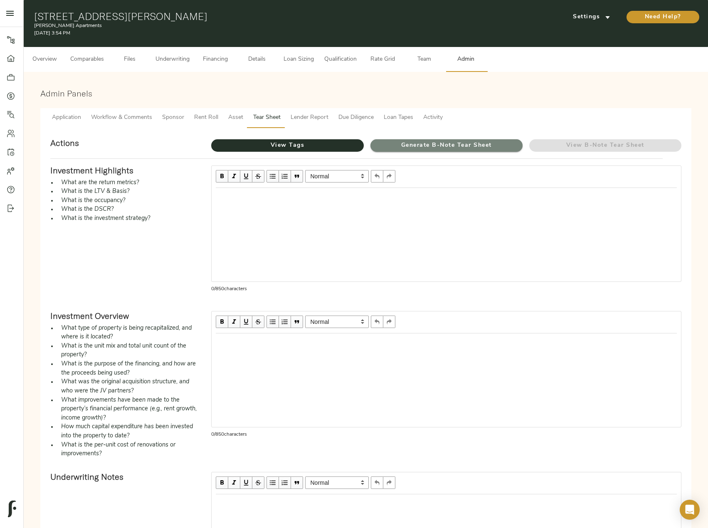
click at [414, 145] on span "Generate B-Note Tear Sheet" at bounding box center [447, 146] width 152 height 10
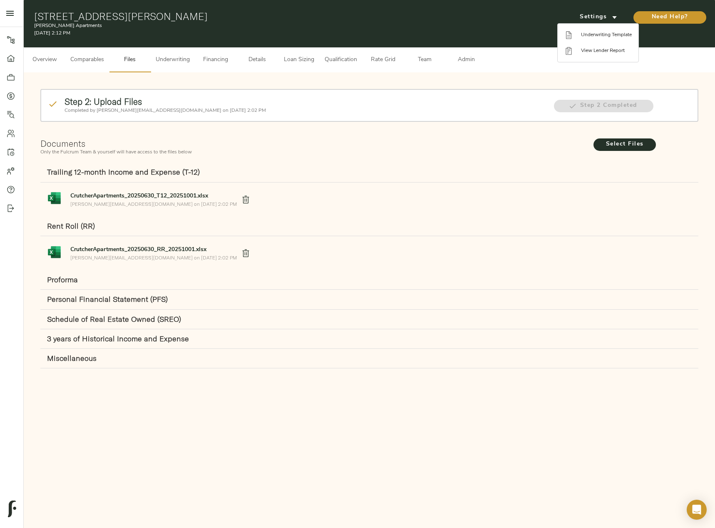
drag, startPoint x: 87, startPoint y: 27, endPoint x: 25, endPoint y: 28, distance: 61.6
click at [25, 28] on div at bounding box center [357, 264] width 715 height 528
click at [35, 21] on h1 "[STREET_ADDRESS][PERSON_NAME]" at bounding box center [257, 16] width 447 height 12
drag, startPoint x: 33, startPoint y: 25, endPoint x: 83, endPoint y: 25, distance: 49.9
click at [83, 25] on div "[STREET_ADDRESS][PERSON_NAME] [PERSON_NAME] Apartments [DATE] 2:12 PM Settings …" at bounding box center [369, 23] width 691 height 47
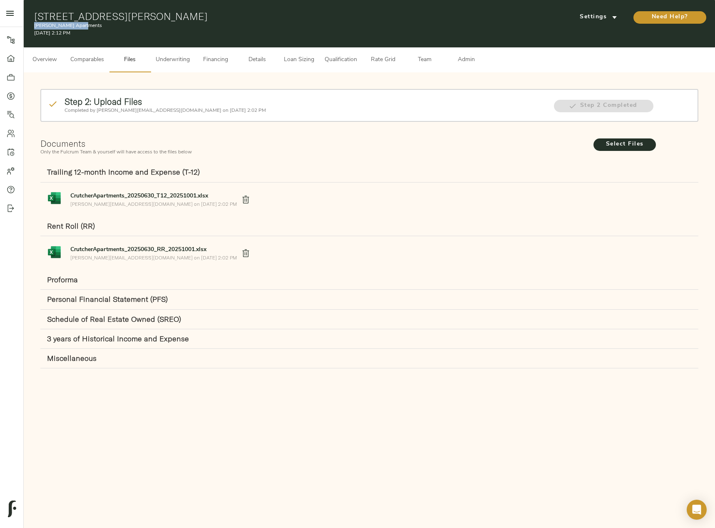
copy p "[PERSON_NAME] Apartments"
click at [247, 62] on span "Details" at bounding box center [257, 60] width 32 height 10
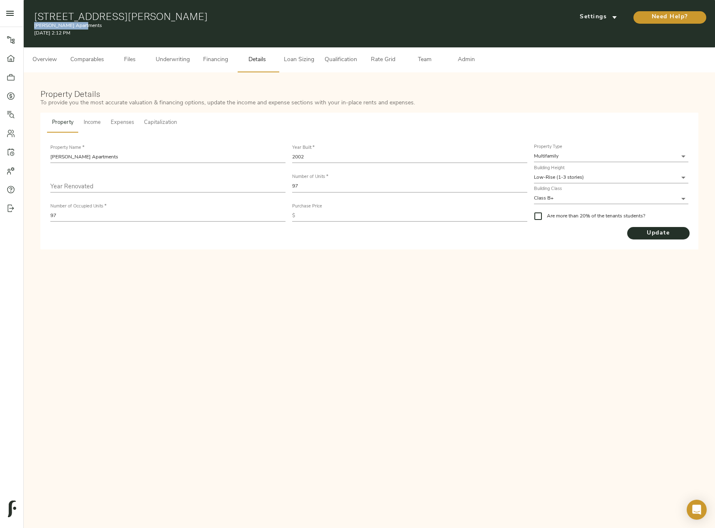
click at [159, 60] on span "Underwriting" at bounding box center [173, 60] width 34 height 10
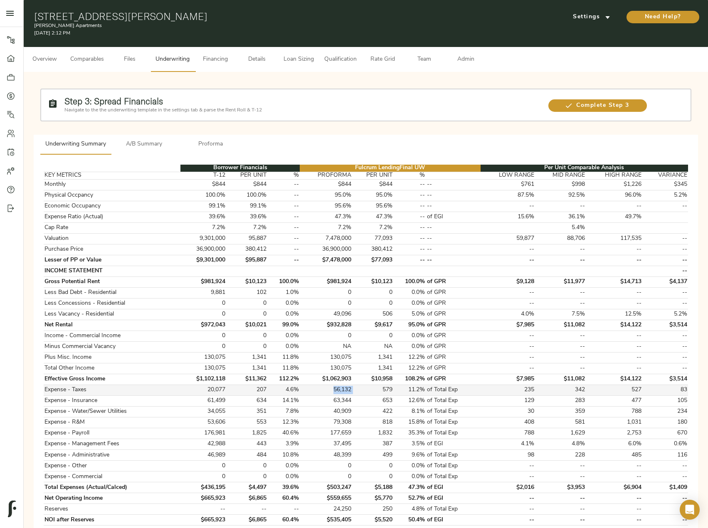
drag, startPoint x: 353, startPoint y: 390, endPoint x: 317, endPoint y: 389, distance: 36.6
click at [317, 389] on tr "Expense - Taxes 20,077 207 4.6% 56,132 579 11.2% of Total Exp 235 342 527 83" at bounding box center [366, 390] width 645 height 11
drag, startPoint x: 331, startPoint y: 400, endPoint x: 354, endPoint y: 403, distance: 22.6
click at [354, 403] on tr "Expense - Insurance 61,499 634 14.1% 63,344 653 12.6% of Total Exp 129 283 477 …" at bounding box center [366, 401] width 645 height 11
copy td "63,344"
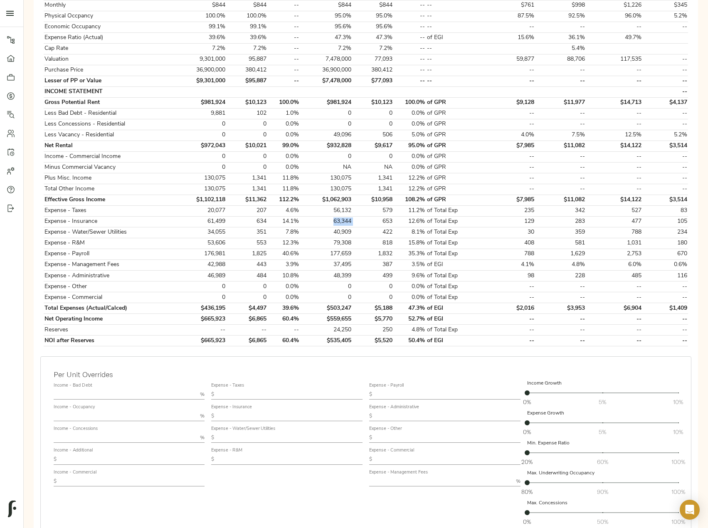
scroll to position [248, 0]
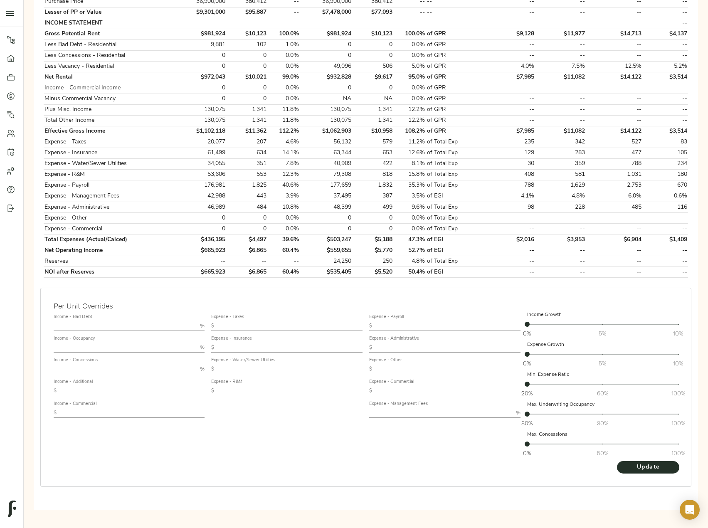
click at [91, 328] on input "text" at bounding box center [126, 326] width 144 height 10
type input "0.5"
click at [89, 350] on input "text" at bounding box center [126, 348] width 144 height 10
type input "94"
click at [95, 389] on input "text" at bounding box center [132, 391] width 145 height 10
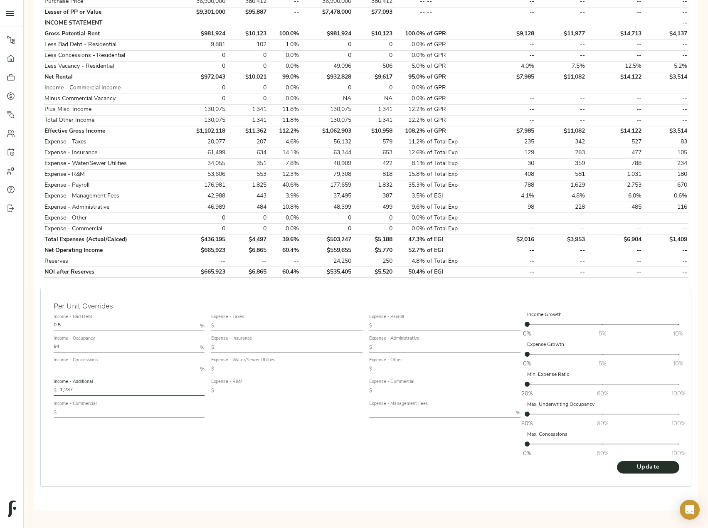
type input "1,237"
click at [246, 324] on input "text" at bounding box center [290, 326] width 145 height 10
type input "495"
click at [245, 346] on input "text" at bounding box center [290, 348] width 145 height 10
type input "850"
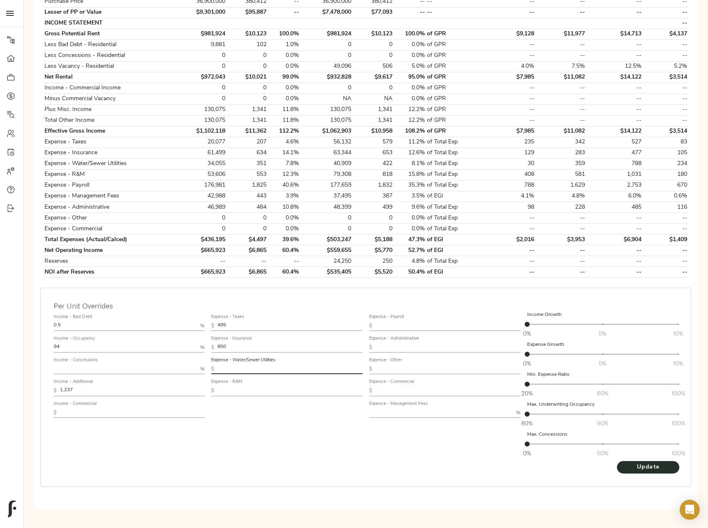
click at [232, 372] on input "text" at bounding box center [290, 369] width 145 height 10
type input "366"
click at [235, 391] on input "text" at bounding box center [290, 391] width 145 height 10
type input "645"
click at [423, 324] on input "text" at bounding box center [448, 326] width 145 height 10
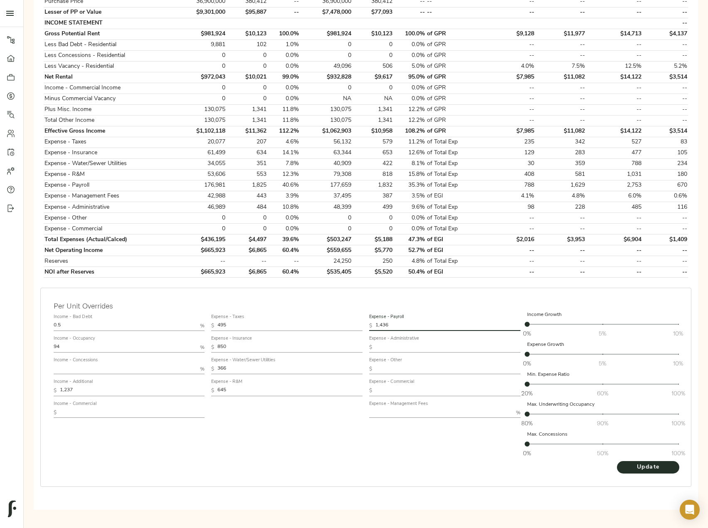
type input "1,436"
click at [398, 343] on input "text" at bounding box center [448, 348] width 145 height 10
type input "319"
click at [400, 414] on input "text" at bounding box center [441, 413] width 144 height 10
type input "3"
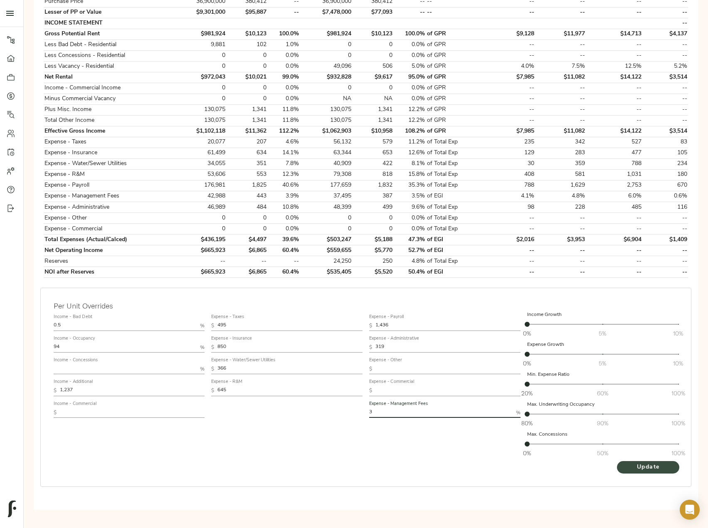
click at [626, 462] on button "Update" at bounding box center [648, 467] width 62 height 12
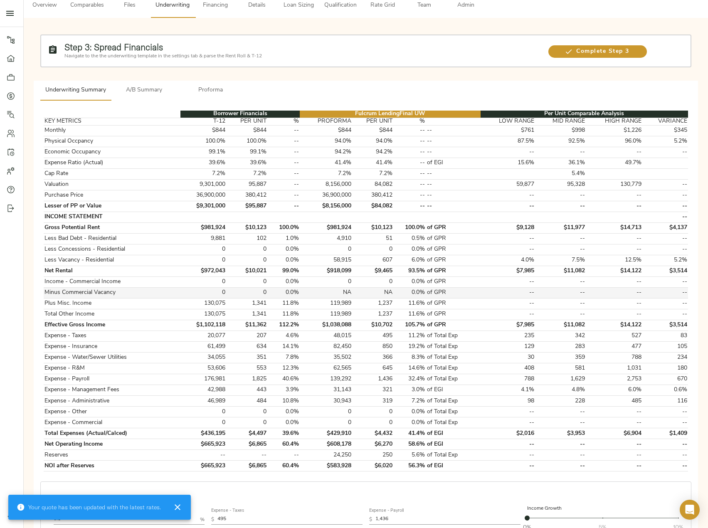
scroll to position [208, 0]
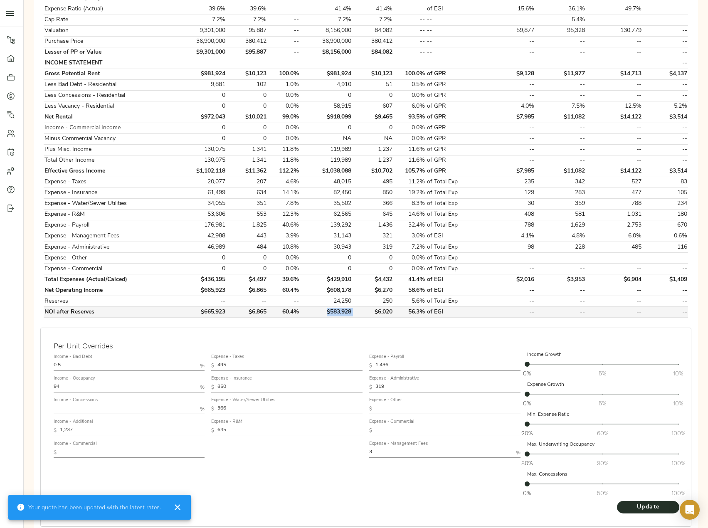
drag, startPoint x: 356, startPoint y: 310, endPoint x: 324, endPoint y: 311, distance: 31.6
click at [324, 311] on tr "NOI after Reserves $665,923 $6,865 60.4% $583,928 $6,020 56.3% of EGI -- -- -- …" at bounding box center [366, 312] width 645 height 11
copy td "$583,928"
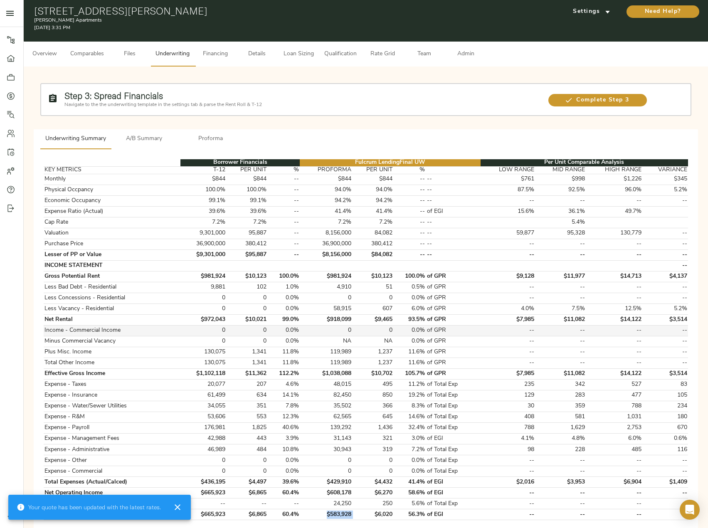
scroll to position [0, 0]
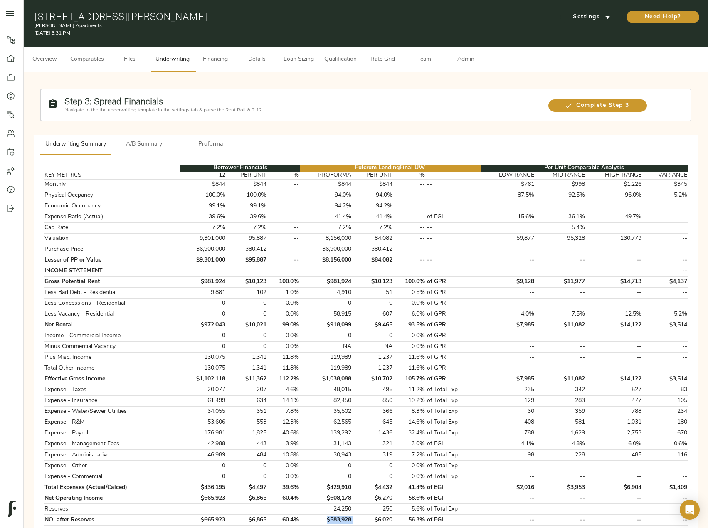
drag, startPoint x: 220, startPoint y: 18, endPoint x: 20, endPoint y: 14, distance: 199.7
click at [20, 14] on div "Pipeline Dashboard Portfolio Quotes Search Users Activity Account Help Sign Out…" at bounding box center [354, 384] width 708 height 768
copy div "Pipeline Dashboard Portfolio Quotes Search Users Activity Account Help Sign Out…"
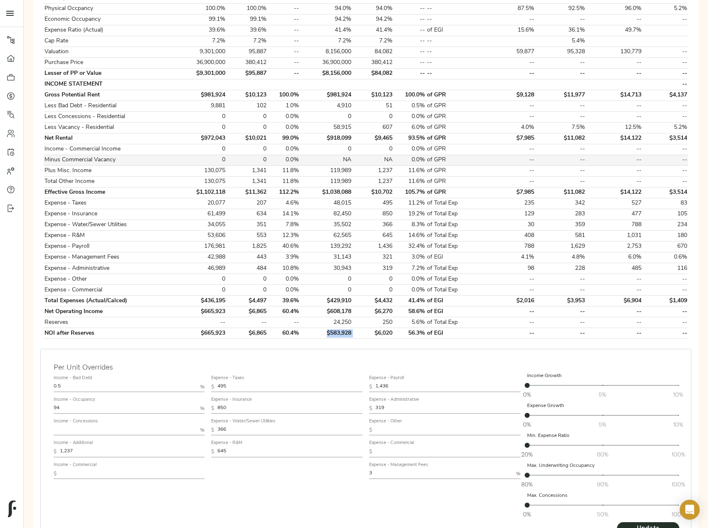
scroll to position [248, 0]
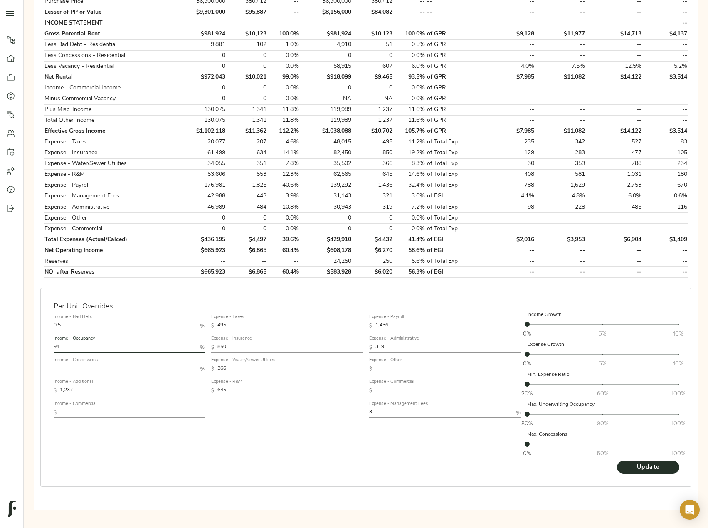
drag, startPoint x: 20, startPoint y: 350, endPoint x: 12, endPoint y: 353, distance: 8.3
click at [12, 352] on div "Pipeline Dashboard Portfolio Quotes Search Users Activity Account Help Sign Out…" at bounding box center [354, 136] width 708 height 768
click at [653, 467] on span "Update" at bounding box center [649, 468] width 46 height 10
drag, startPoint x: 354, startPoint y: 273, endPoint x: 320, endPoint y: 273, distance: 34.9
click at [320, 273] on tr "NOI after Reserves $665,923 $6,865 60.4% $593,453 $6,118 56.6% of EGI -- -- -- …" at bounding box center [366, 272] width 645 height 11
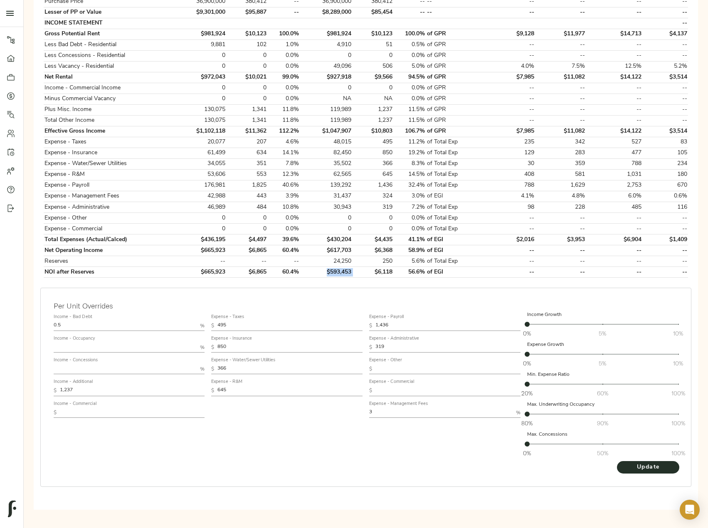
copy td "$593,453"
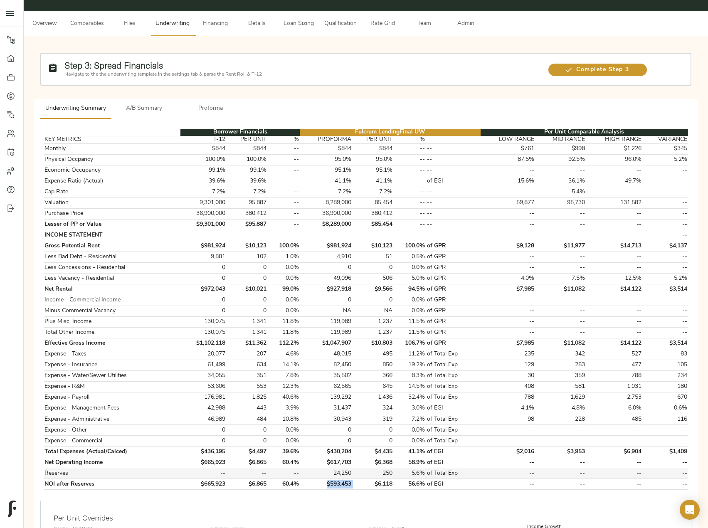
scroll to position [0, 0]
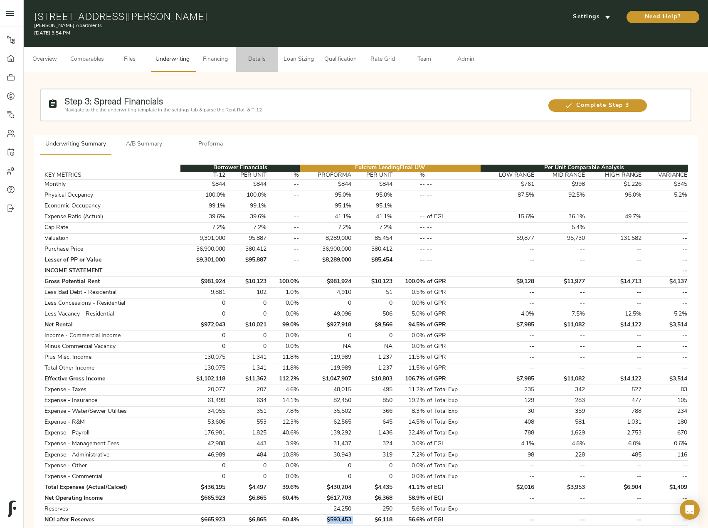
click at [264, 54] on button "Details" at bounding box center [257, 59] width 42 height 25
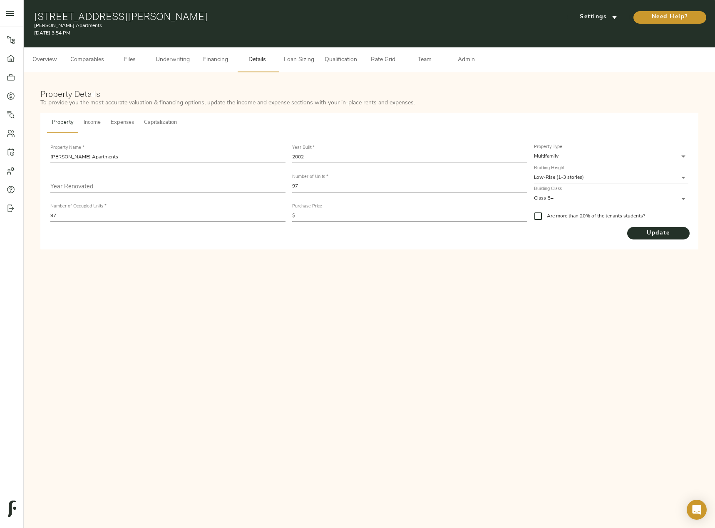
click at [25, 66] on button "Overview" at bounding box center [45, 59] width 42 height 25
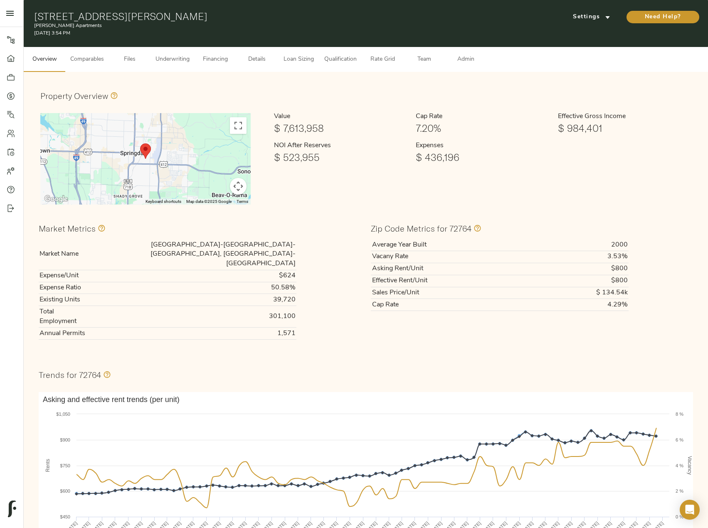
click at [91, 63] on span "Comparables" at bounding box center [87, 59] width 34 height 10
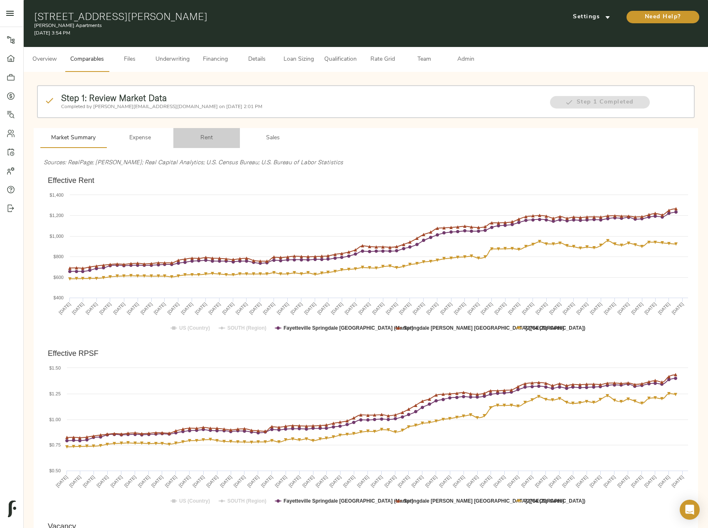
click at [206, 135] on span "Rent" at bounding box center [206, 138] width 57 height 10
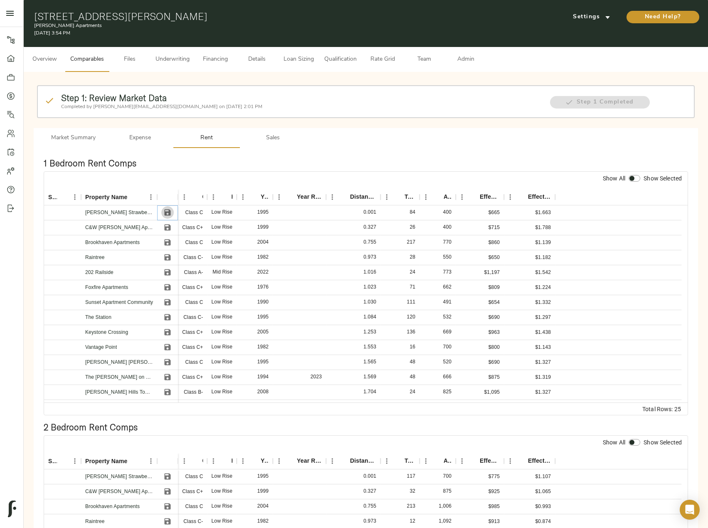
click at [170, 213] on icon "Save" at bounding box center [168, 213] width 6 height 6
click at [169, 229] on icon "Save" at bounding box center [168, 228] width 6 height 6
click at [170, 246] on icon "Save" at bounding box center [167, 242] width 8 height 8
click at [166, 329] on icon "Save" at bounding box center [167, 332] width 8 height 8
click at [170, 389] on icon "Save" at bounding box center [167, 392] width 8 height 8
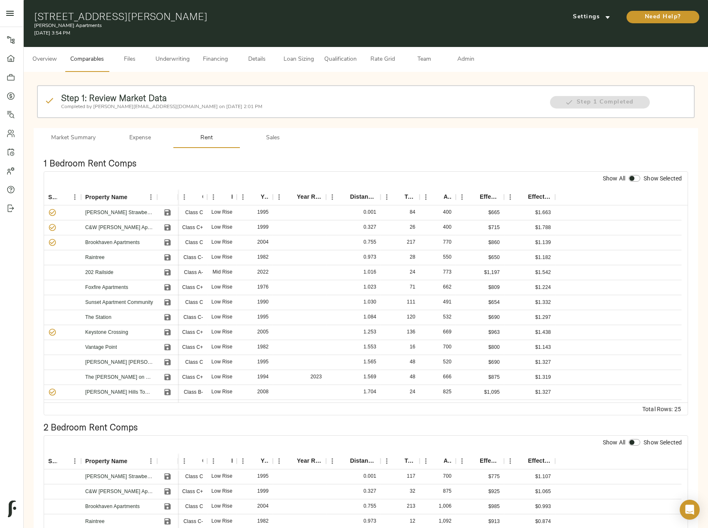
click at [637, 176] on input "checkbox" at bounding box center [632, 178] width 20 height 7
checkbox input "true"
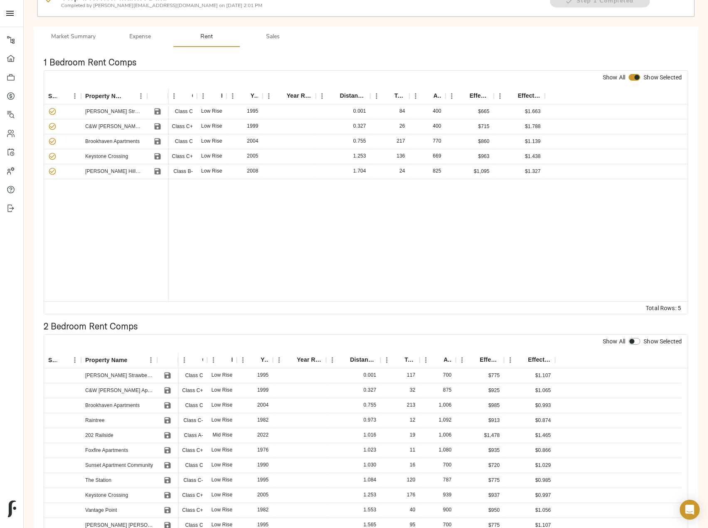
scroll to position [166, 0]
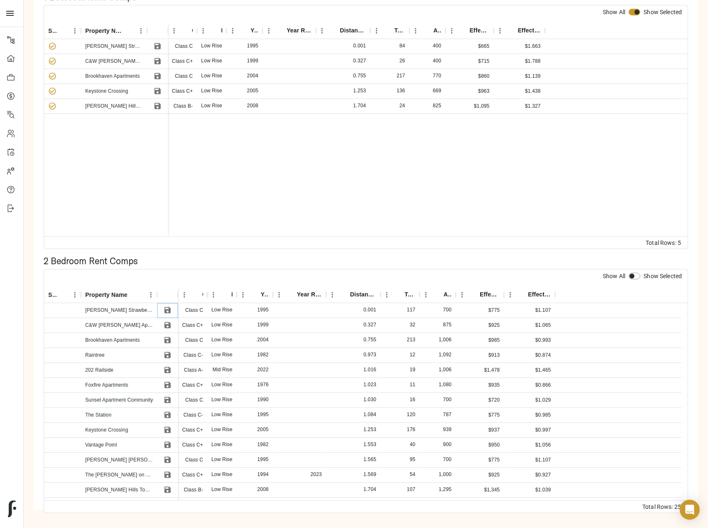
click at [164, 310] on icon "Save" at bounding box center [167, 310] width 8 height 8
click at [168, 331] on button "Save" at bounding box center [167, 325] width 12 height 12
click at [169, 342] on icon "Save" at bounding box center [168, 340] width 6 height 6
click at [168, 432] on icon "Save" at bounding box center [167, 430] width 8 height 8
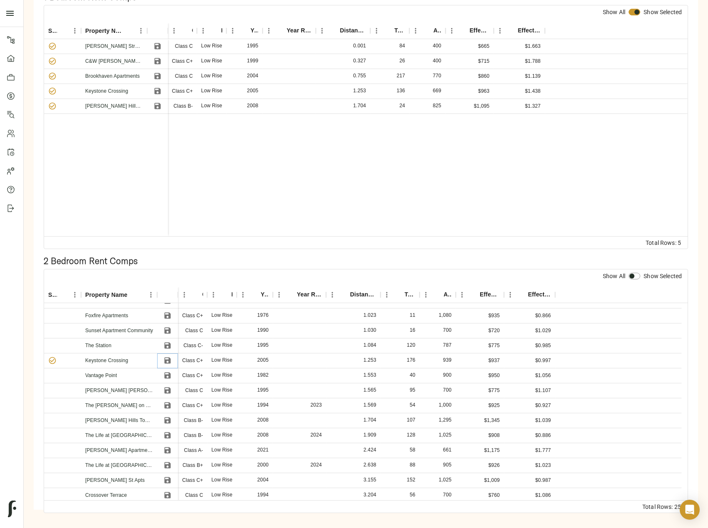
scroll to position [83, 0]
click at [168, 453] on icon "Save" at bounding box center [167, 452] width 8 height 8
click at [637, 276] on input "checkbox" at bounding box center [632, 276] width 20 height 7
checkbox input "true"
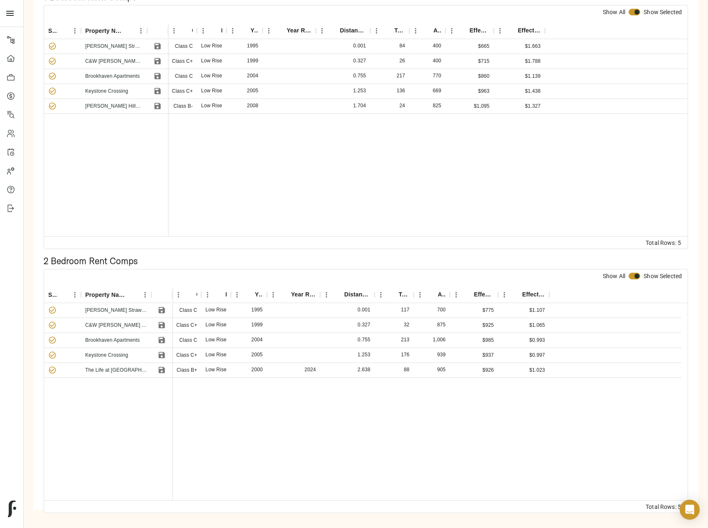
scroll to position [0, 0]
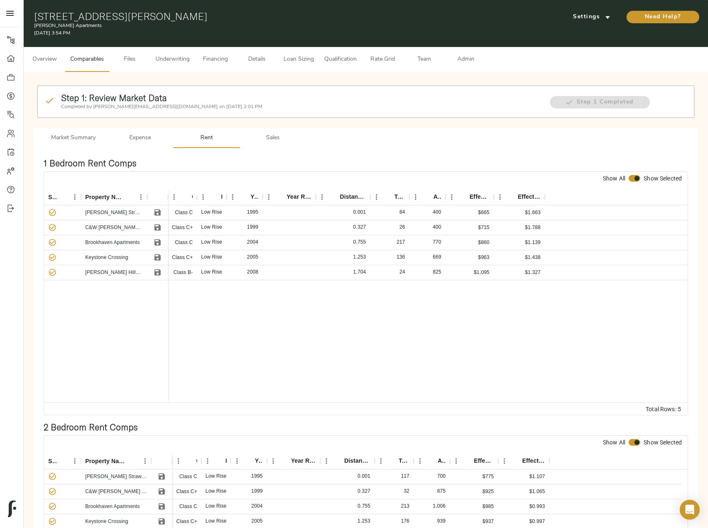
click at [275, 131] on button "Sales" at bounding box center [273, 138] width 67 height 20
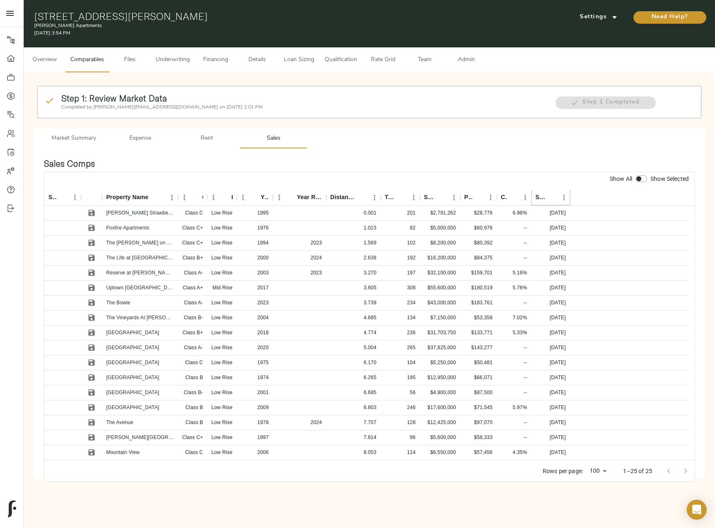
click at [551, 197] on icon "Sort" at bounding box center [551, 197] width 7 height 7
click at [91, 258] on icon "Save" at bounding box center [92, 258] width 6 height 6
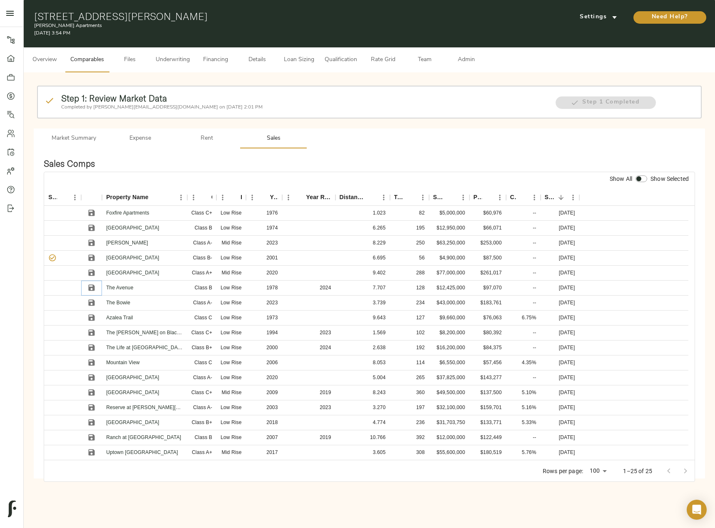
click at [92, 287] on icon "Save" at bounding box center [92, 288] width 6 height 6
click at [92, 331] on icon "Save" at bounding box center [91, 333] width 8 height 8
click at [90, 347] on icon "Save" at bounding box center [92, 348] width 6 height 6
click at [94, 407] on icon "Save" at bounding box center [92, 408] width 6 height 6
click at [643, 181] on input "checkbox" at bounding box center [639, 179] width 20 height 7
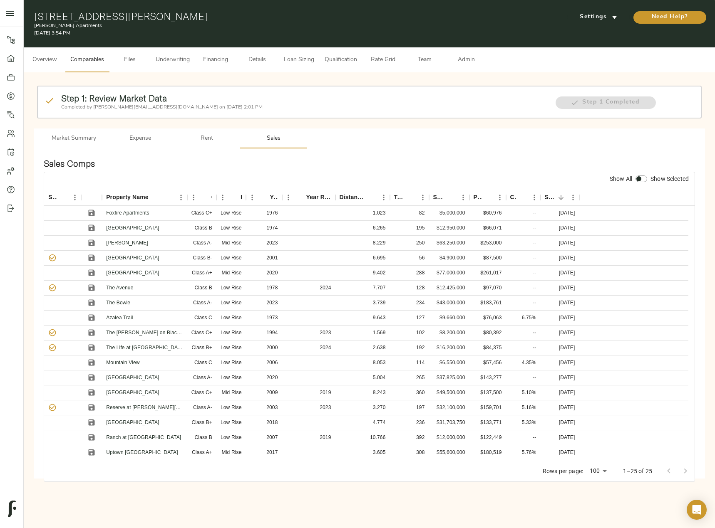
checkbox input "true"
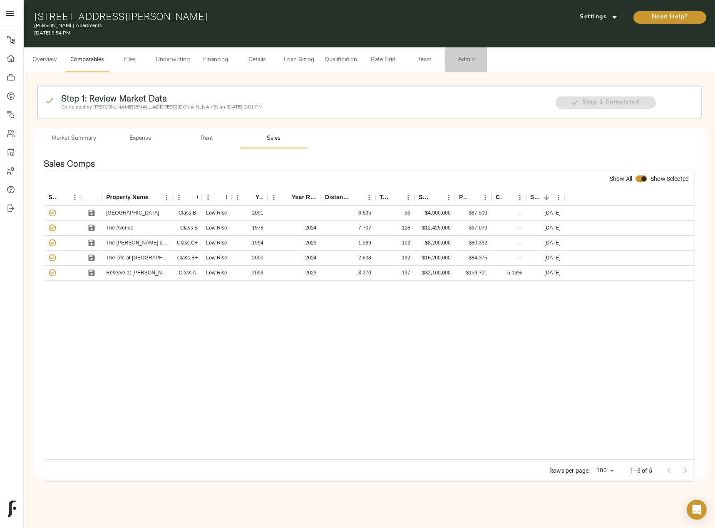
click at [451, 57] on button "Admin" at bounding box center [466, 59] width 42 height 25
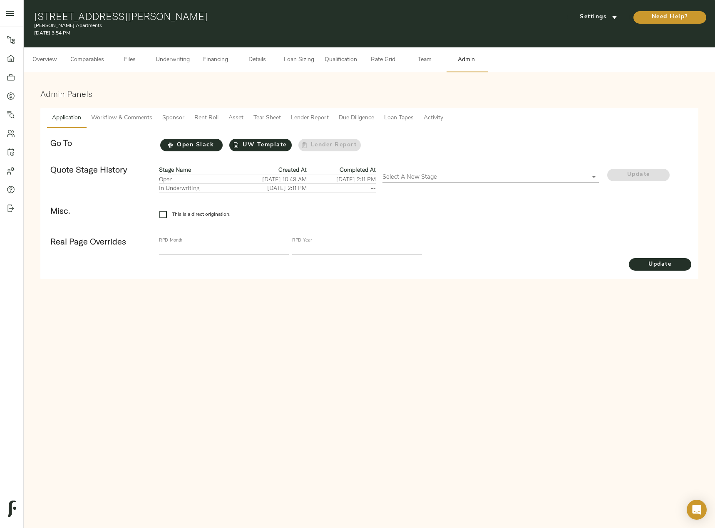
click at [267, 119] on span "Tear Sheet" at bounding box center [266, 118] width 27 height 10
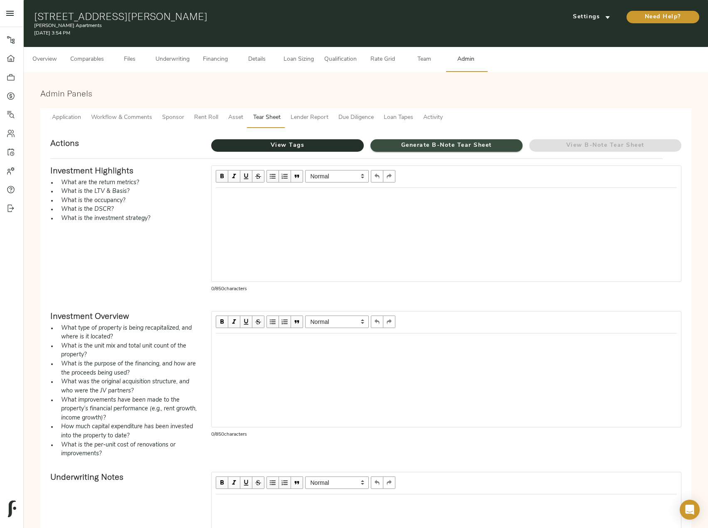
click at [428, 146] on span "Generate B-Note Tear Sheet" at bounding box center [447, 146] width 152 height 10
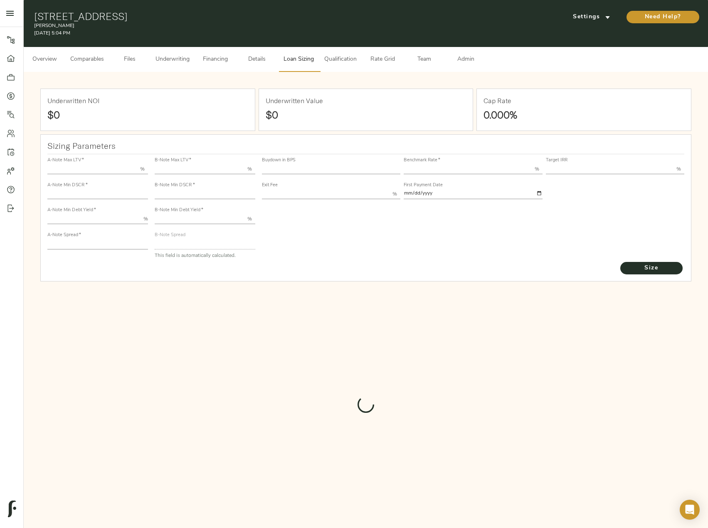
type input "55.000"
type input "1.4"
type input "9.00"
type input "200"
type input "80.000"
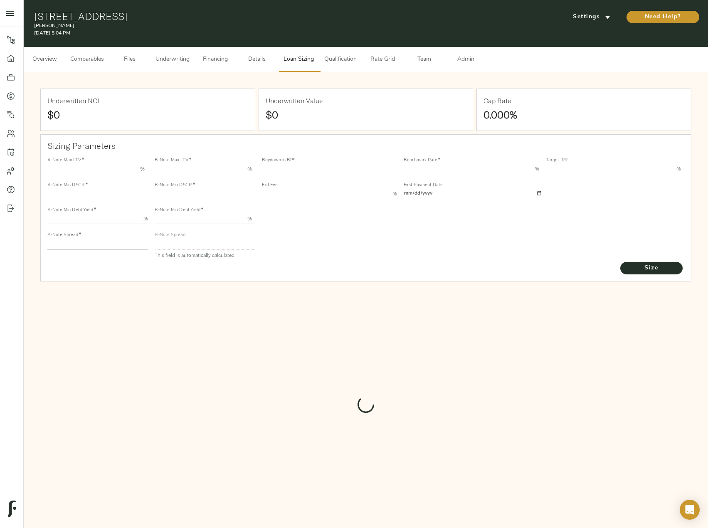
type input "1"
type input "2.00"
type input "657.6144613989726"
type input "15"
type input "3.67"
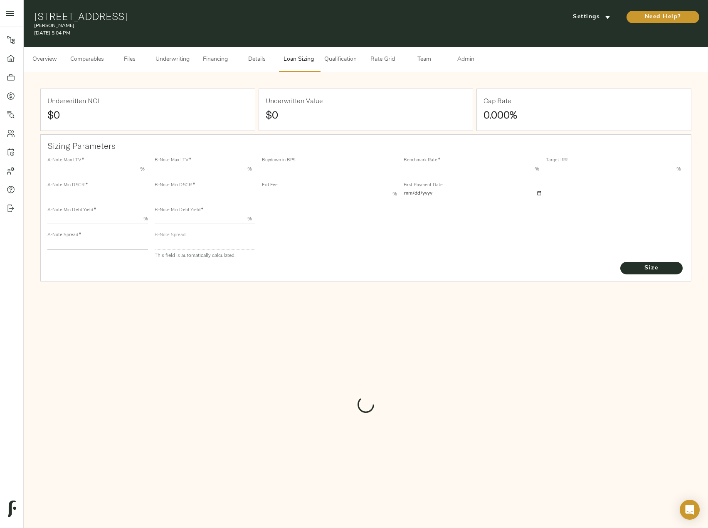
type input "12.00"
type input "1.00"
type input "[DATE]"
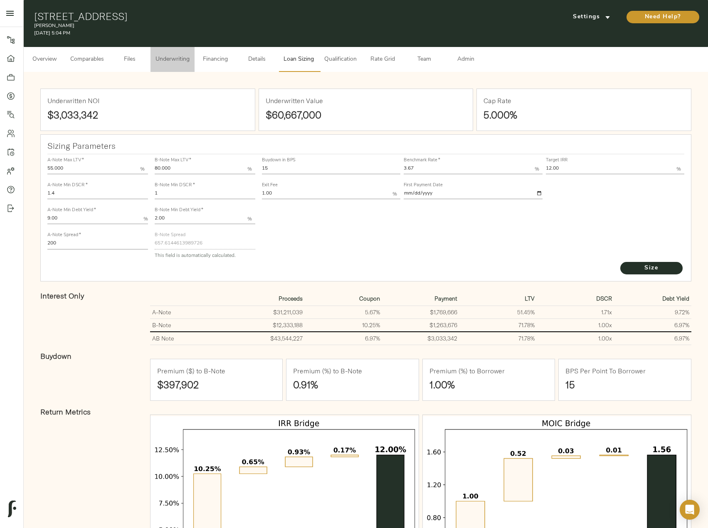
click at [176, 58] on span "Underwriting" at bounding box center [173, 59] width 34 height 10
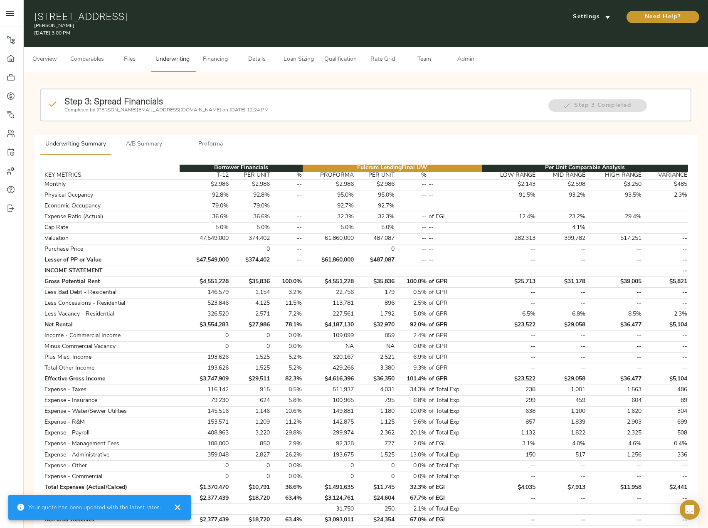
click at [473, 52] on button "Admin" at bounding box center [466, 59] width 42 height 25
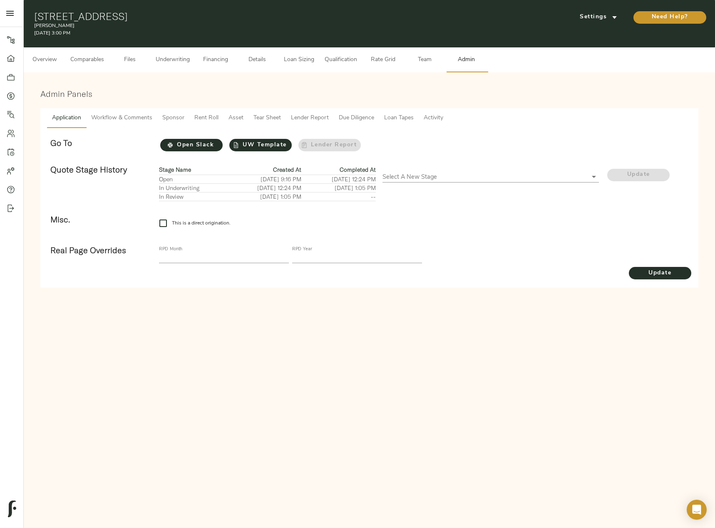
click at [125, 119] on span "Workflow & Comments" at bounding box center [121, 118] width 61 height 10
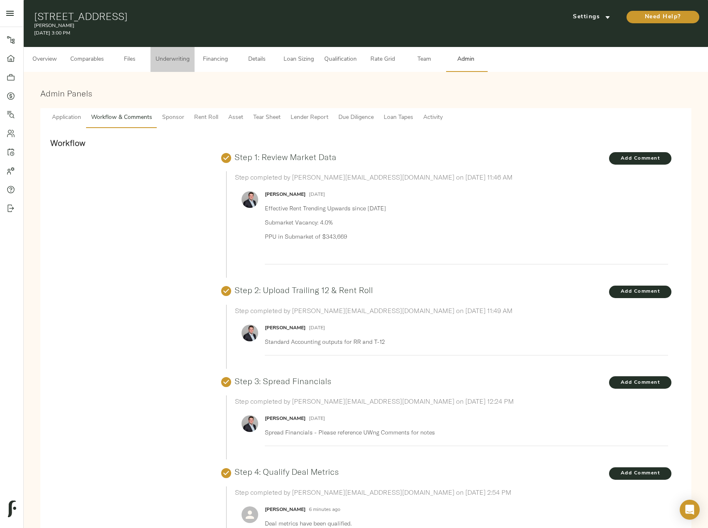
click at [183, 64] on span "Underwriting" at bounding box center [173, 59] width 34 height 10
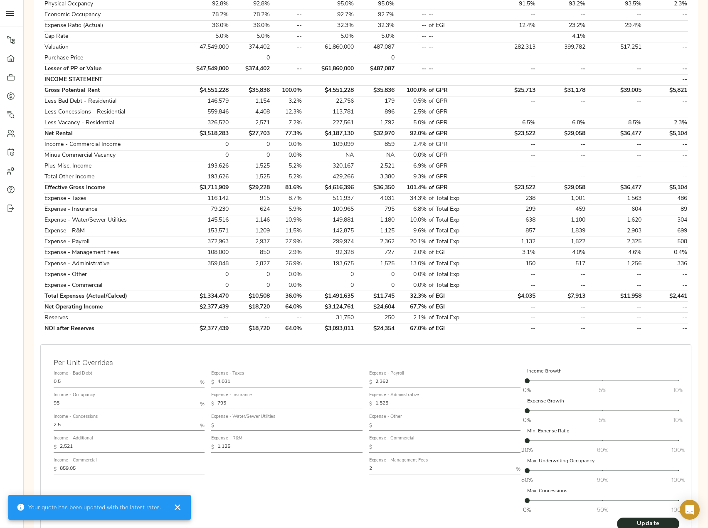
scroll to position [82, 0]
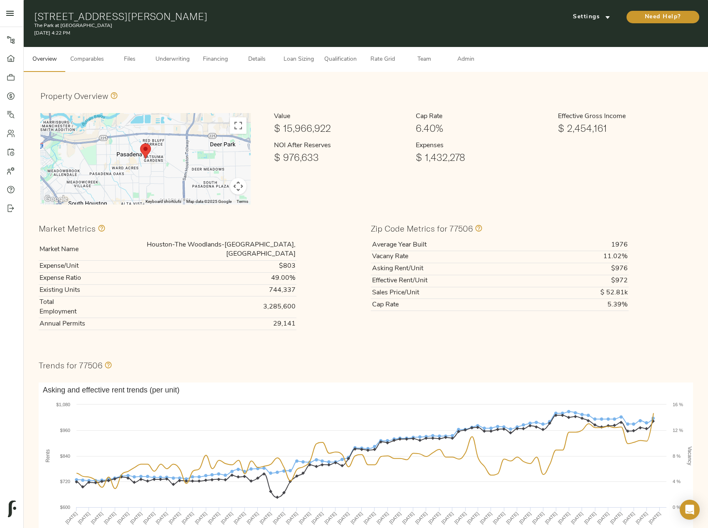
click at [84, 61] on span "Comparables" at bounding box center [87, 59] width 34 height 10
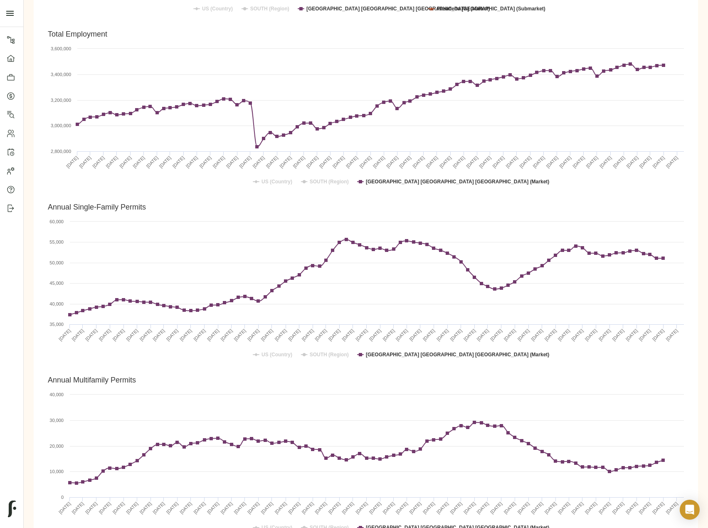
scroll to position [1706, 0]
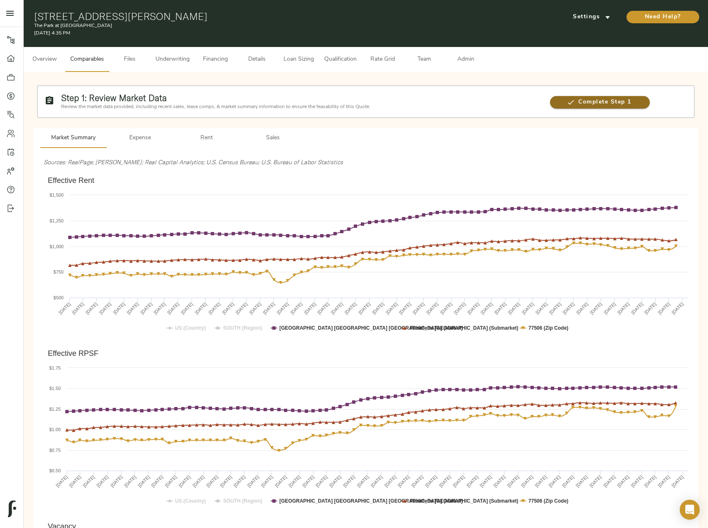
click at [611, 98] on span "Complete Step 1" at bounding box center [599, 102] width 99 height 10
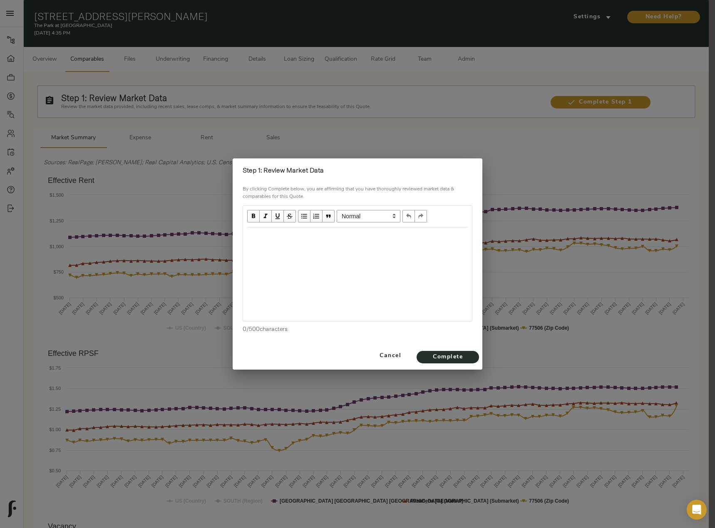
click at [296, 253] on div at bounding box center [357, 275] width 229 height 94
click at [289, 238] on div "Edit text" at bounding box center [357, 237] width 220 height 10
click at [295, 255] on div "Edit text" at bounding box center [357, 252] width 220 height 10
click at [349, 253] on div "5.6% Vacancy in [GEOGRAPHIC_DATA]" at bounding box center [357, 252] width 220 height 10
click at [323, 267] on div "Edit text" at bounding box center [357, 268] width 220 height 10
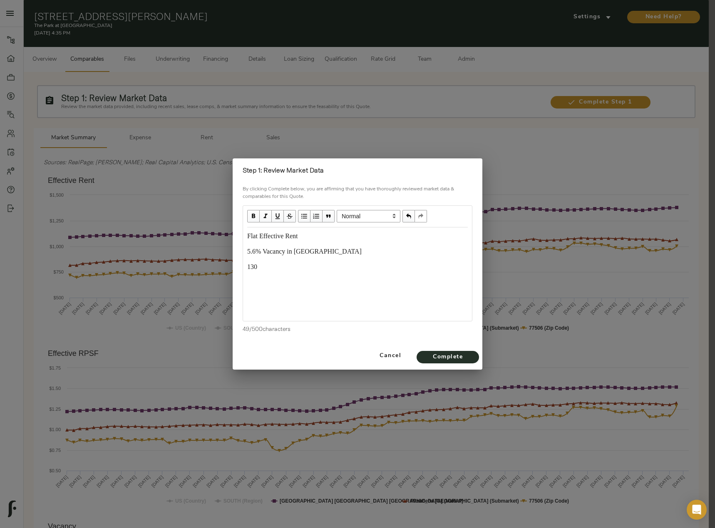
click at [320, 275] on div "Flat Effective Rent 5.6% Vacancy in Submarket 130" at bounding box center [357, 252] width 228 height 48
click at [466, 359] on span "Complete" at bounding box center [448, 357] width 46 height 10
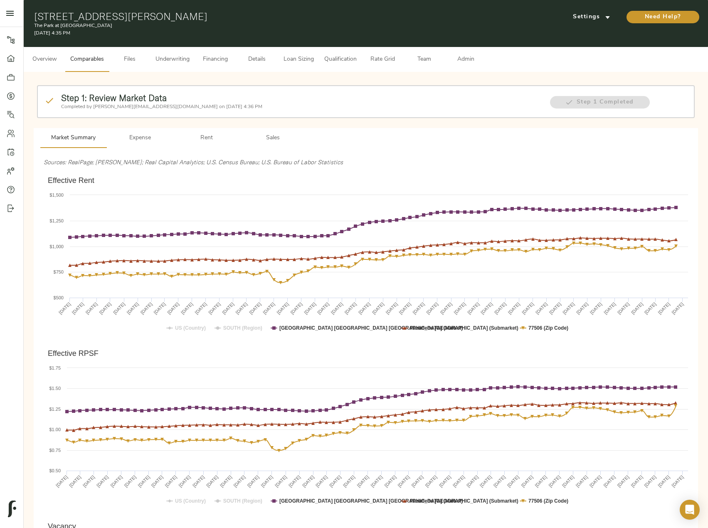
click at [127, 53] on button "Files" at bounding box center [130, 59] width 42 height 25
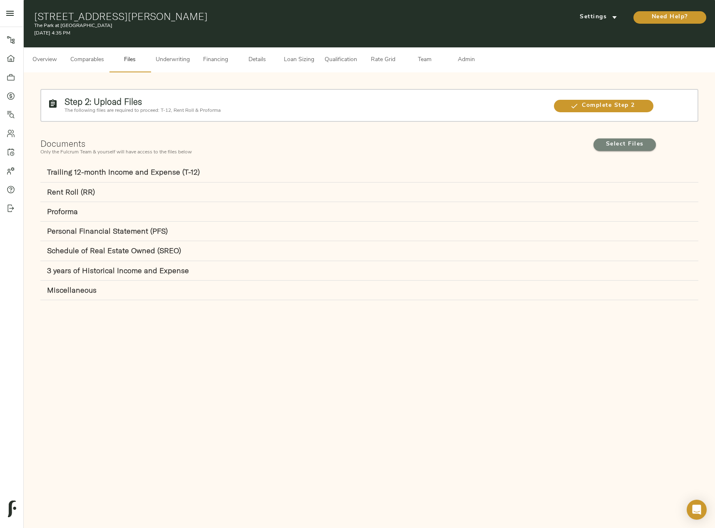
click at [622, 149] on span "Select Files" at bounding box center [625, 144] width 46 height 10
click at [0, 0] on input "Select Files" at bounding box center [0, 0] width 0 height 0
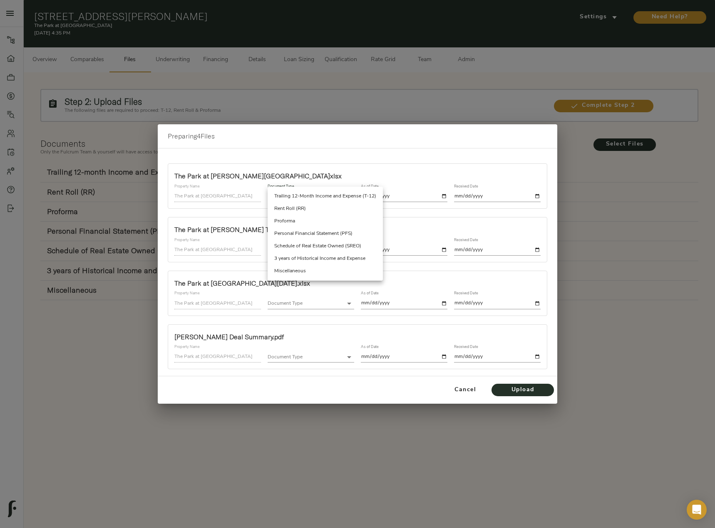
click at [296, 196] on body "The Park at [GEOGRAPHIC_DATA] - [STREET_ADDRESS][PERSON_NAME] Pipeline Dashboar…" at bounding box center [357, 273] width 715 height 547
click at [314, 210] on li "Rent Roll (RR)" at bounding box center [325, 209] width 115 height 12
type input "rent_roll"
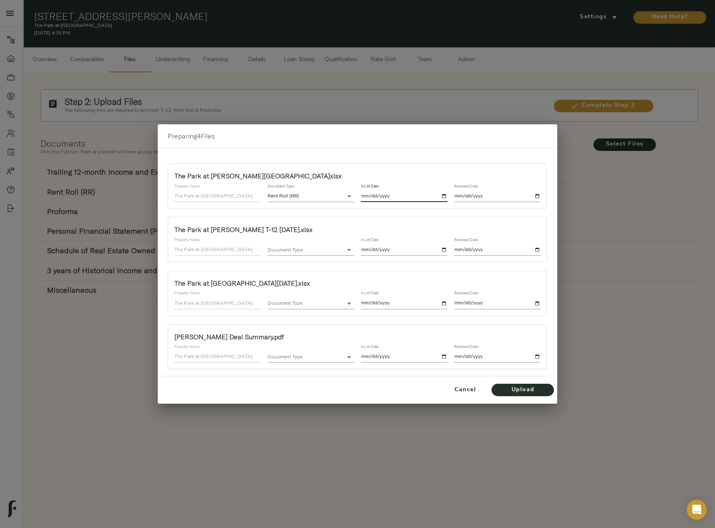
click at [446, 198] on input "date" at bounding box center [404, 196] width 87 height 11
type input "[DATE]"
click at [536, 197] on input "date" at bounding box center [497, 196] width 87 height 11
type input "[DATE]"
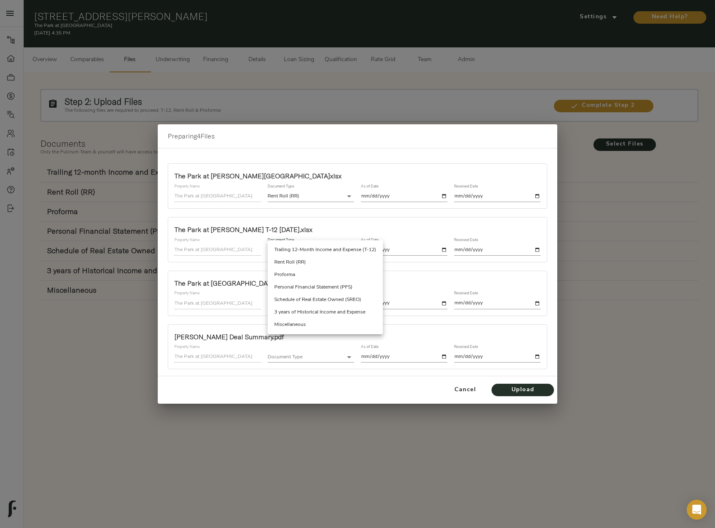
click at [289, 250] on body "The Park at [GEOGRAPHIC_DATA] - [STREET_ADDRESS][PERSON_NAME] Pipeline Dashboar…" at bounding box center [357, 273] width 715 height 547
click at [317, 250] on li "Trailing 12-Month Income and Expense (T-12)" at bounding box center [325, 250] width 115 height 12
type input "trailing_twelve"
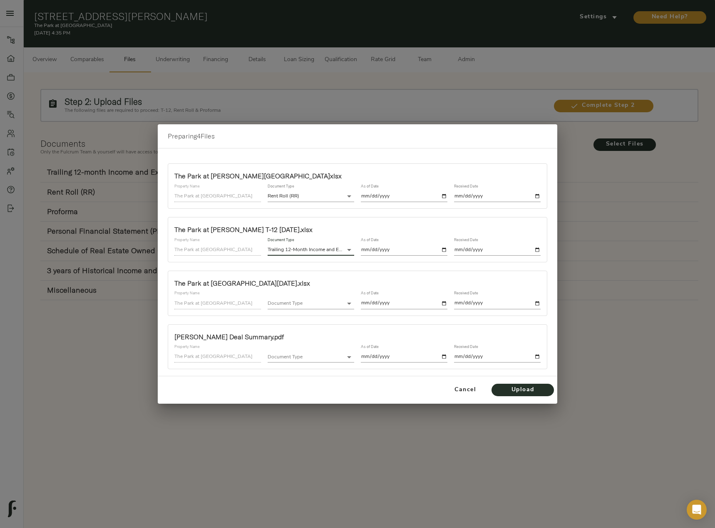
click at [446, 249] on input "date" at bounding box center [404, 250] width 87 height 11
type input "[DATE]"
click at [535, 248] on input "date" at bounding box center [497, 250] width 87 height 11
type input "[DATE]"
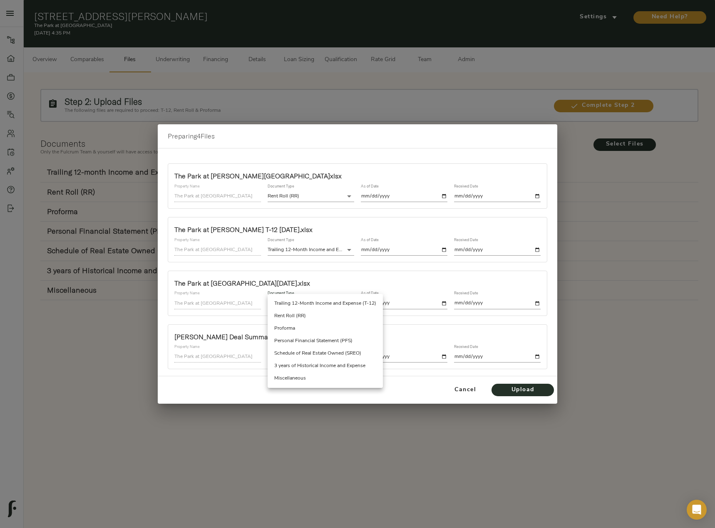
click at [303, 307] on body "The Park at [GEOGRAPHIC_DATA] - [STREET_ADDRESS][PERSON_NAME] Pipeline Dashboar…" at bounding box center [357, 273] width 715 height 547
click at [288, 379] on li "Miscellaneous" at bounding box center [325, 378] width 115 height 12
type input "miscellaneous"
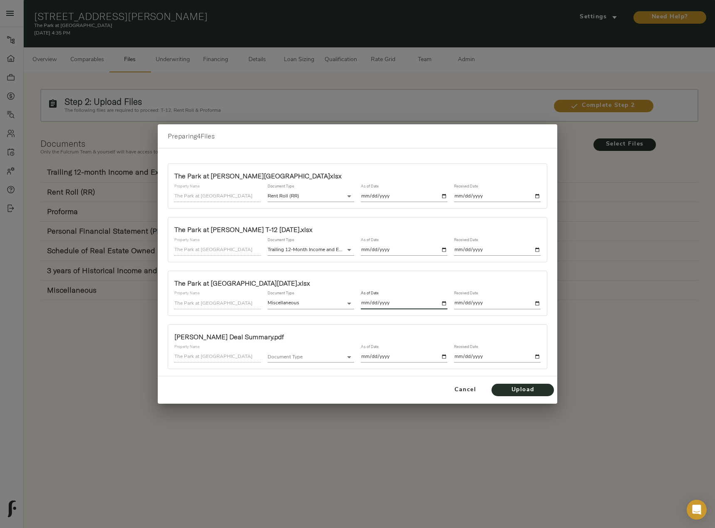
click at [444, 302] on input "date" at bounding box center [404, 303] width 87 height 11
click at [444, 304] on input "[DATE]" at bounding box center [404, 303] width 87 height 11
type input "[DATE]"
click at [537, 302] on input "date" at bounding box center [497, 303] width 87 height 11
type input "[DATE]"
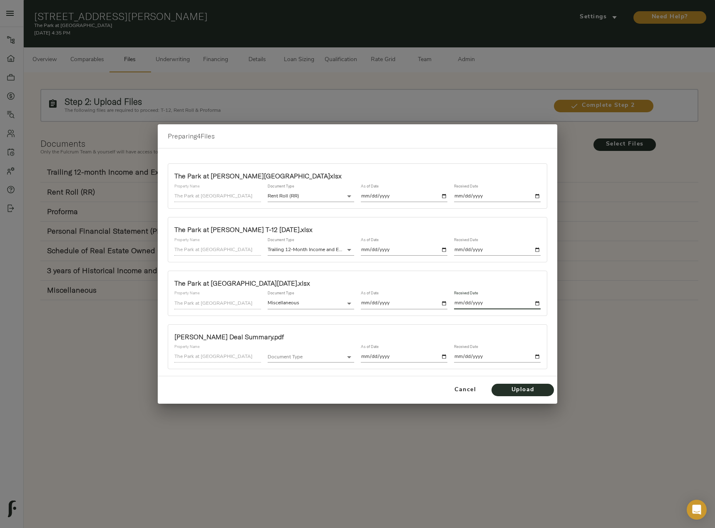
click at [312, 356] on body "The Park at [GEOGRAPHIC_DATA] - [STREET_ADDRESS][PERSON_NAME] Pipeline Dashboar…" at bounding box center [357, 273] width 715 height 547
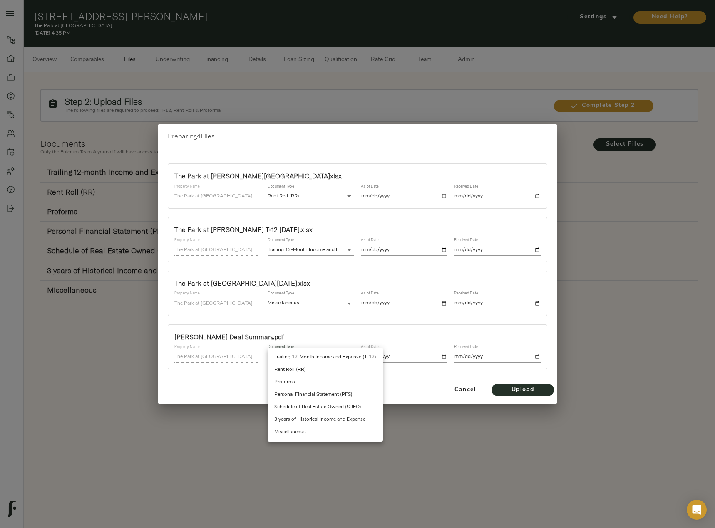
click at [301, 433] on li "Miscellaneous" at bounding box center [325, 432] width 115 height 12
type input "miscellaneous"
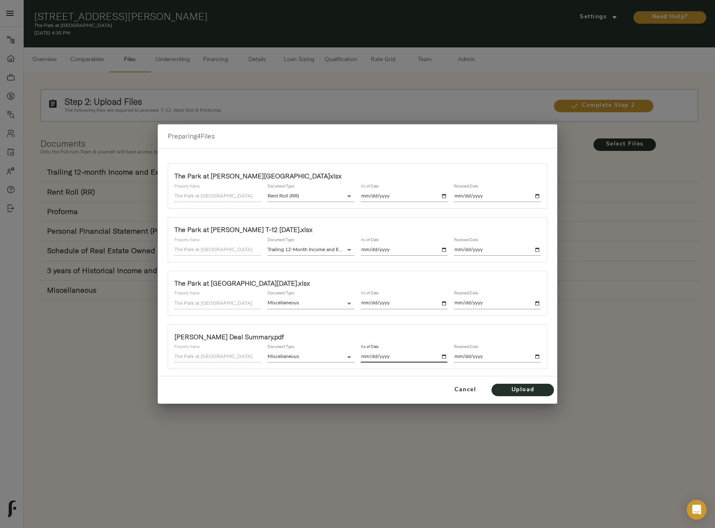
click at [443, 357] on input "date" at bounding box center [404, 357] width 87 height 11
type input "[DATE]"
click at [535, 357] on input "date" at bounding box center [497, 357] width 87 height 11
type input "[DATE]"
click at [518, 388] on span "Upload" at bounding box center [523, 390] width 46 height 10
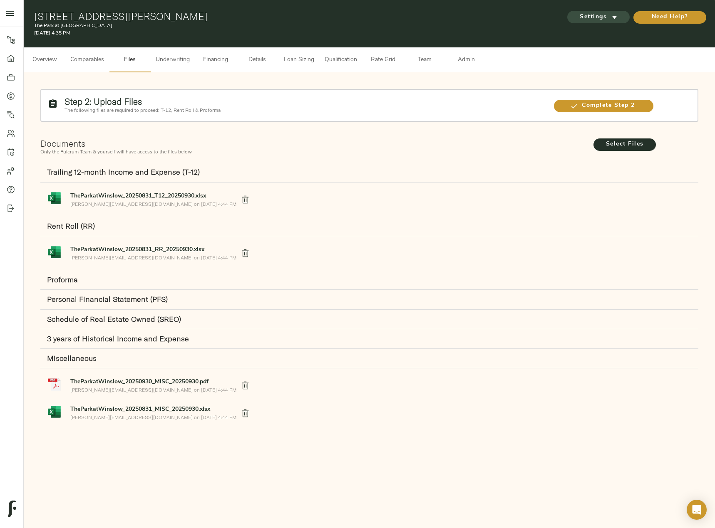
click at [590, 16] on span "Settings" at bounding box center [598, 17] width 46 height 10
click at [597, 33] on span "Underwriting Template" at bounding box center [606, 34] width 51 height 7
click at [583, 37] on span "Underwriting Template" at bounding box center [606, 34] width 51 height 7
